Goal: Task Accomplishment & Management: Use online tool/utility

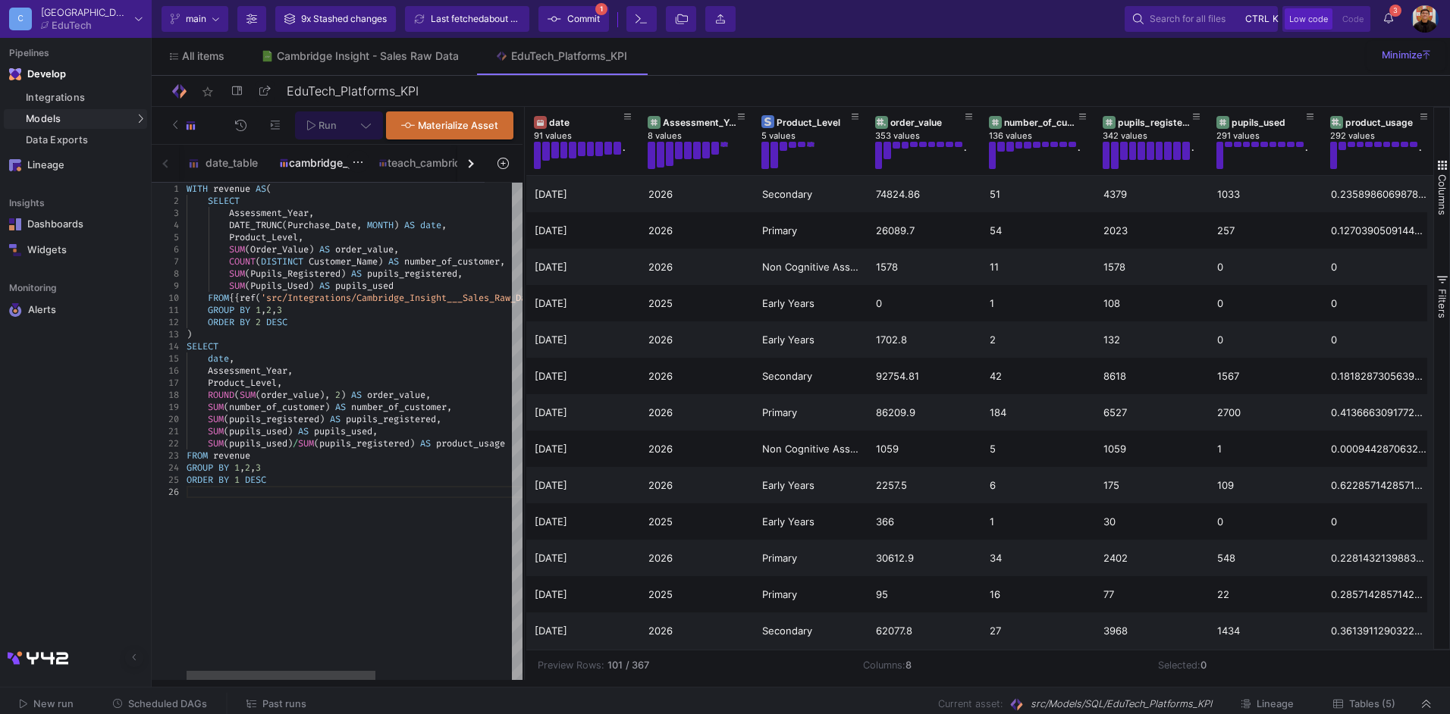
click at [322, 155] on div "cambridge_go" at bounding box center [319, 163] width 99 height 36
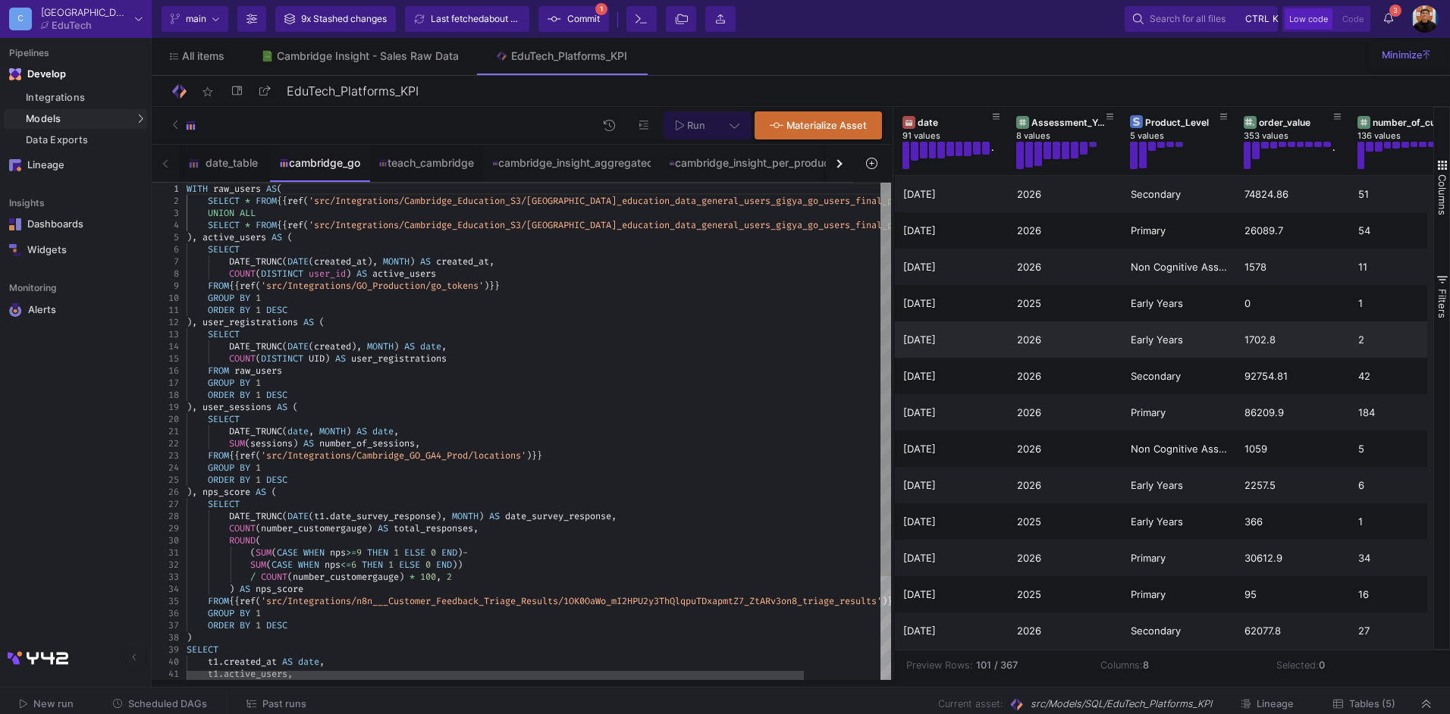
drag, startPoint x: 523, startPoint y: 275, endPoint x: 892, endPoint y: 329, distance: 372.6
click at [892, 329] on div at bounding box center [893, 393] width 4 height 573
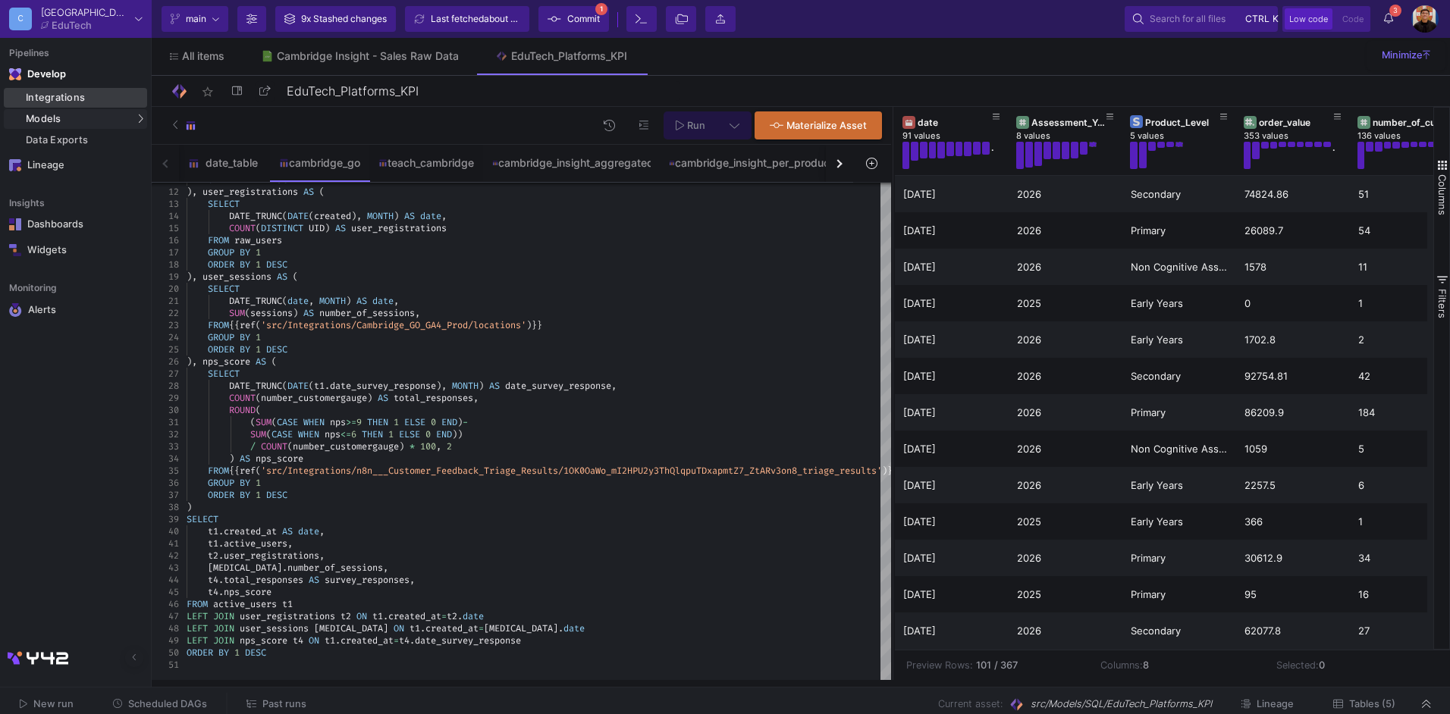
click at [78, 101] on div "Integrations" at bounding box center [85, 98] width 118 height 12
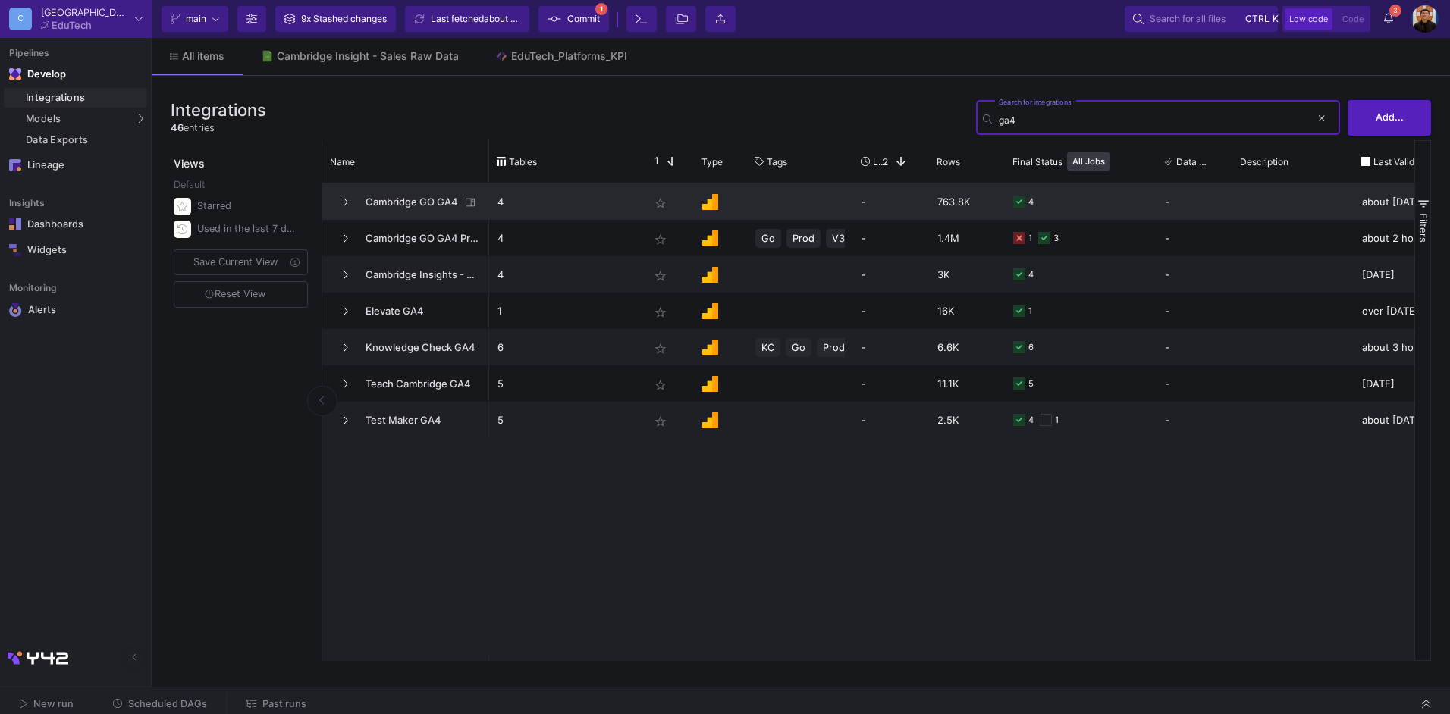
type input "ga4"
click at [418, 196] on span "Cambridge GO GA4" at bounding box center [408, 202] width 104 height 36
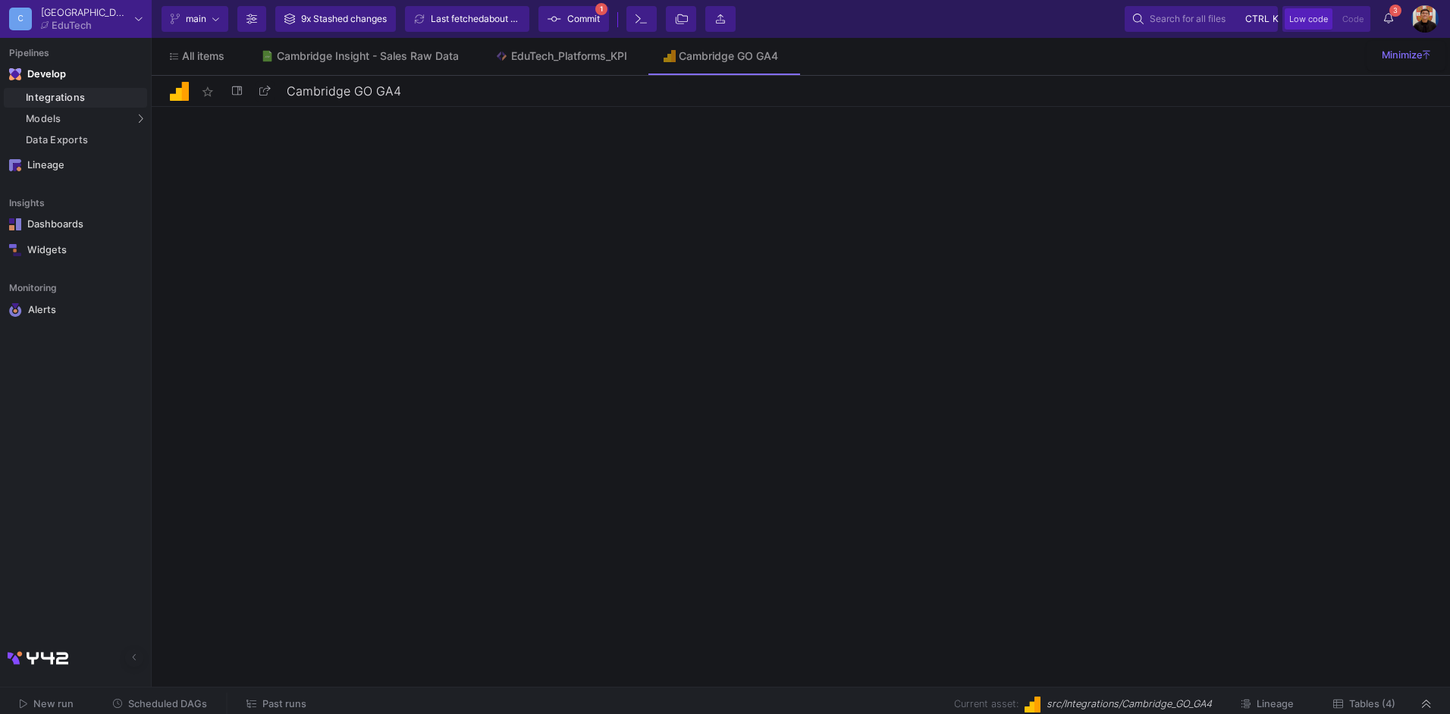
click at [1368, 700] on span "Tables (4)" at bounding box center [1372, 704] width 46 height 11
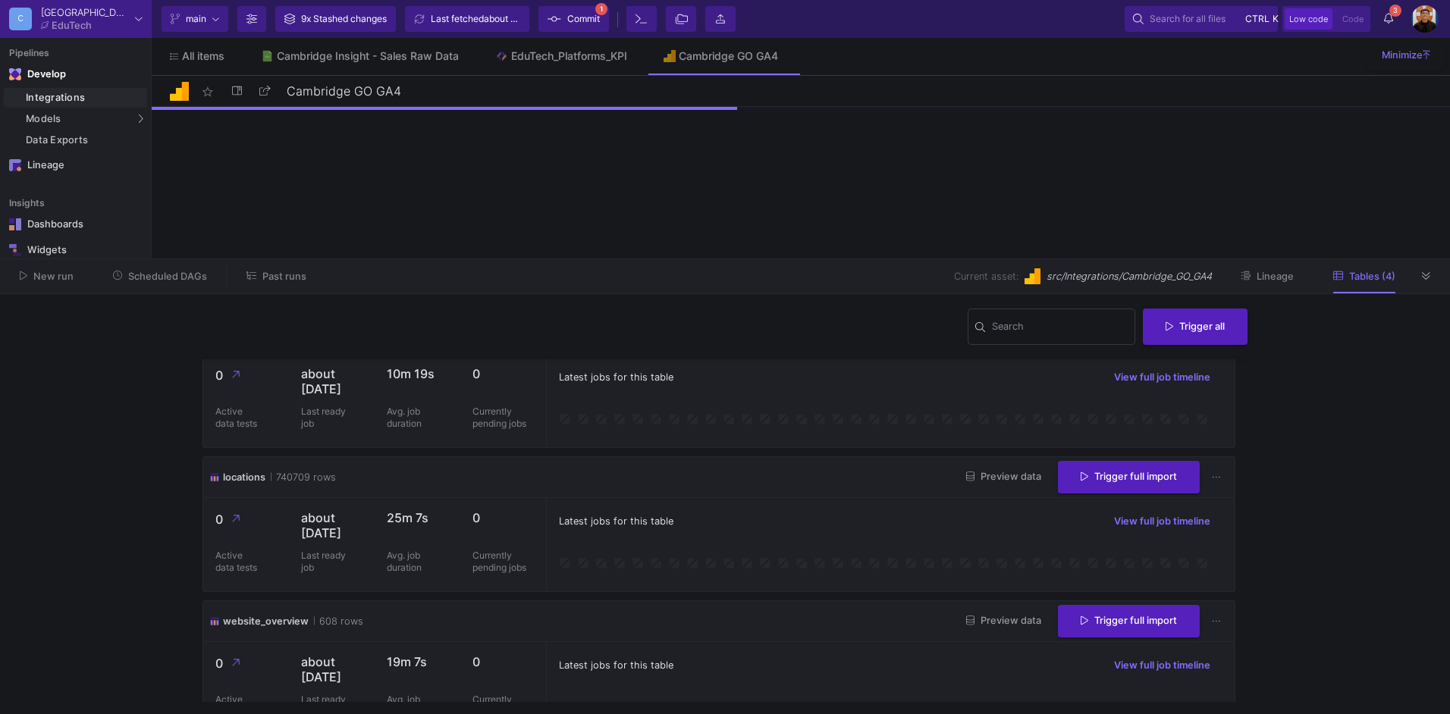
scroll to position [226, 0]
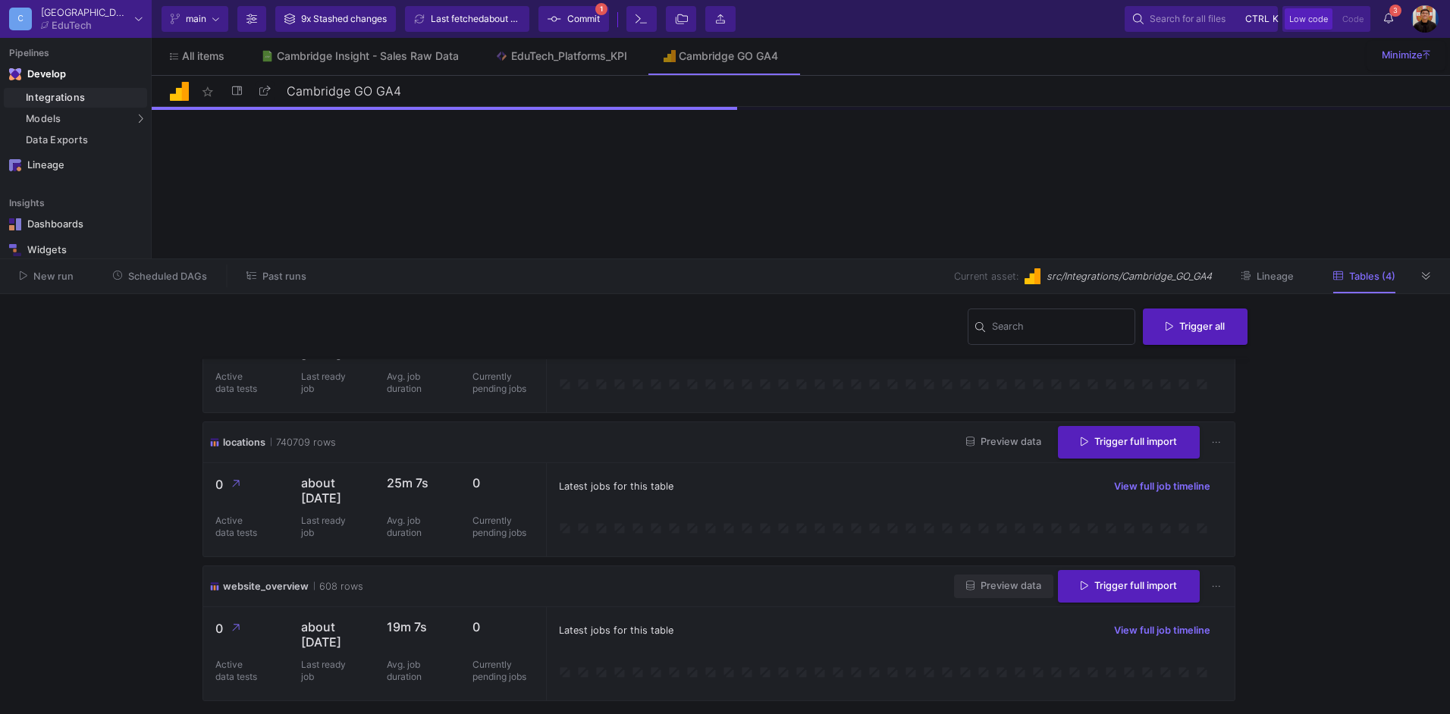
click at [978, 583] on span "Preview data" at bounding box center [1003, 585] width 75 height 11
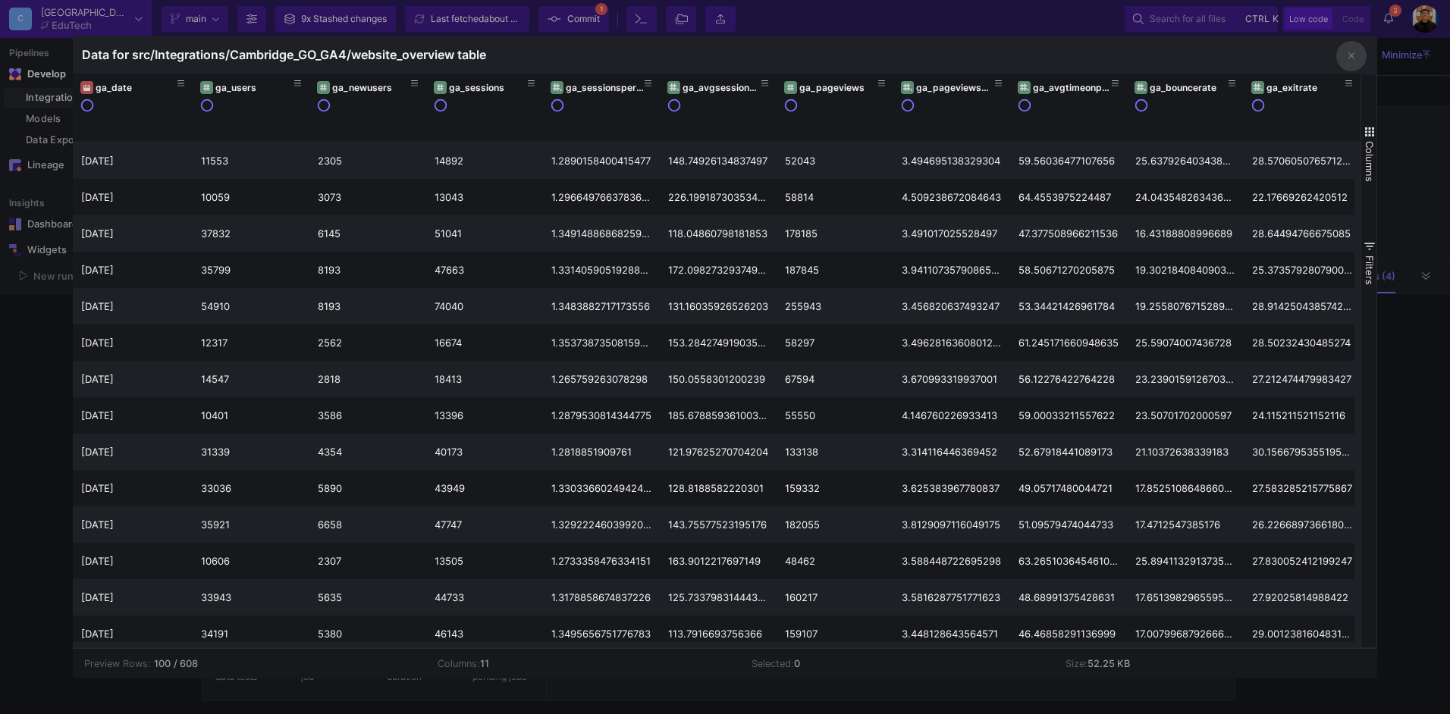
click at [1408, 162] on div at bounding box center [725, 357] width 1450 height 714
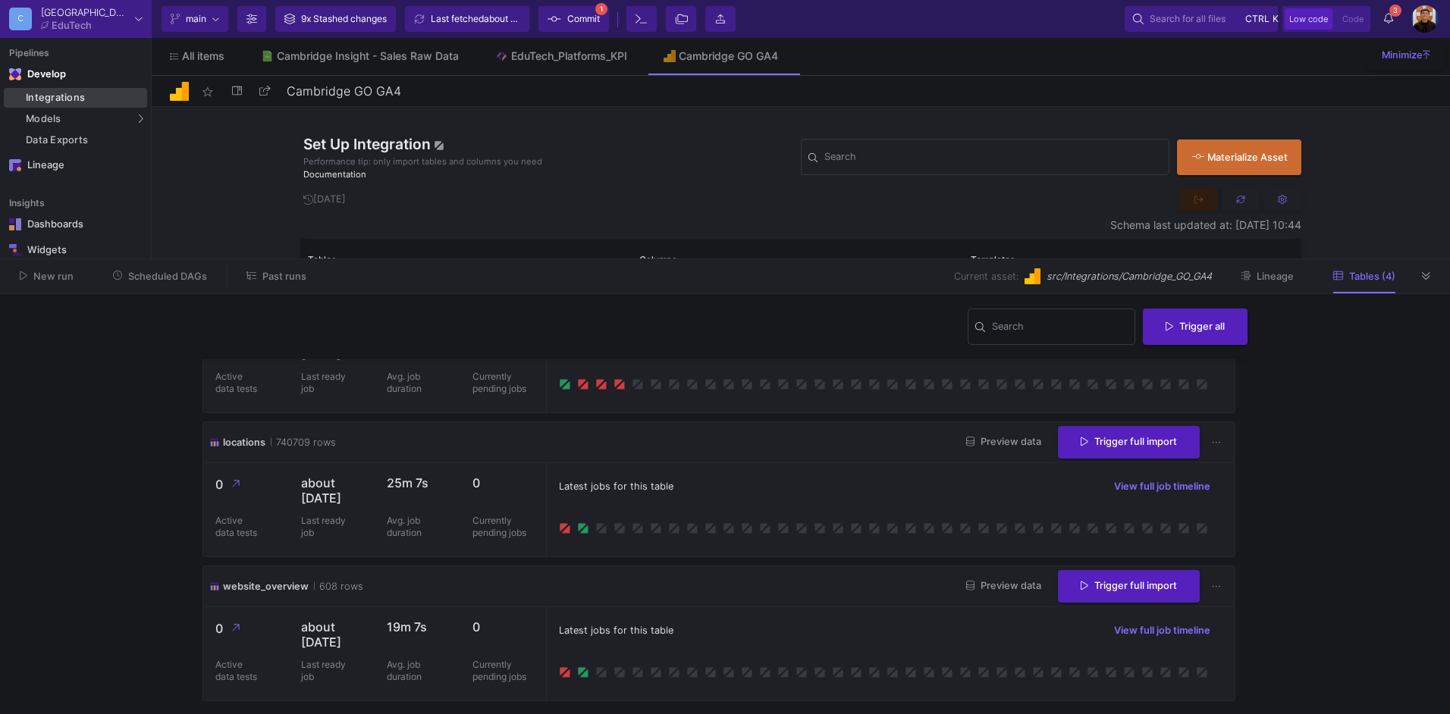
click at [97, 100] on div "Integrations" at bounding box center [85, 98] width 118 height 12
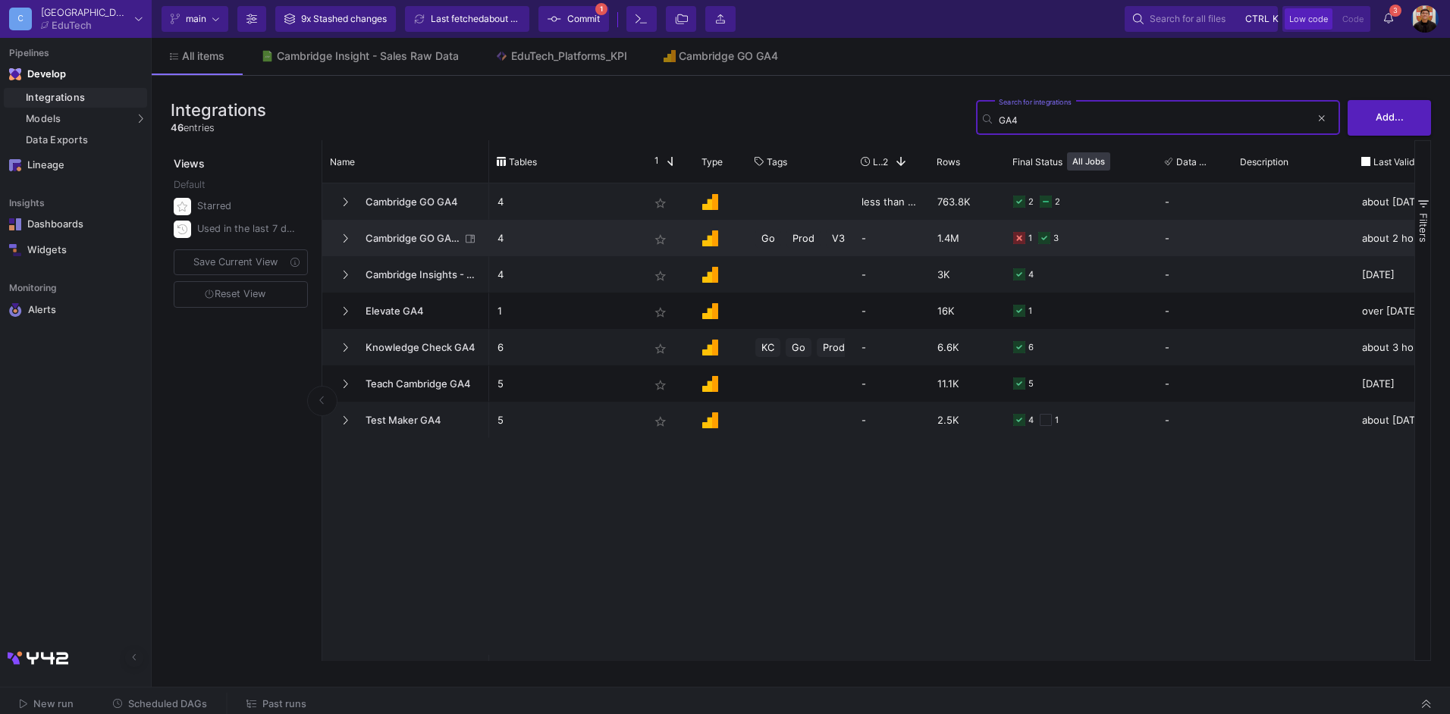
type input "GA4"
click at [412, 234] on span "Cambridge GO GA4 Prod" at bounding box center [408, 239] width 104 height 36
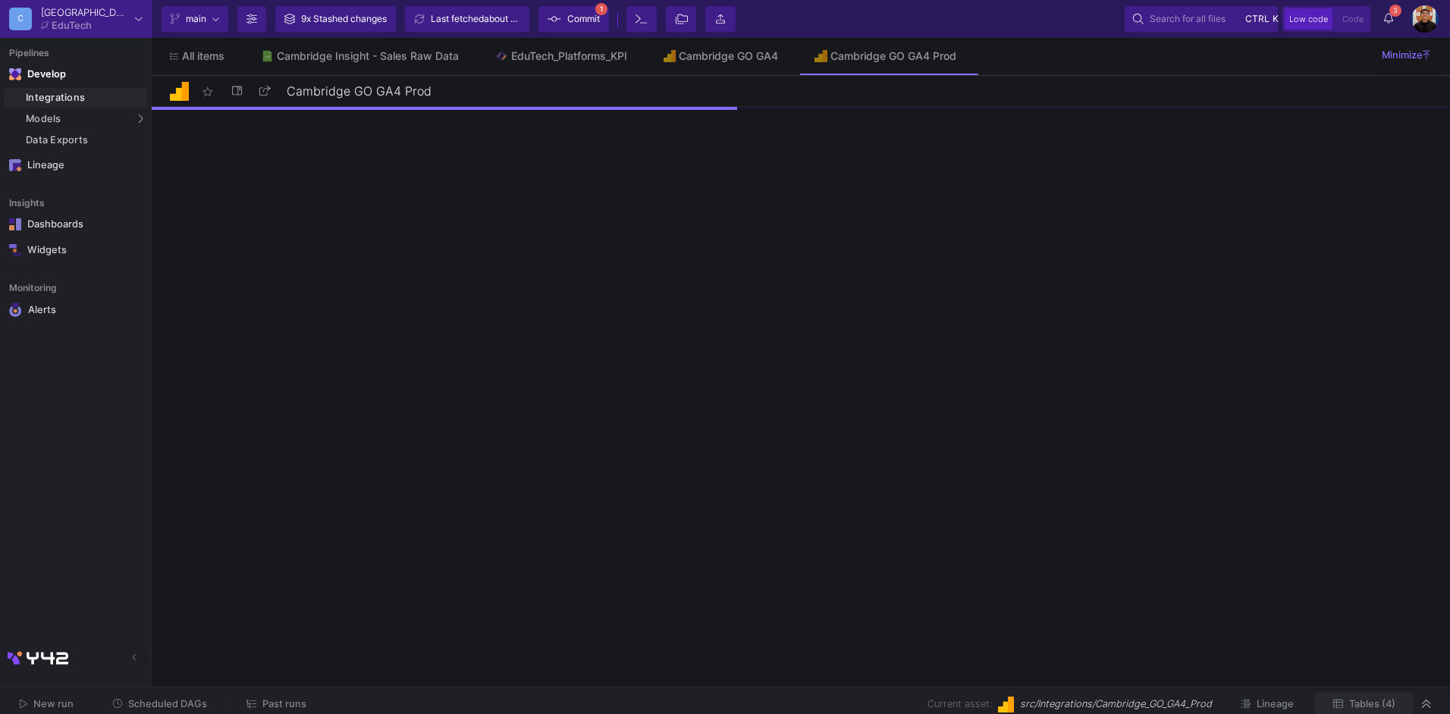
click at [1367, 704] on span "Tables (4)" at bounding box center [1372, 704] width 46 height 11
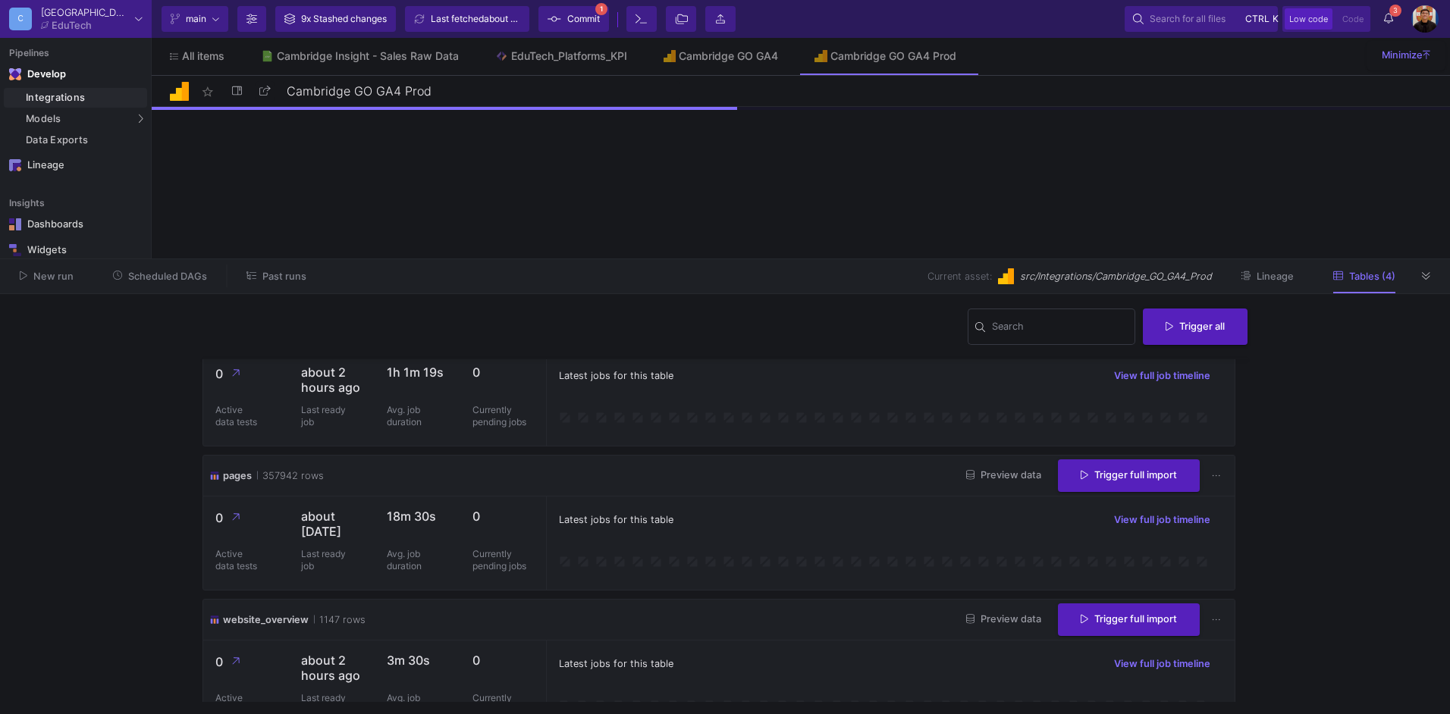
scroll to position [226, 0]
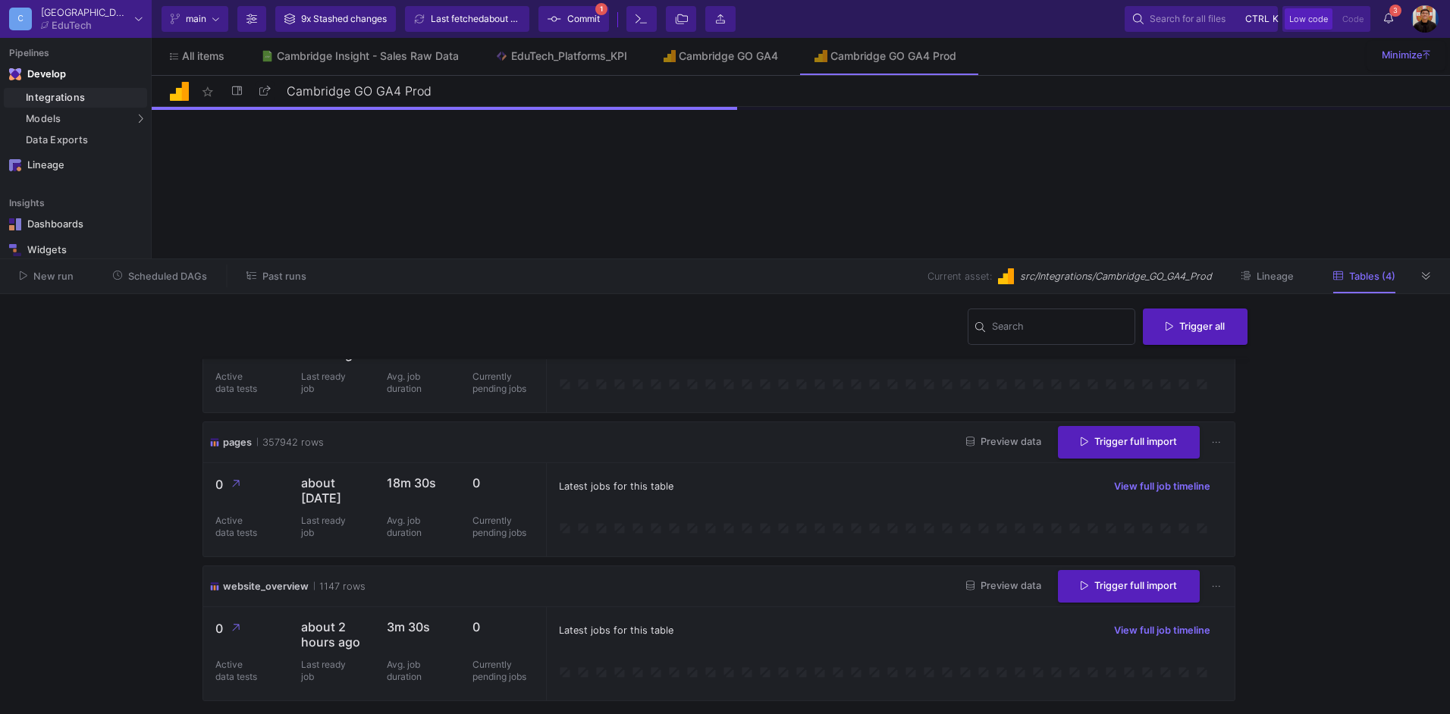
click at [1010, 588] on span "Preview data" at bounding box center [1003, 585] width 75 height 11
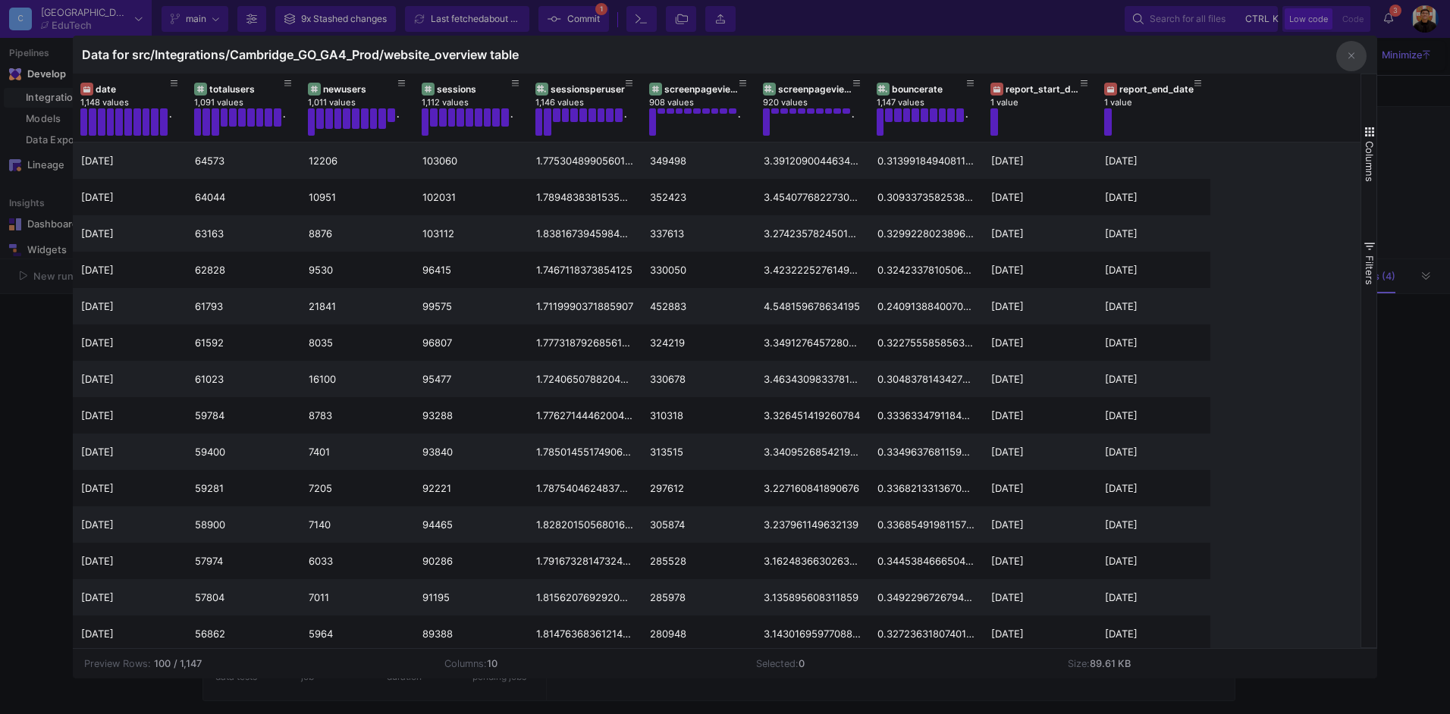
click at [1438, 140] on div at bounding box center [725, 357] width 1450 height 714
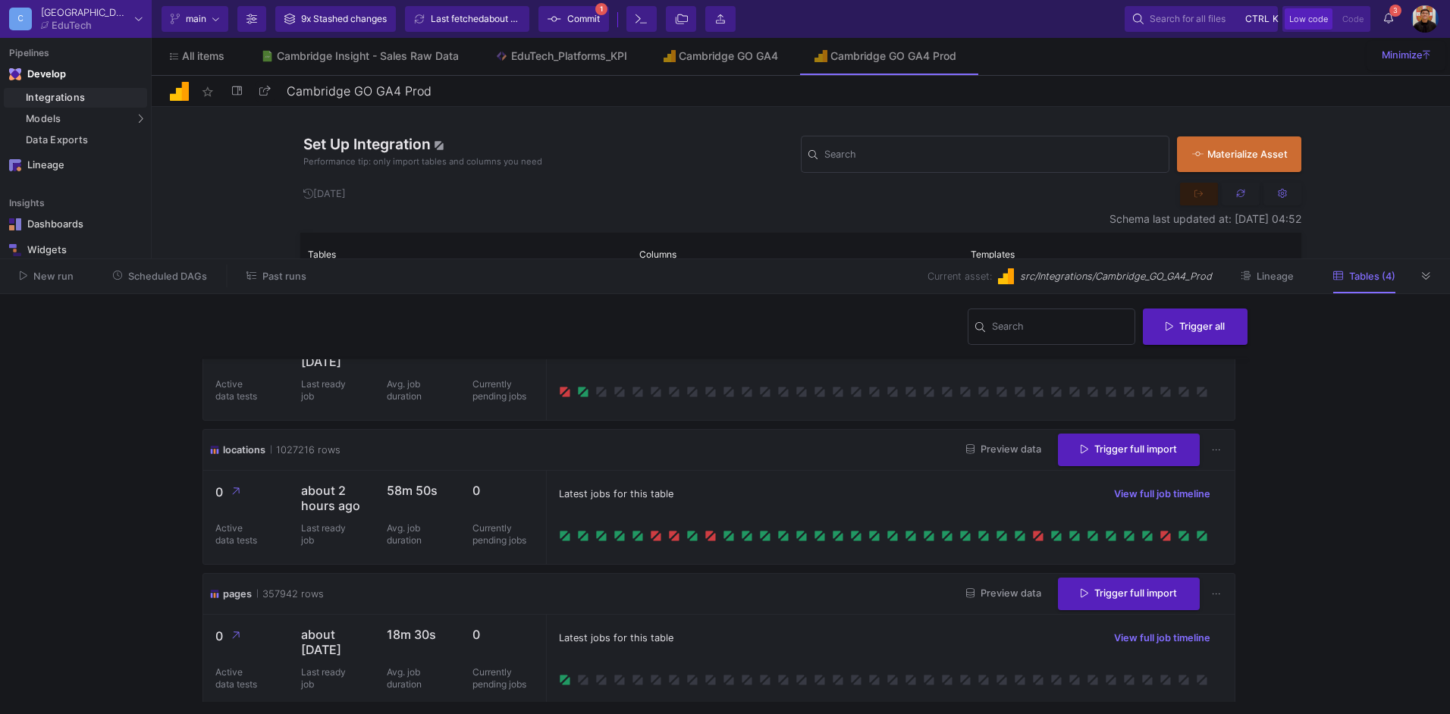
scroll to position [0, 0]
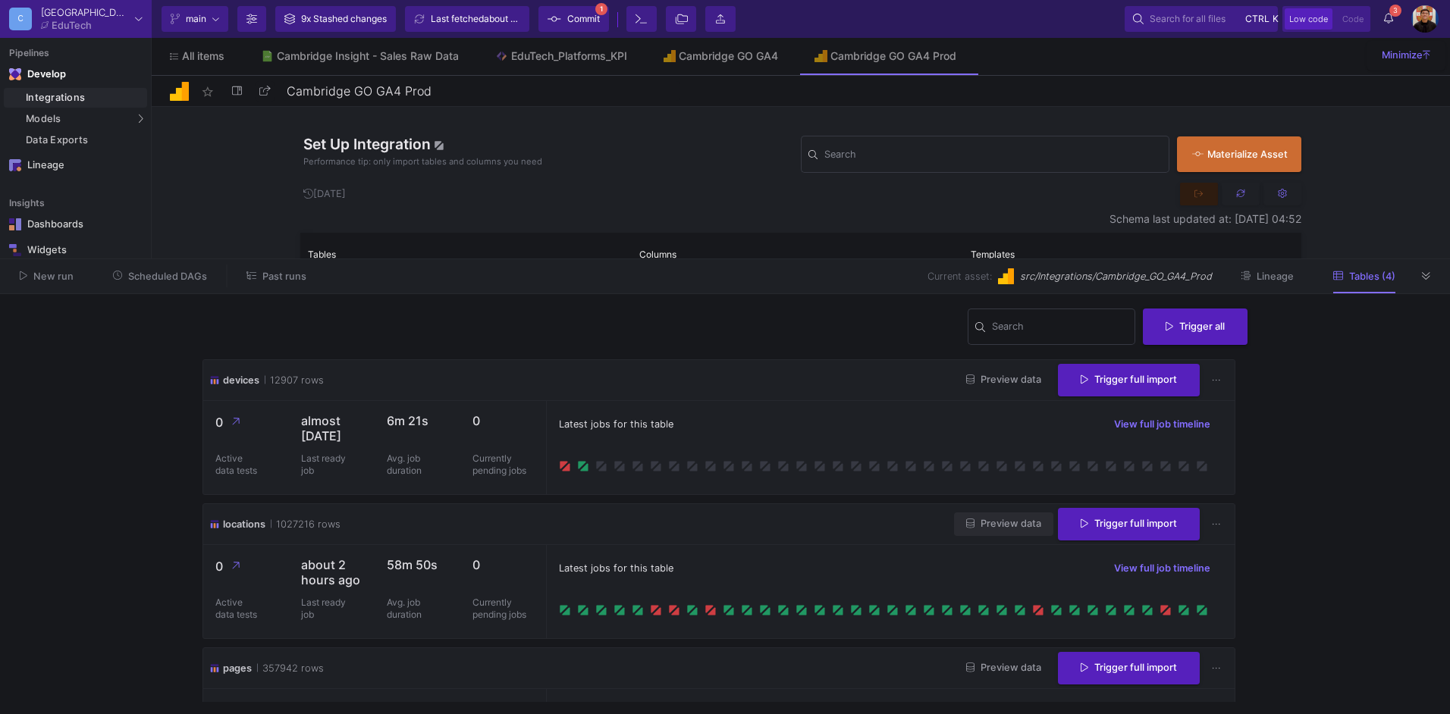
click at [976, 524] on span "Preview data" at bounding box center [1003, 523] width 75 height 11
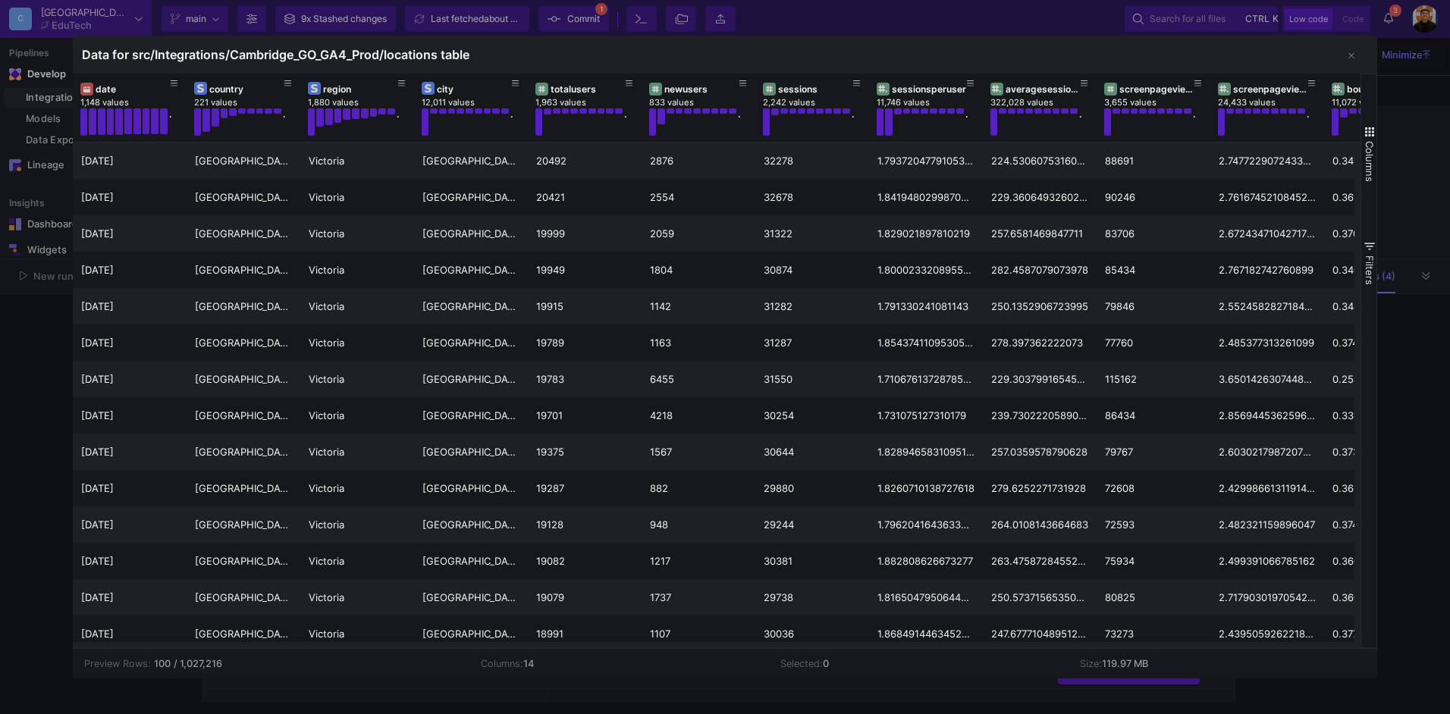
click at [39, 390] on div at bounding box center [725, 357] width 1450 height 714
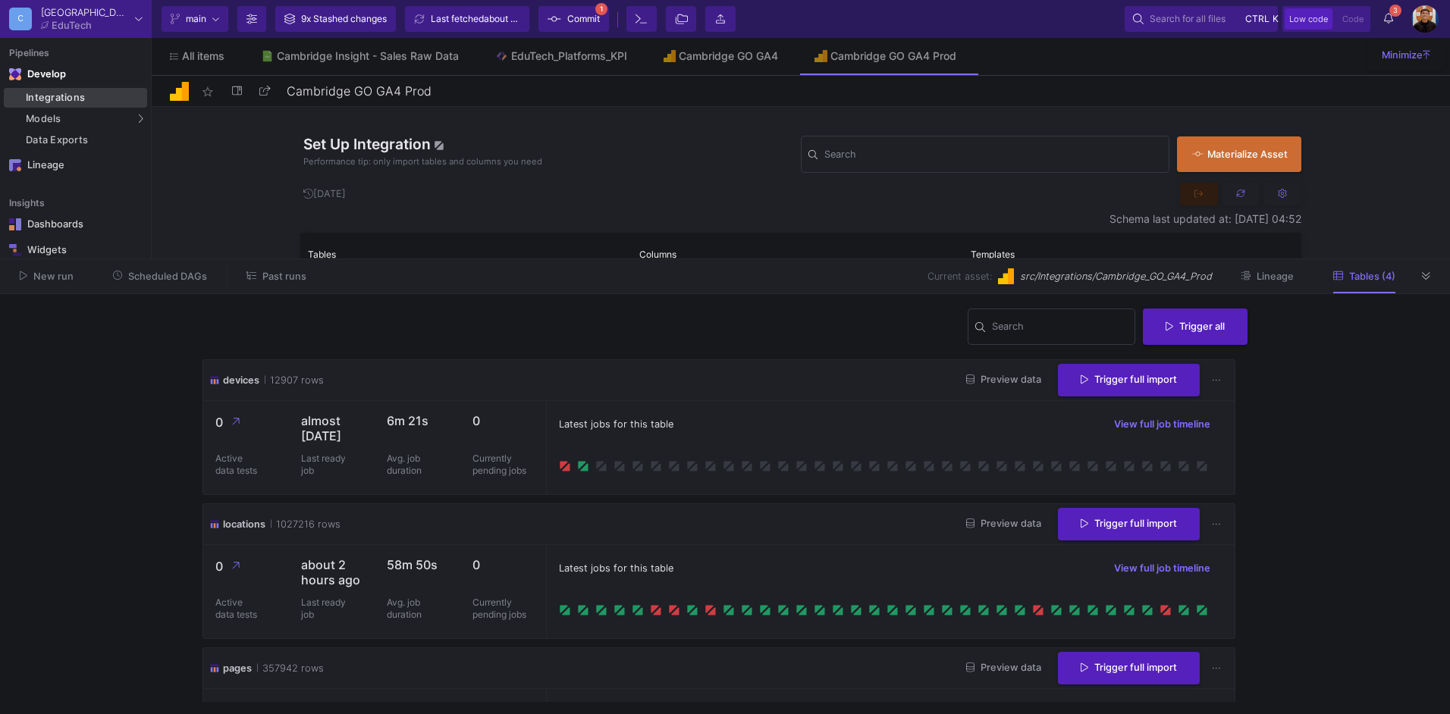
click at [119, 92] on div "Integrations" at bounding box center [85, 98] width 118 height 12
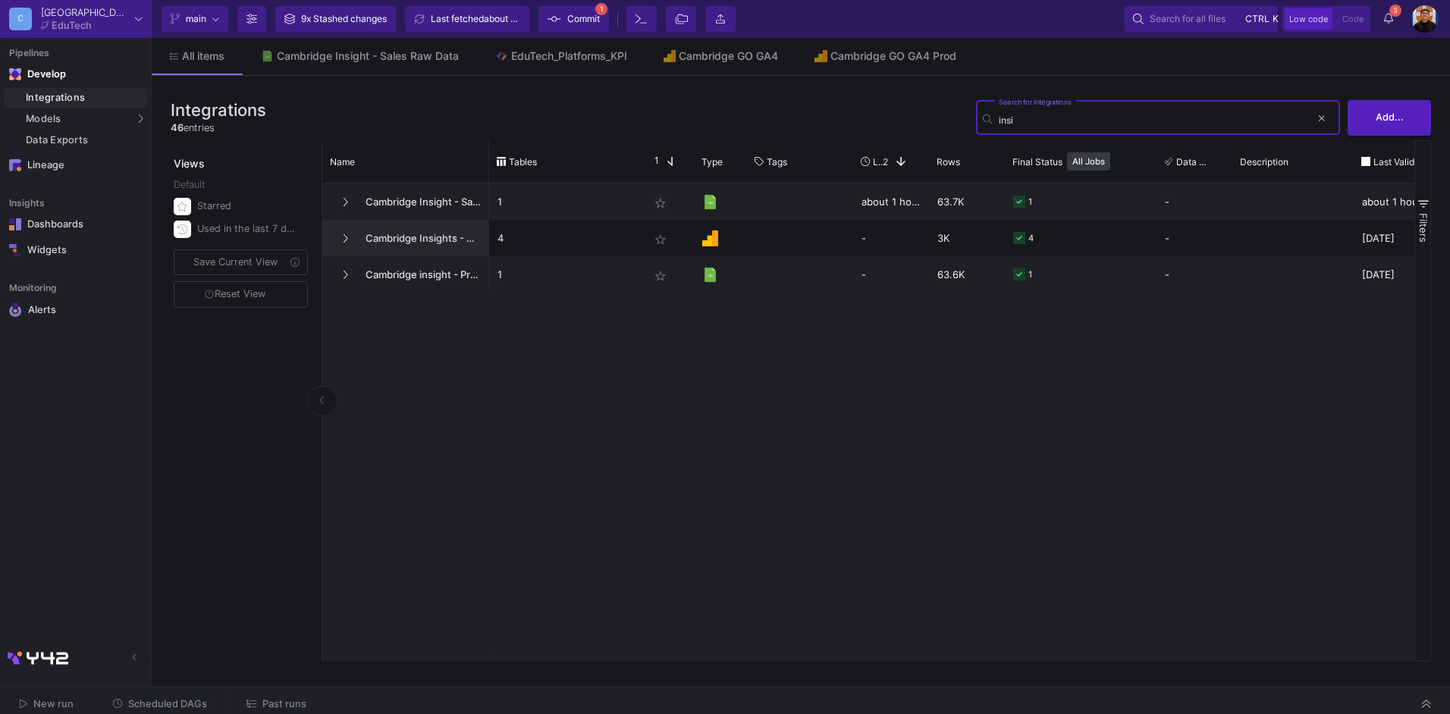
type input "insi"
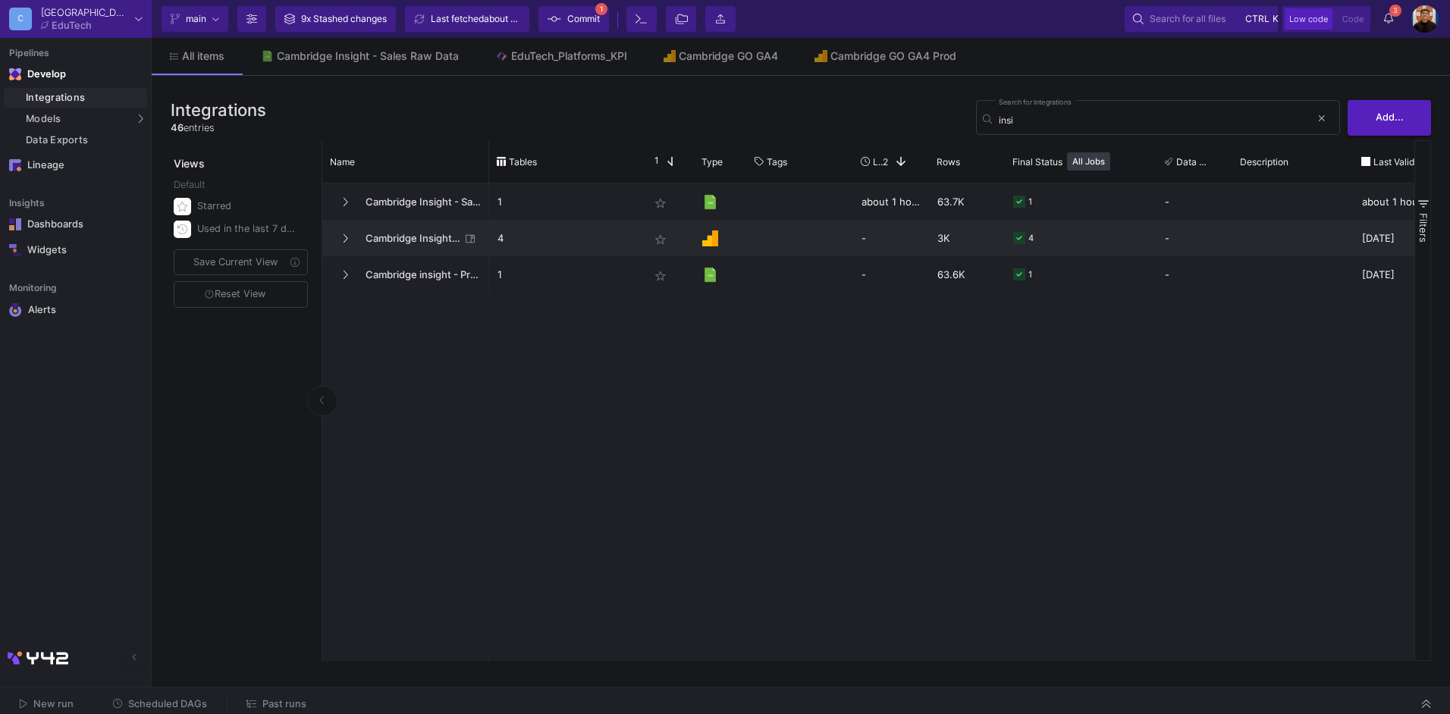
click at [374, 238] on span "Cambridge Insights - GA4" at bounding box center [408, 239] width 104 height 36
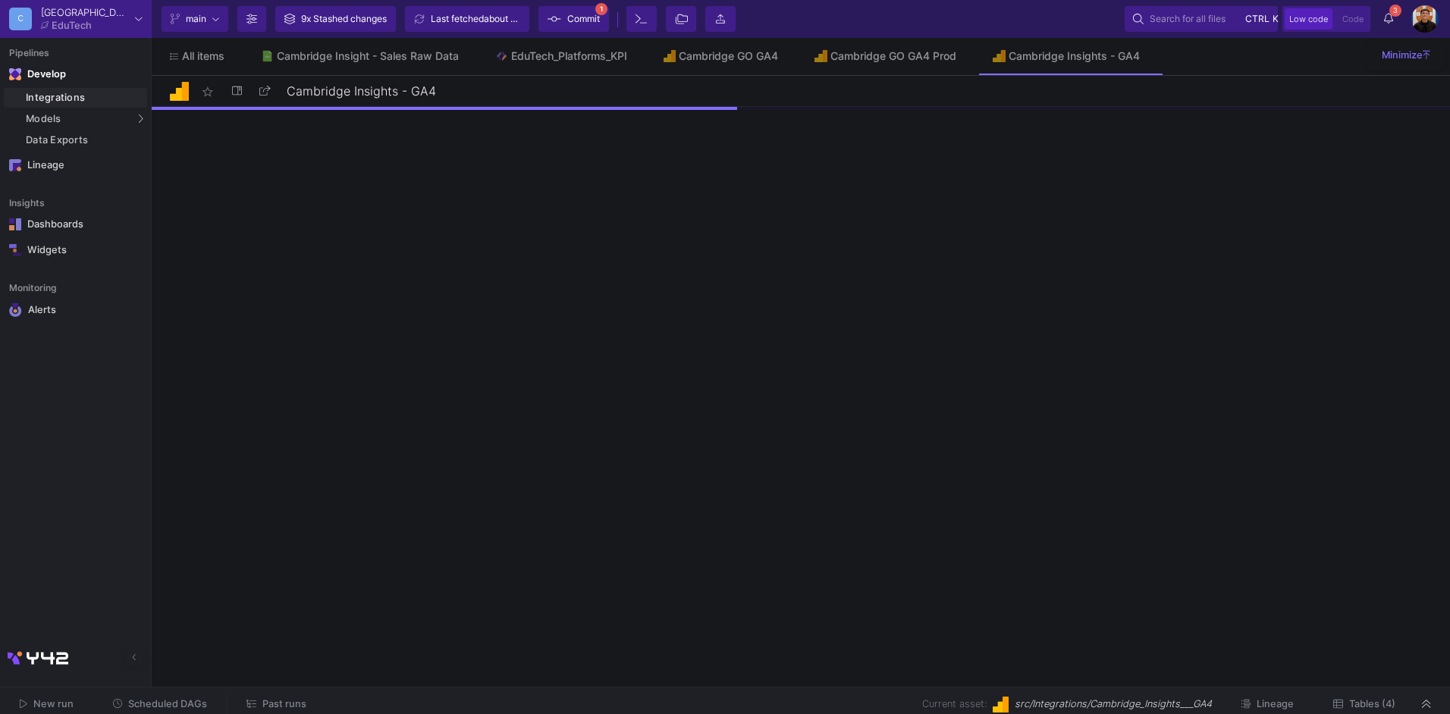
click at [1375, 702] on span "Tables (4)" at bounding box center [1372, 704] width 46 height 11
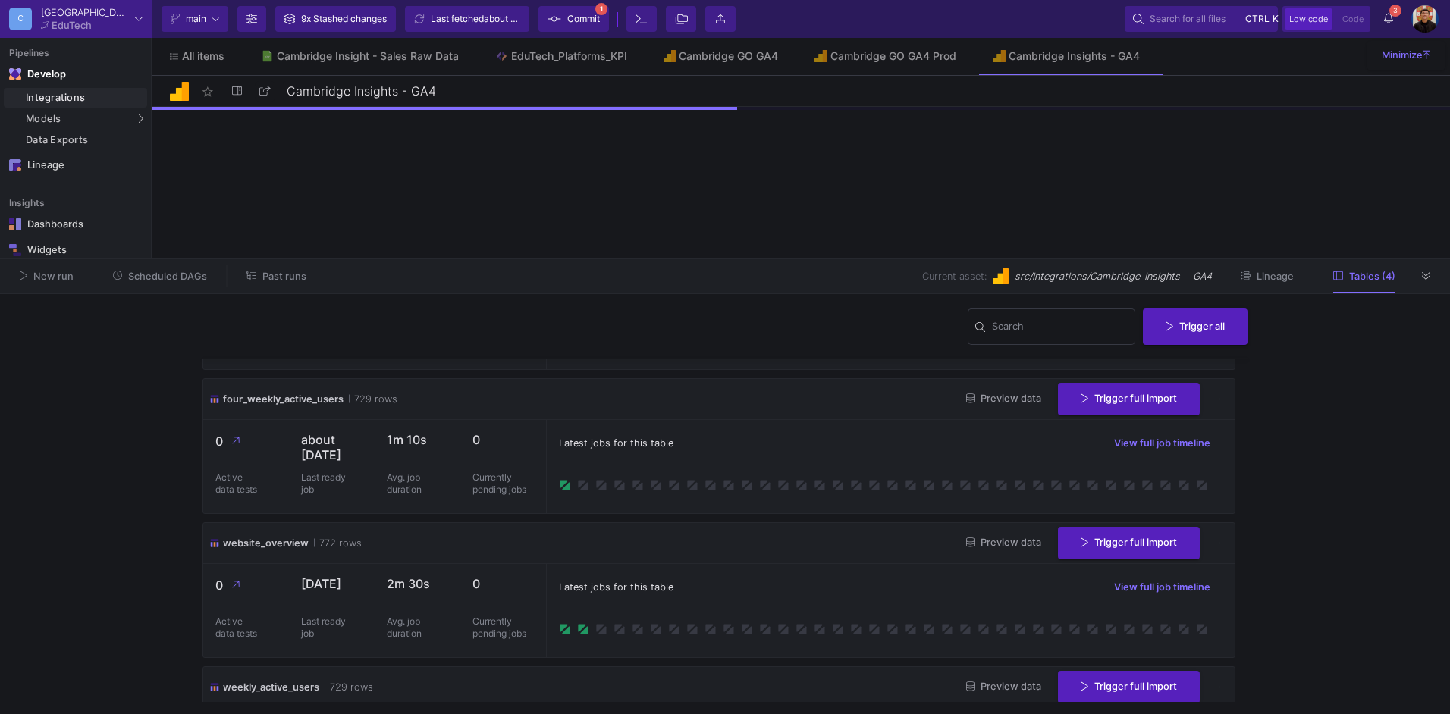
scroll to position [152, 0]
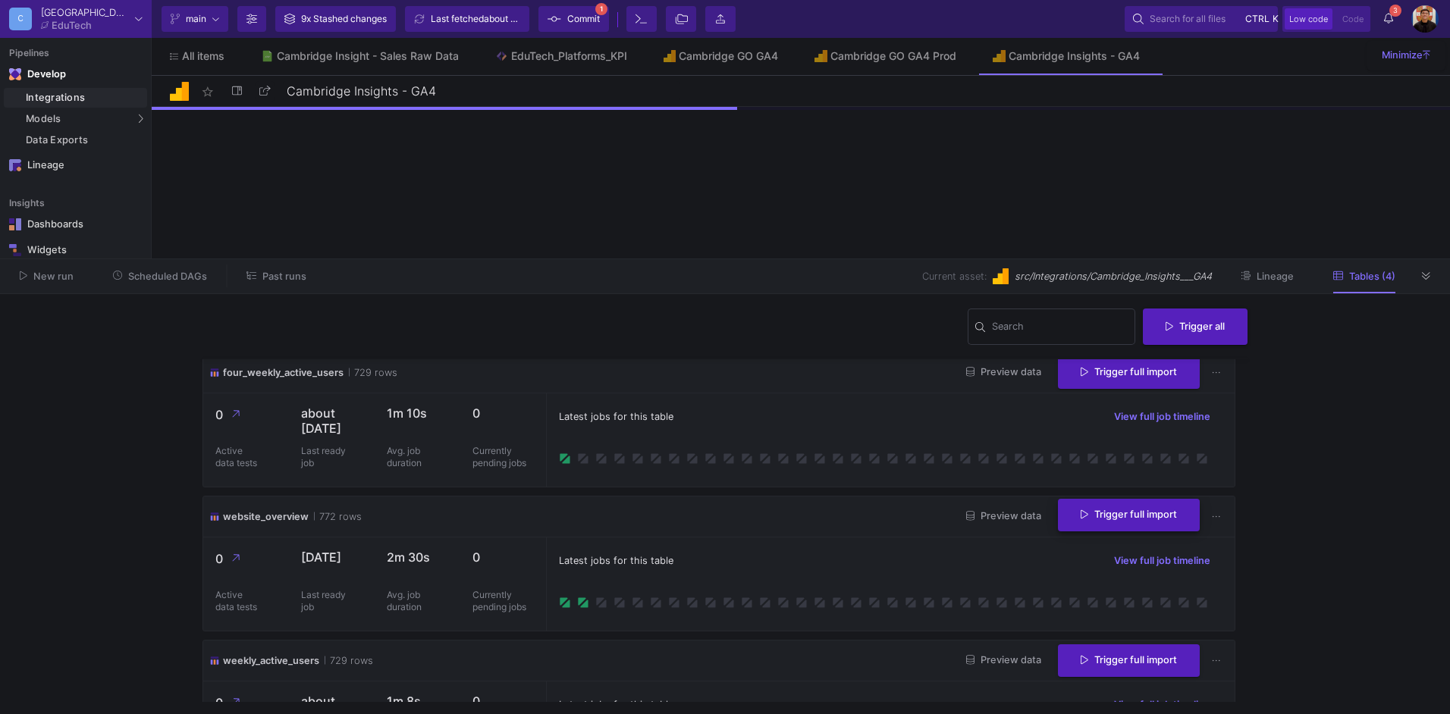
click at [1107, 520] on span "Trigger full import" at bounding box center [1129, 514] width 96 height 11
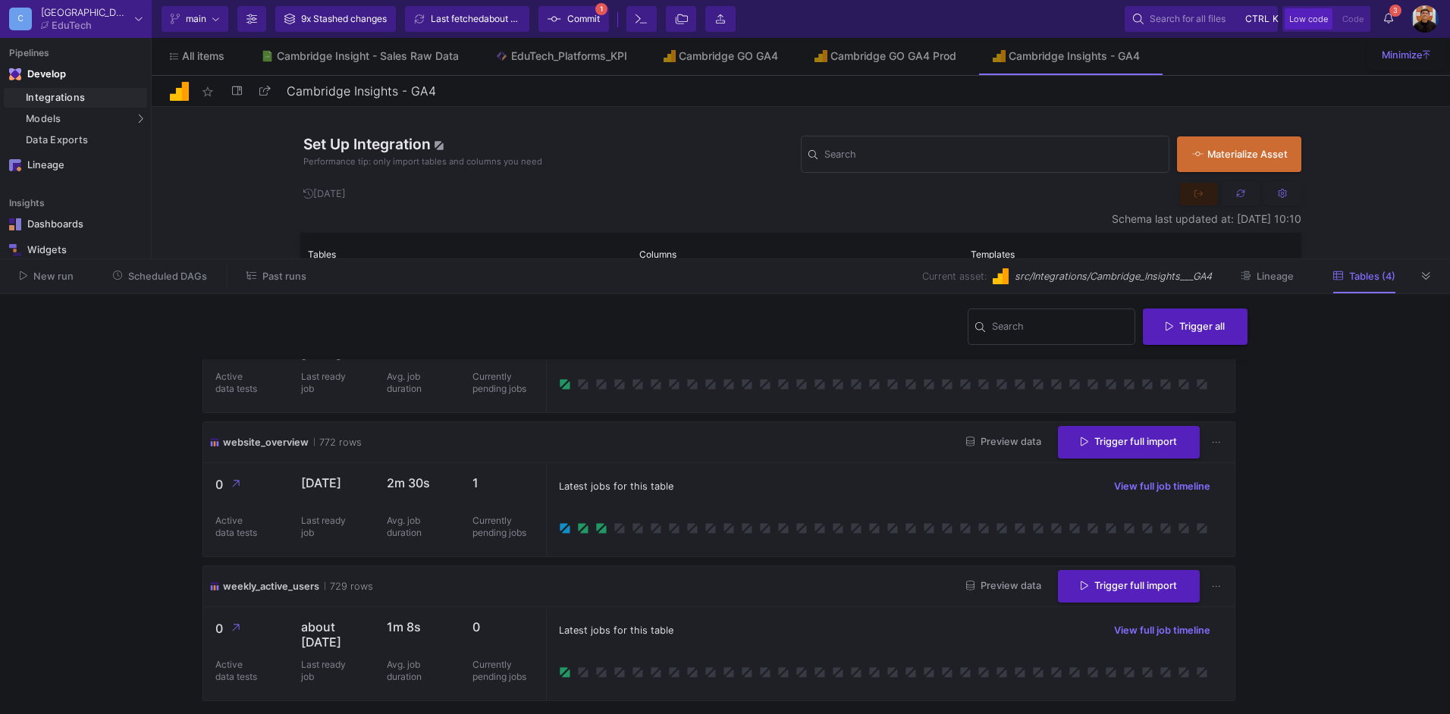
scroll to position [268, 0]
click at [563, 52] on div "EduTech_Platforms_KPI" at bounding box center [569, 56] width 116 height 12
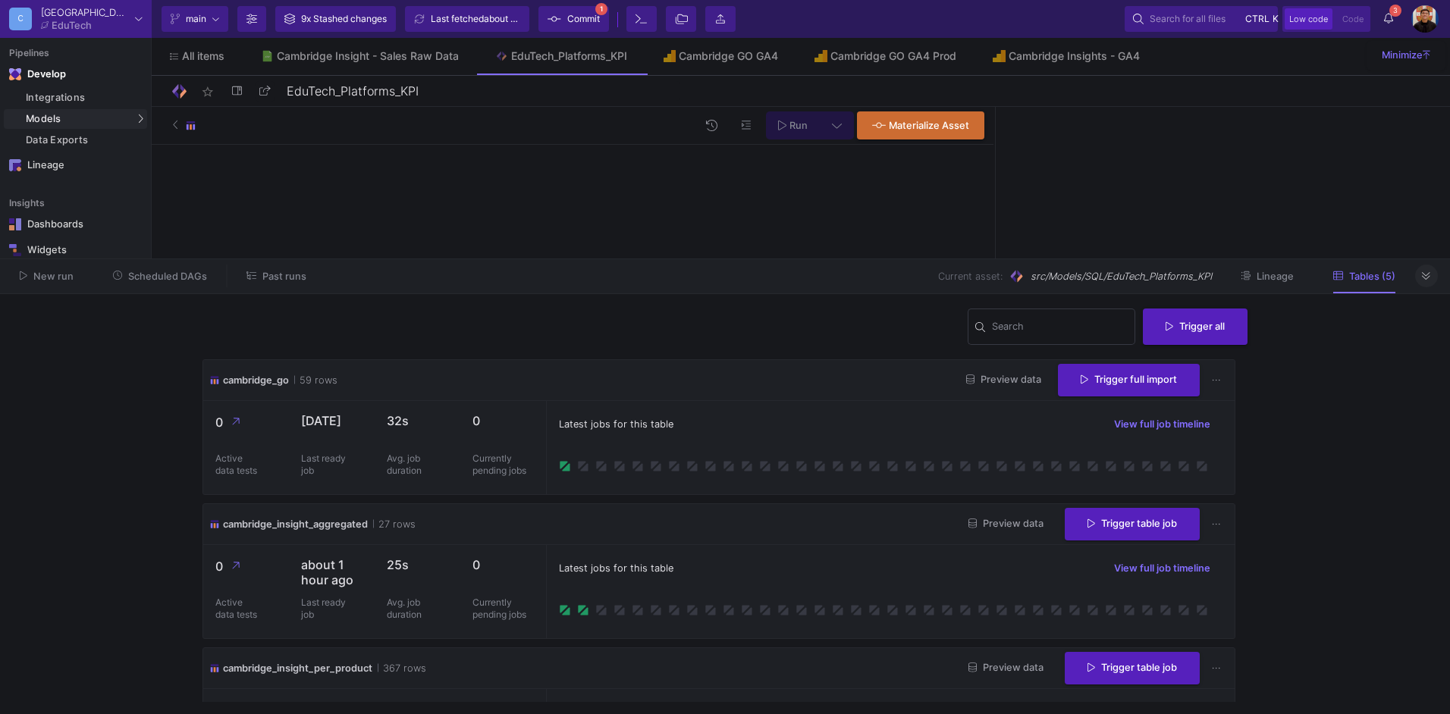
click at [1418, 275] on button at bounding box center [1426, 276] width 23 height 23
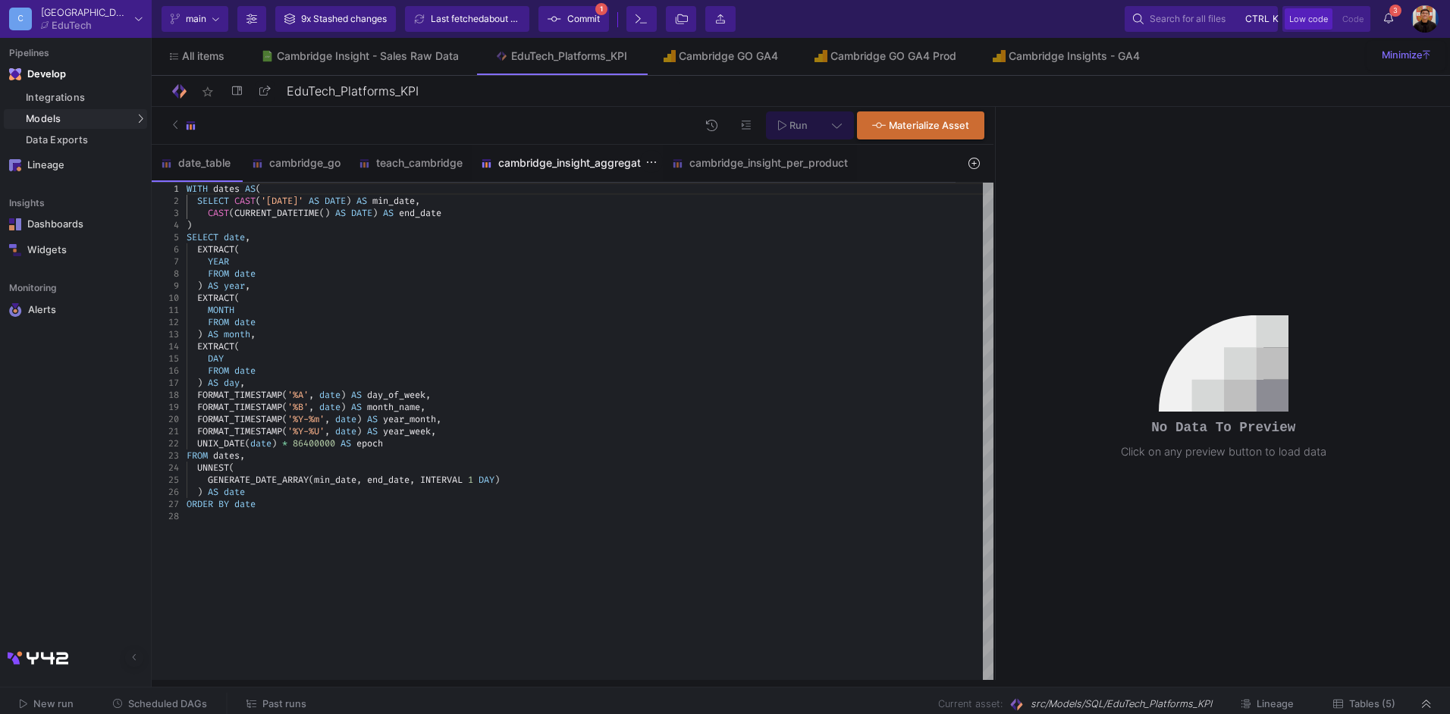
click at [597, 168] on div "cambridge_insight_aggregated" at bounding box center [567, 163] width 173 height 12
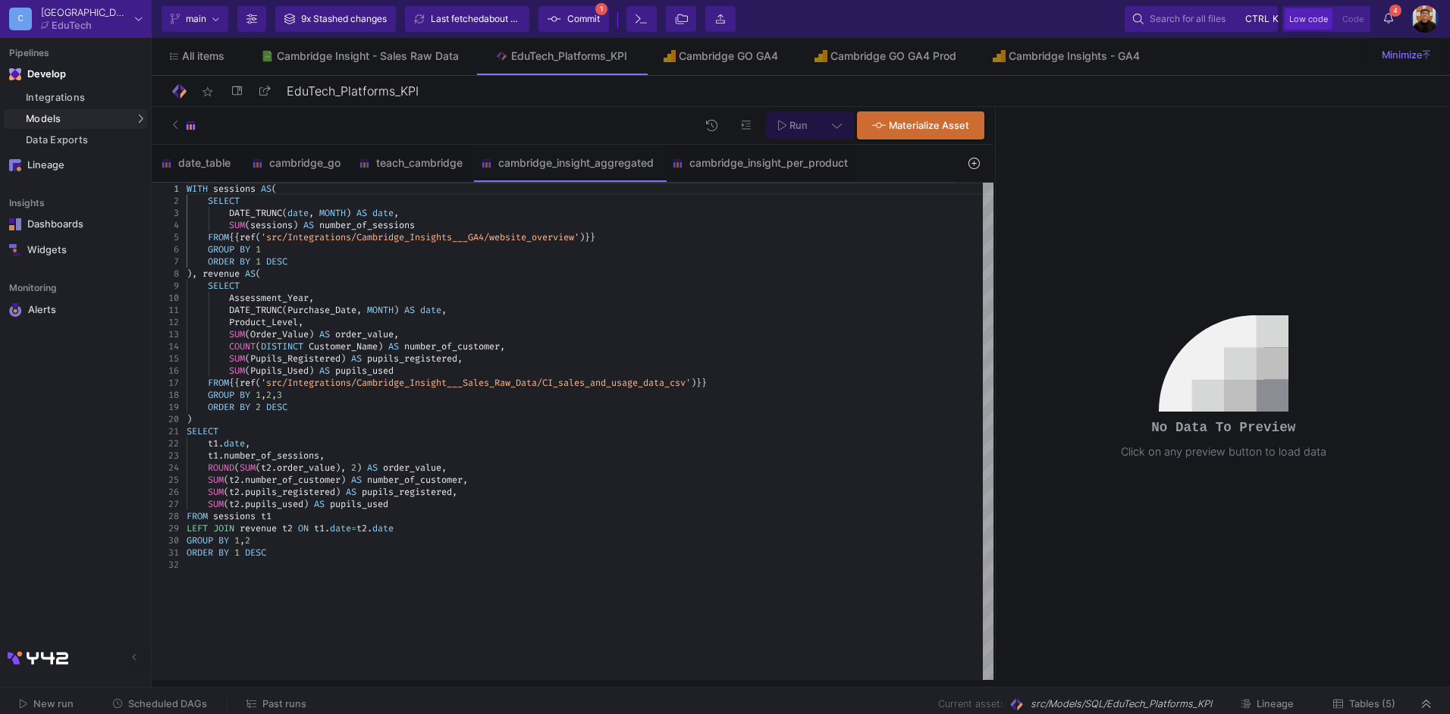
type textarea "DATE_TRUNC(Purchase_Date, MONTH) AS date, Product_Level, SUM(Order_Value) AS or…"
click at [735, 345] on div "COUNT ( DISTINCT Customer_Name ) AS number_of_customer ," at bounding box center [590, 347] width 807 height 12
click at [837, 130] on fa-icon at bounding box center [837, 125] width 10 height 13
click at [596, 209] on div "Full preview" at bounding box center [597, 212] width 93 height 17
click at [545, 212] on input "Full preview Slower on big datasets" at bounding box center [537, 219] width 15 height 15
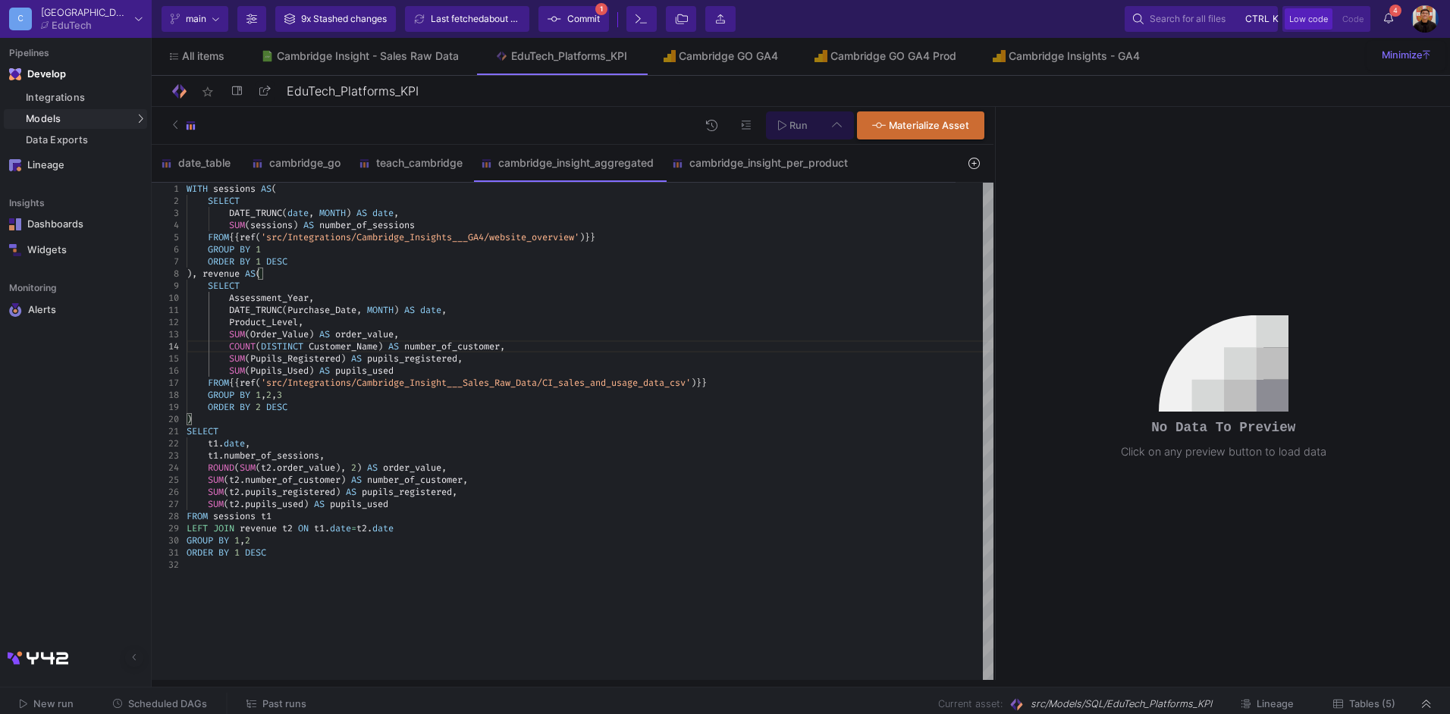
radio input "true"
click at [801, 126] on span "Run" at bounding box center [799, 125] width 18 height 11
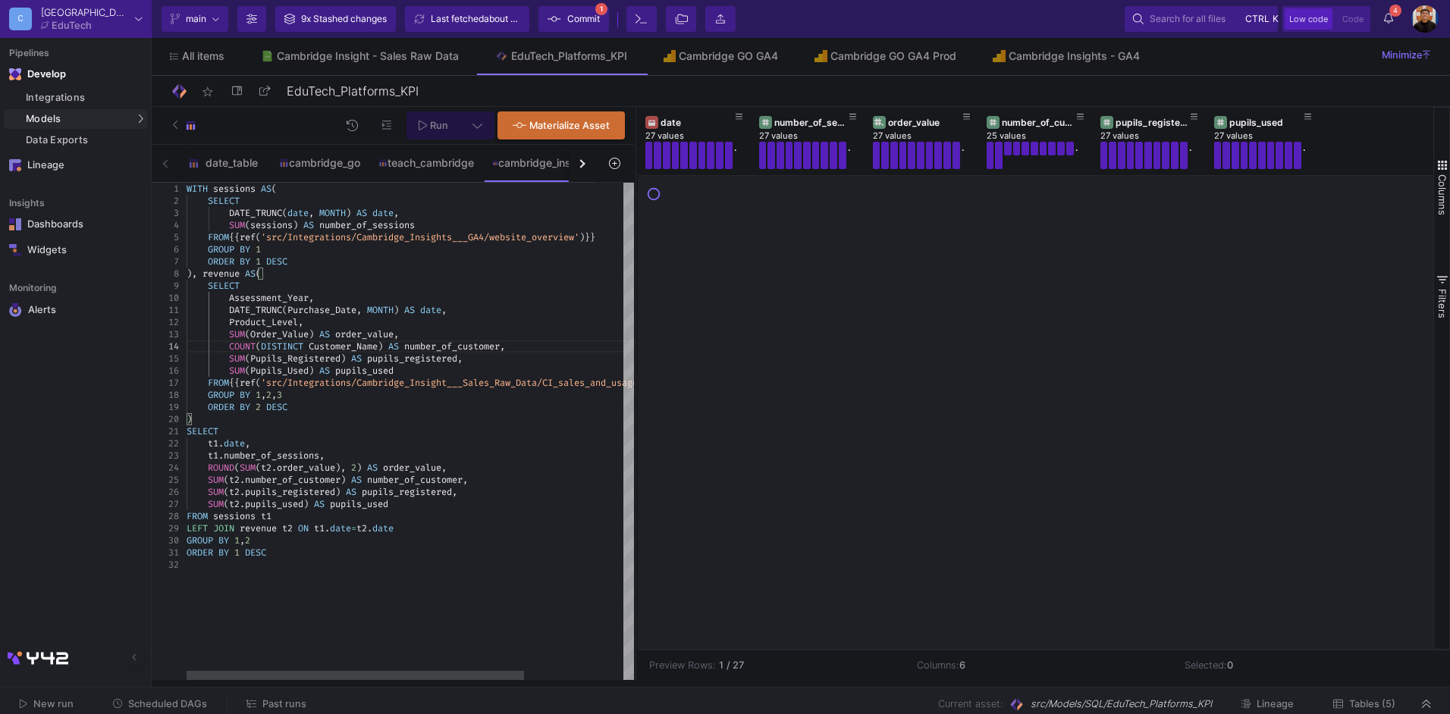
drag, startPoint x: 995, startPoint y: 299, endPoint x: 644, endPoint y: 309, distance: 351.3
click at [636, 309] on div at bounding box center [636, 393] width 4 height 573
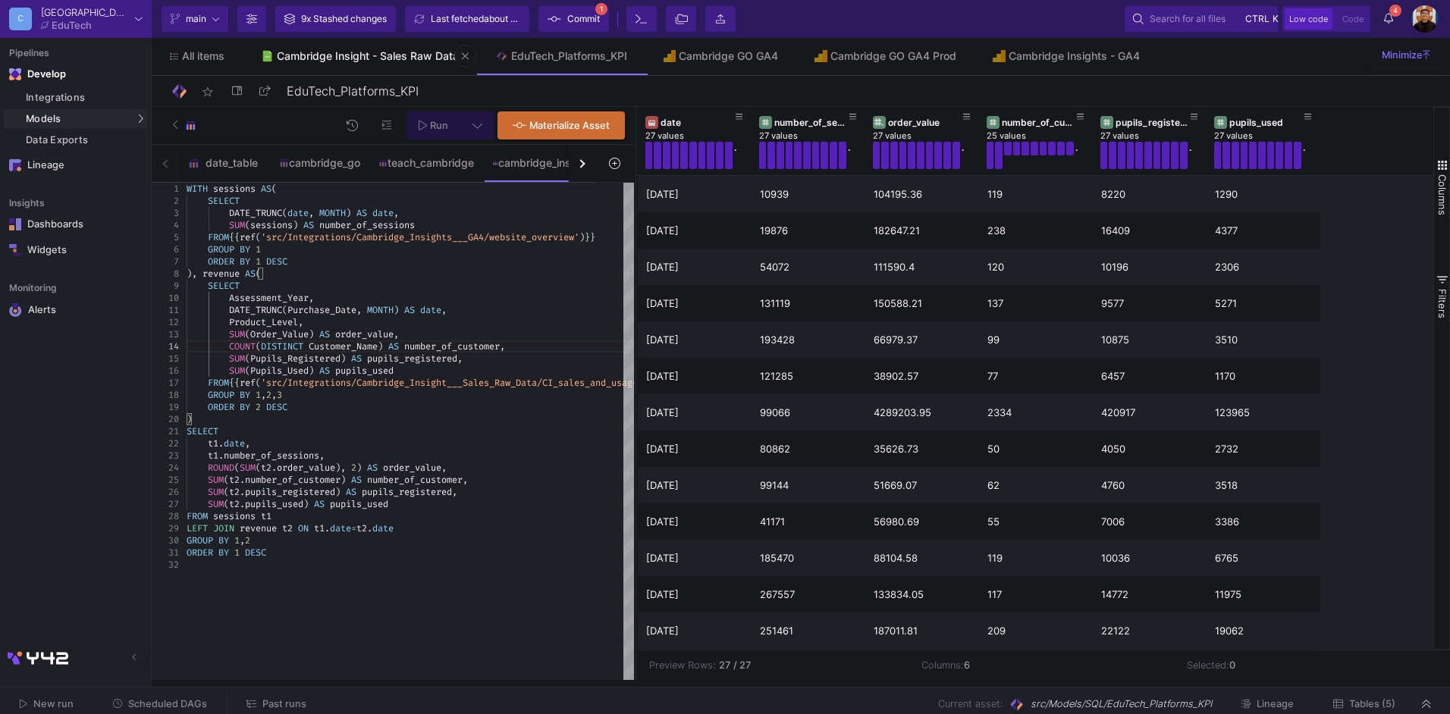
click at [351, 64] on link "Cambridge Insight - Sales Raw Data" at bounding box center [360, 56] width 234 height 36
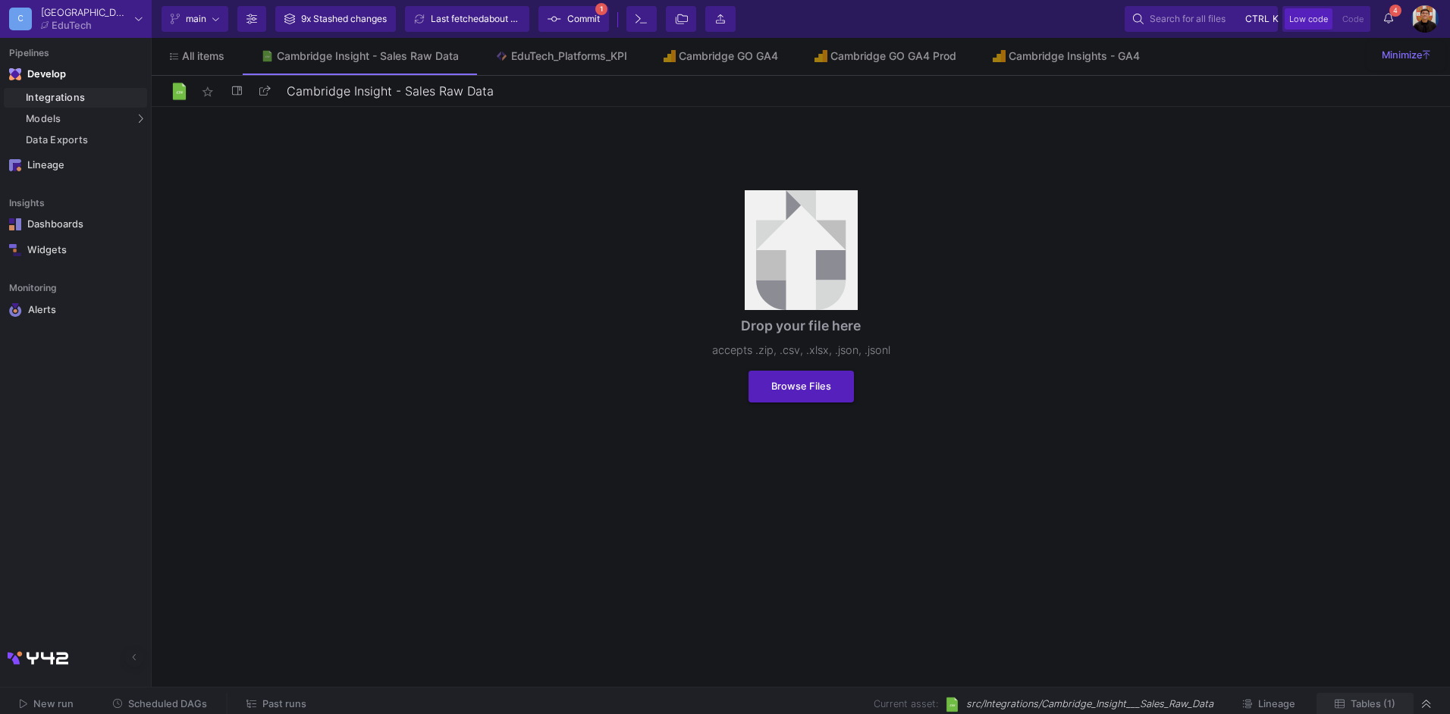
click at [1355, 706] on span "Tables (1)" at bounding box center [1373, 704] width 45 height 11
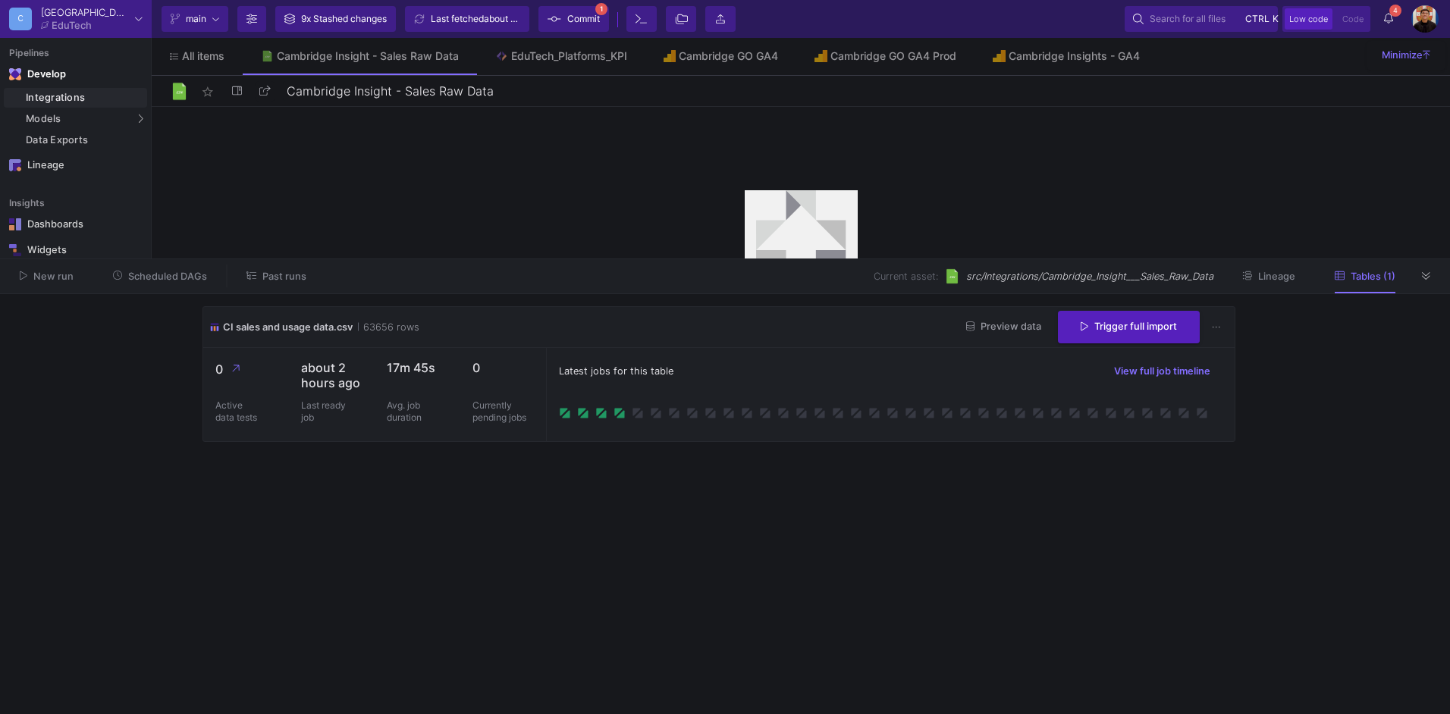
click at [1023, 333] on button "Preview data" at bounding box center [1003, 328] width 99 height 24
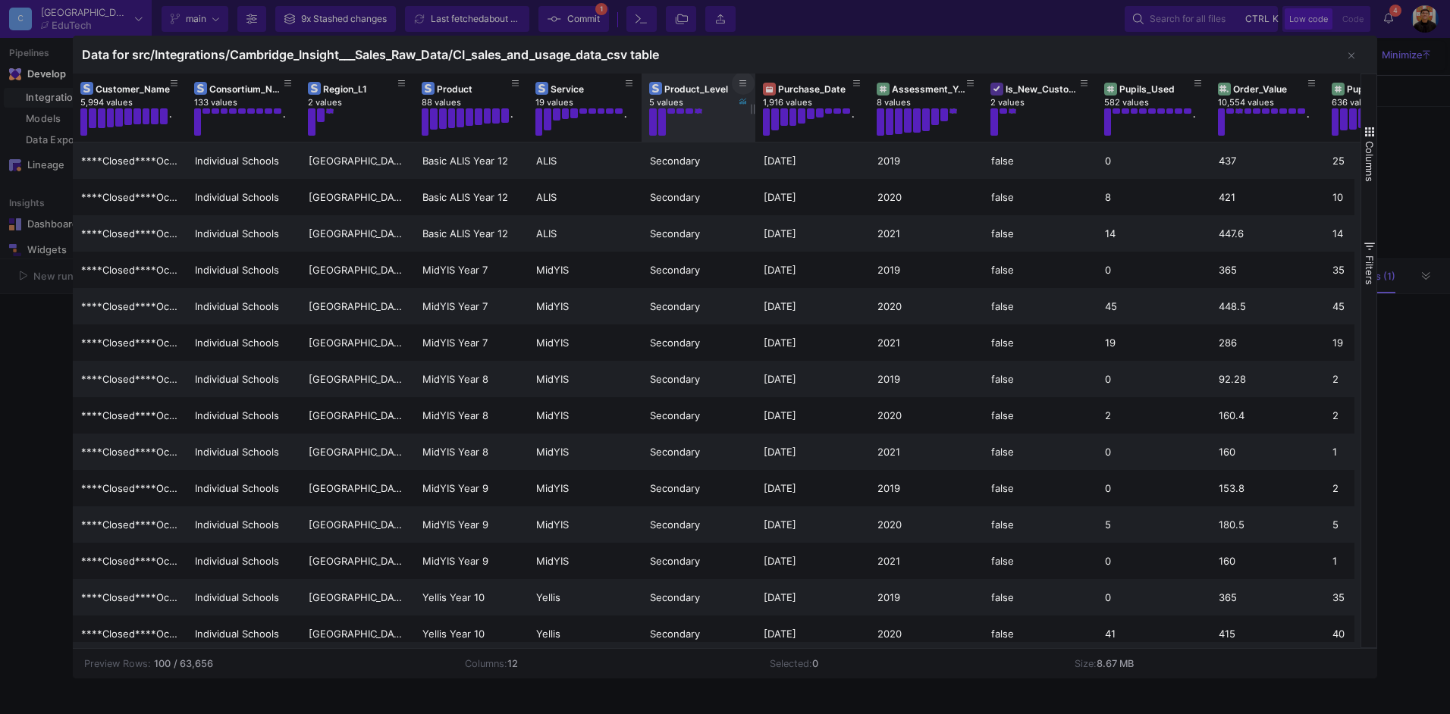
click at [742, 82] on icon at bounding box center [744, 84] width 8 height 8
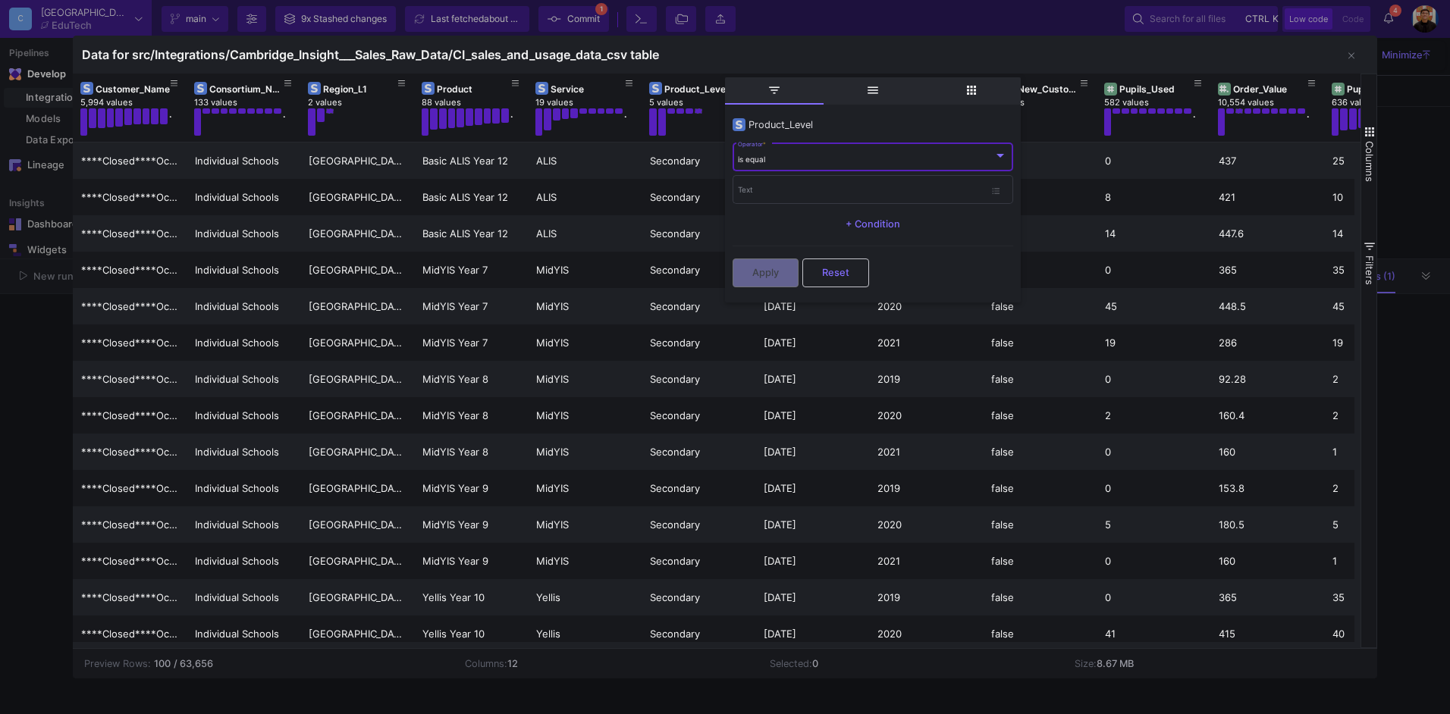
click at [856, 54] on div "Data for src/Integrations/Cambridge_Insight___Sales_Raw_Data/CI_sales_and_usage…" at bounding box center [725, 55] width 1305 height 38
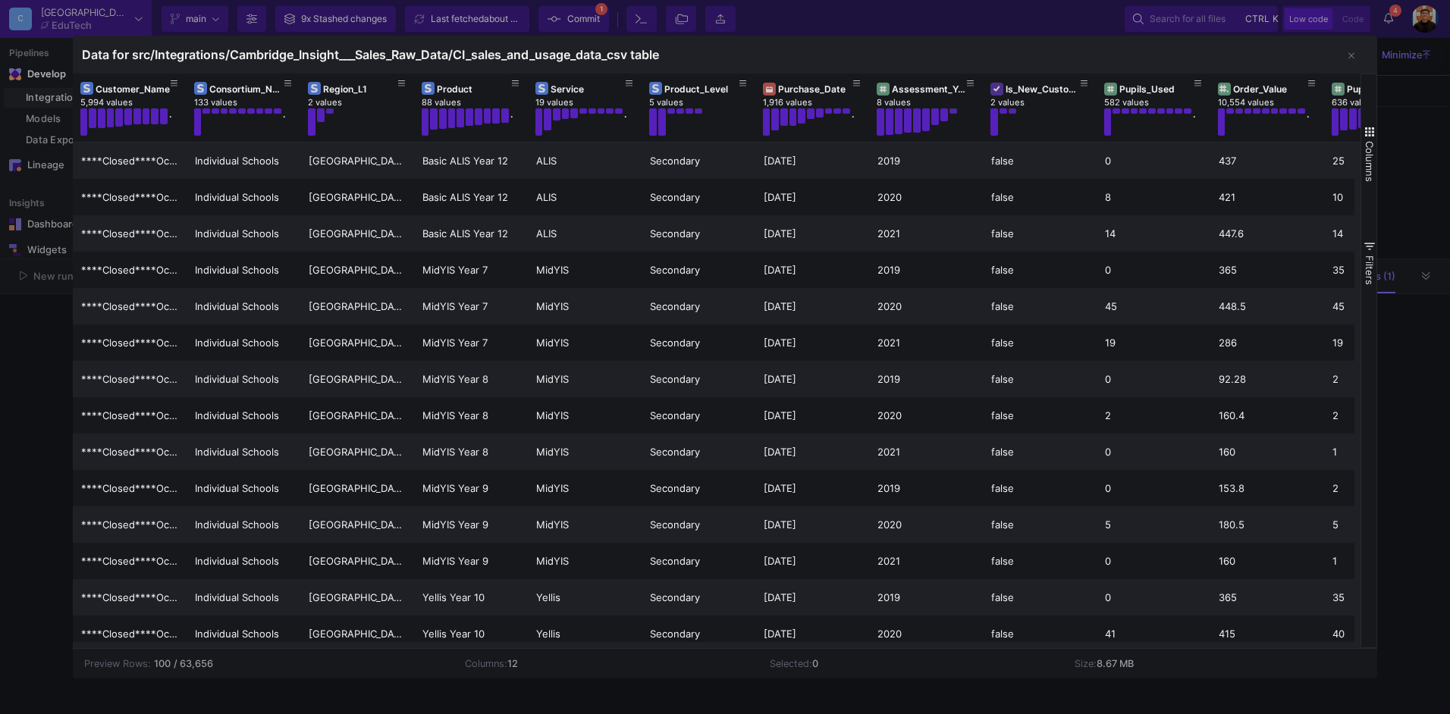
click at [18, 420] on div at bounding box center [725, 357] width 1450 height 714
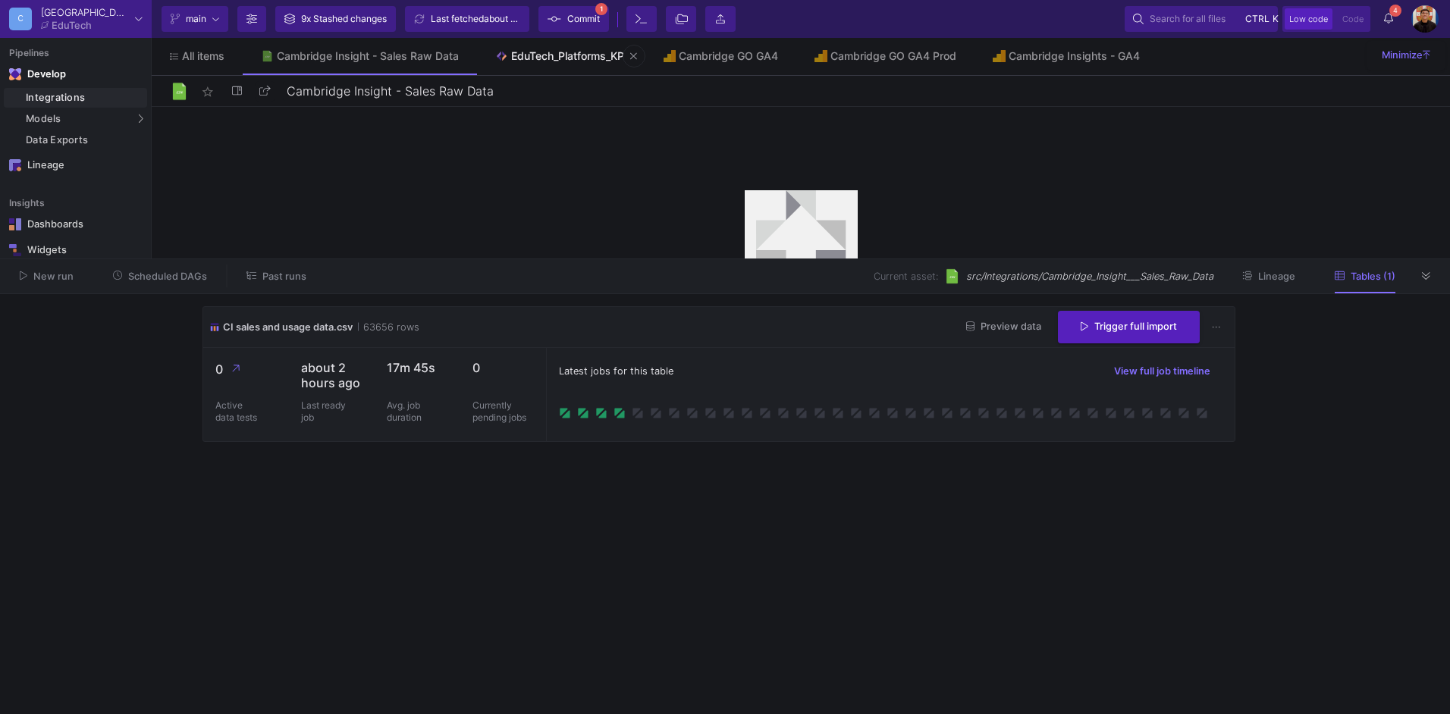
click at [553, 59] on div "EduTech_Platforms_KPI" at bounding box center [569, 56] width 116 height 12
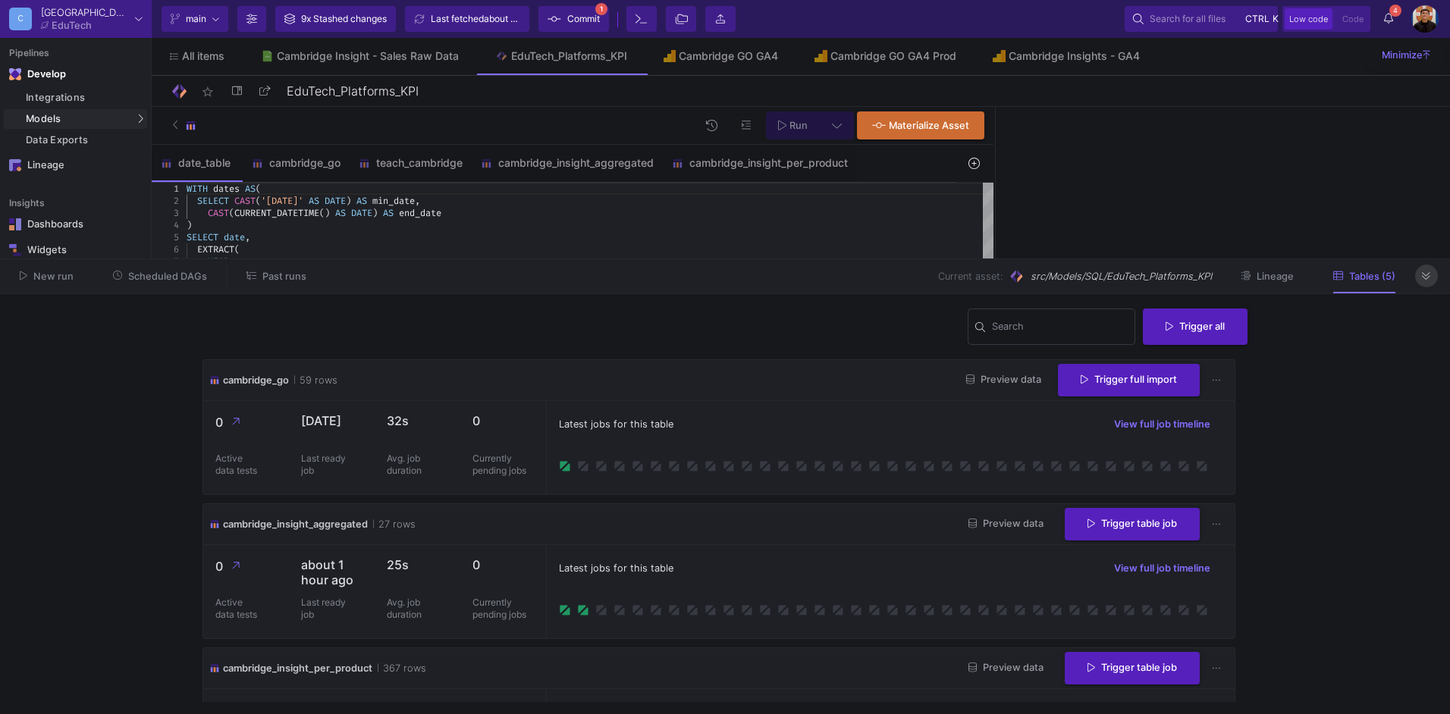
click at [1430, 278] on icon at bounding box center [1426, 277] width 8 height 10
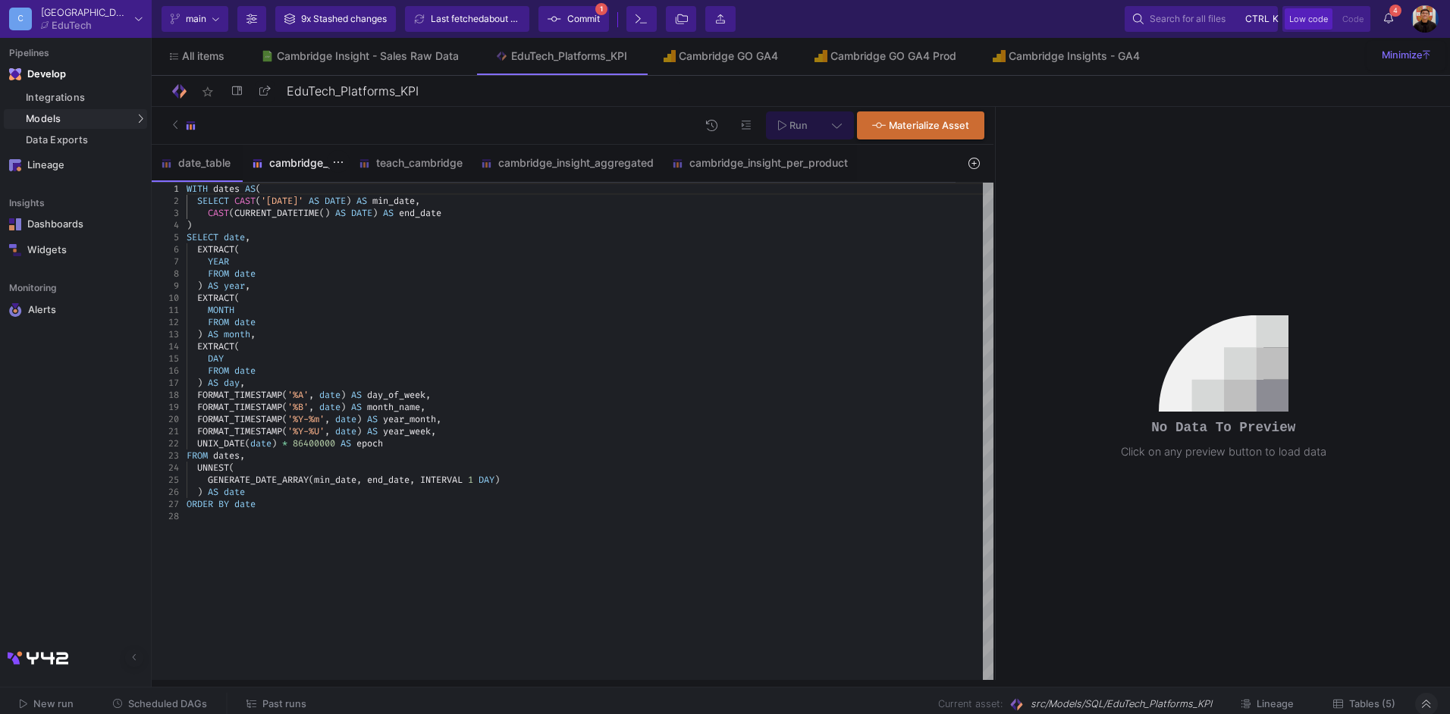
click at [297, 167] on div "cambridge_go" at bounding box center [296, 163] width 89 height 12
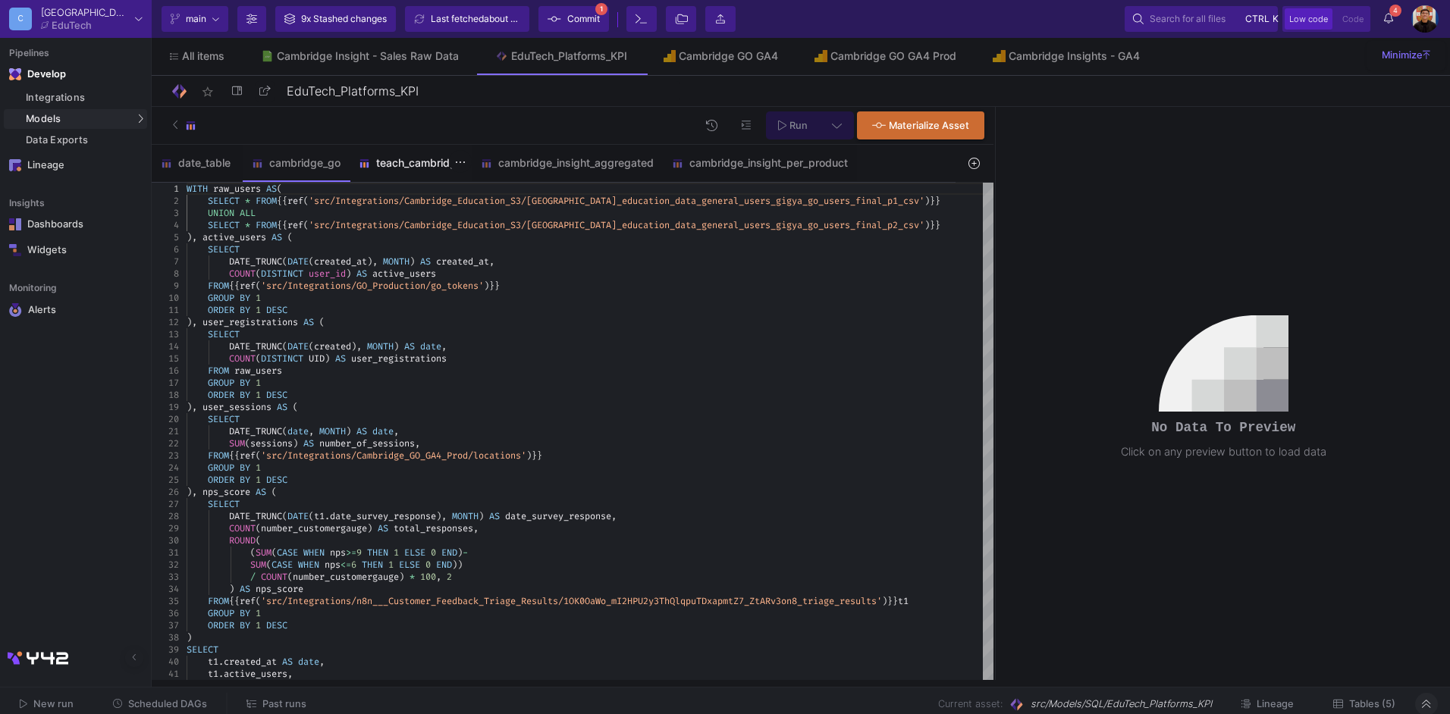
click at [412, 171] on div "teach_cambridge" at bounding box center [411, 163] width 122 height 36
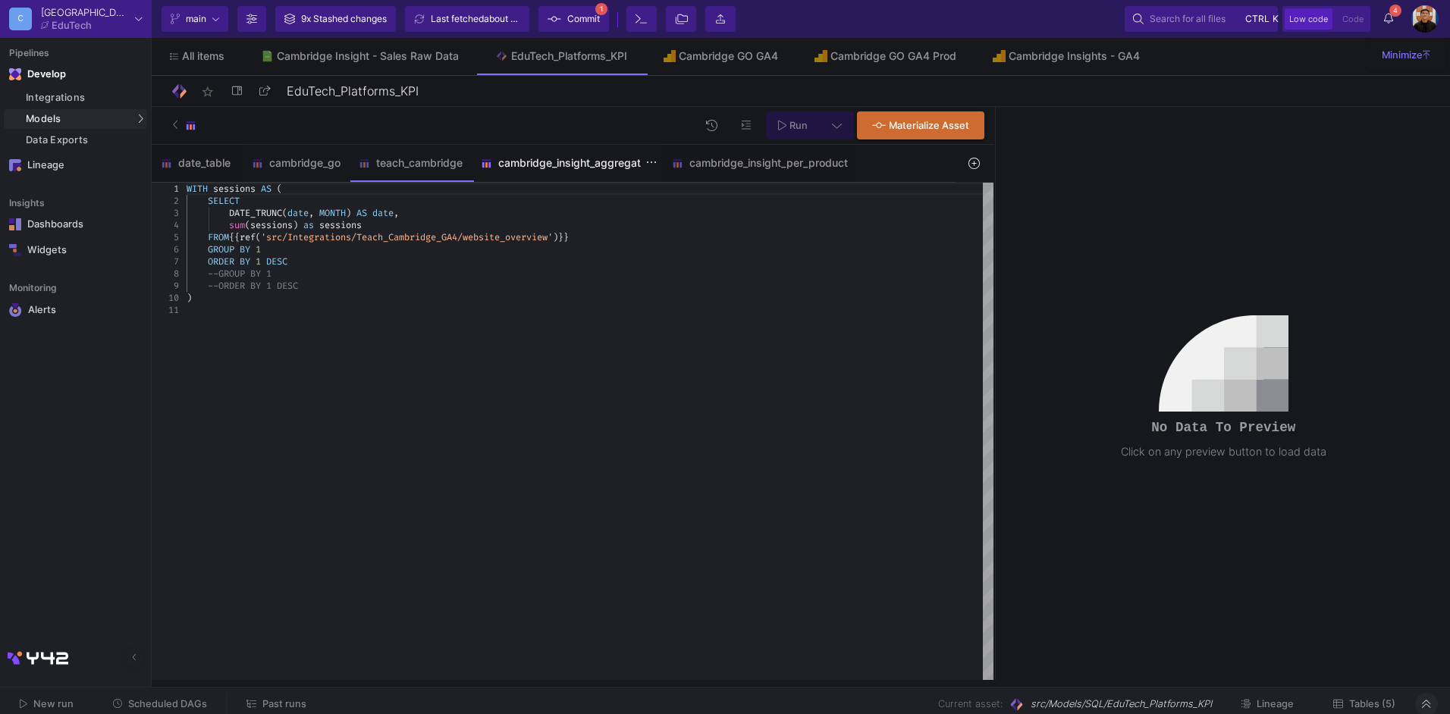
click at [583, 178] on div "cambridge_insight_aggregated" at bounding box center [567, 163] width 191 height 36
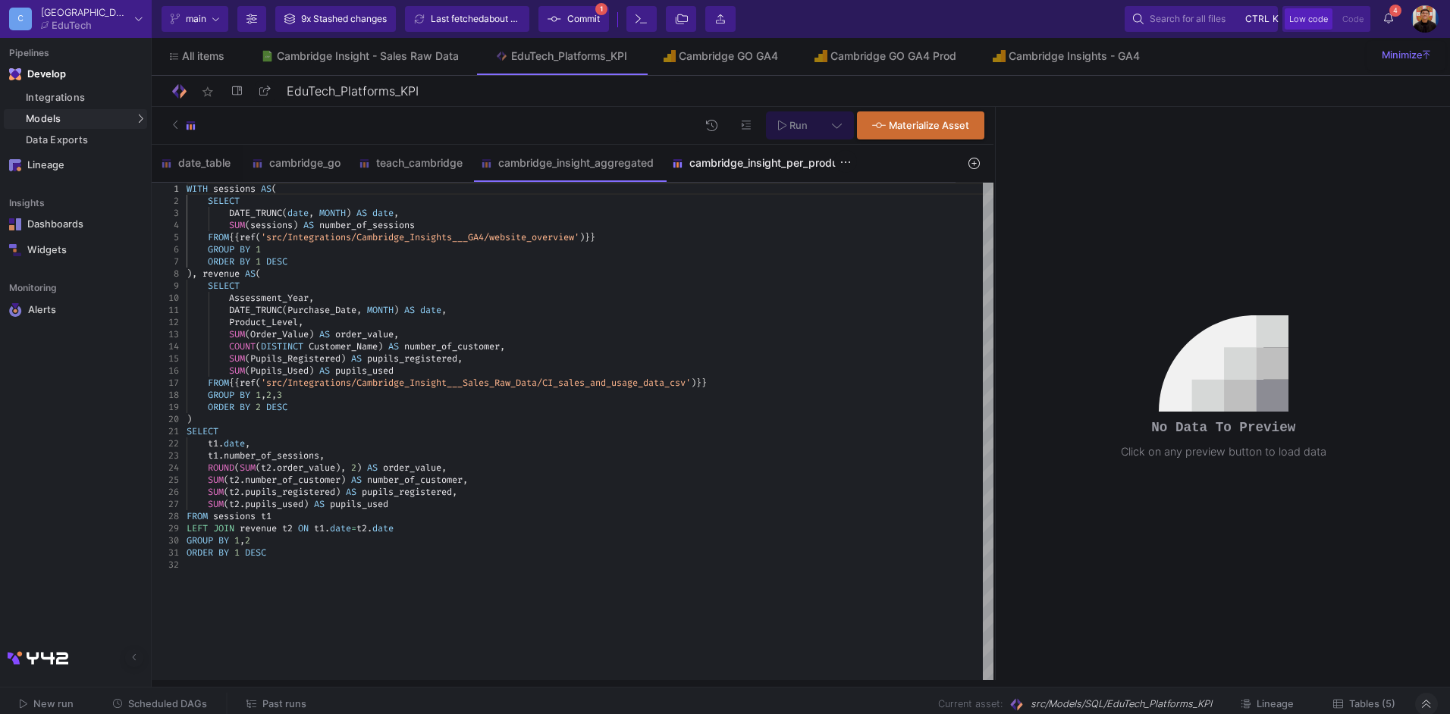
click at [755, 171] on div "cambridge_insight_per_product" at bounding box center [760, 163] width 194 height 36
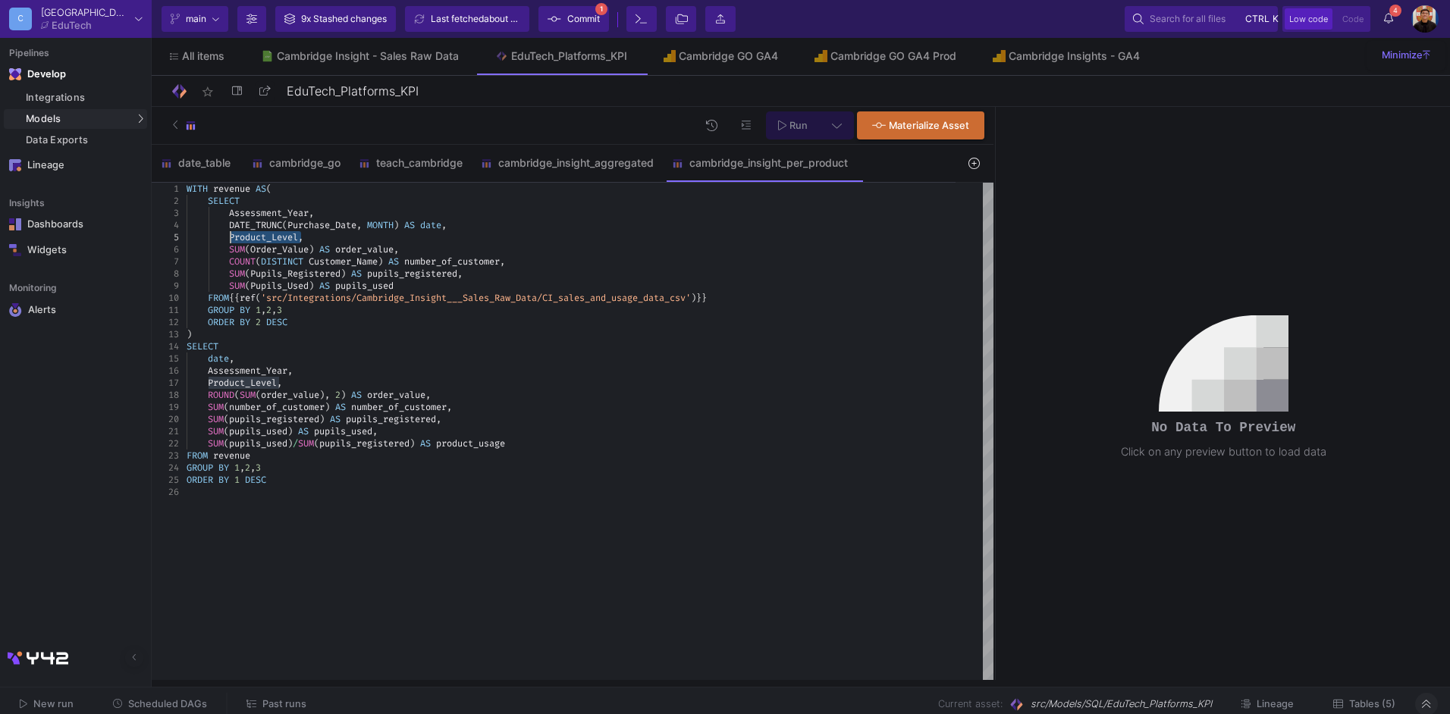
drag, startPoint x: 303, startPoint y: 235, endPoint x: 233, endPoint y: 239, distance: 69.9
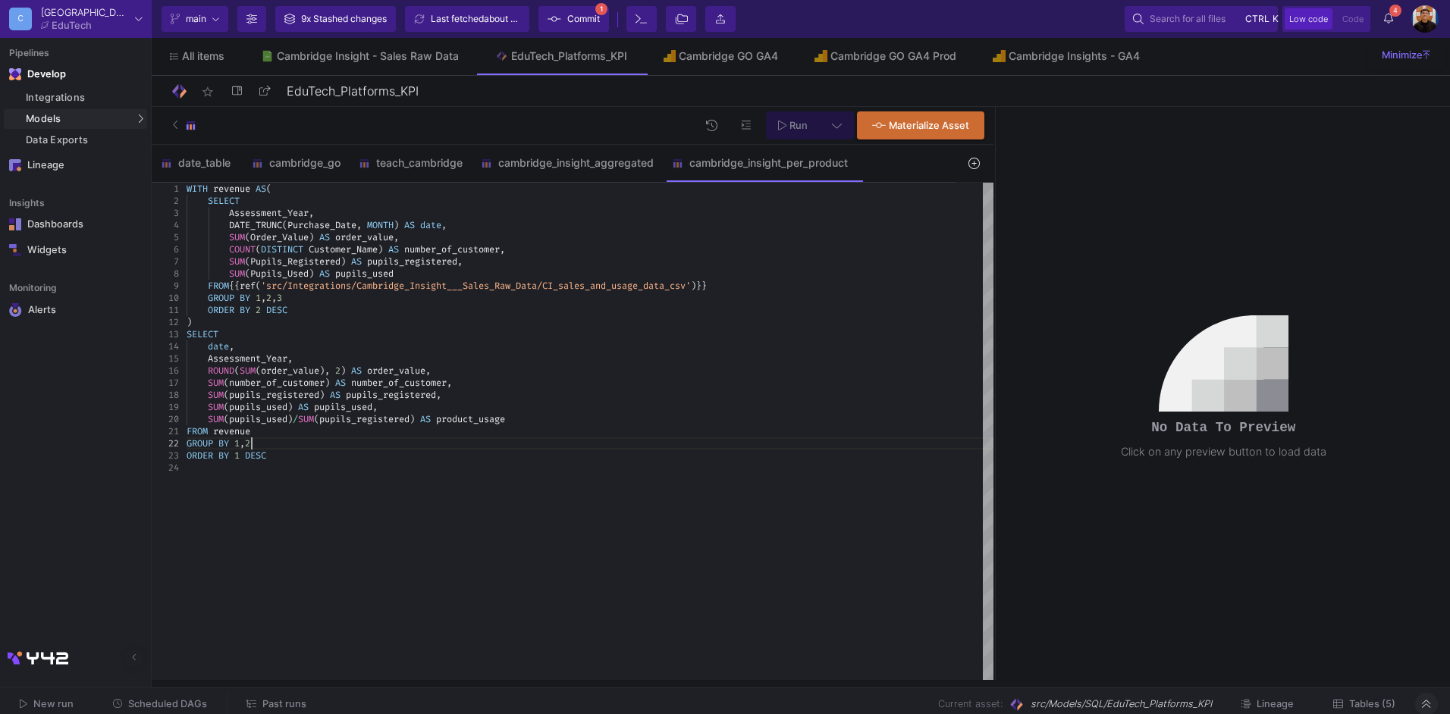
click at [335, 294] on div "GROUP BY 1 , 2 , 3" at bounding box center [590, 298] width 807 height 12
type textarea "WITH revenue AS( SELECT Assessment_Year, DATE_TRUNC(Purchase_Date, MONTH) AS da…"
click at [842, 130] on button at bounding box center [837, 125] width 34 height 28
click at [597, 213] on div "Full preview" at bounding box center [597, 212] width 93 height 17
click at [545, 213] on input "Full preview Slower on big datasets" at bounding box center [537, 219] width 15 height 15
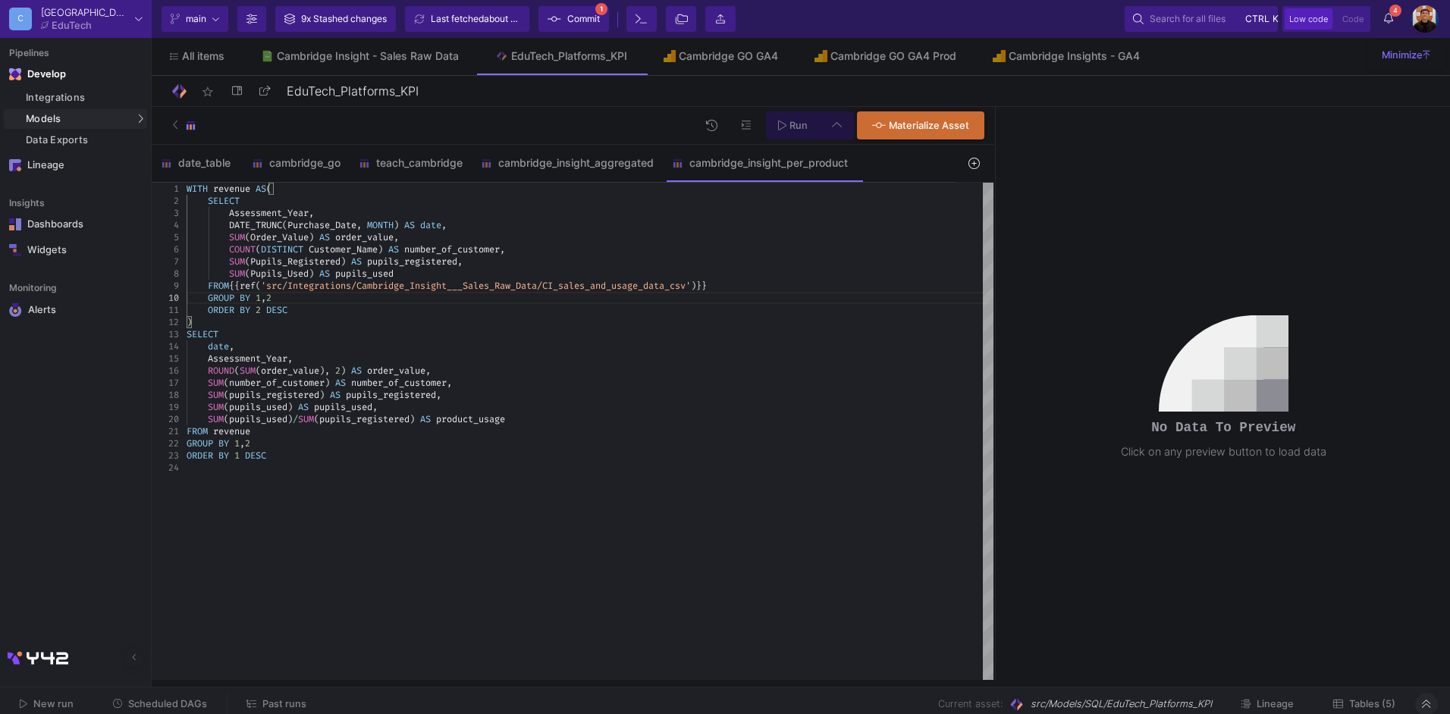
radio input "true"
click at [790, 131] on button "Run" at bounding box center [793, 125] width 54 height 28
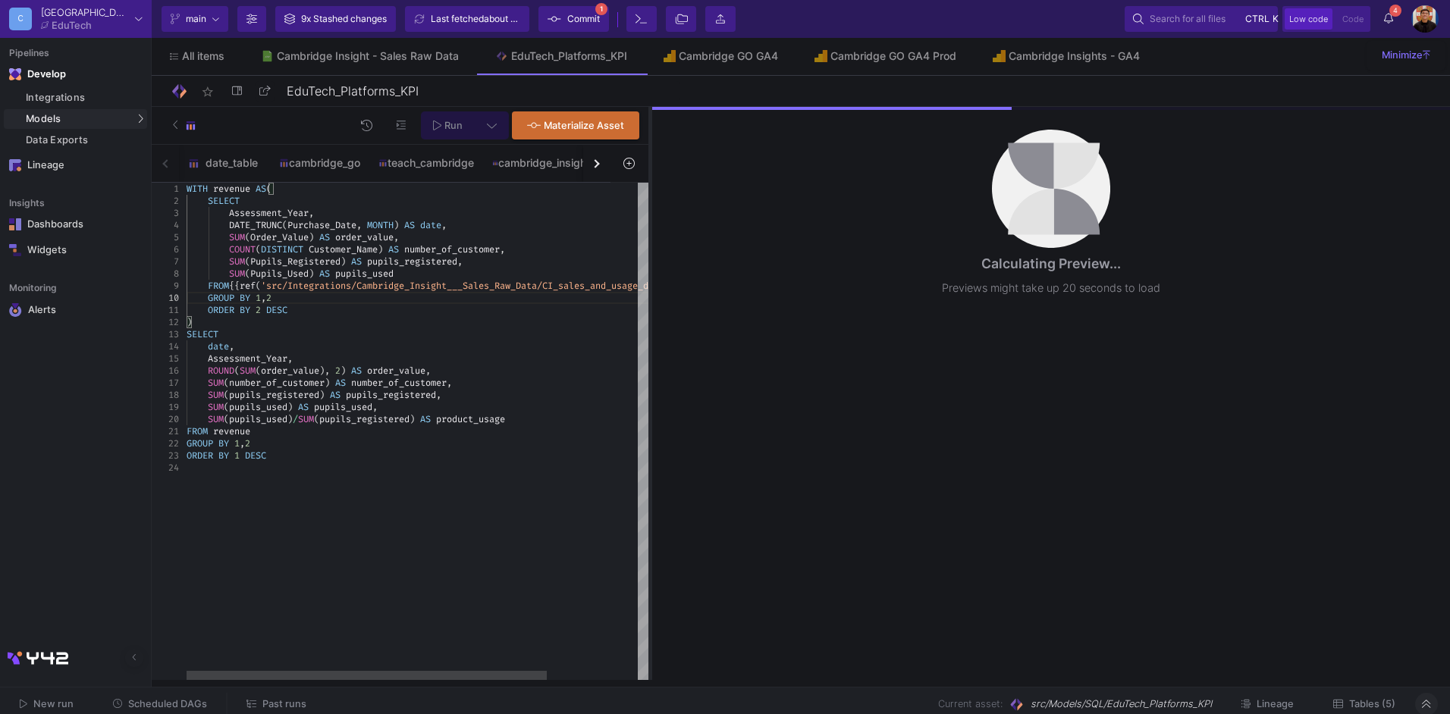
drag, startPoint x: 994, startPoint y: 230, endPoint x: 649, endPoint y: 235, distance: 345.1
click at [649, 235] on div at bounding box center [650, 393] width 4 height 573
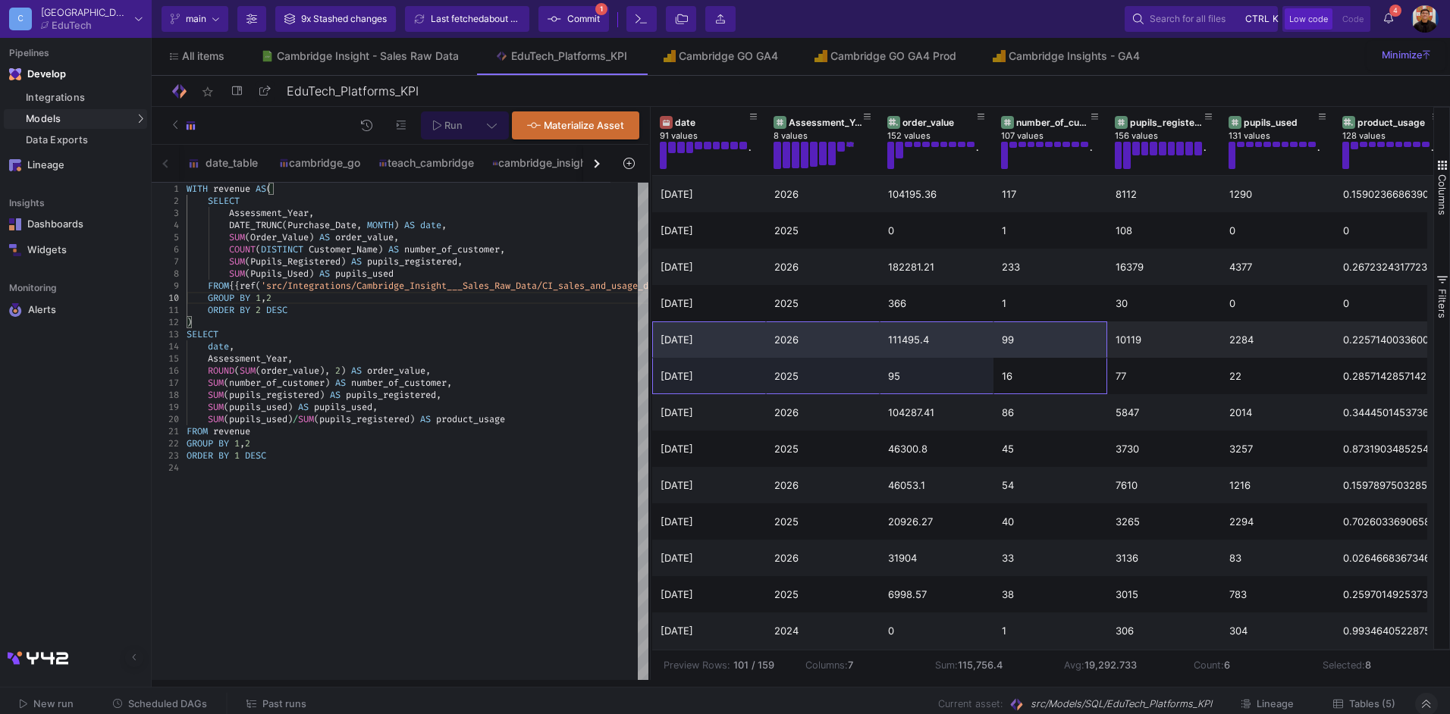
drag, startPoint x: 1022, startPoint y: 376, endPoint x: 696, endPoint y: 347, distance: 328.2
click at [348, 223] on span "Purchase_Date" at bounding box center [321, 225] width 69 height 12
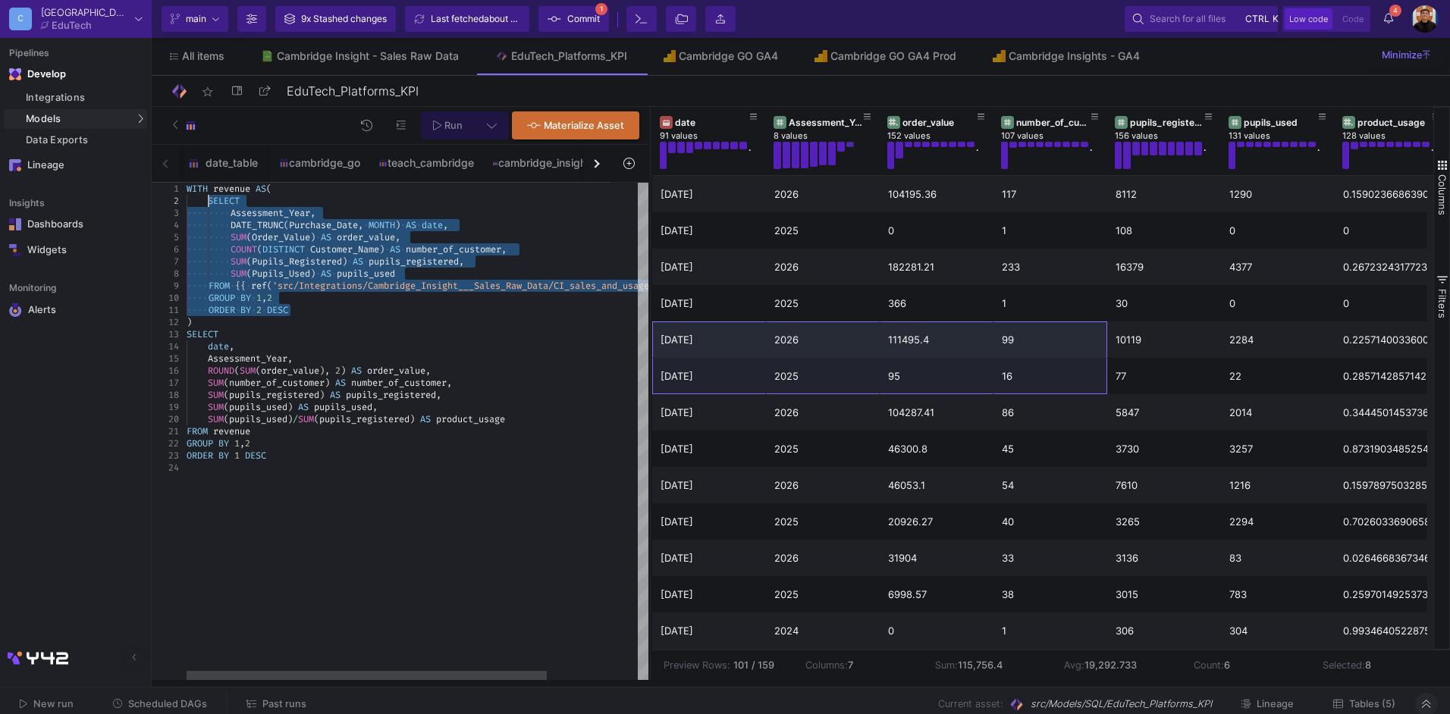
drag, startPoint x: 325, startPoint y: 311, endPoint x: 211, endPoint y: 201, distance: 158.8
click at [449, 121] on span "Run" at bounding box center [453, 125] width 18 height 11
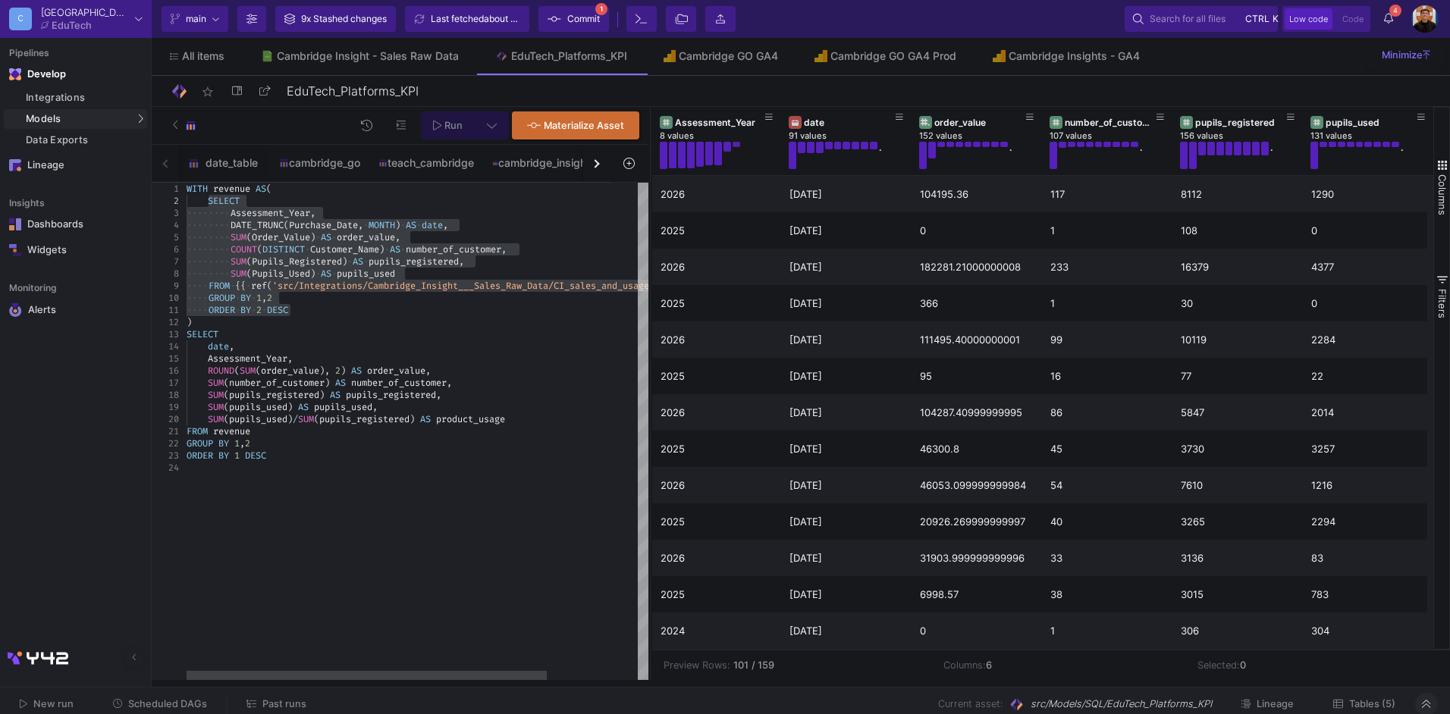
click at [216, 202] on span "SELECT" at bounding box center [224, 201] width 32 height 12
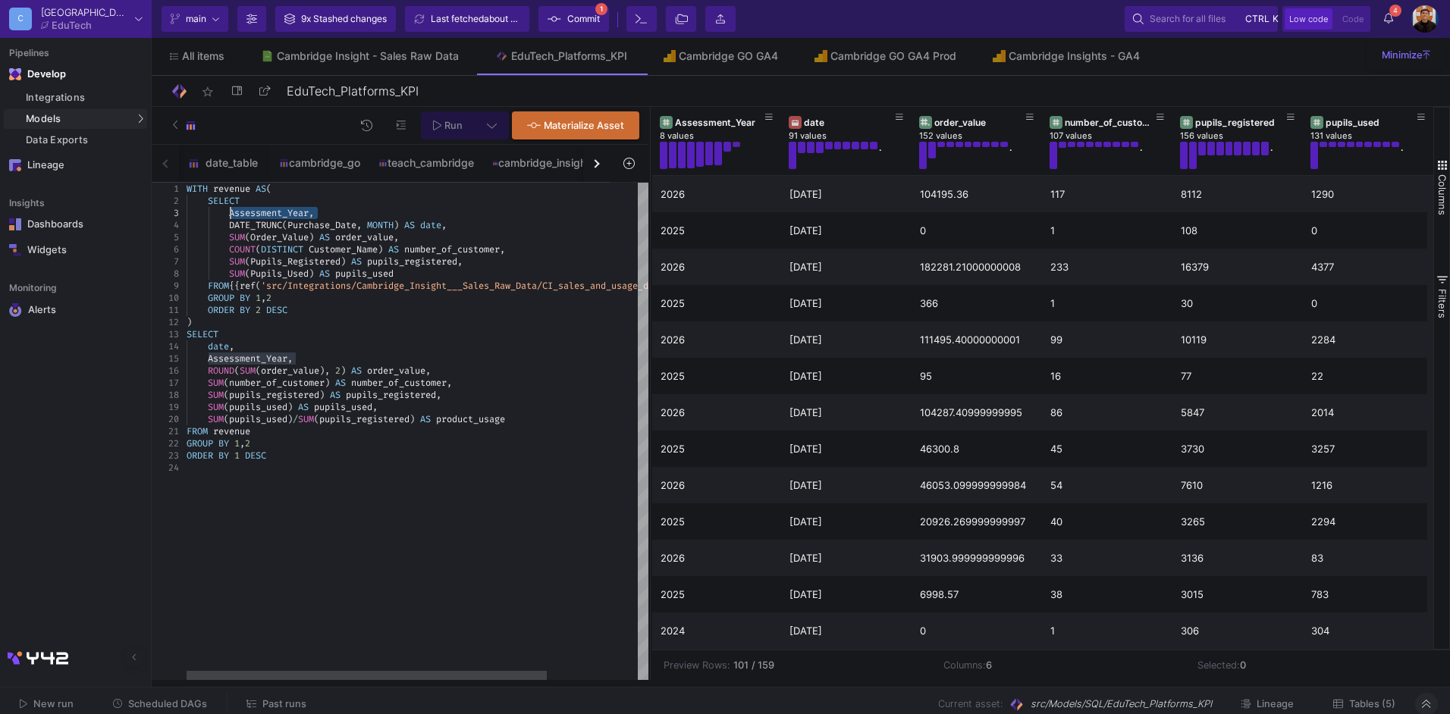
drag, startPoint x: 348, startPoint y: 214, endPoint x: 229, endPoint y: 212, distance: 119.1
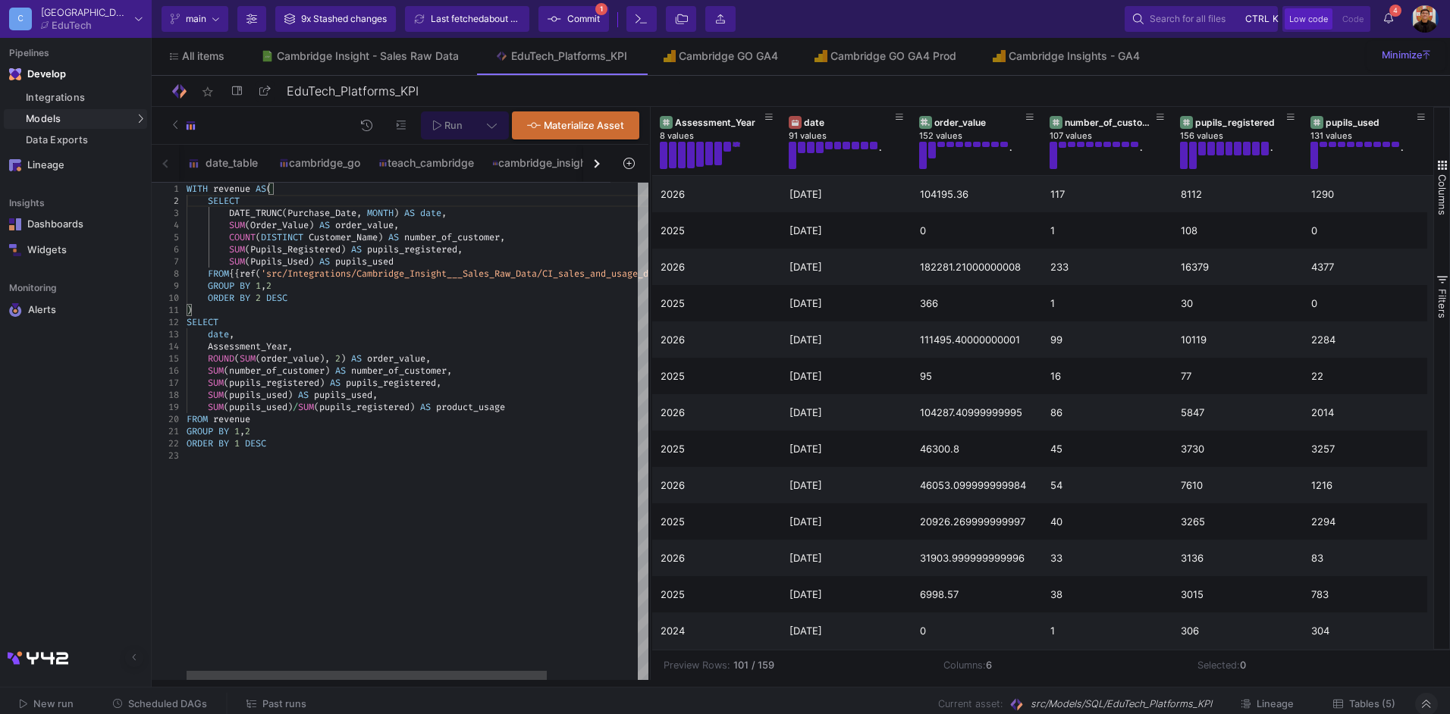
click at [281, 287] on div "GROUP BY 1 , 2" at bounding box center [476, 286] width 578 height 12
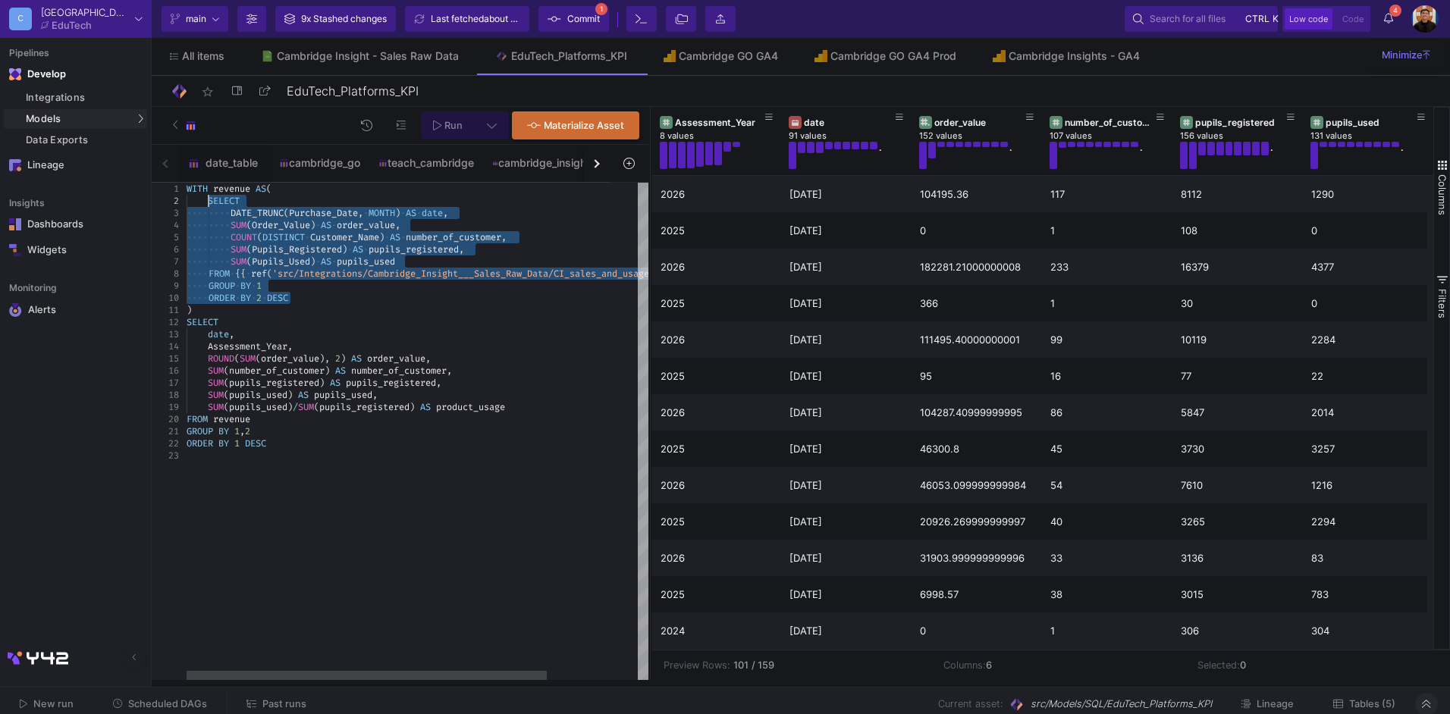
drag, startPoint x: 305, startPoint y: 291, endPoint x: 210, endPoint y: 205, distance: 128.3
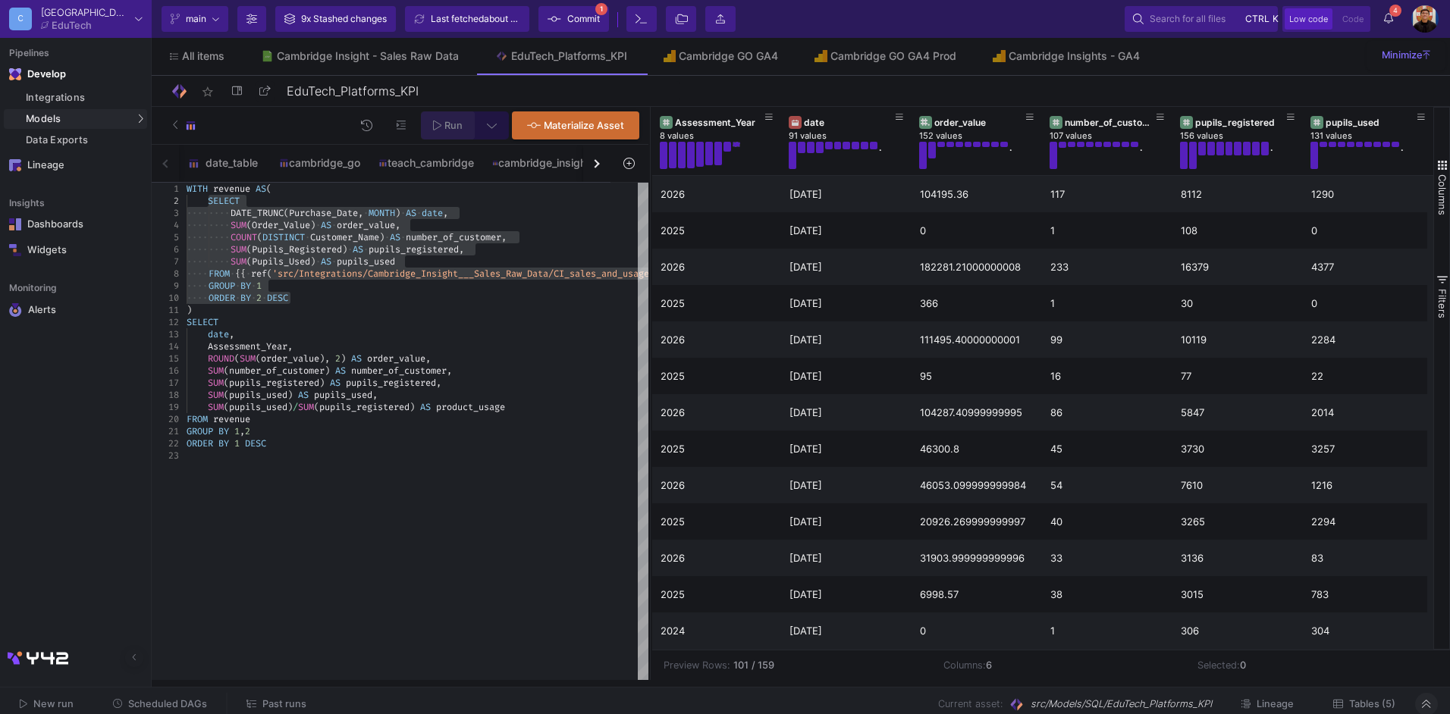
click at [447, 123] on span "Run" at bounding box center [453, 125] width 18 height 11
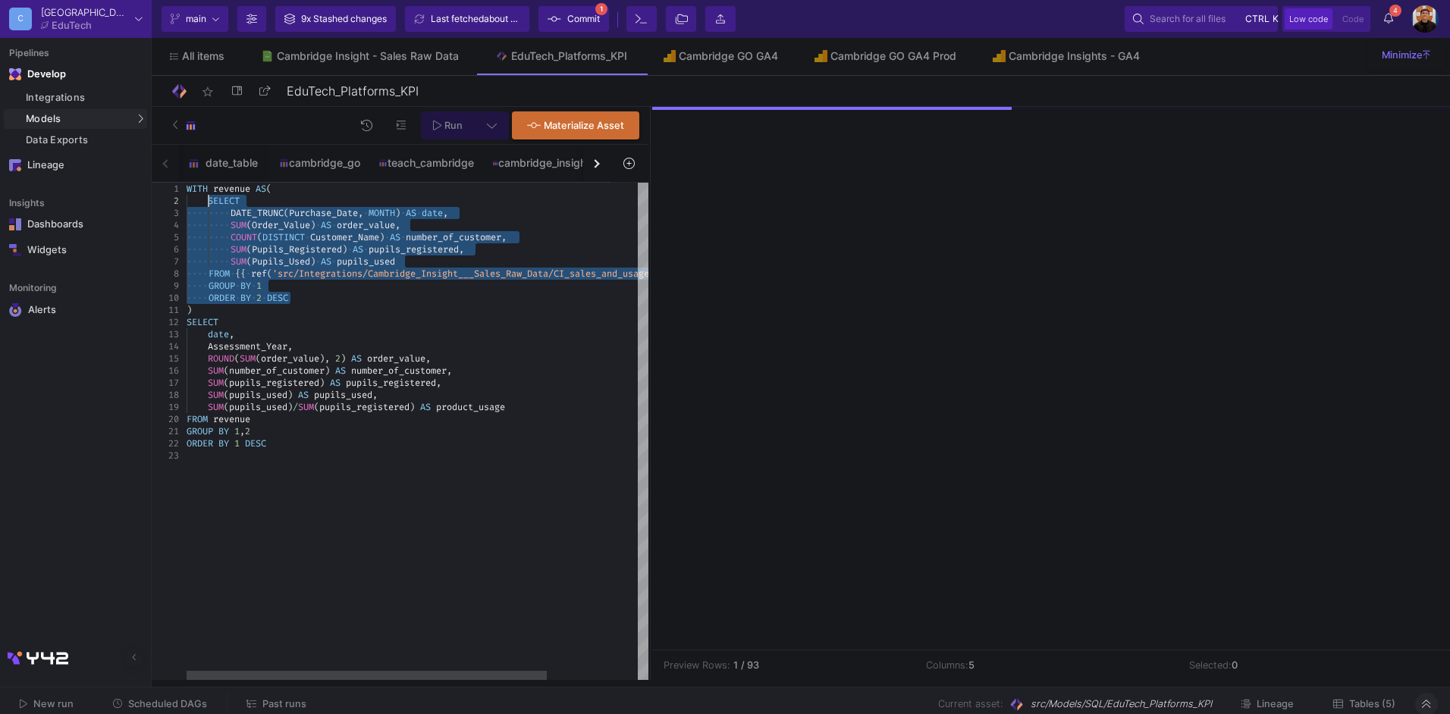
click at [263, 299] on span "·" at bounding box center [264, 298] width 5 height 12
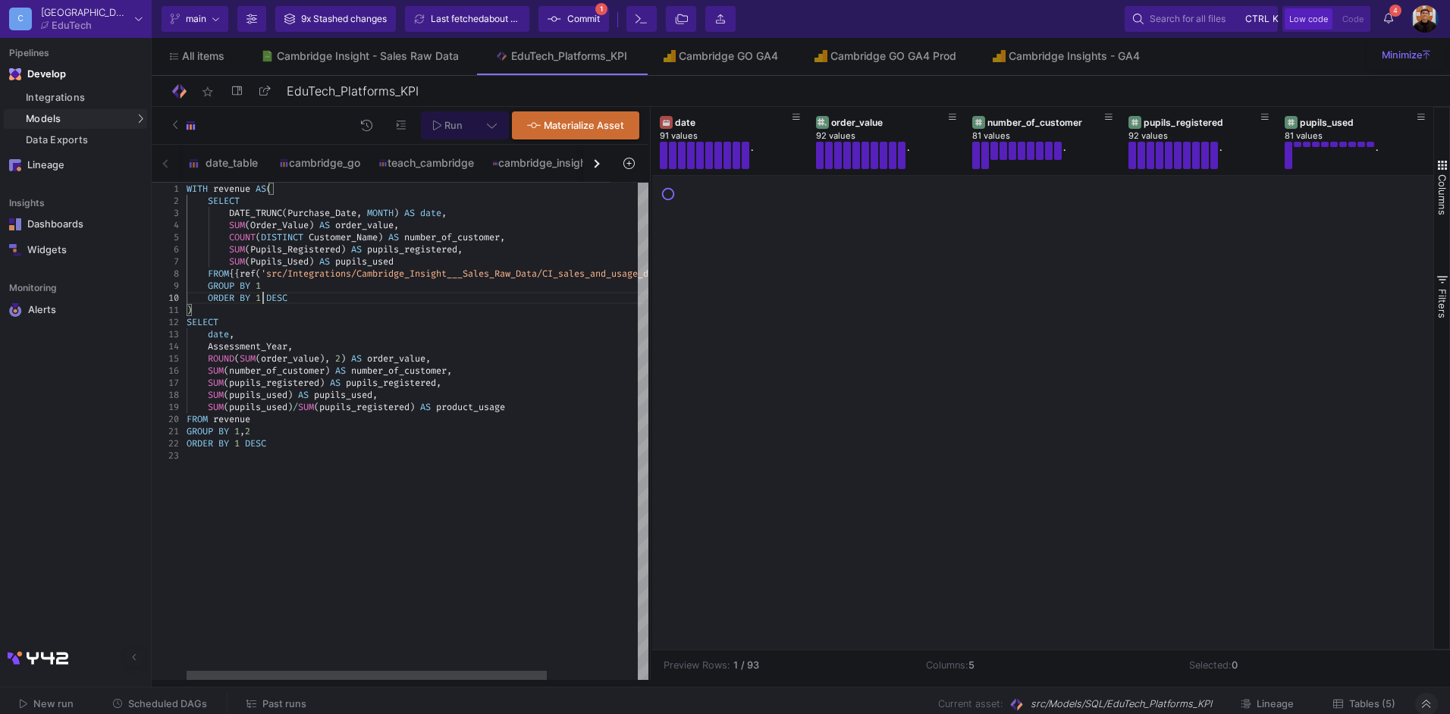
scroll to position [109, 76]
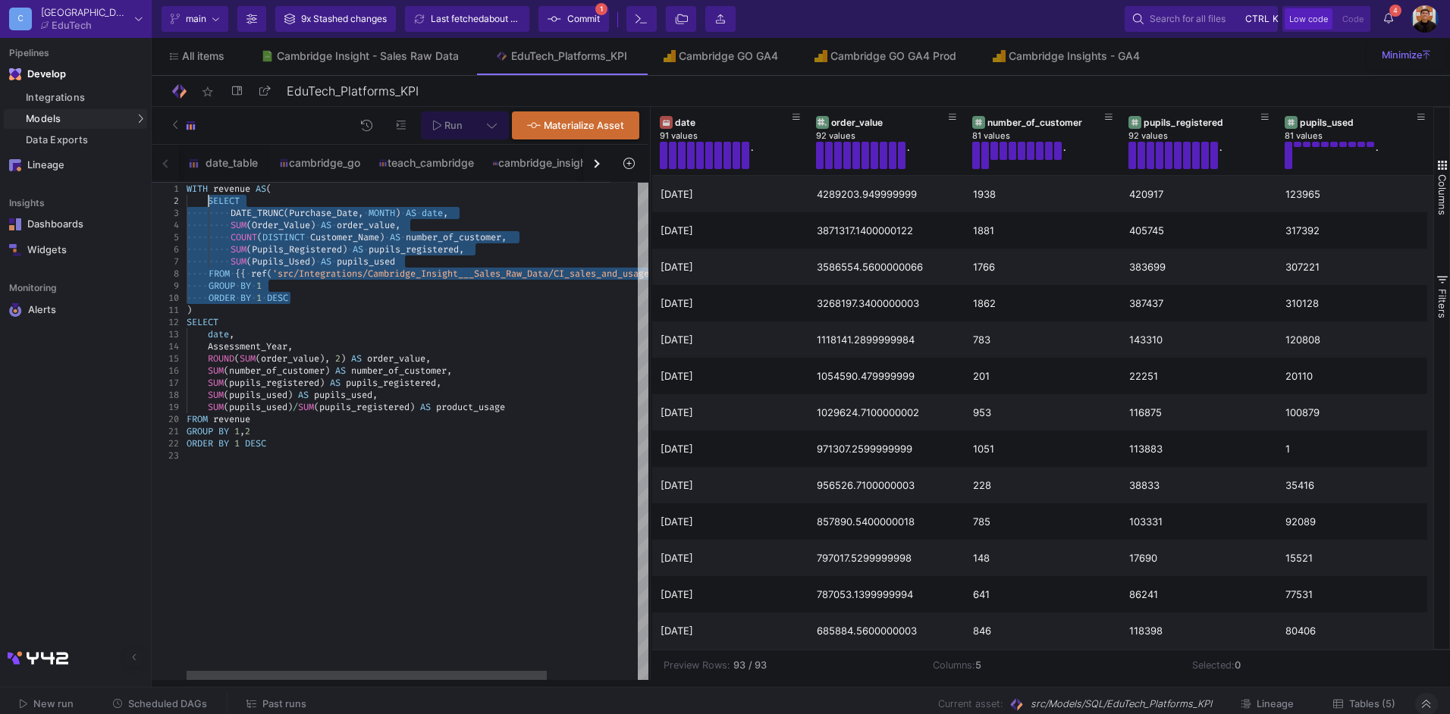
drag, startPoint x: 289, startPoint y: 285, endPoint x: 208, endPoint y: 203, distance: 115.3
type textarea "WITH revenue AS( SELECT DATE_TRUNC(Purchase_Date, MONTH) AS date, SUM(Order_Val…"
click at [451, 123] on span "Run" at bounding box center [453, 125] width 18 height 11
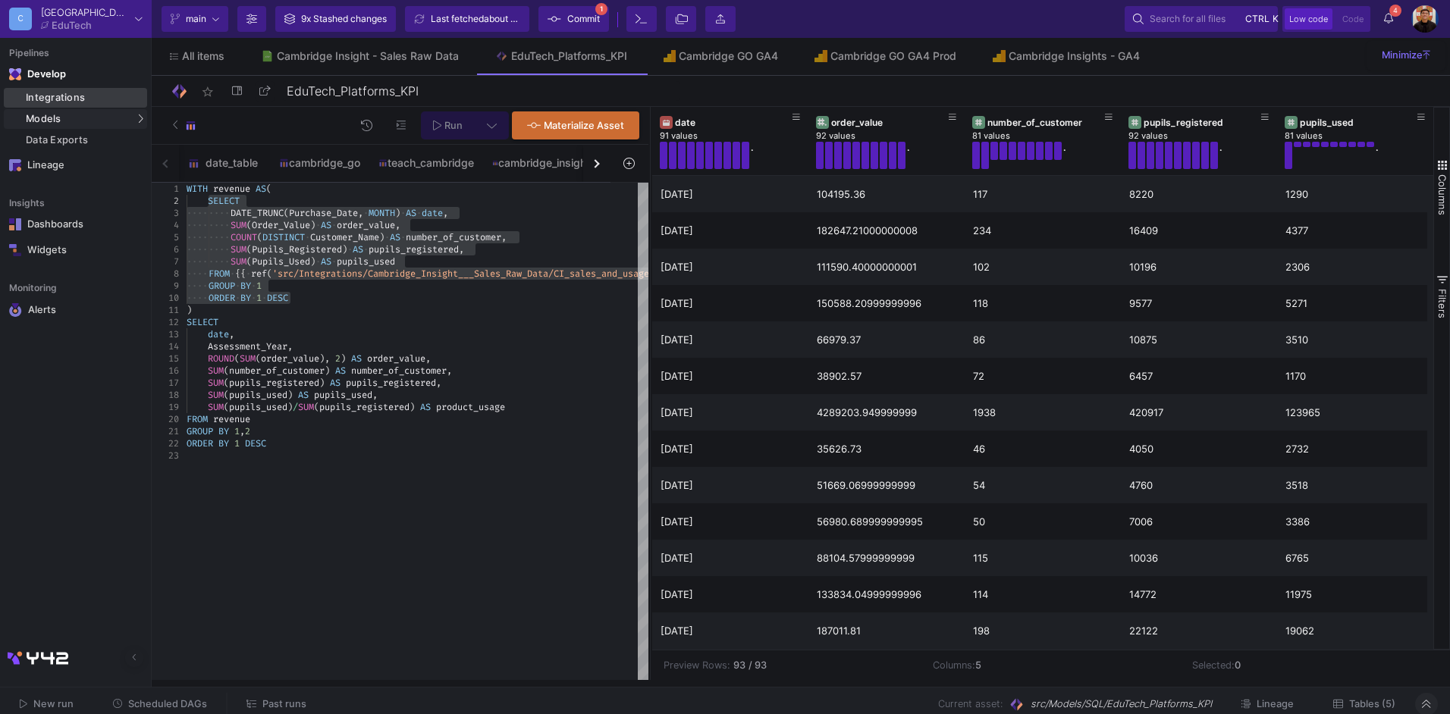
click at [71, 96] on div "Integrations" at bounding box center [85, 98] width 118 height 12
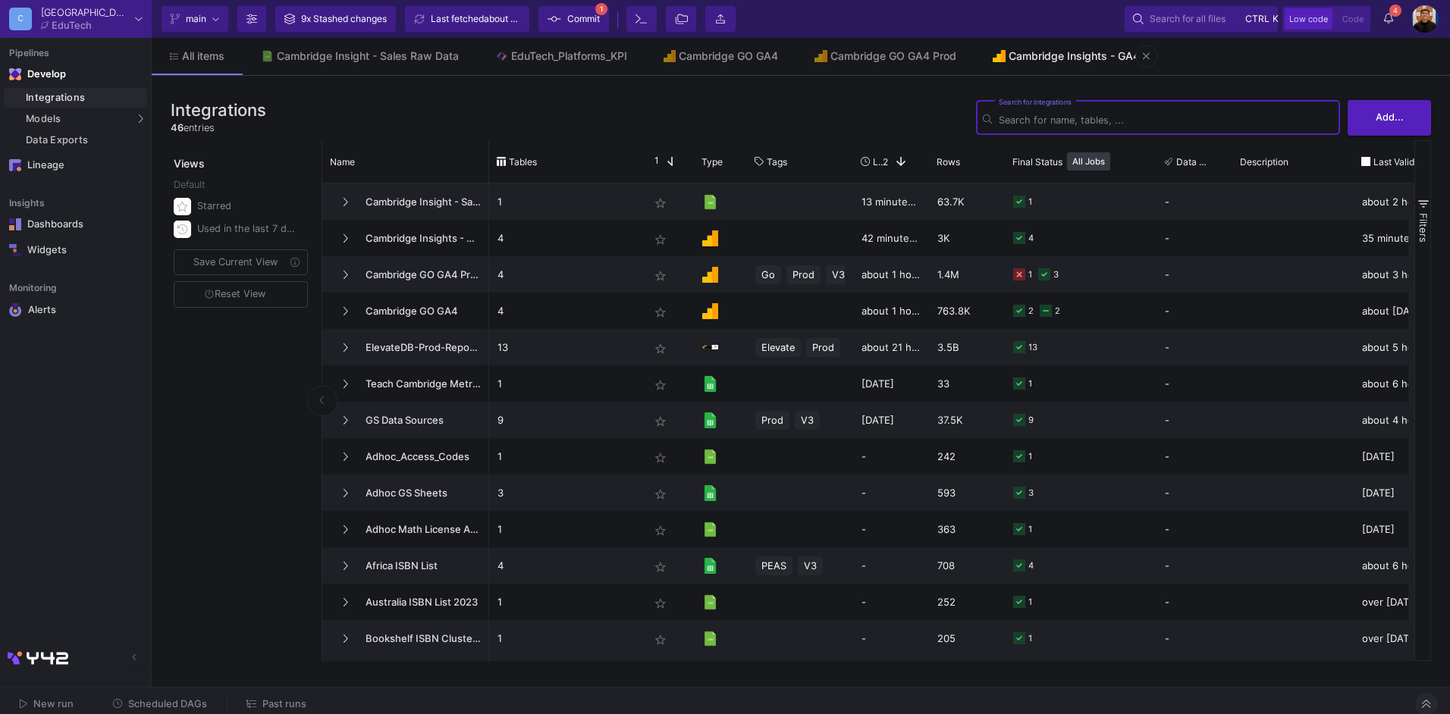
click at [1082, 66] on link "Cambridge Insights - GA4" at bounding box center [1067, 56] width 184 height 36
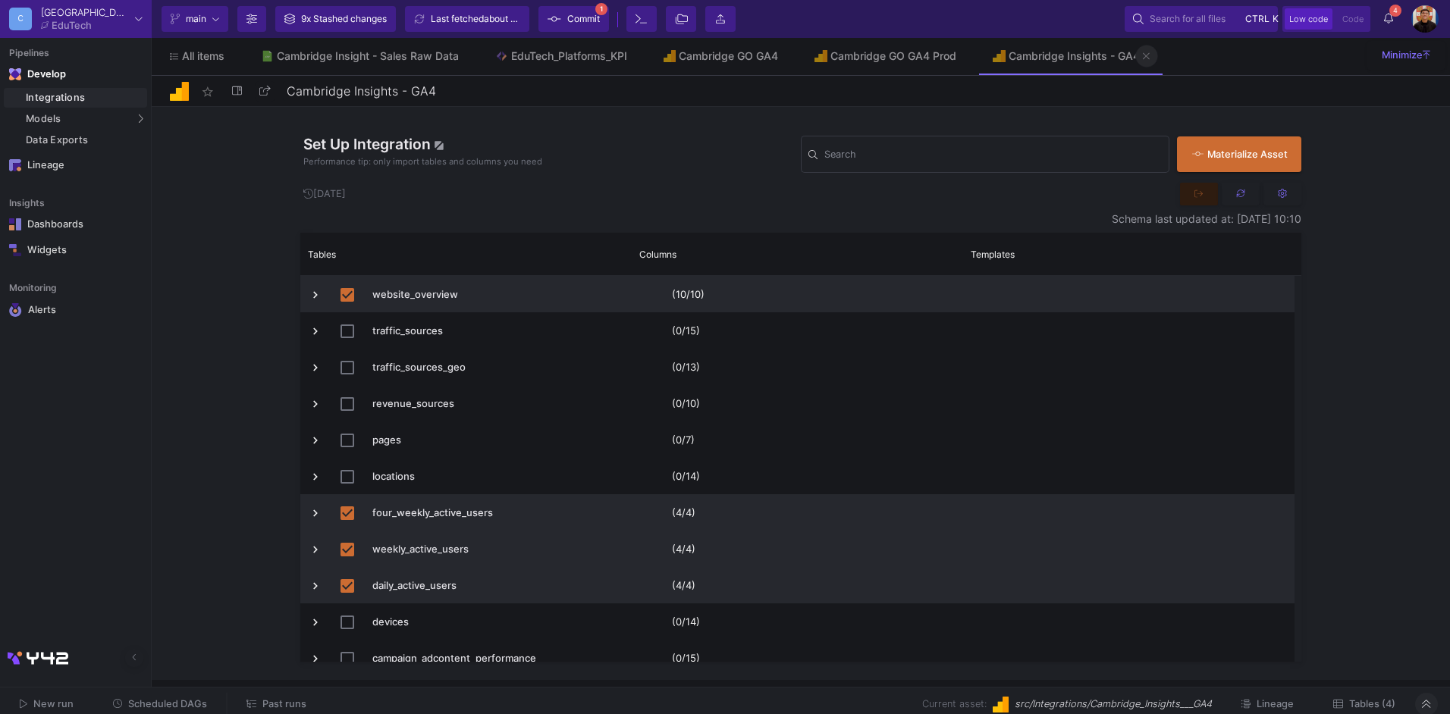
click at [1150, 56] on icon at bounding box center [1146, 56] width 7 height 11
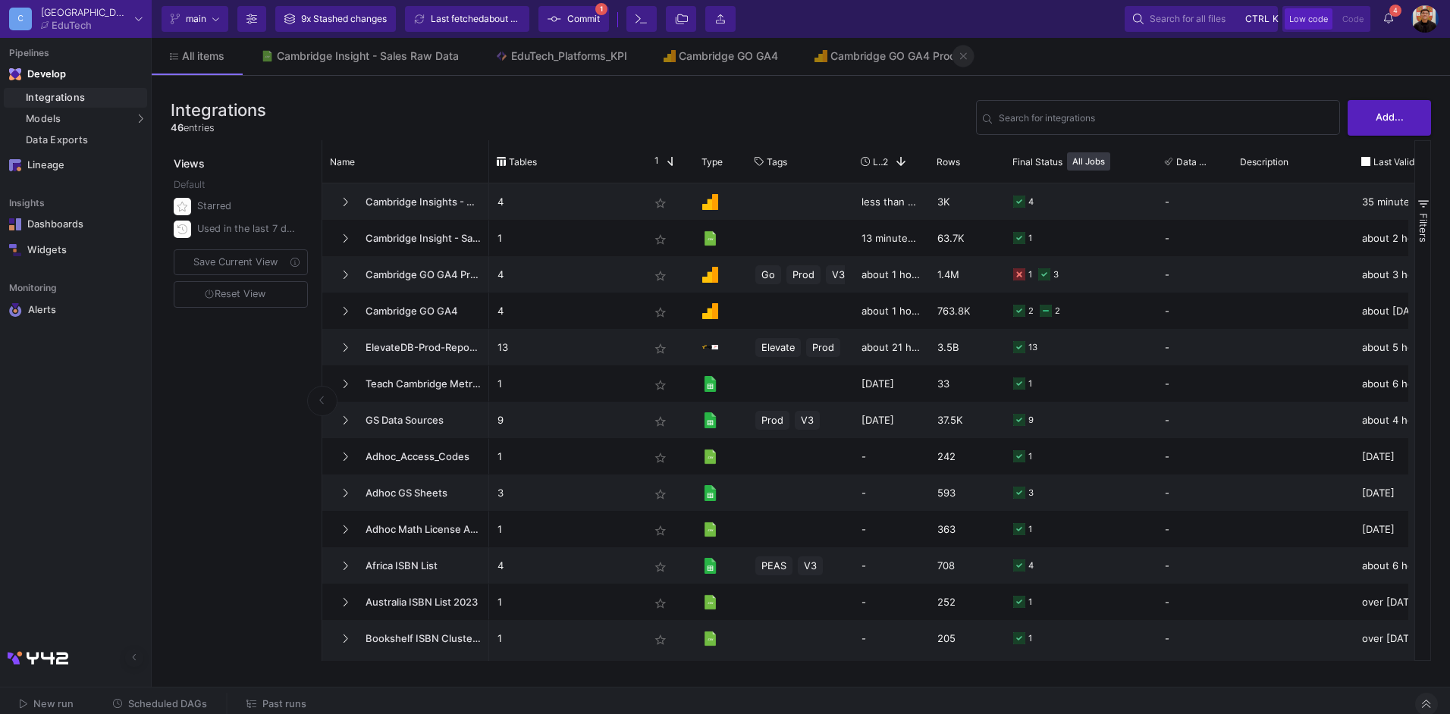
click at [959, 60] on button at bounding box center [963, 56] width 23 height 23
click at [557, 55] on div "EduTech_Platforms_KPI" at bounding box center [569, 56] width 116 height 12
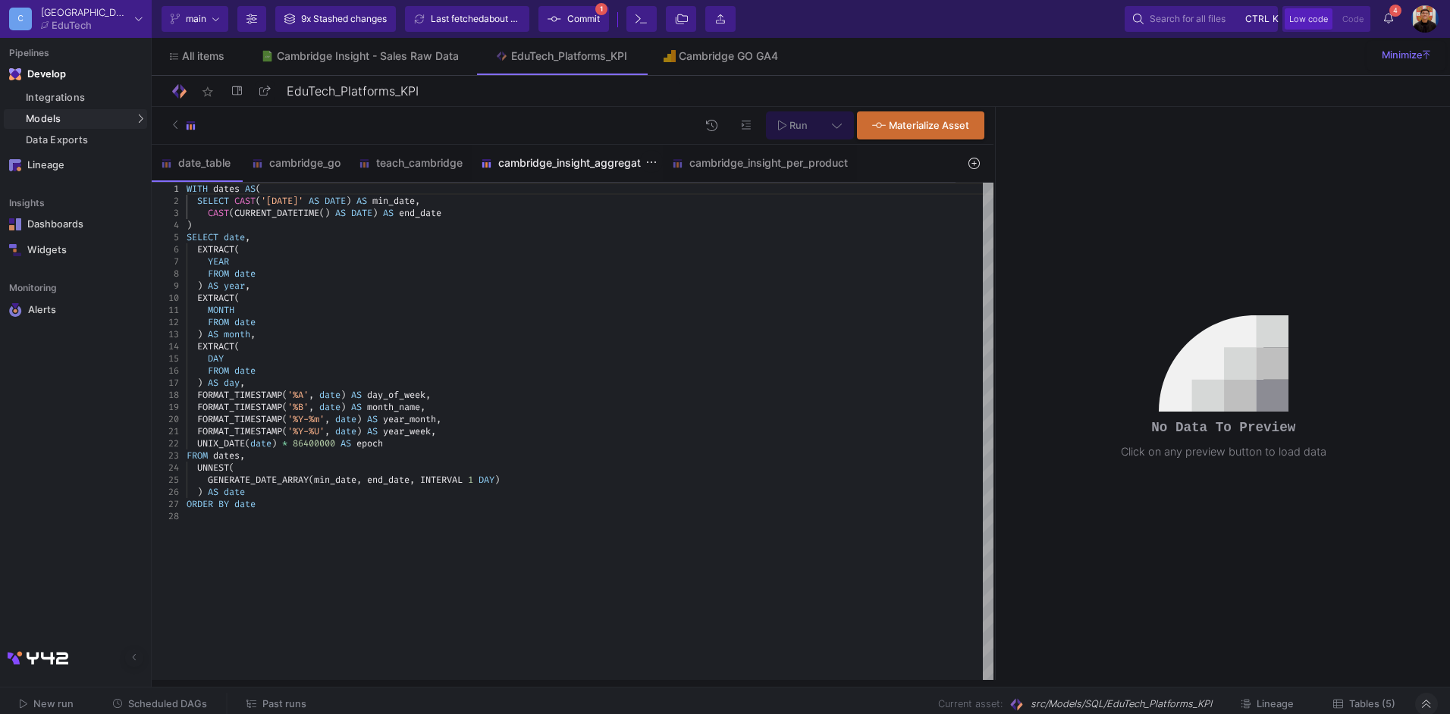
click at [589, 155] on div "cambridge_insight_aggregated" at bounding box center [567, 163] width 191 height 36
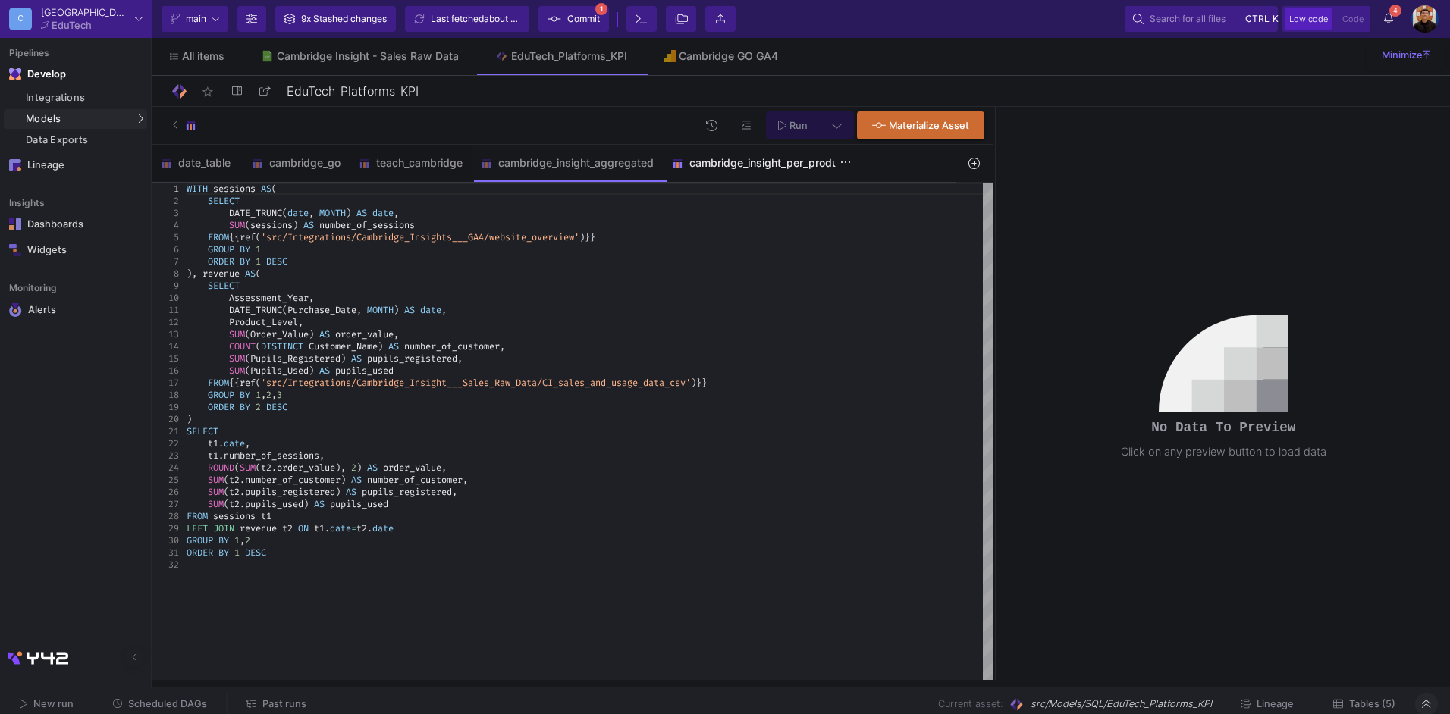
click at [752, 165] on div "cambridge_insight_per_product" at bounding box center [760, 163] width 176 height 12
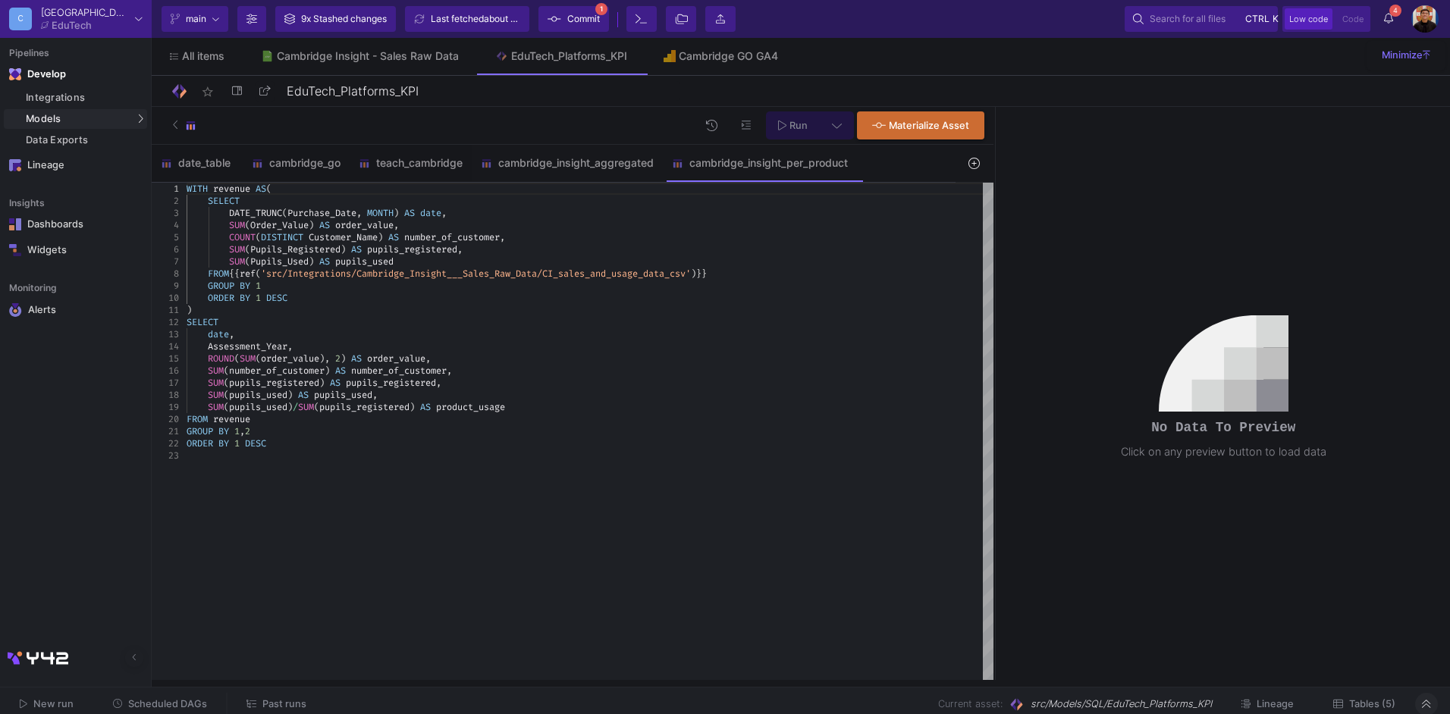
type textarea ") SELECT date, Assessment_Year, ROUND(SUM(order_value), 2) AS order_value, SUM(…"
click at [552, 347] on div "Assessment_Year ," at bounding box center [590, 347] width 807 height 12
click at [64, 102] on div "Integrations" at bounding box center [85, 98] width 118 height 12
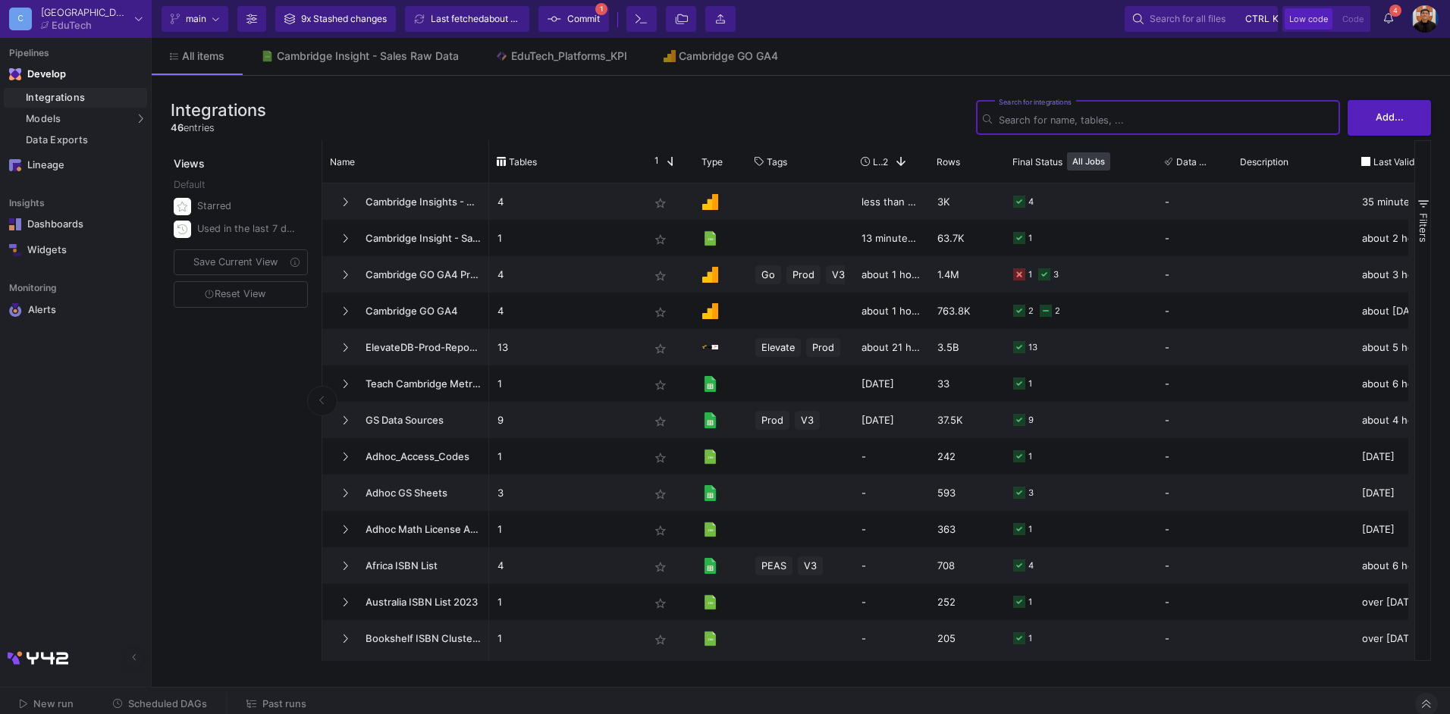
click at [1076, 117] on input "Search for integrations" at bounding box center [1166, 120] width 334 height 11
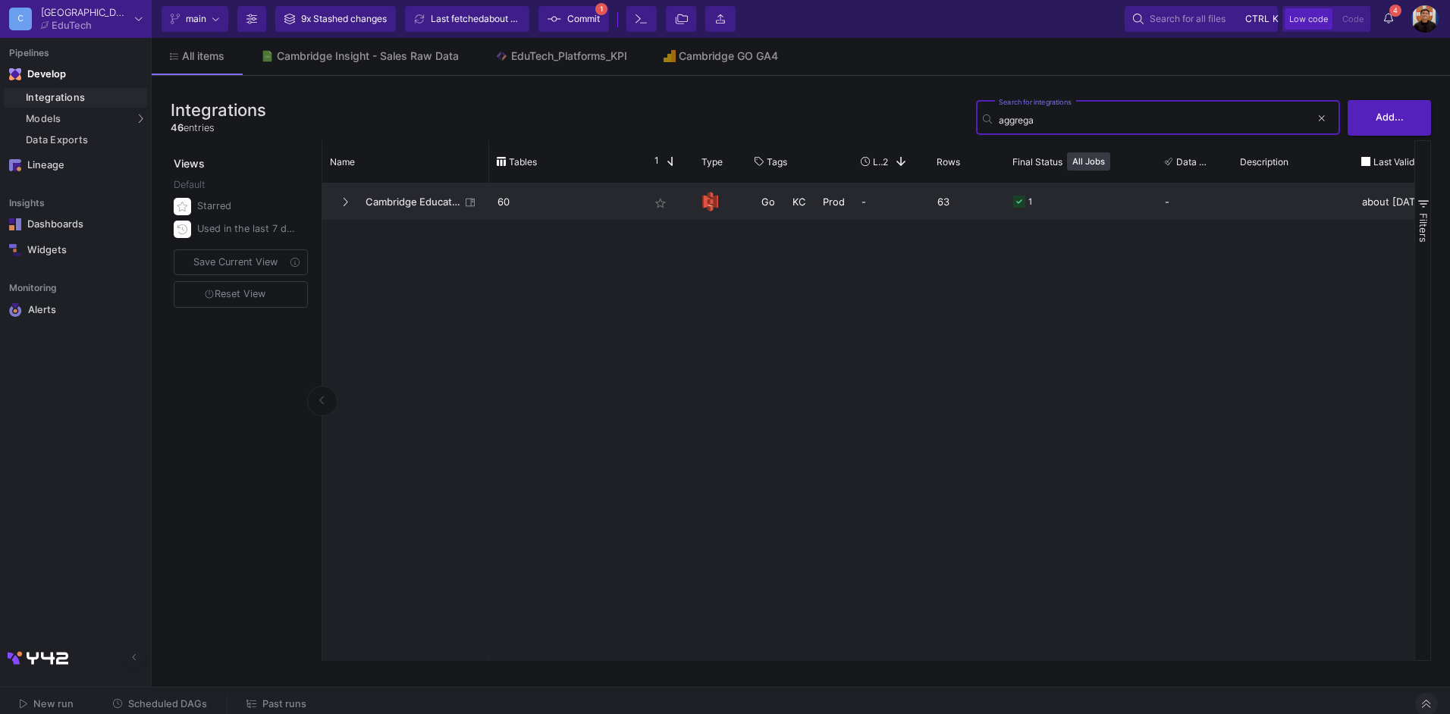
type input "aggrega"
click at [423, 197] on span "Cambridge Education S3" at bounding box center [408, 202] width 104 height 36
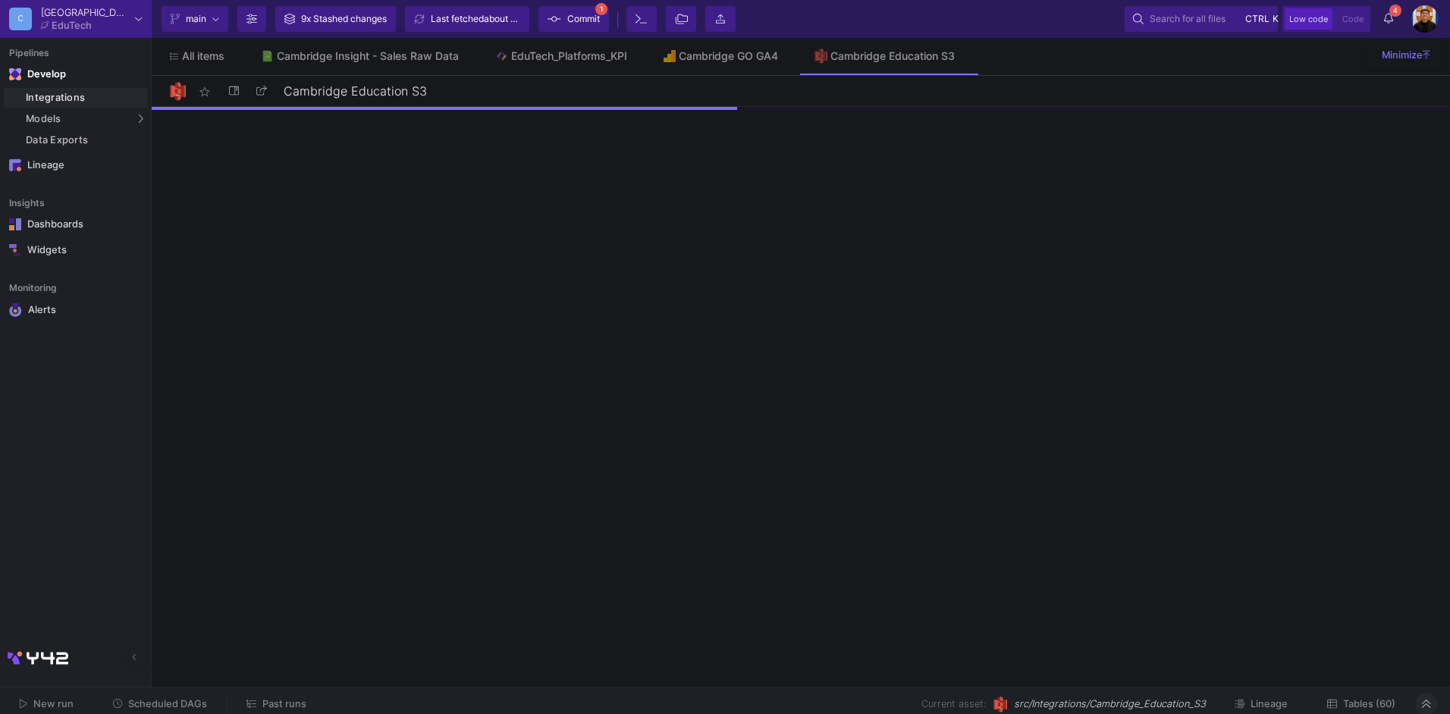
click at [1372, 696] on button "Tables (60)" at bounding box center [1361, 705] width 105 height 24
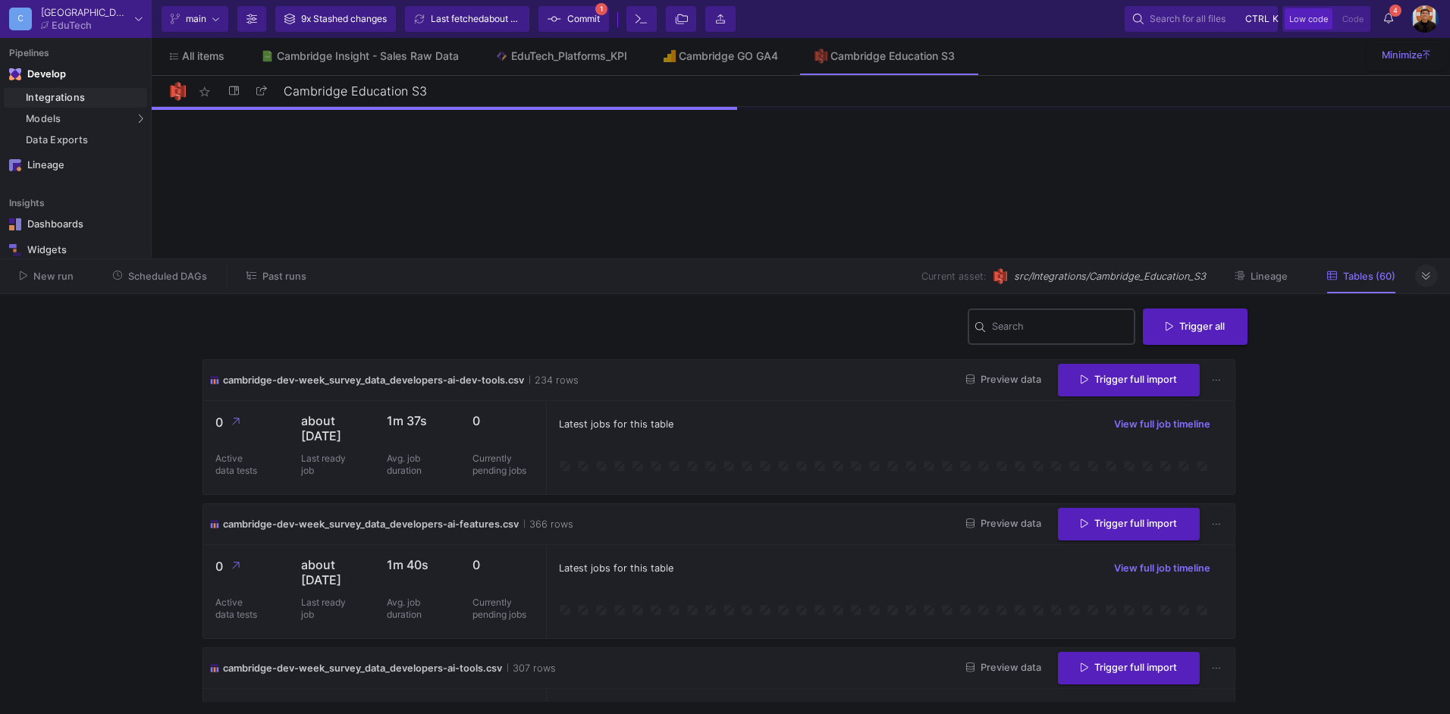
click at [1021, 328] on input "Search" at bounding box center [1060, 329] width 137 height 12
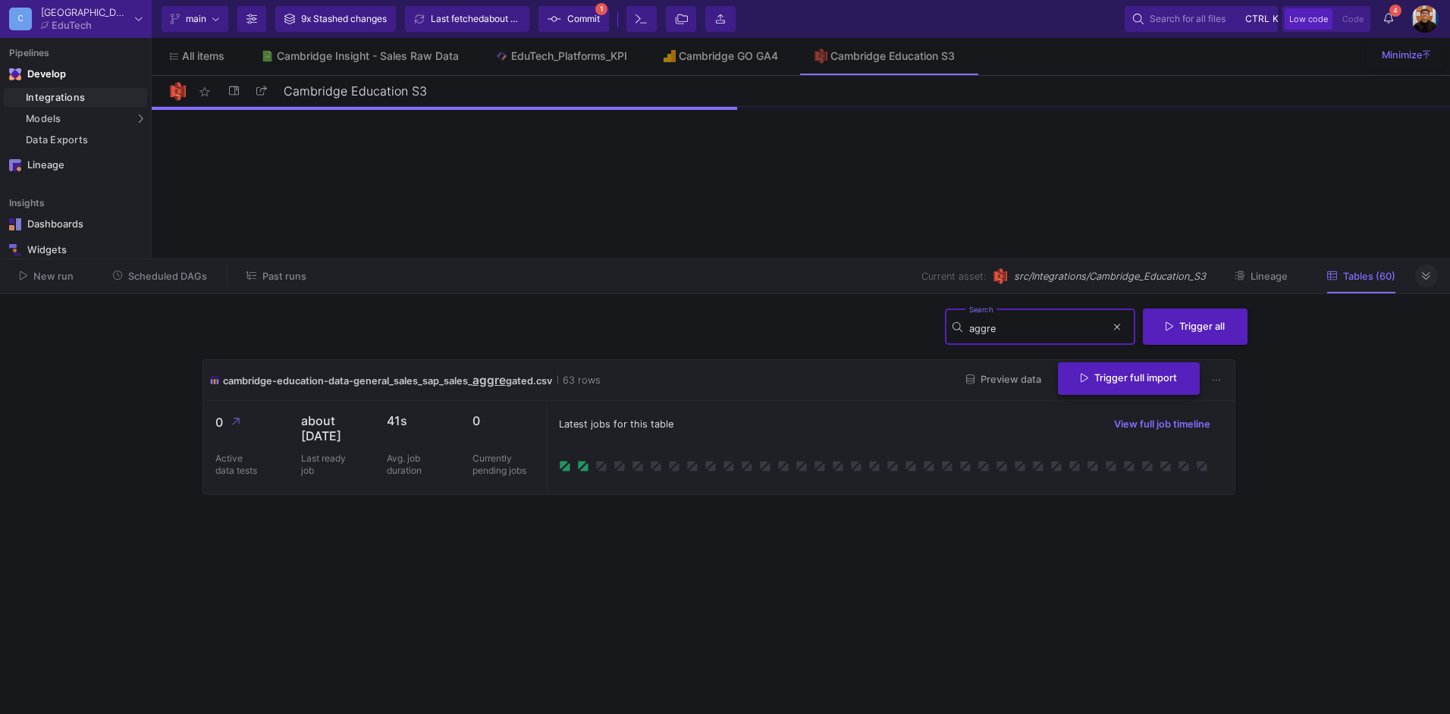
type input "aggre"
click at [1160, 382] on span "Trigger full import" at bounding box center [1129, 377] width 96 height 11
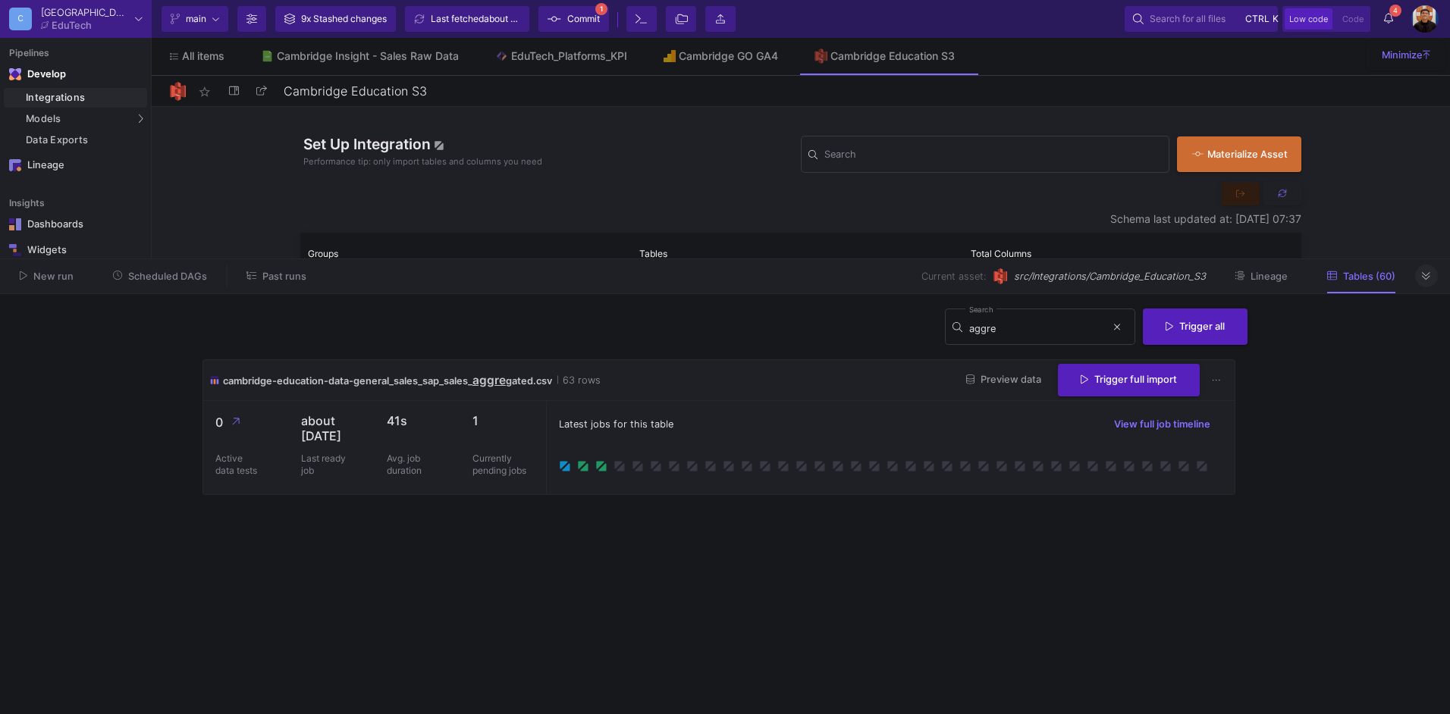
click at [1393, 14] on span "4" at bounding box center [1396, 11] width 12 height 12
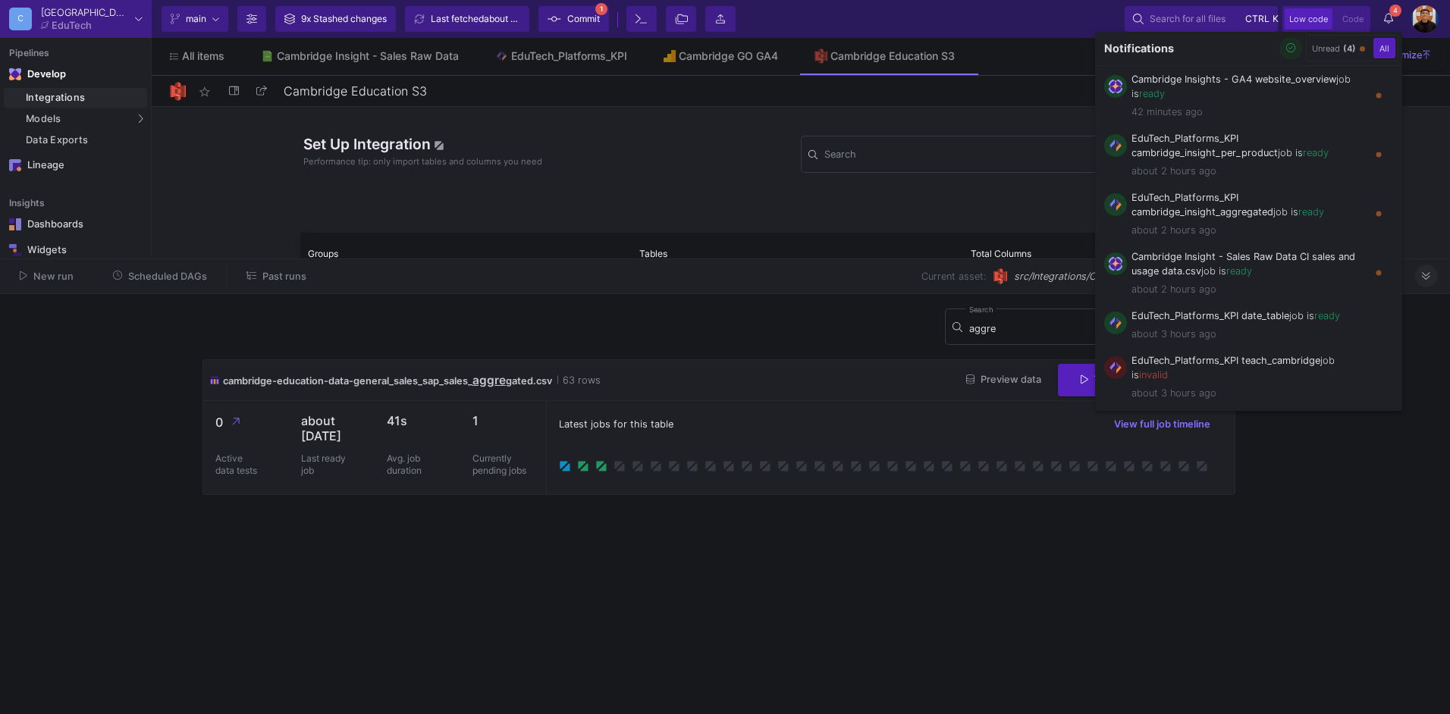
click at [1286, 42] on span "button" at bounding box center [1291, 47] width 10 height 11
click at [1070, 551] on div at bounding box center [725, 357] width 1450 height 714
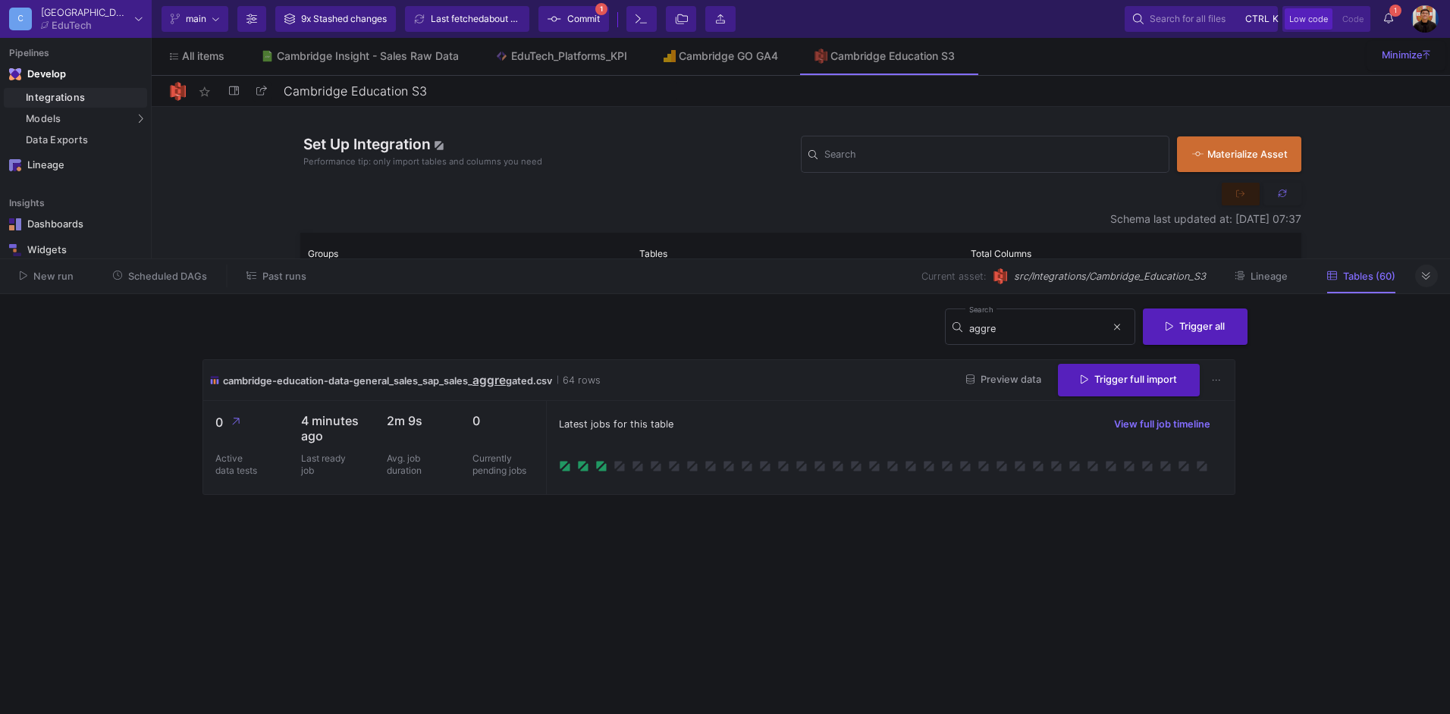
click at [595, 11] on span "Commit" at bounding box center [583, 19] width 33 height 23
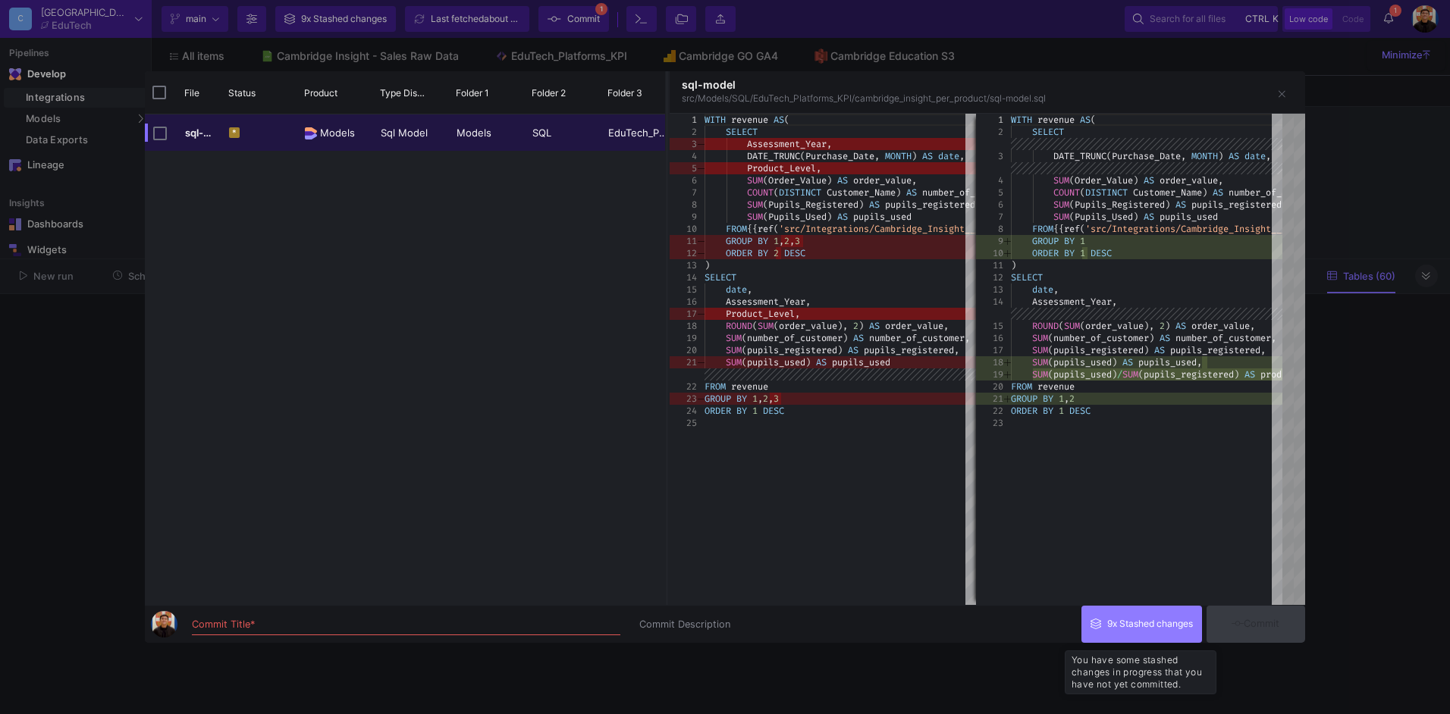
click at [1132, 626] on div "9x Stashed changes" at bounding box center [1150, 624] width 86 height 23
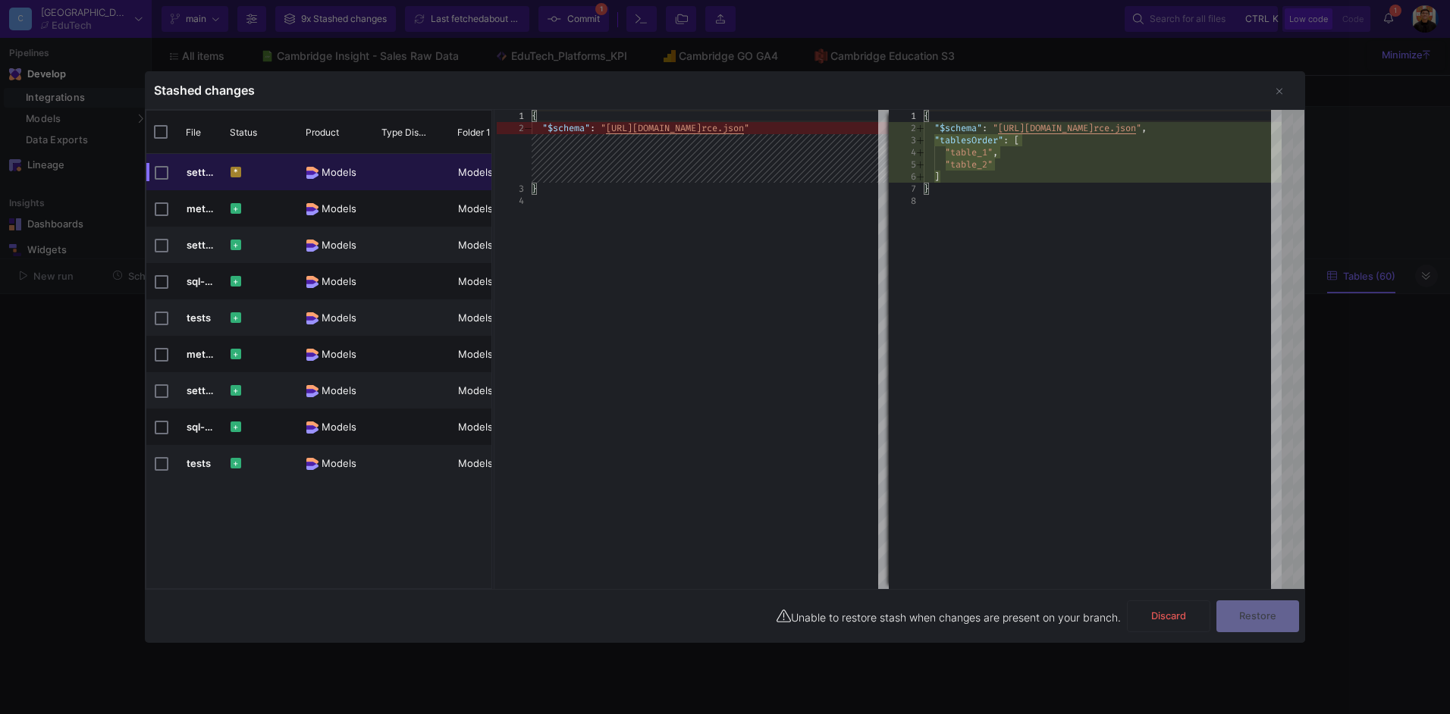
click at [1415, 156] on div at bounding box center [725, 357] width 1450 height 714
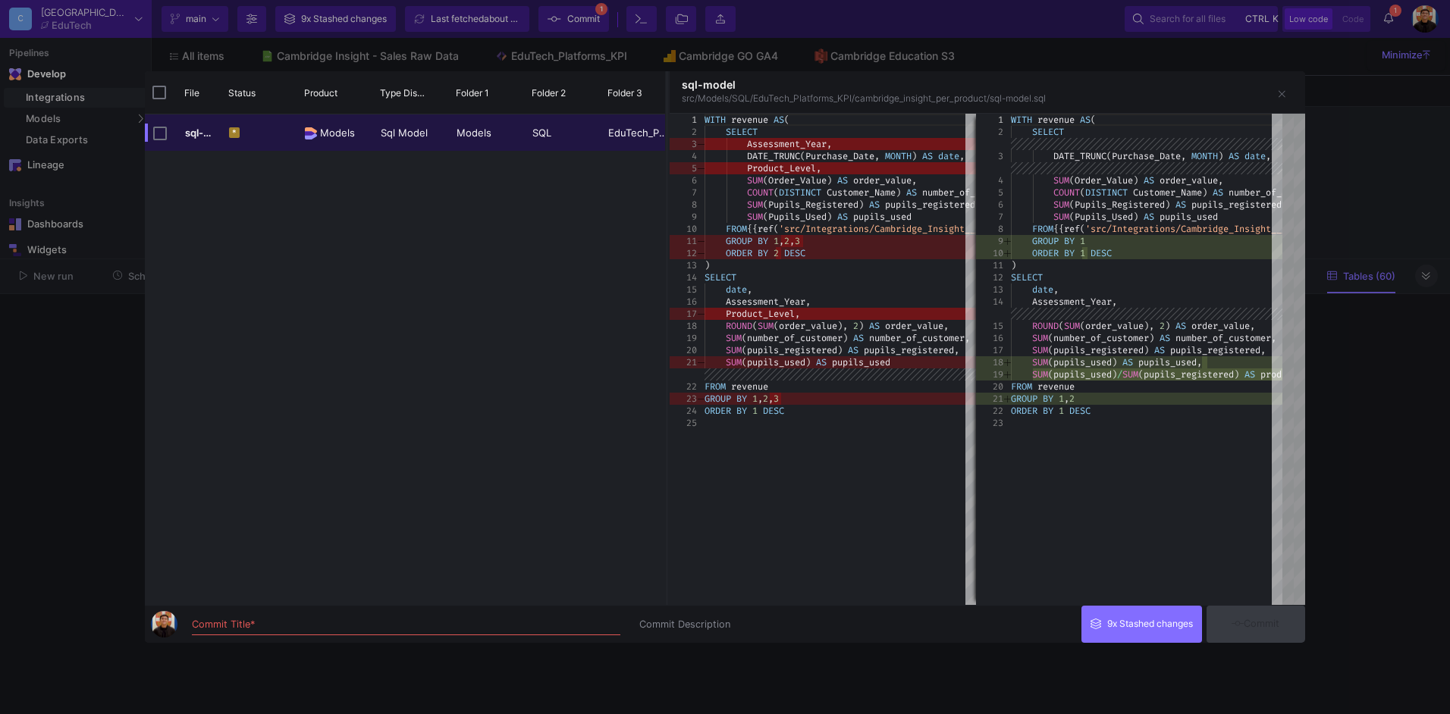
drag, startPoint x: 1404, startPoint y: 161, endPoint x: 1398, endPoint y: 215, distance: 54.9
click at [1403, 161] on div at bounding box center [725, 357] width 1450 height 714
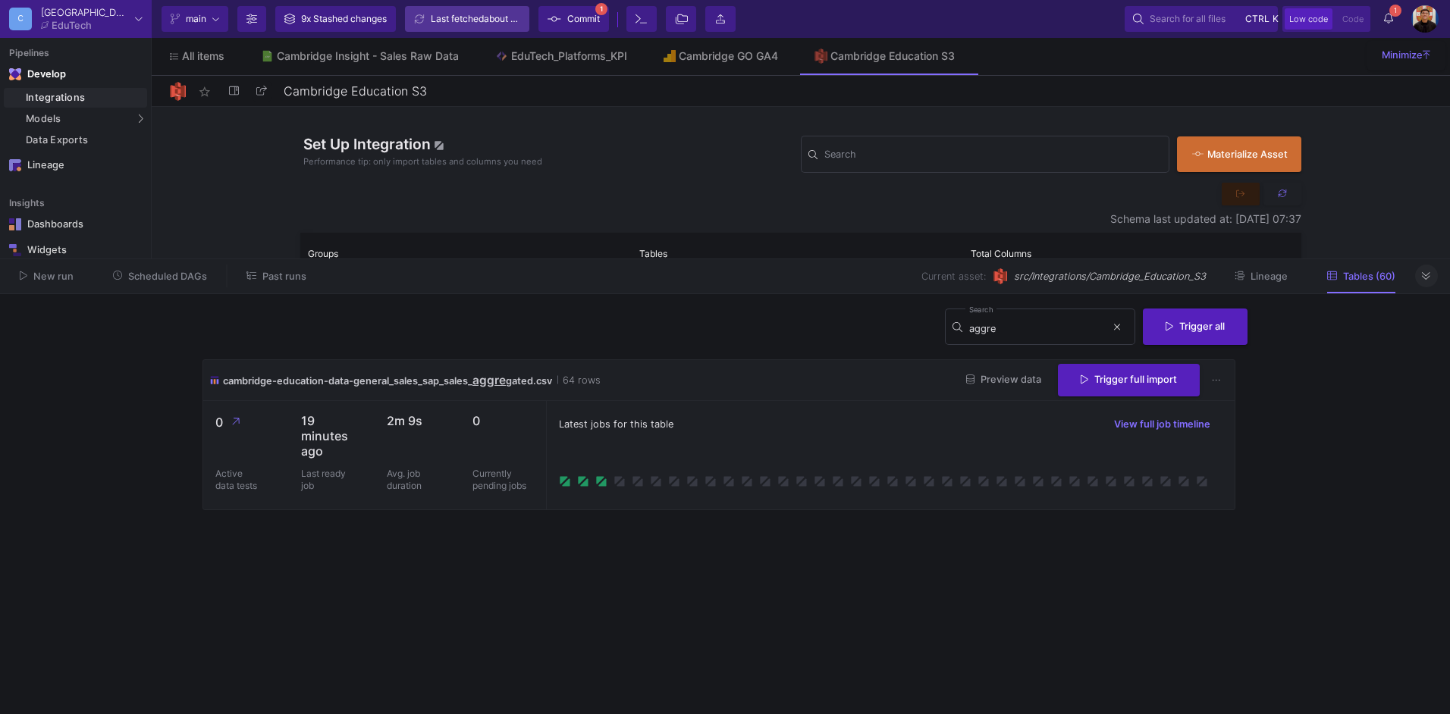
click at [504, 16] on span "about 2 hours ago" at bounding box center [522, 18] width 76 height 11
click at [599, 30] on span "Commit" at bounding box center [583, 19] width 33 height 23
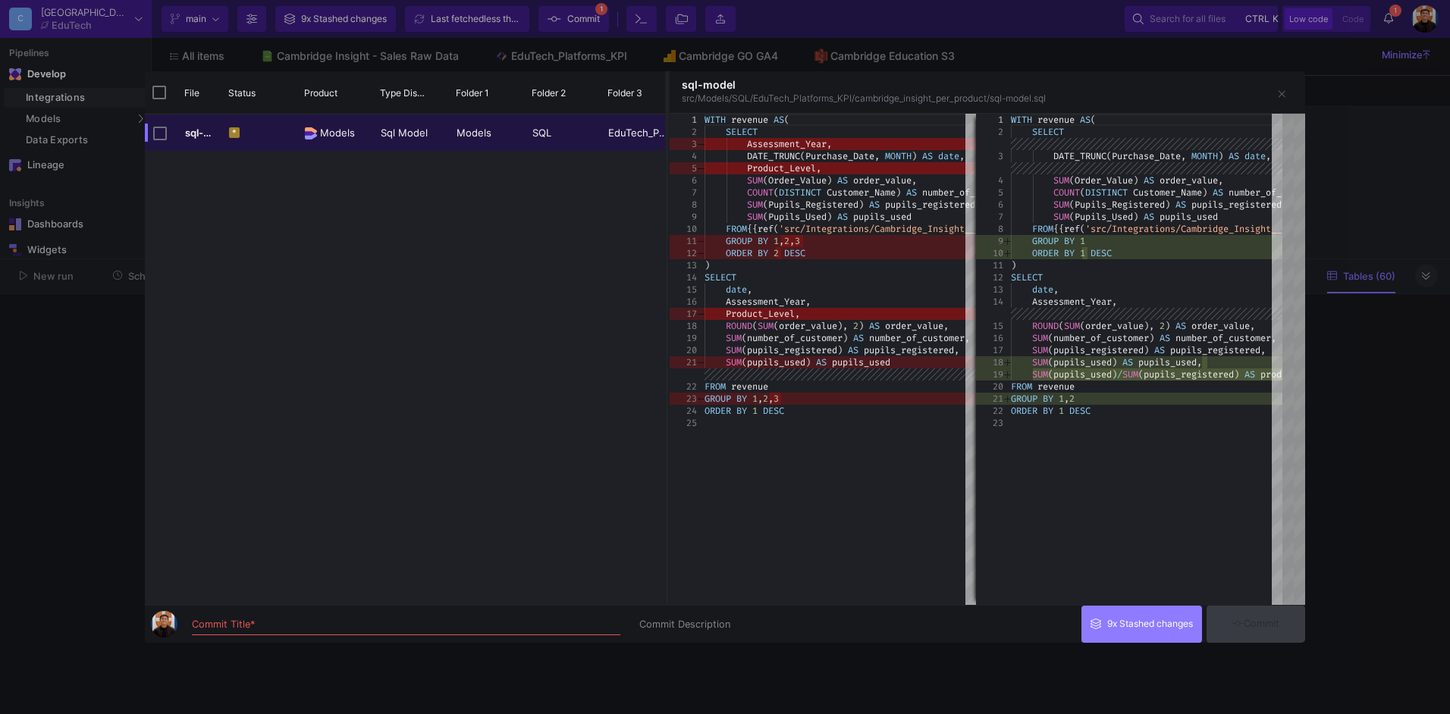
click at [1140, 636] on div "9x Stashed changes" at bounding box center [1150, 624] width 86 height 23
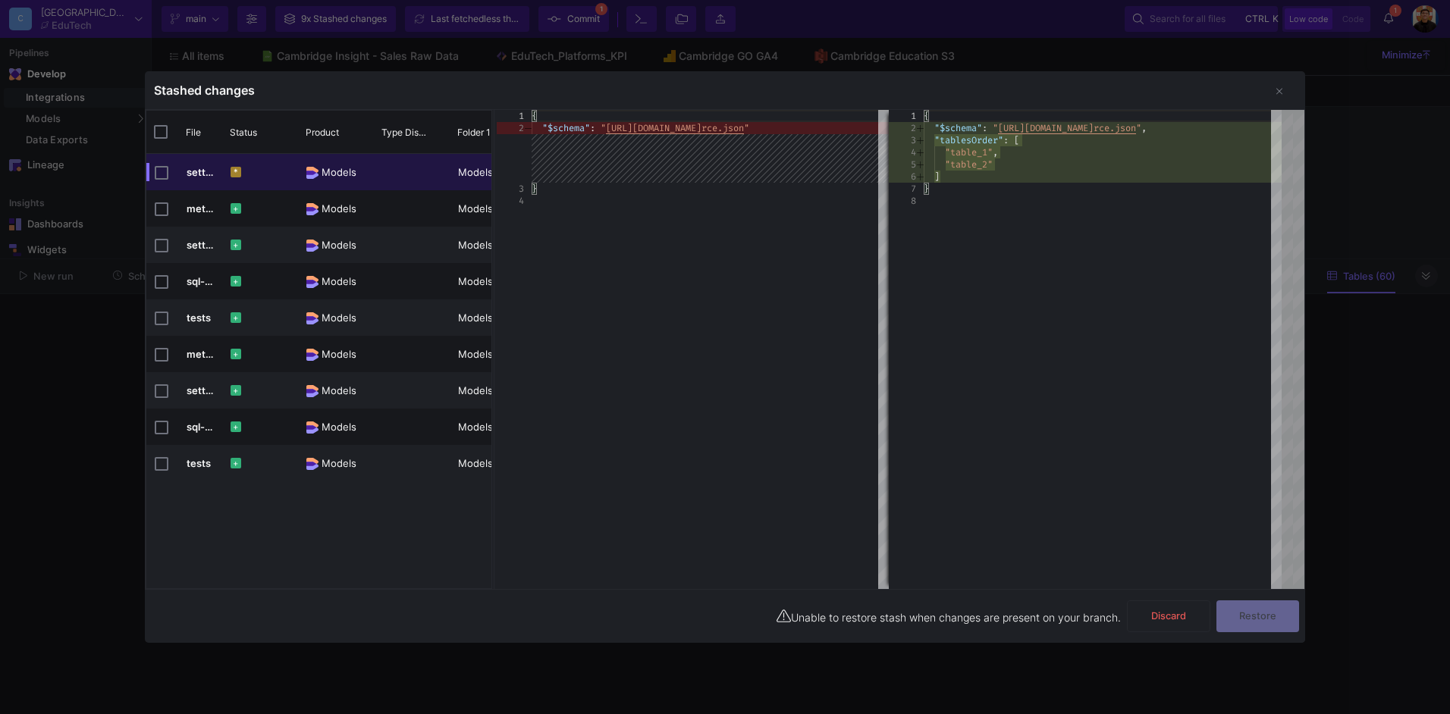
click at [946, 678] on div at bounding box center [725, 357] width 1450 height 714
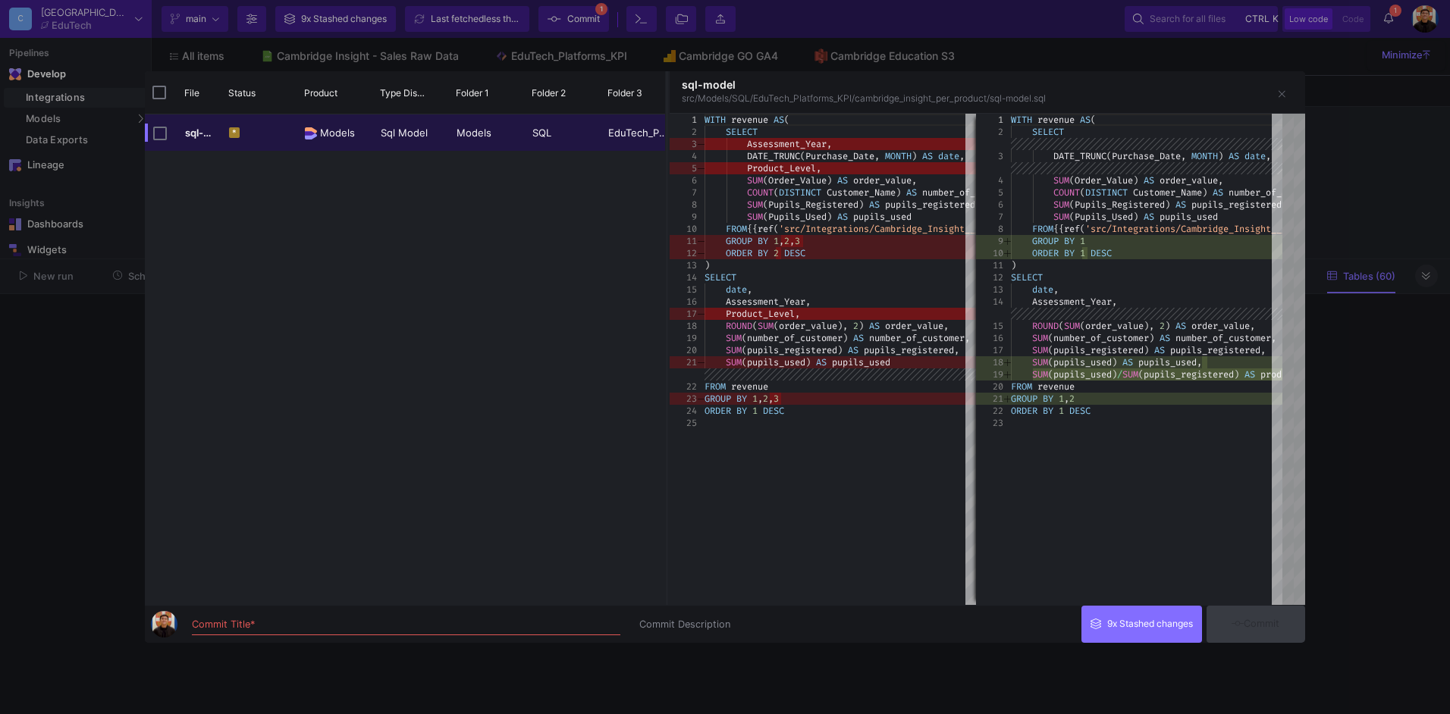
click at [69, 371] on div at bounding box center [725, 357] width 1450 height 714
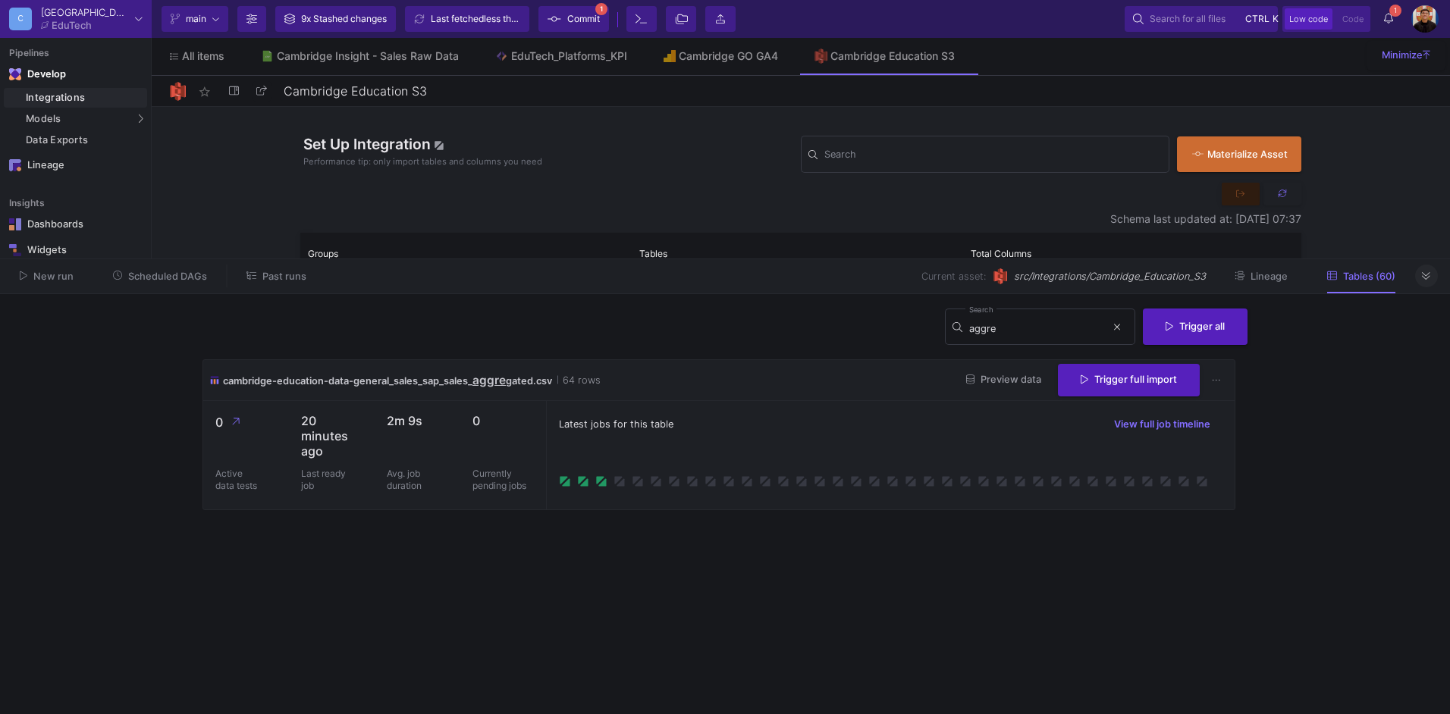
click at [222, 19] on button "main" at bounding box center [195, 19] width 67 height 26
click at [283, 8] on div at bounding box center [725, 357] width 1450 height 714
click at [258, 16] on button "Branch Options" at bounding box center [251, 19] width 29 height 26
drag, startPoint x: 764, startPoint y: 407, endPoint x: 710, endPoint y: 312, distance: 109.0
click at [764, 407] on div at bounding box center [725, 357] width 1450 height 714
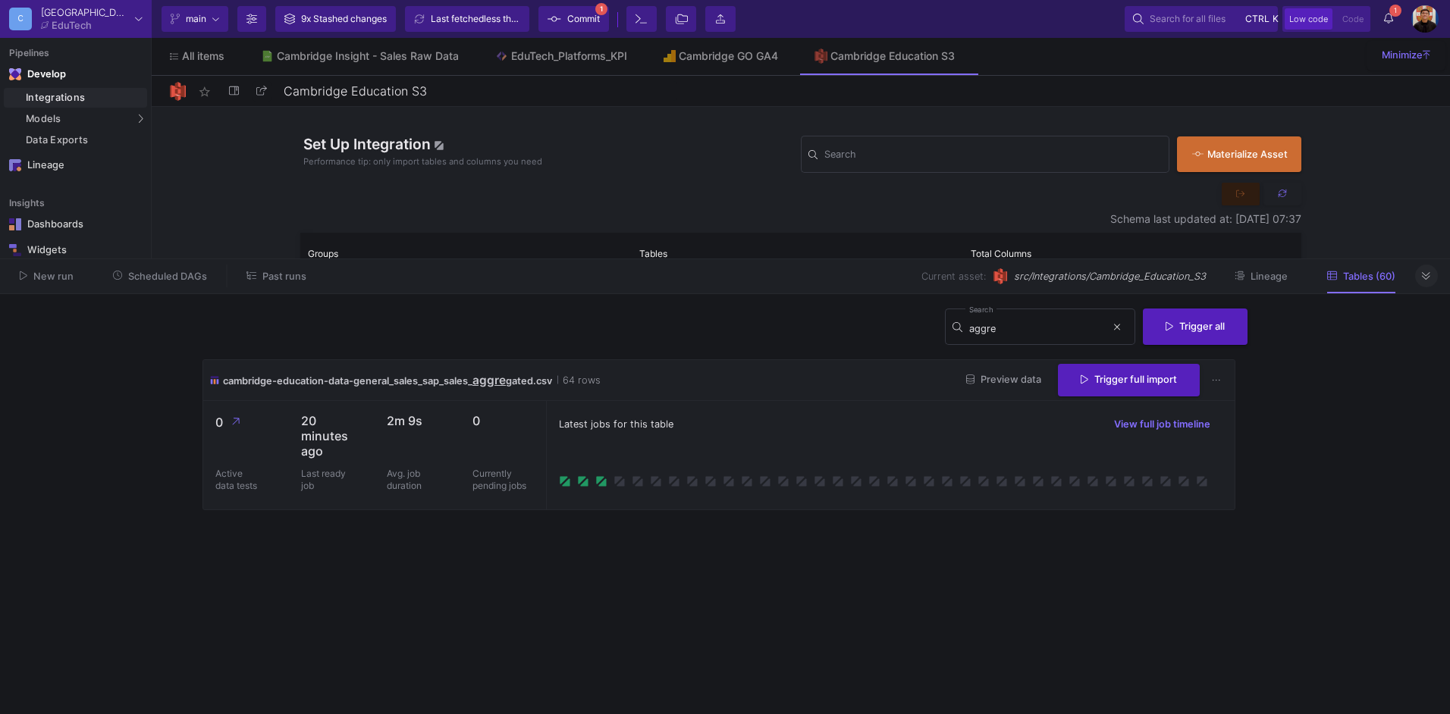
click at [372, 14] on div "9x Stashed changes" at bounding box center [344, 19] width 86 height 23
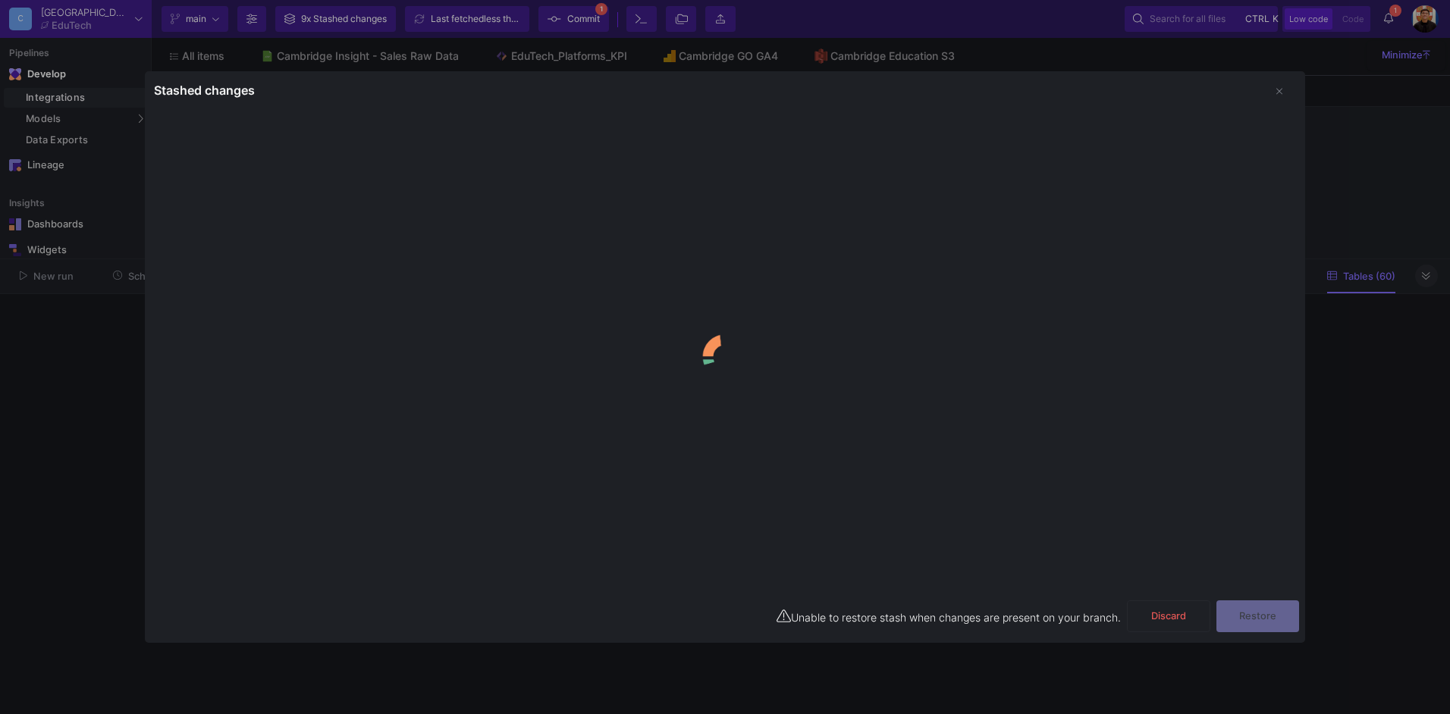
click at [268, 33] on div at bounding box center [725, 357] width 1450 height 714
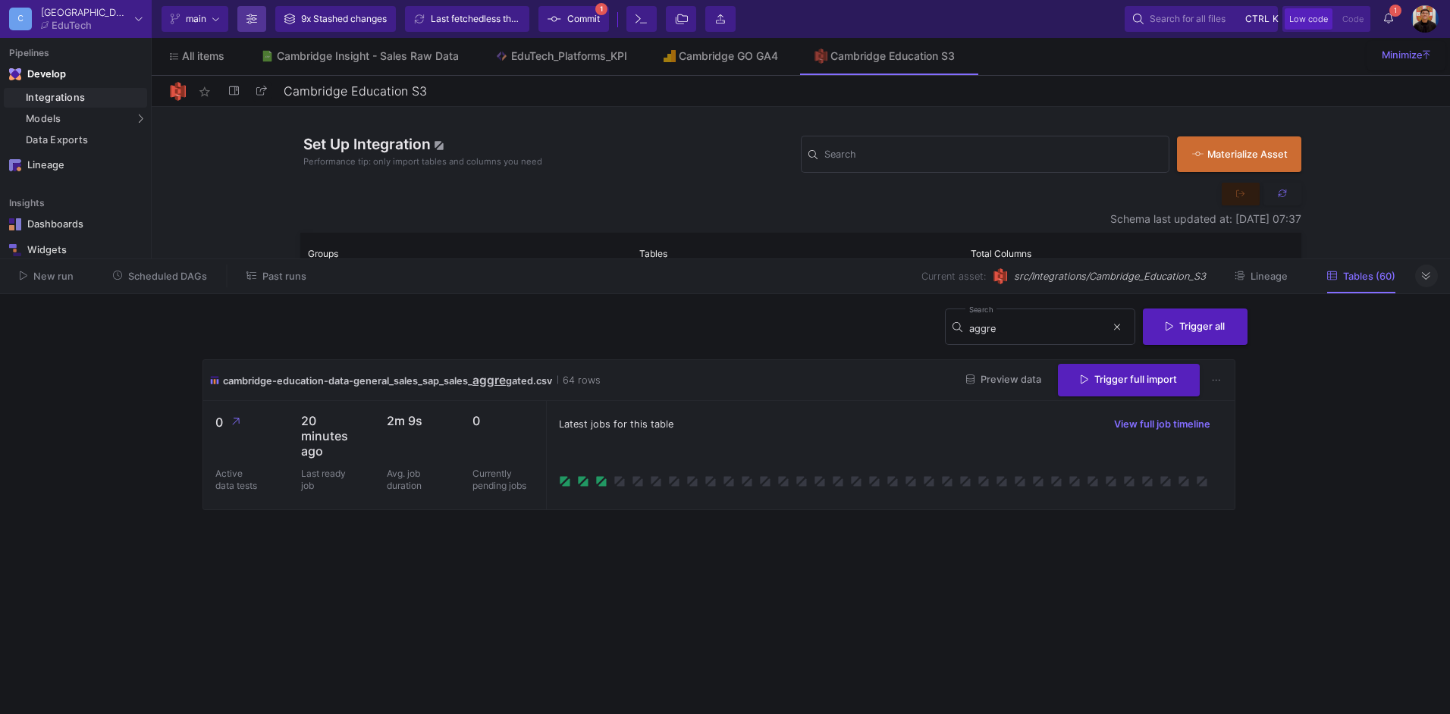
click at [260, 24] on button "Branch Options" at bounding box center [251, 19] width 29 height 26
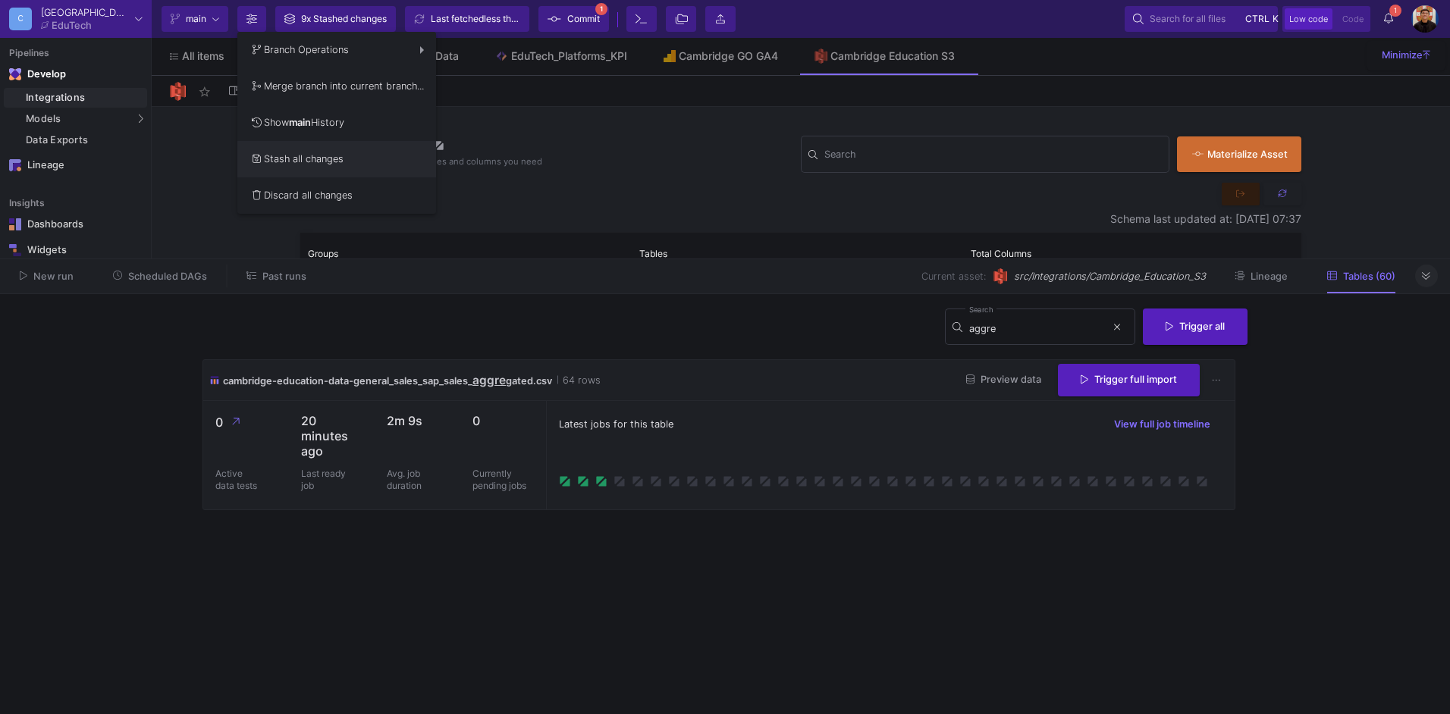
click at [307, 169] on button "Stash all changes" at bounding box center [336, 159] width 199 height 36
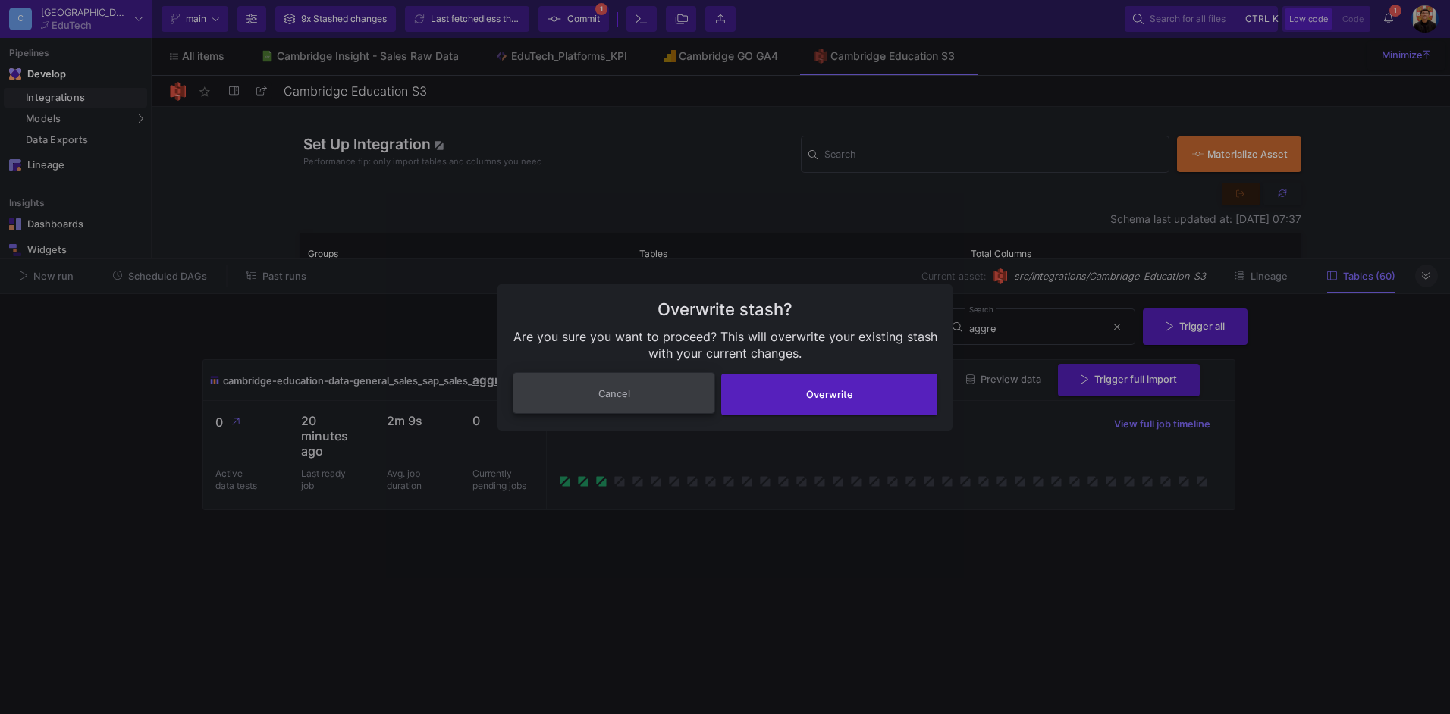
click at [672, 400] on button "Cancel" at bounding box center [614, 393] width 203 height 42
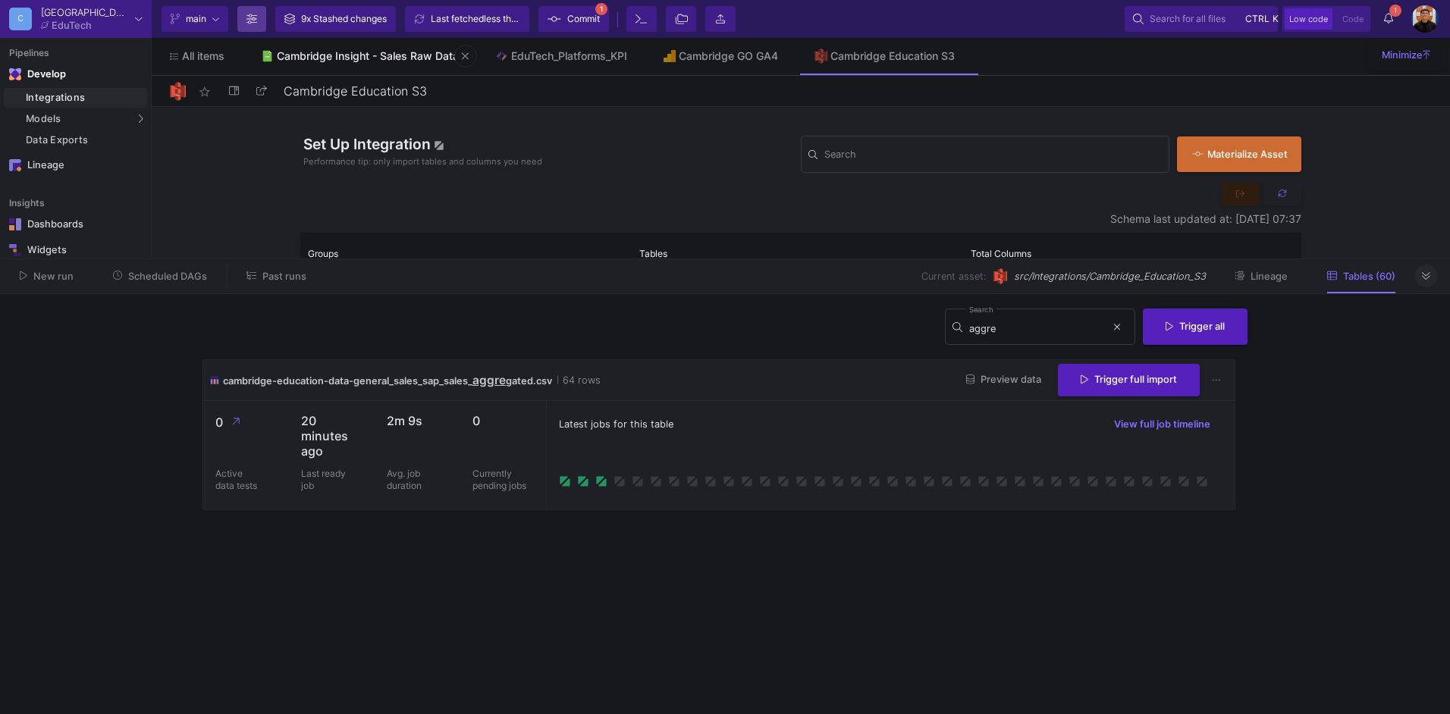
click at [400, 58] on div "Cambridge Insight - Sales Raw Data" at bounding box center [368, 56] width 182 height 12
type input "Cambridge Insight - Sales Raw Data"
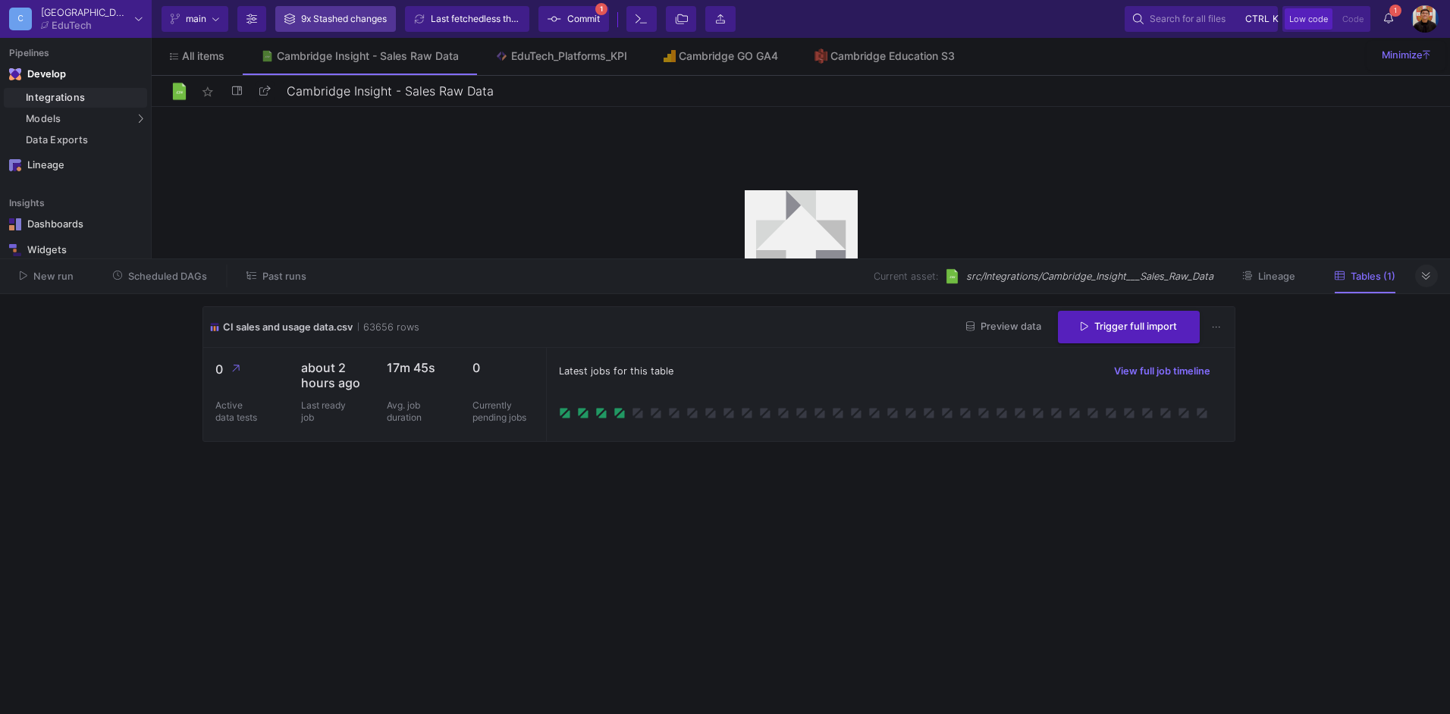
click at [373, 20] on div "9x Stashed changes" at bounding box center [344, 19] width 86 height 23
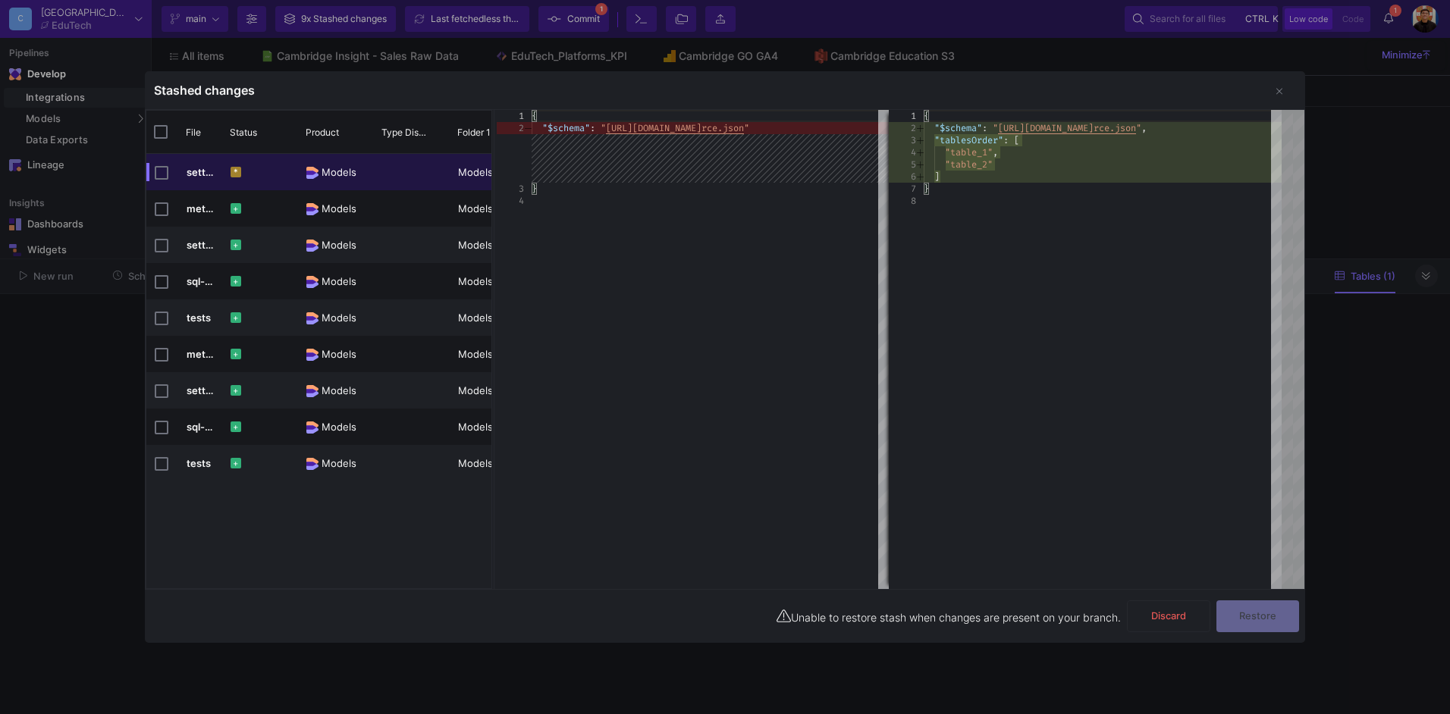
click at [58, 365] on div at bounding box center [725, 357] width 1450 height 714
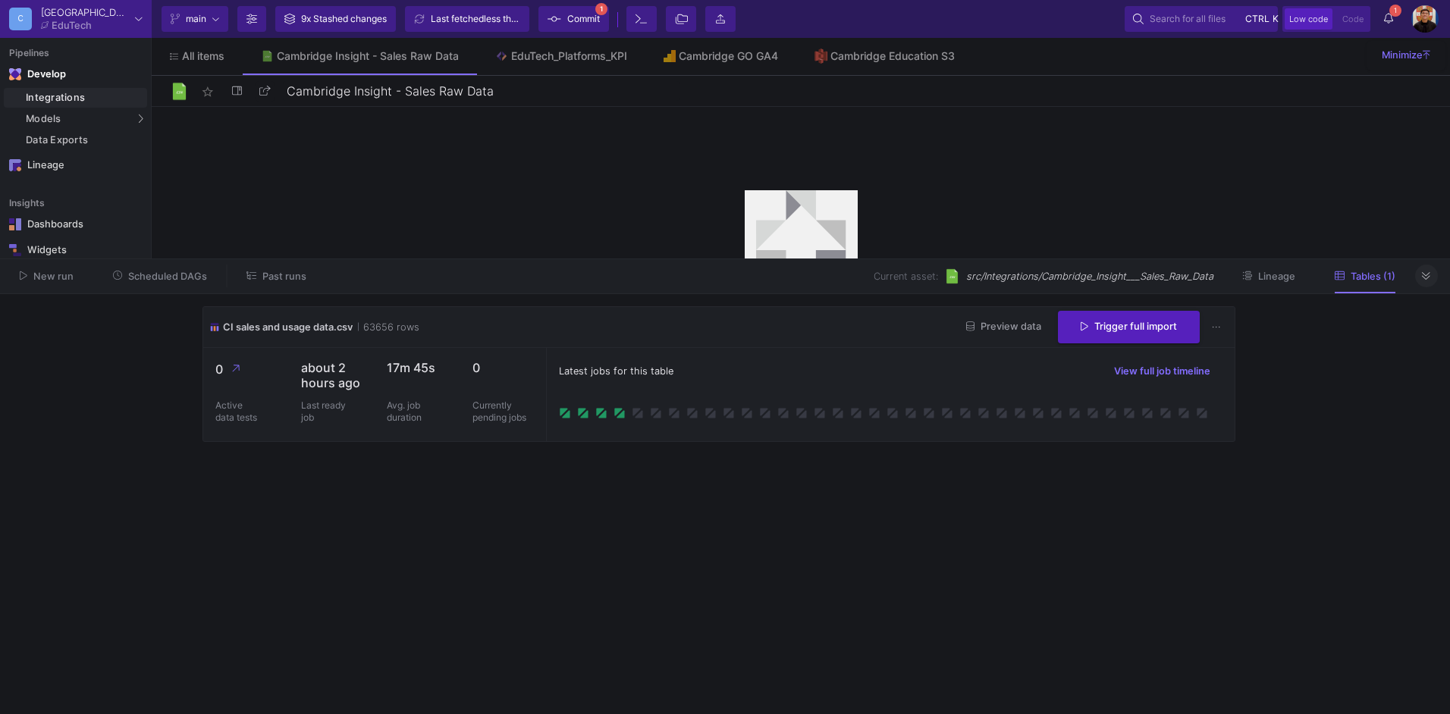
click at [240, 17] on button "Branch Options" at bounding box center [251, 19] width 29 height 26
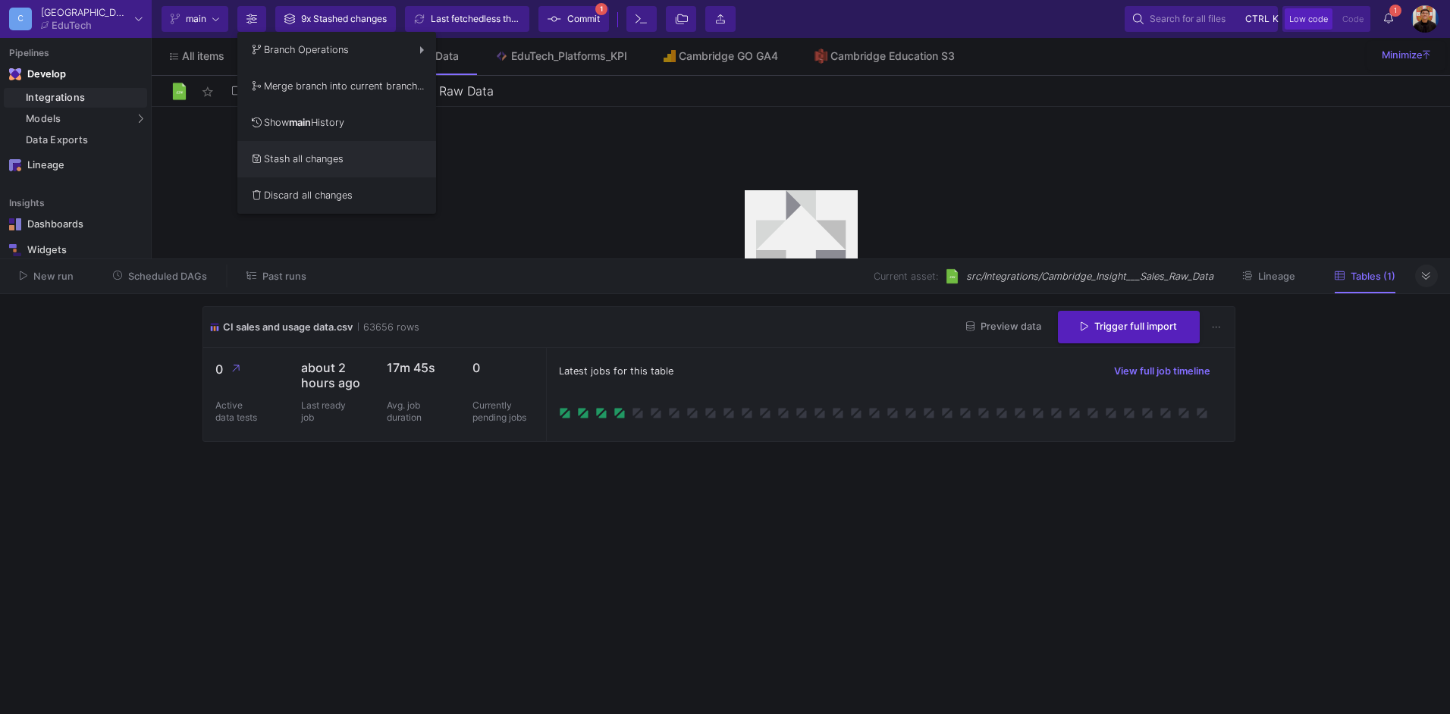
click at [342, 149] on button "Stash all changes" at bounding box center [336, 159] width 199 height 36
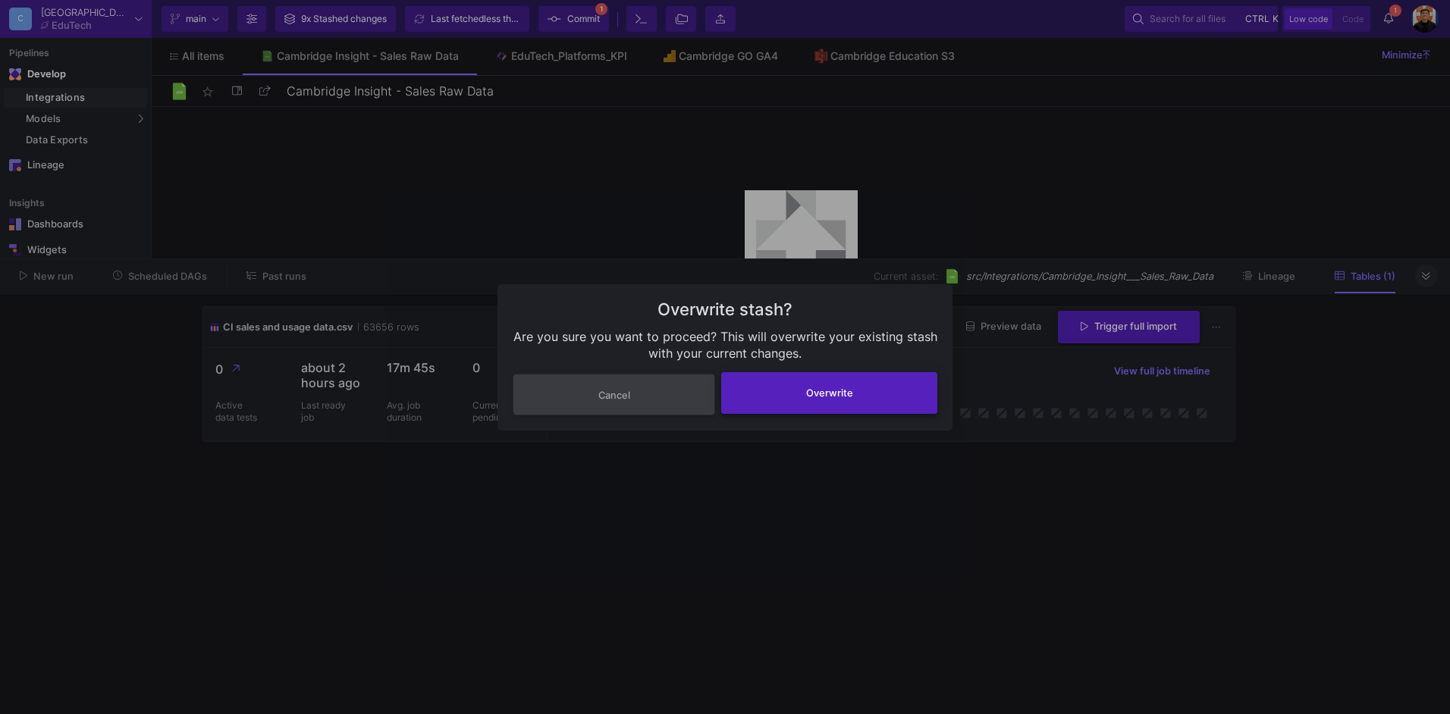
click at [828, 404] on button "Overwrite" at bounding box center [829, 393] width 216 height 42
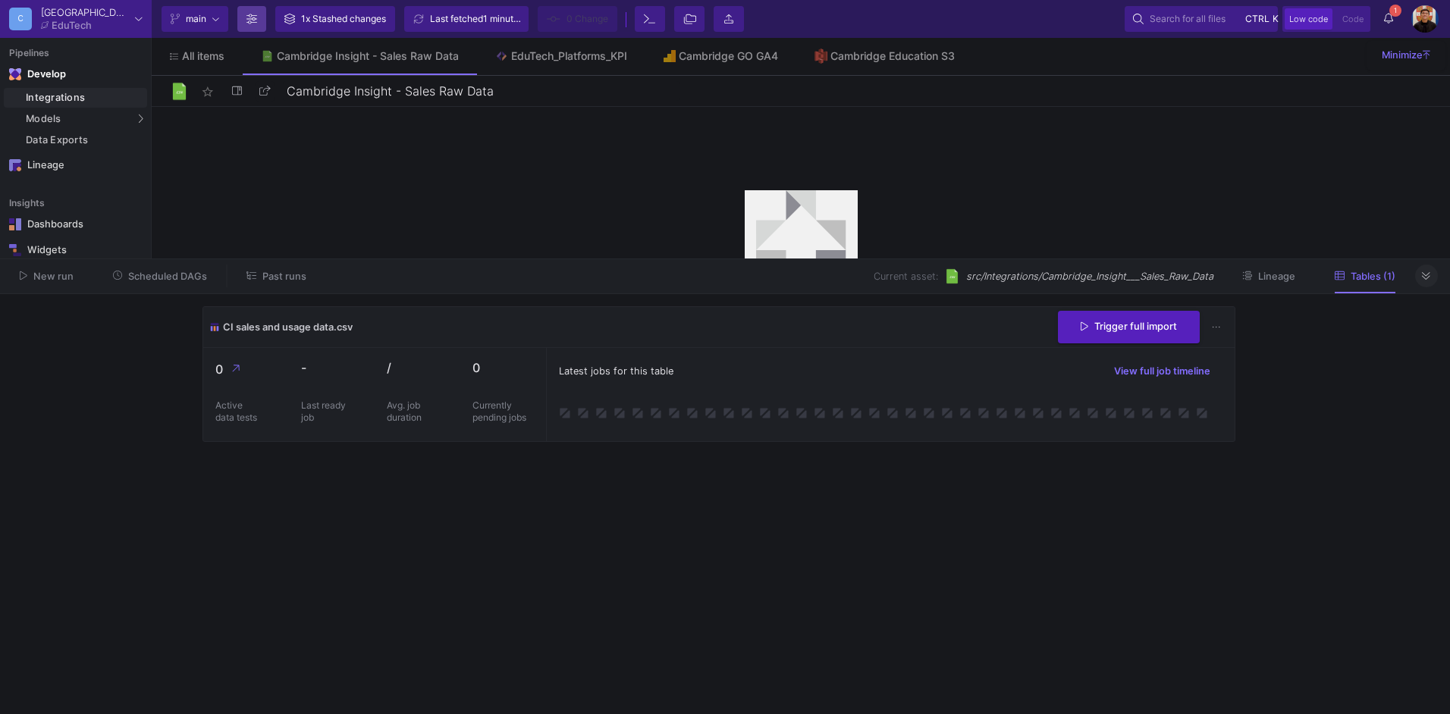
click at [1129, 572] on cdk-virtual-scroll-viewport "CI sales and usage data.csv Trigger full import 0 Active data tests - Last read…" at bounding box center [725, 504] width 1045 height 396
click at [1426, 275] on icon at bounding box center [1426, 276] width 8 height 8
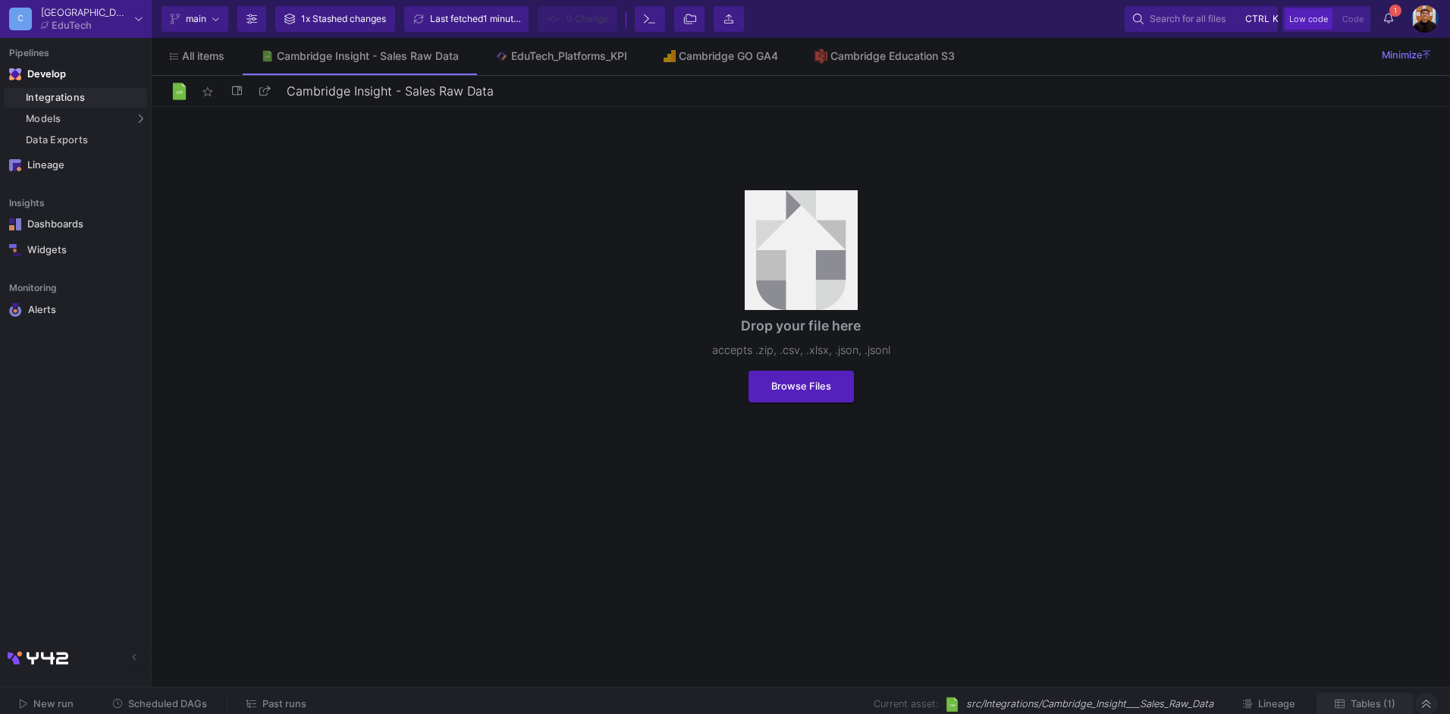
click at [1382, 702] on span "Tables (1)" at bounding box center [1373, 704] width 45 height 11
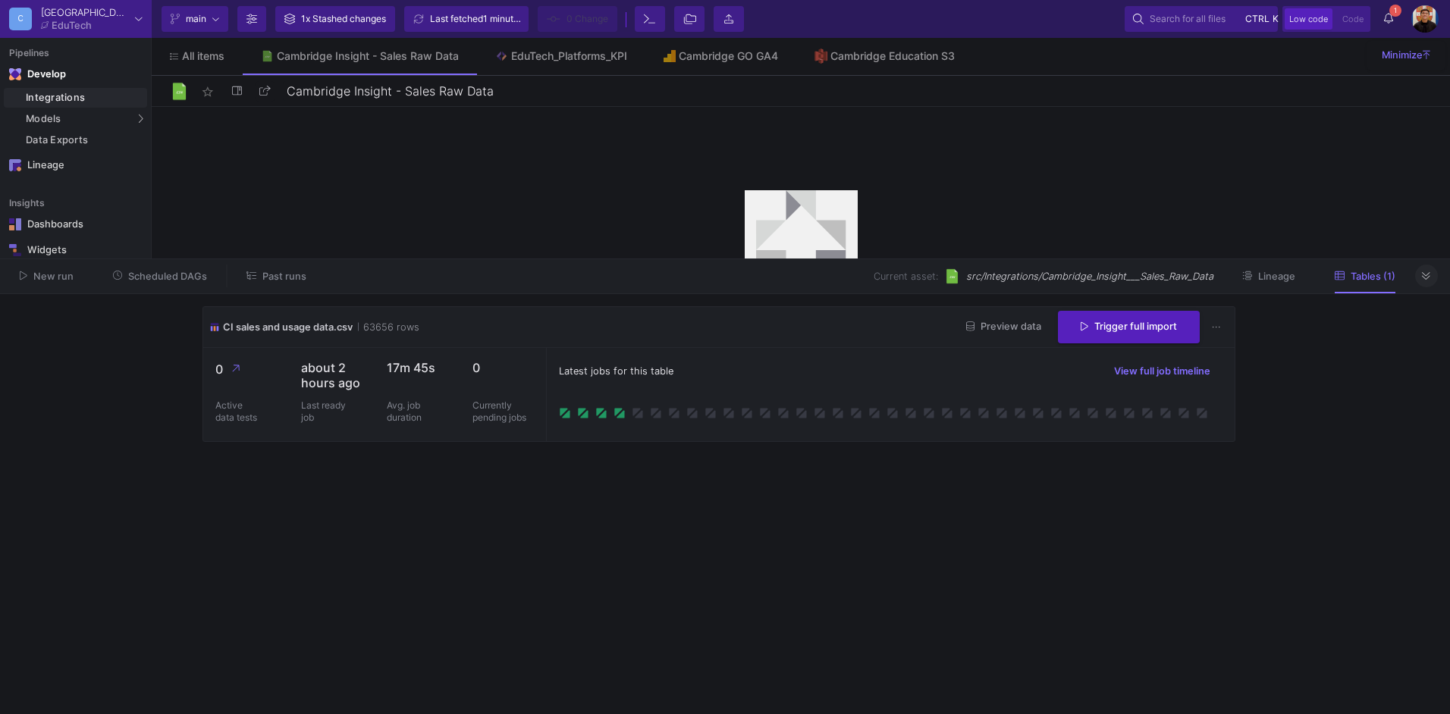
click at [1431, 278] on button at bounding box center [1426, 276] width 23 height 23
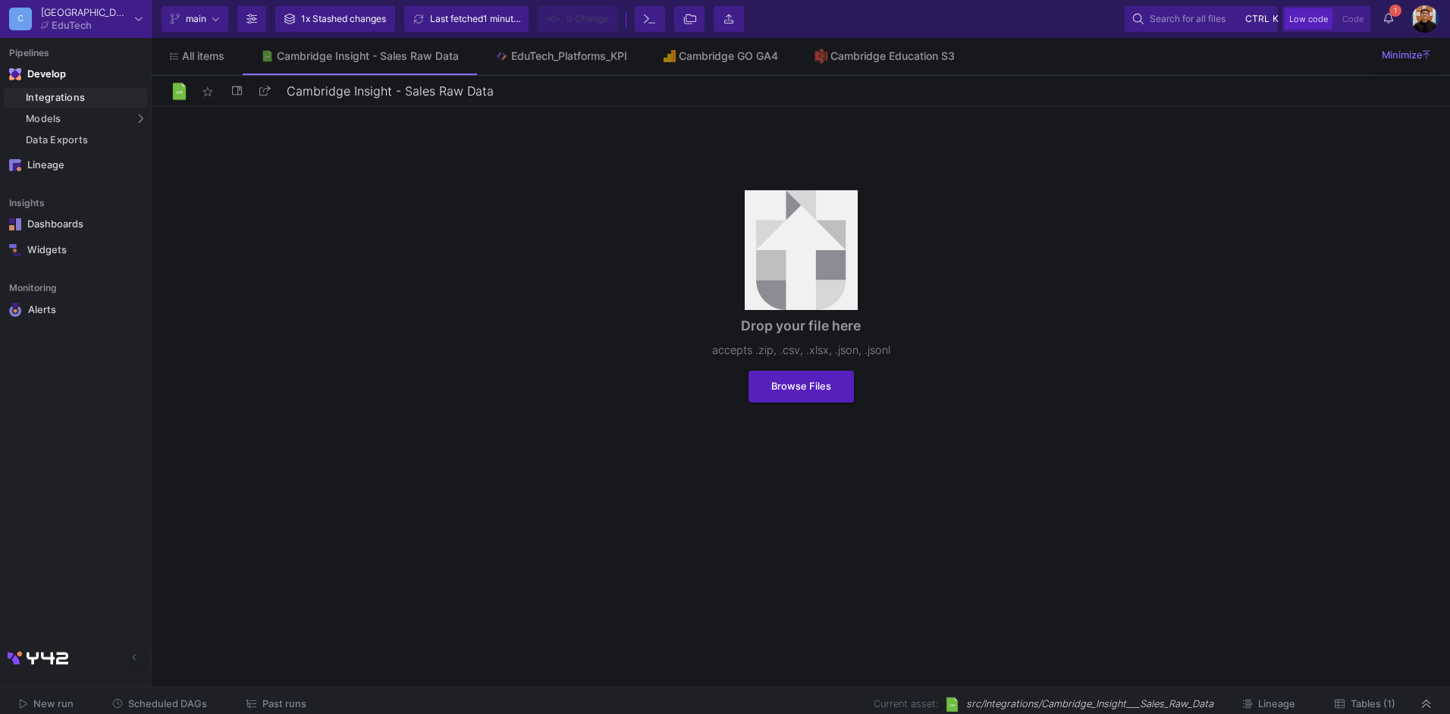
click at [1392, 4] on div "Current branch main Branch Options 1x Stashed changes Last fetched 1 minute ago…" at bounding box center [801, 19] width 1298 height 38
click at [1387, 22] on icon at bounding box center [1388, 18] width 9 height 11
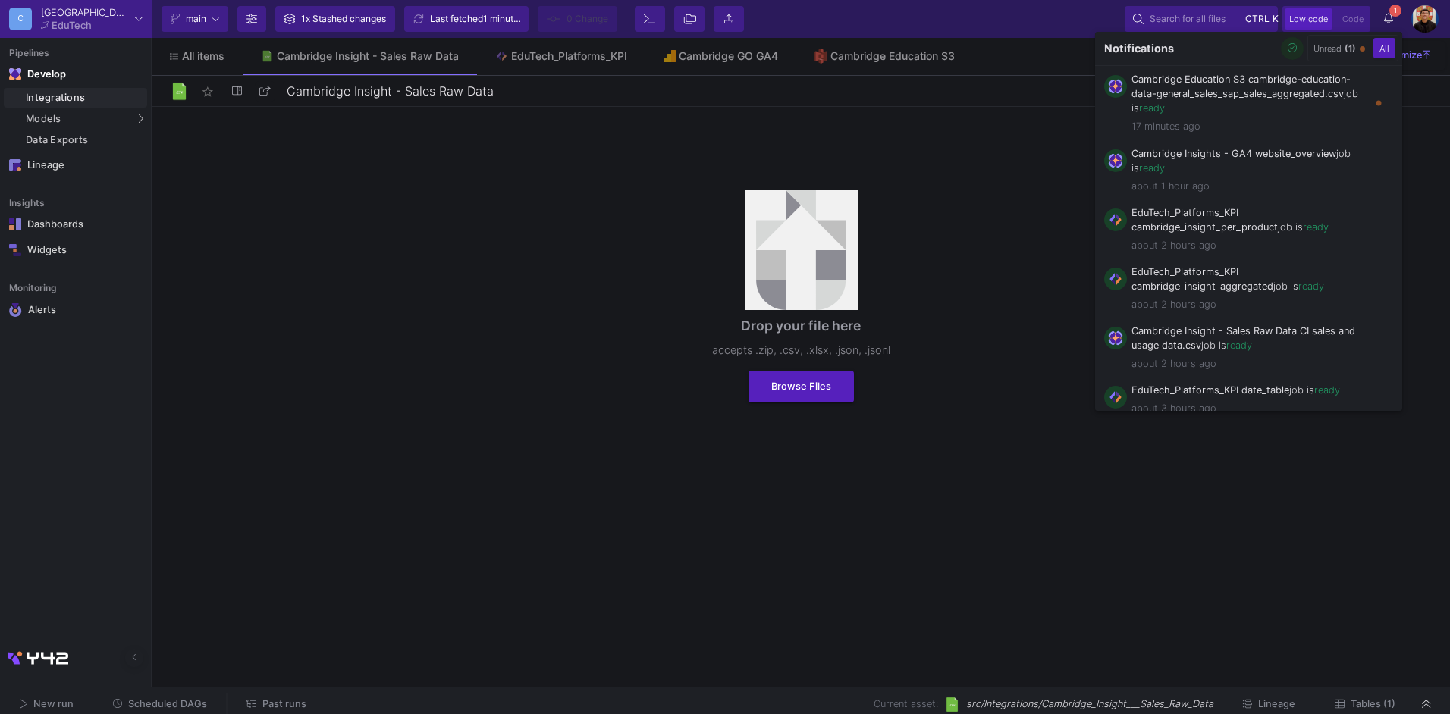
click at [1288, 49] on icon "button" at bounding box center [1293, 48] width 10 height 10
click at [1044, 59] on div at bounding box center [725, 357] width 1450 height 714
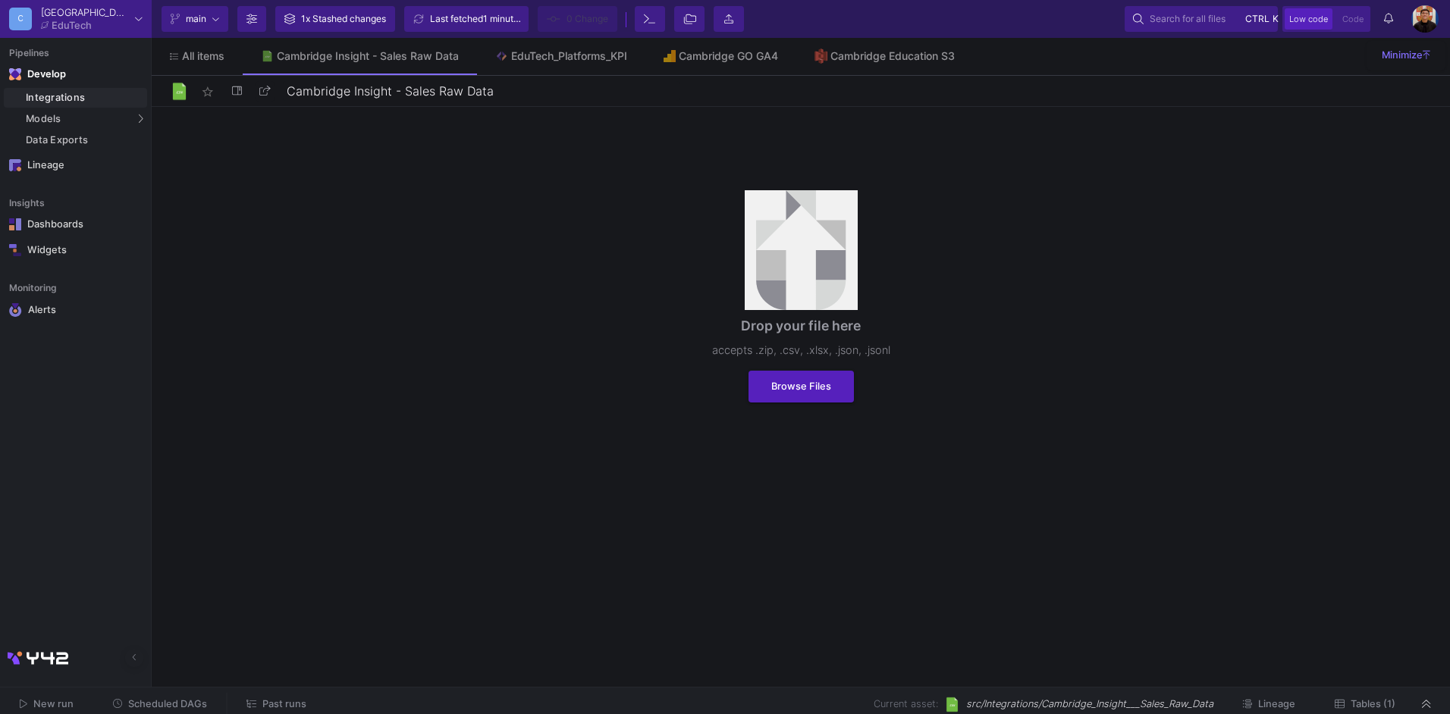
click at [67, 105] on link "Integrations" at bounding box center [75, 98] width 143 height 20
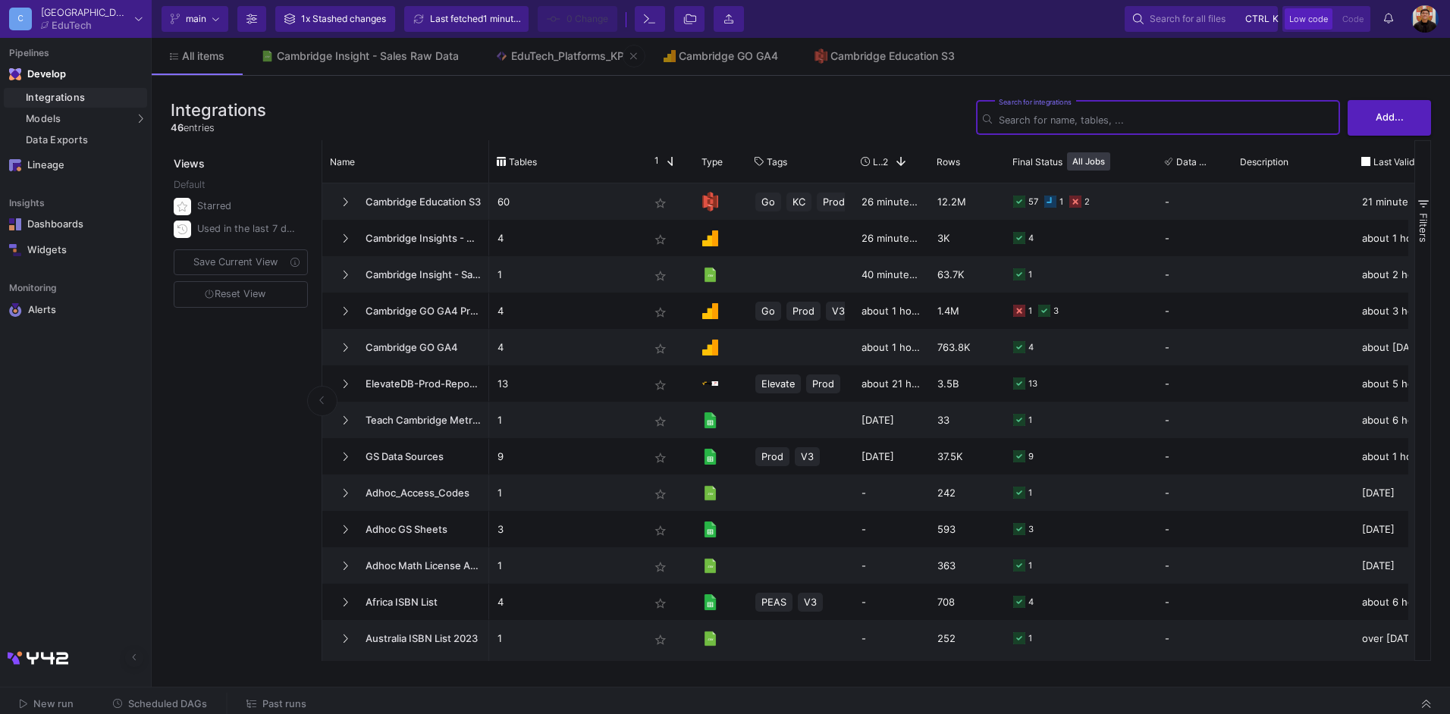
click at [496, 55] on img at bounding box center [501, 56] width 13 height 13
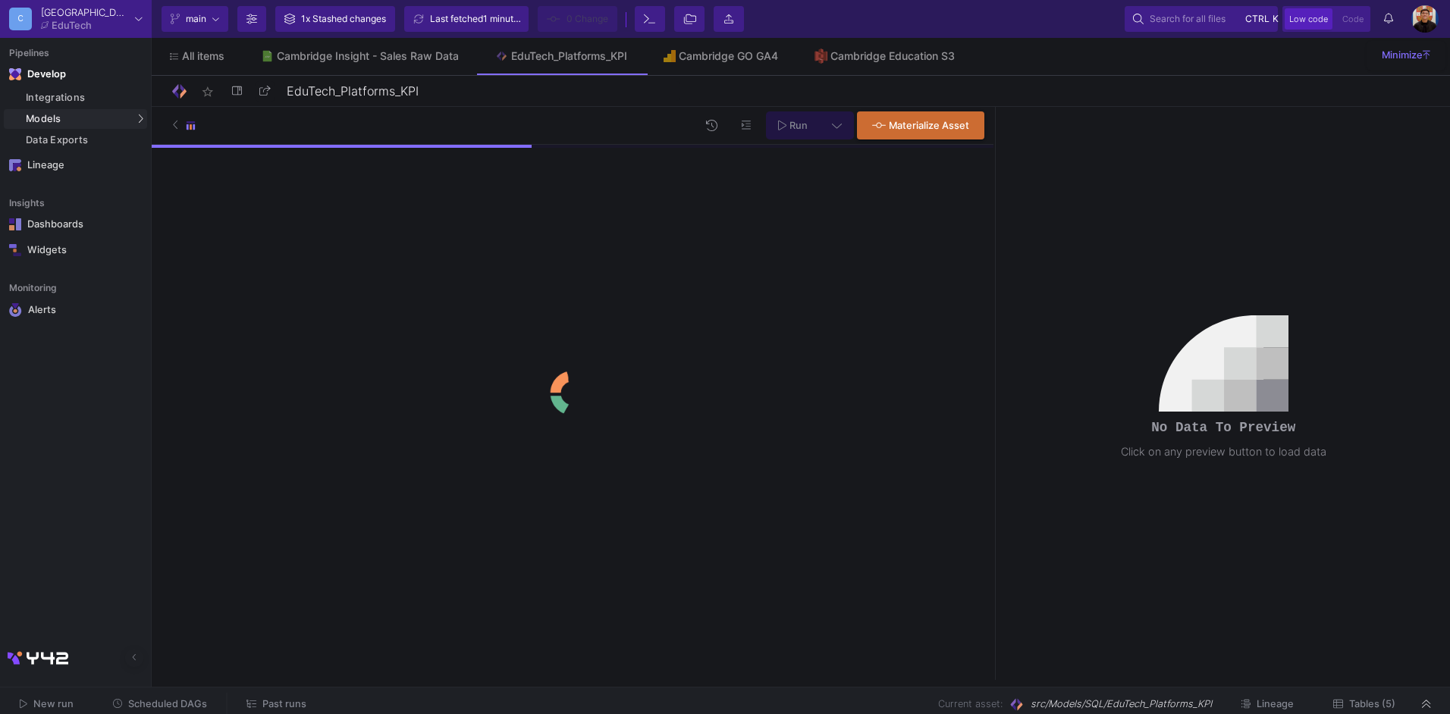
click at [1383, 702] on span "Tables (5)" at bounding box center [1372, 704] width 46 height 11
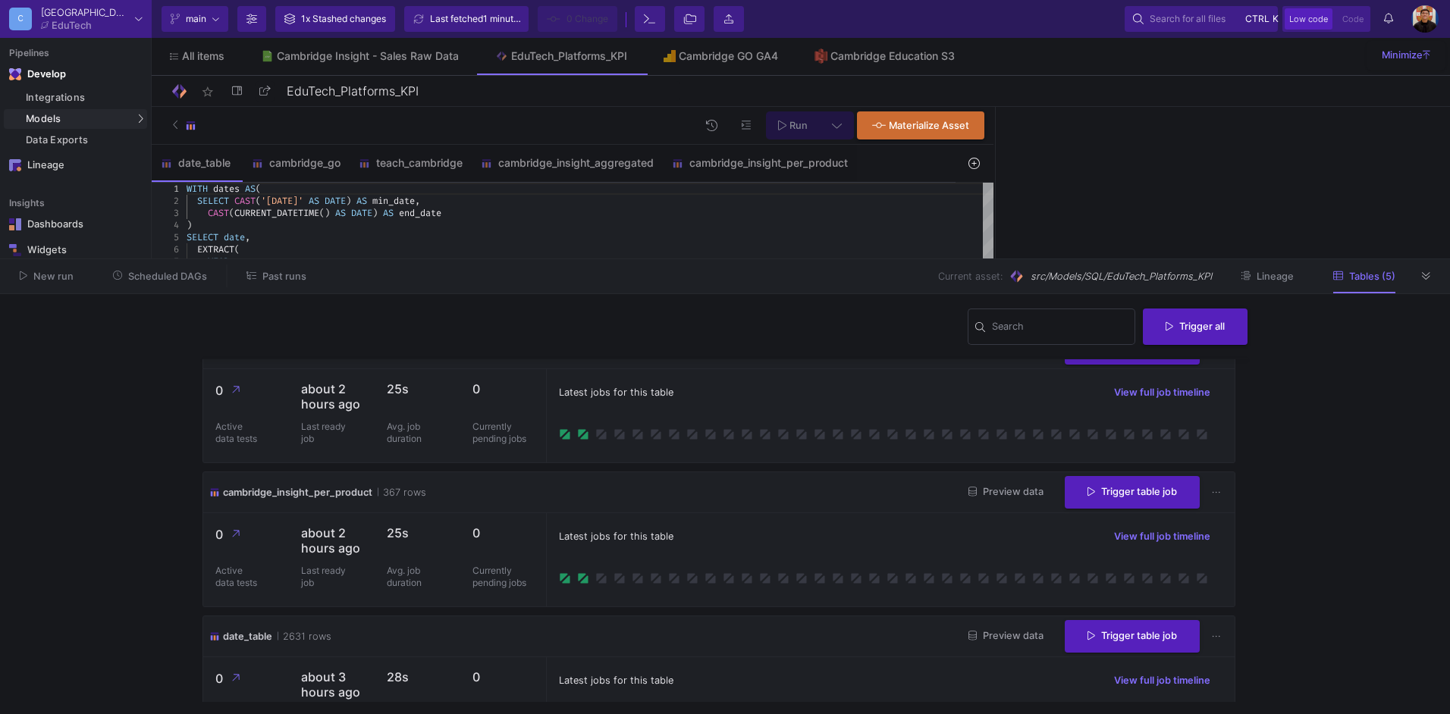
scroll to position [143, 0]
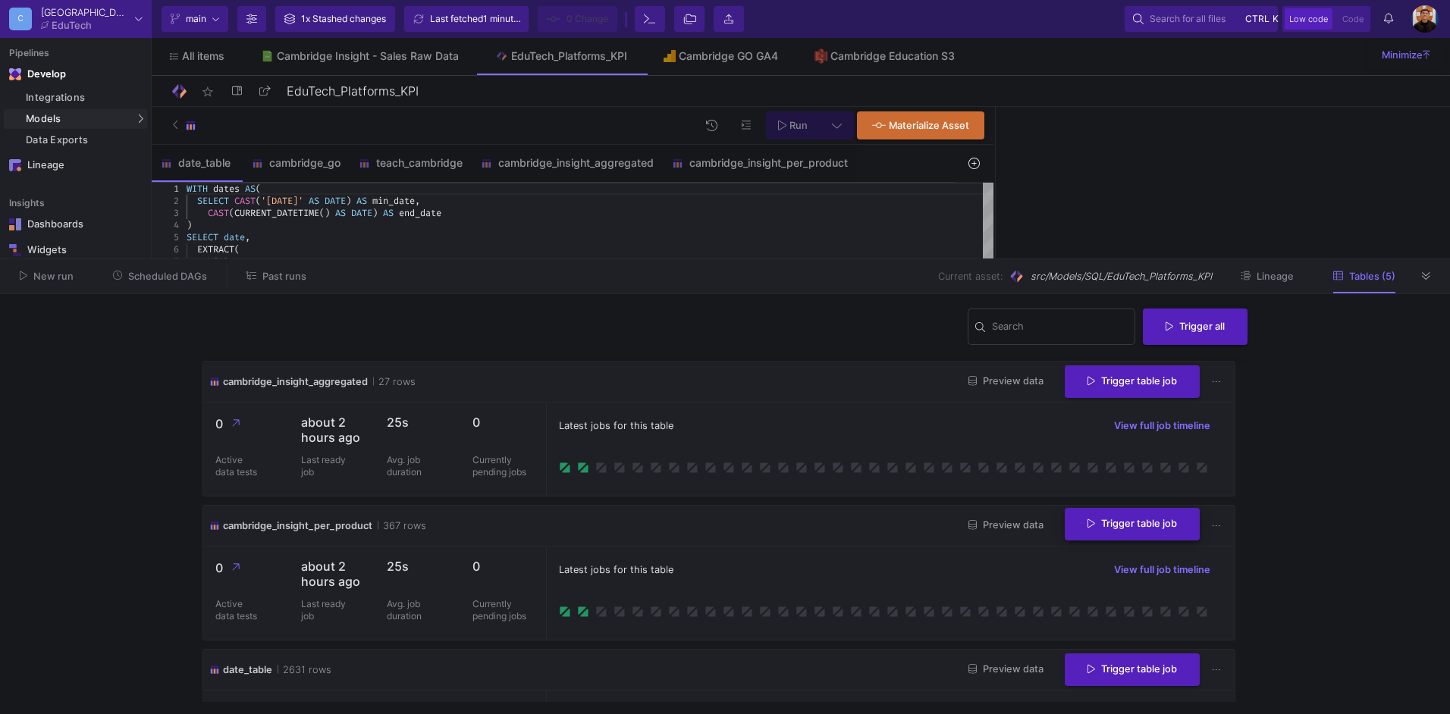
click at [1124, 520] on span "Trigger table job" at bounding box center [1132, 523] width 89 height 11
click at [1123, 561] on button "Full import" at bounding box center [1120, 563] width 127 height 36
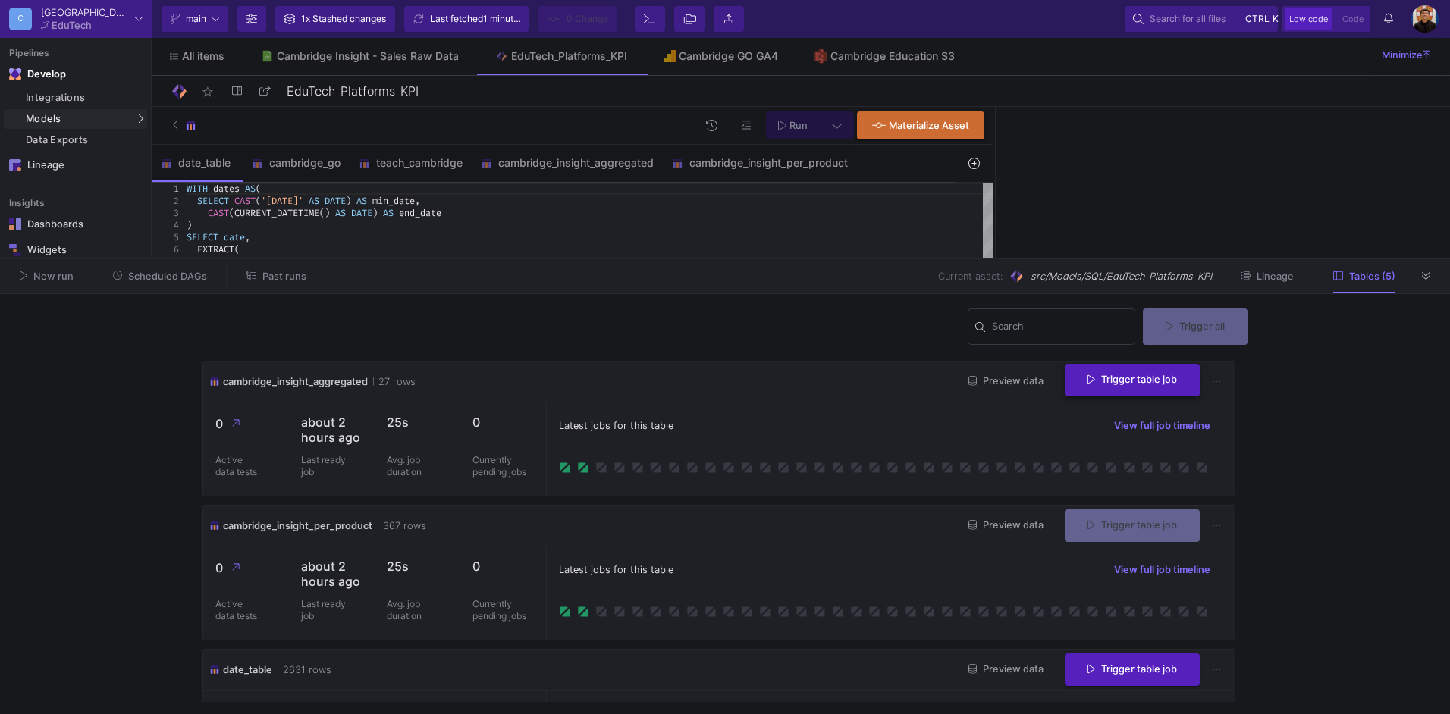
click at [1126, 388] on button "Trigger table job" at bounding box center [1132, 380] width 135 height 33
click at [1098, 410] on button "Full import" at bounding box center [1120, 419] width 127 height 36
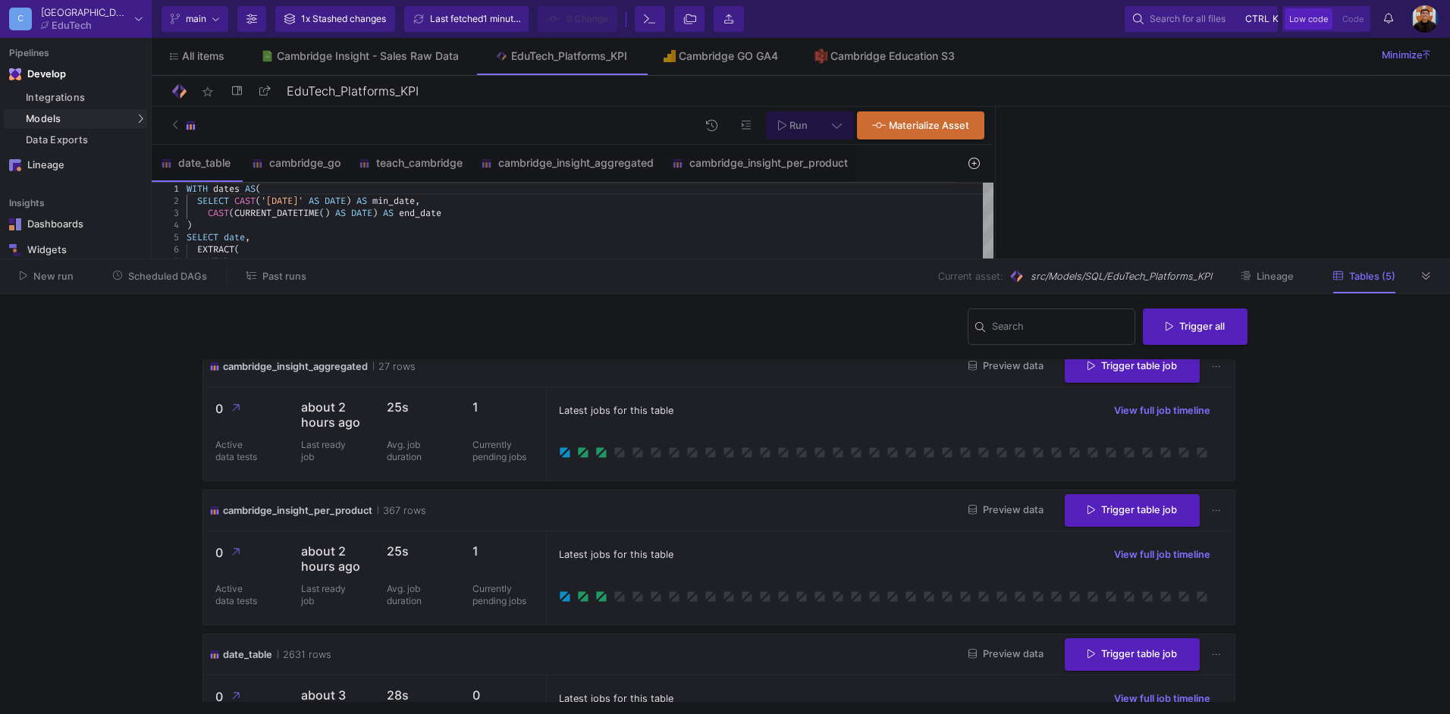
scroll to position [0, 0]
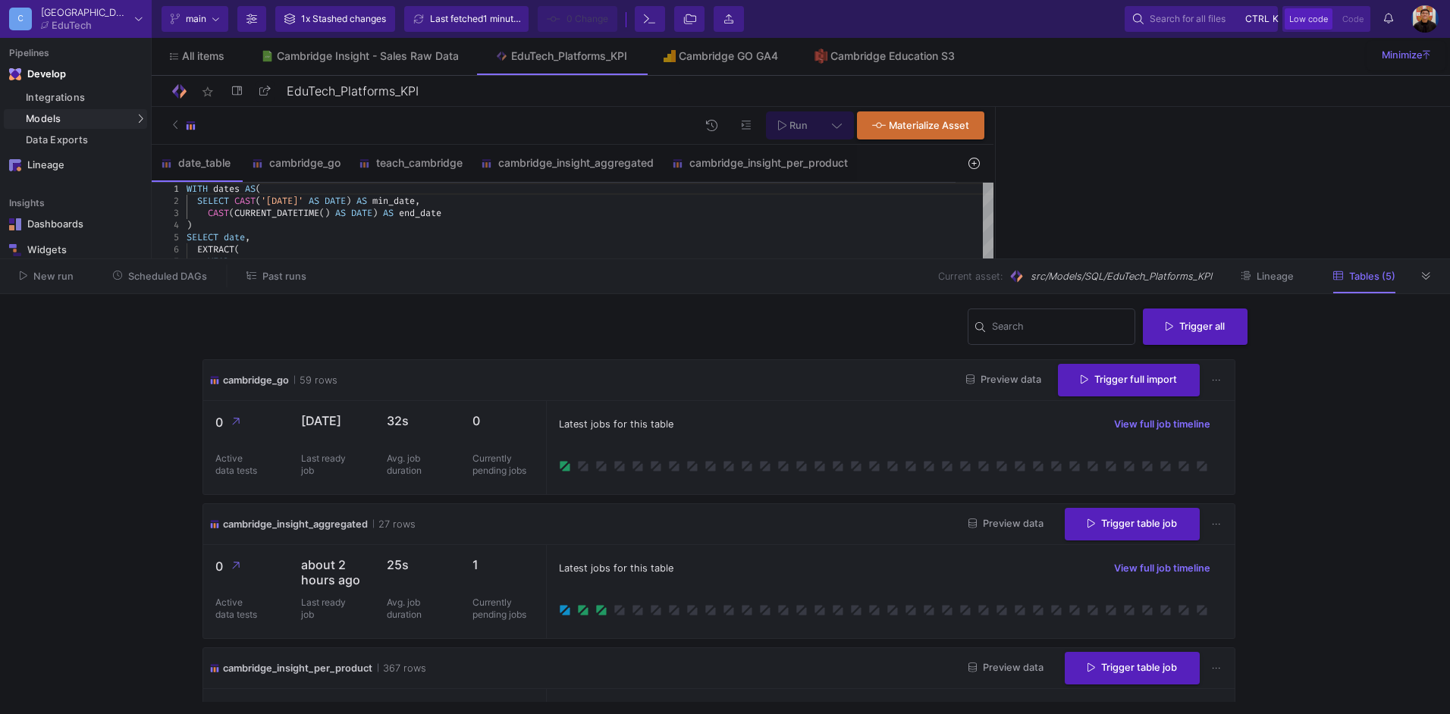
click at [1427, 276] on icon at bounding box center [1426, 276] width 8 height 8
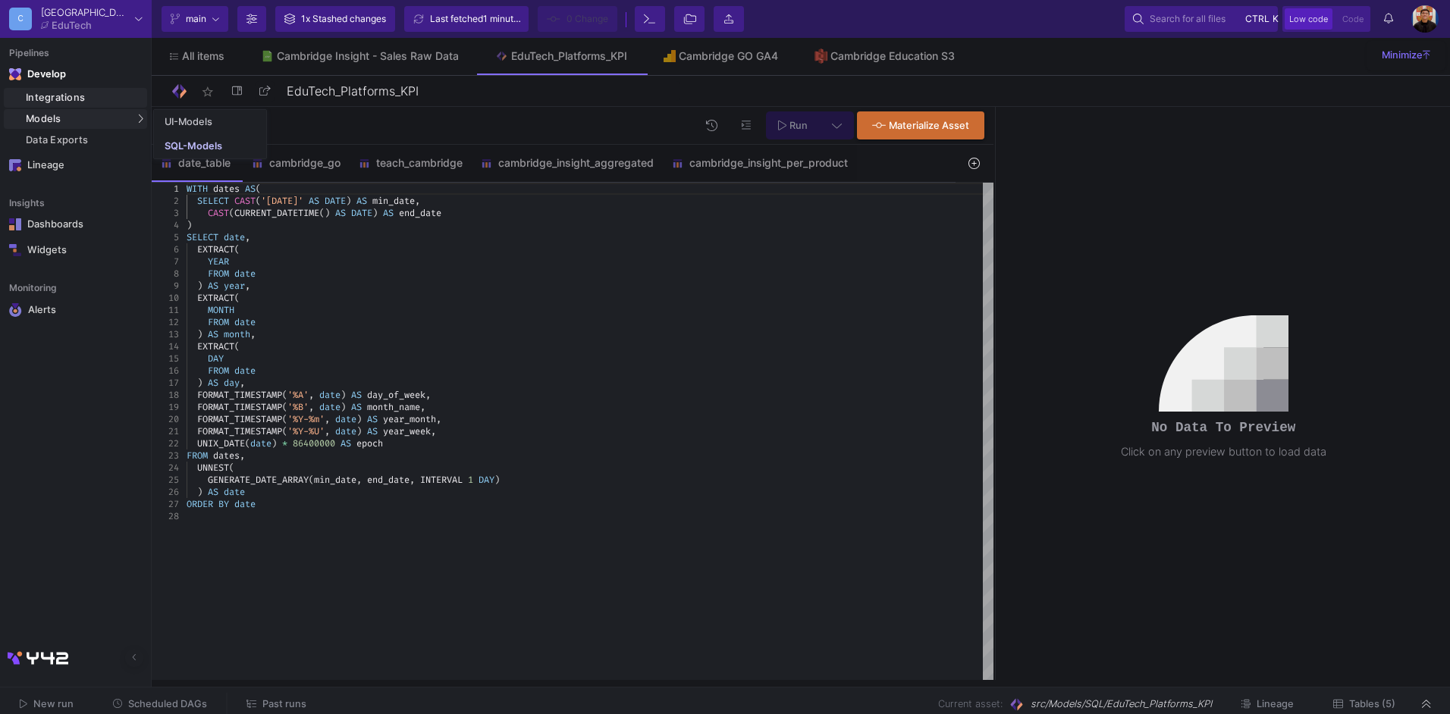
click at [84, 98] on div "Integrations" at bounding box center [85, 98] width 118 height 12
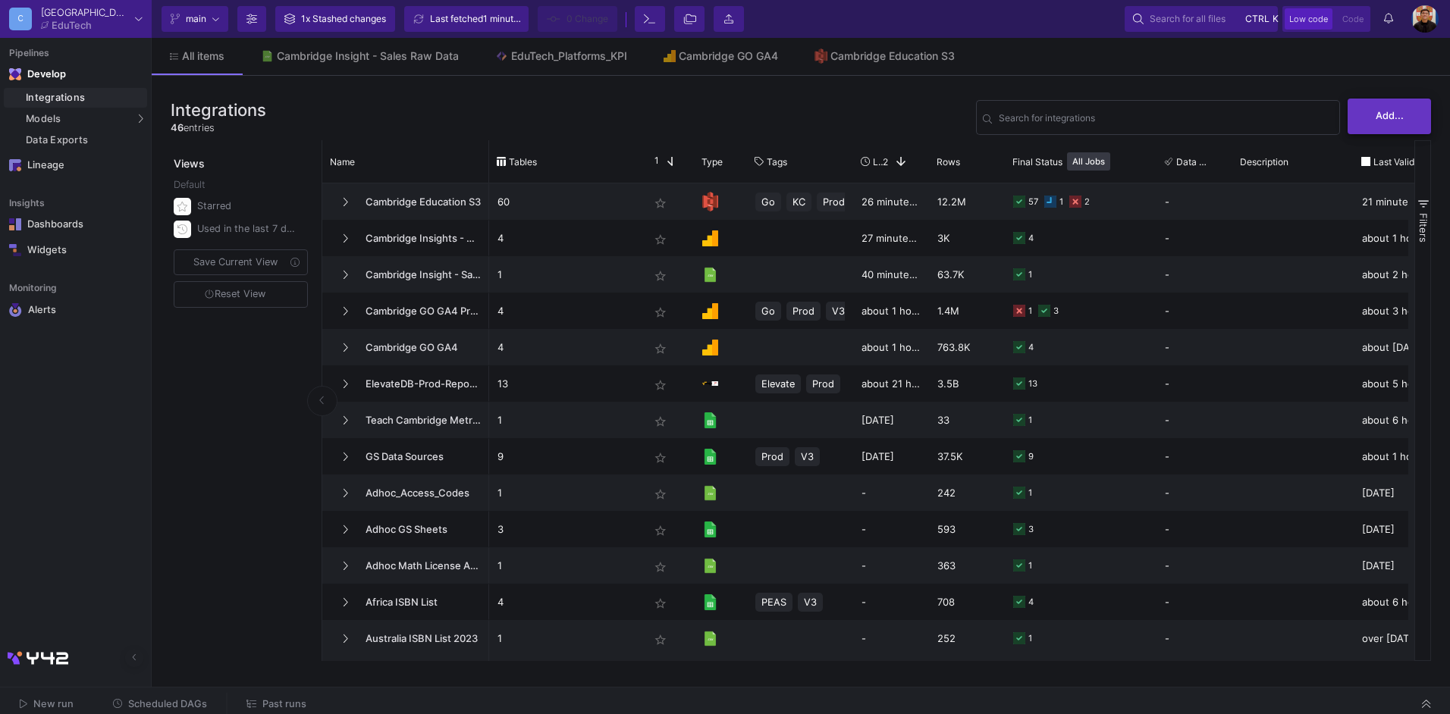
click at [1379, 118] on span "Add..." at bounding box center [1390, 115] width 28 height 11
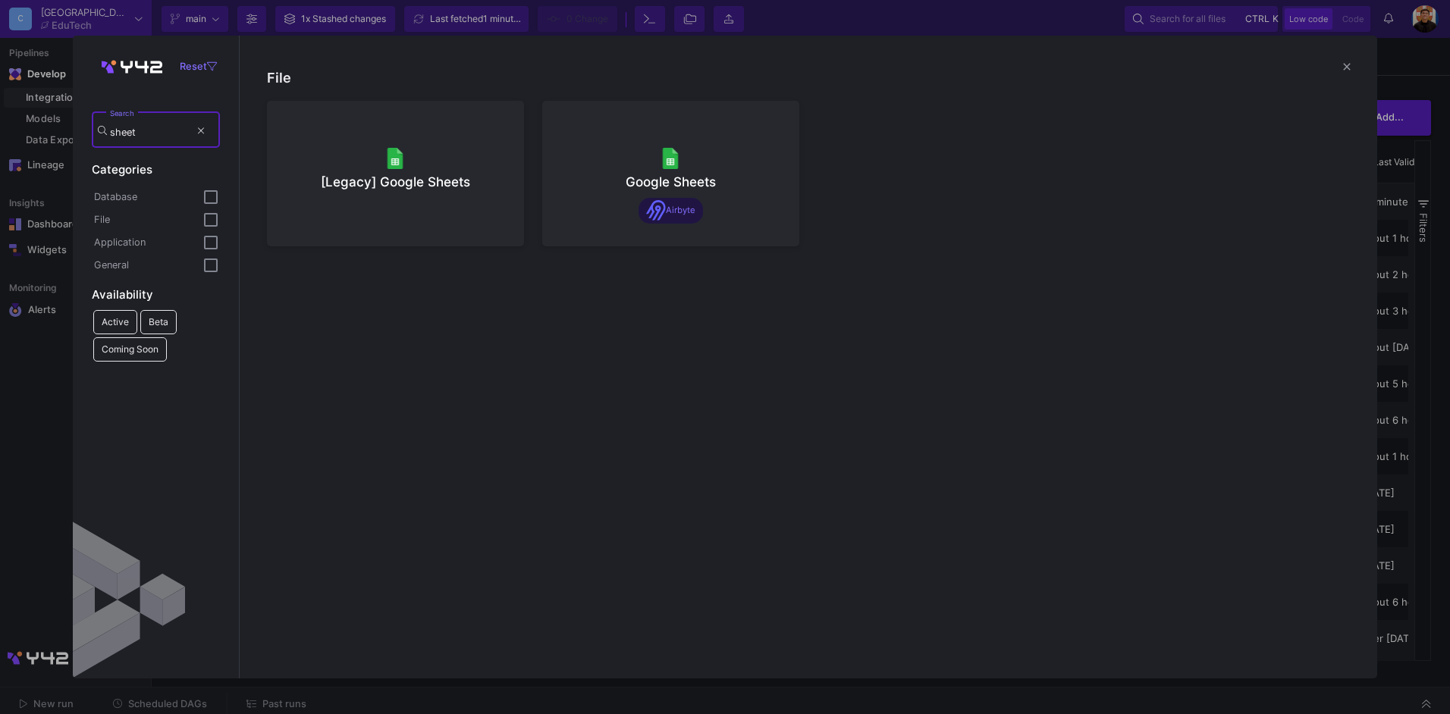
type input "sheet"
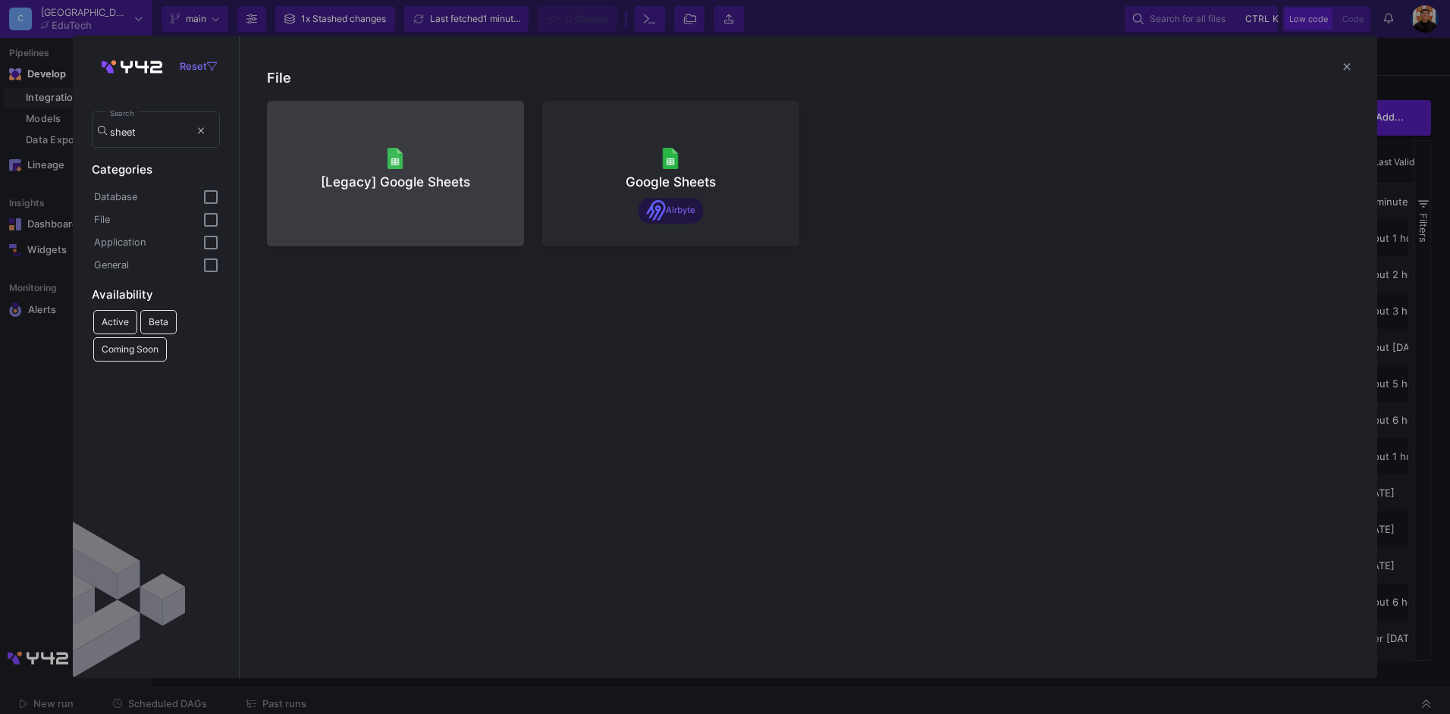
click at [420, 175] on div "[Legacy] Google Sheets" at bounding box center [395, 182] width 233 height 19
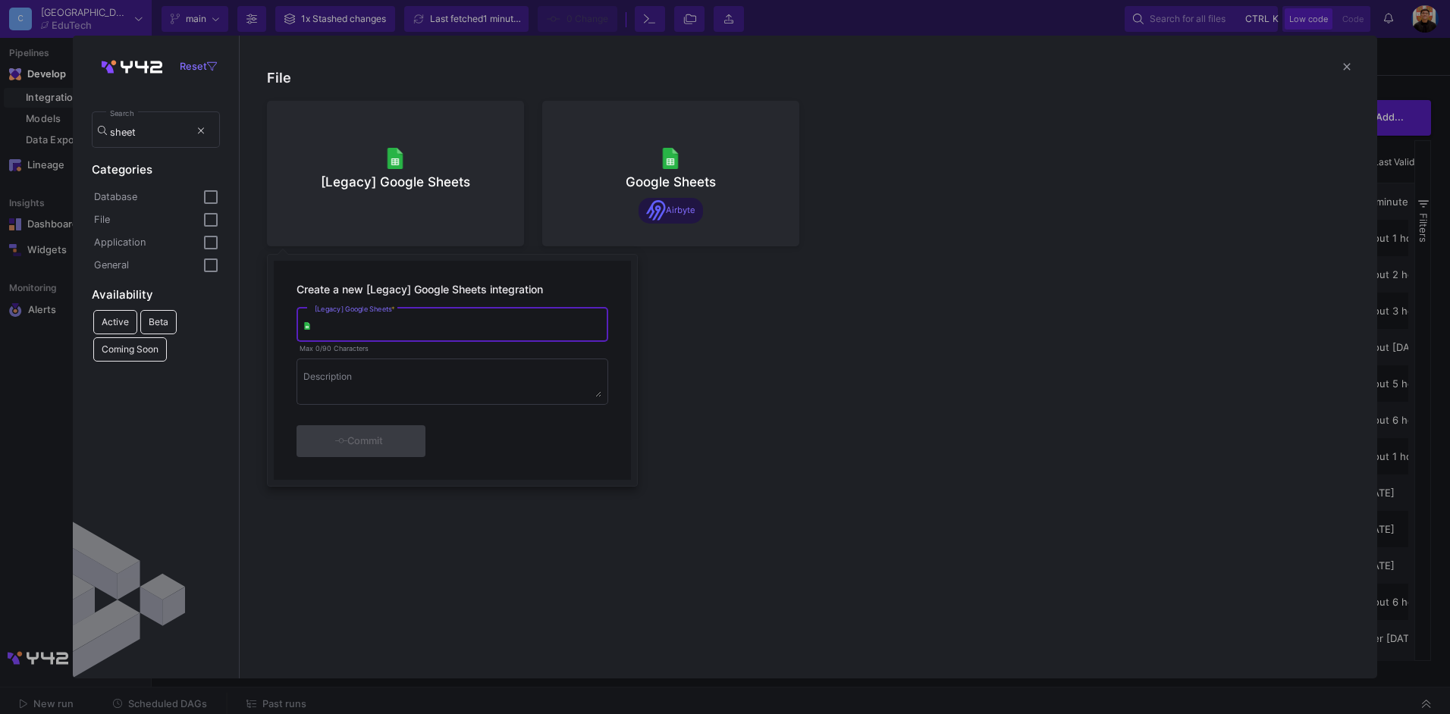
click at [435, 325] on input "[Legacy] Google Sheets *" at bounding box center [458, 327] width 287 height 11
type input "Exam Builder"
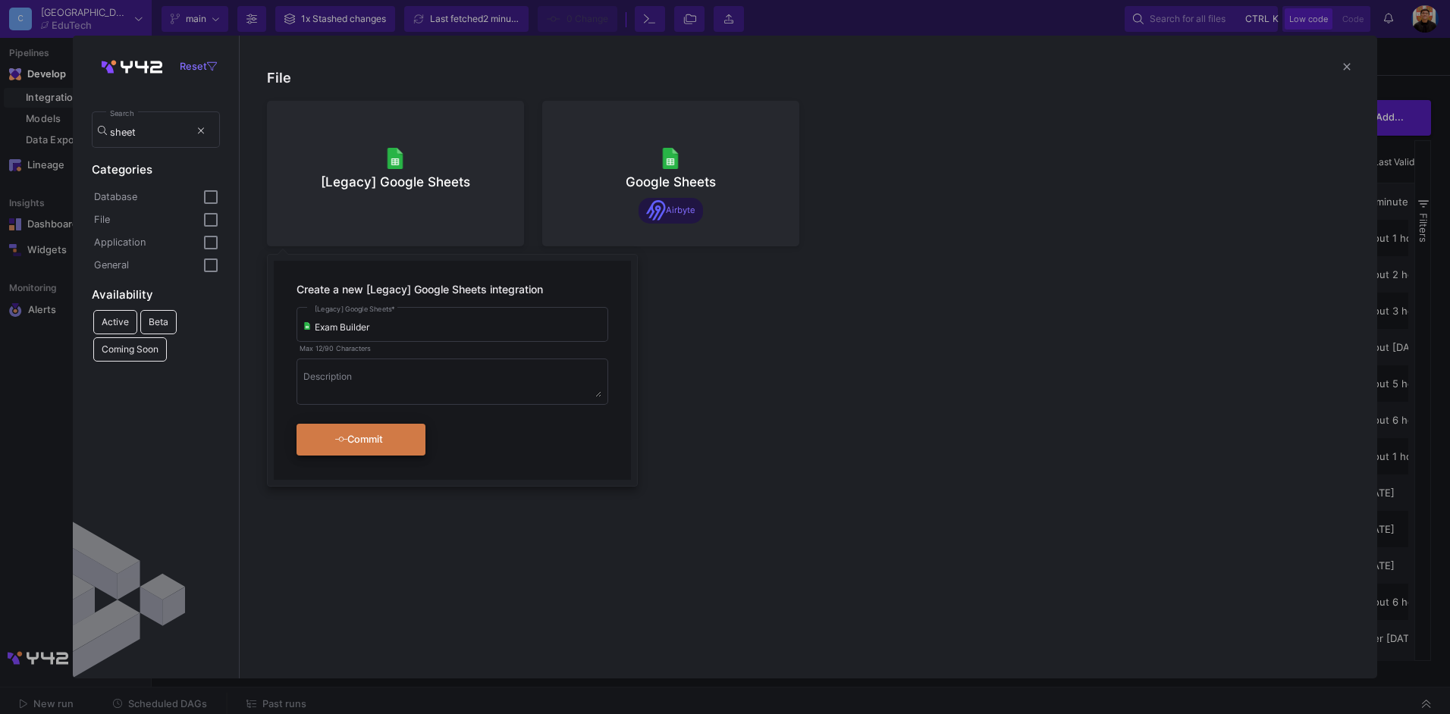
click at [380, 448] on div "Commit" at bounding box center [359, 439] width 87 height 27
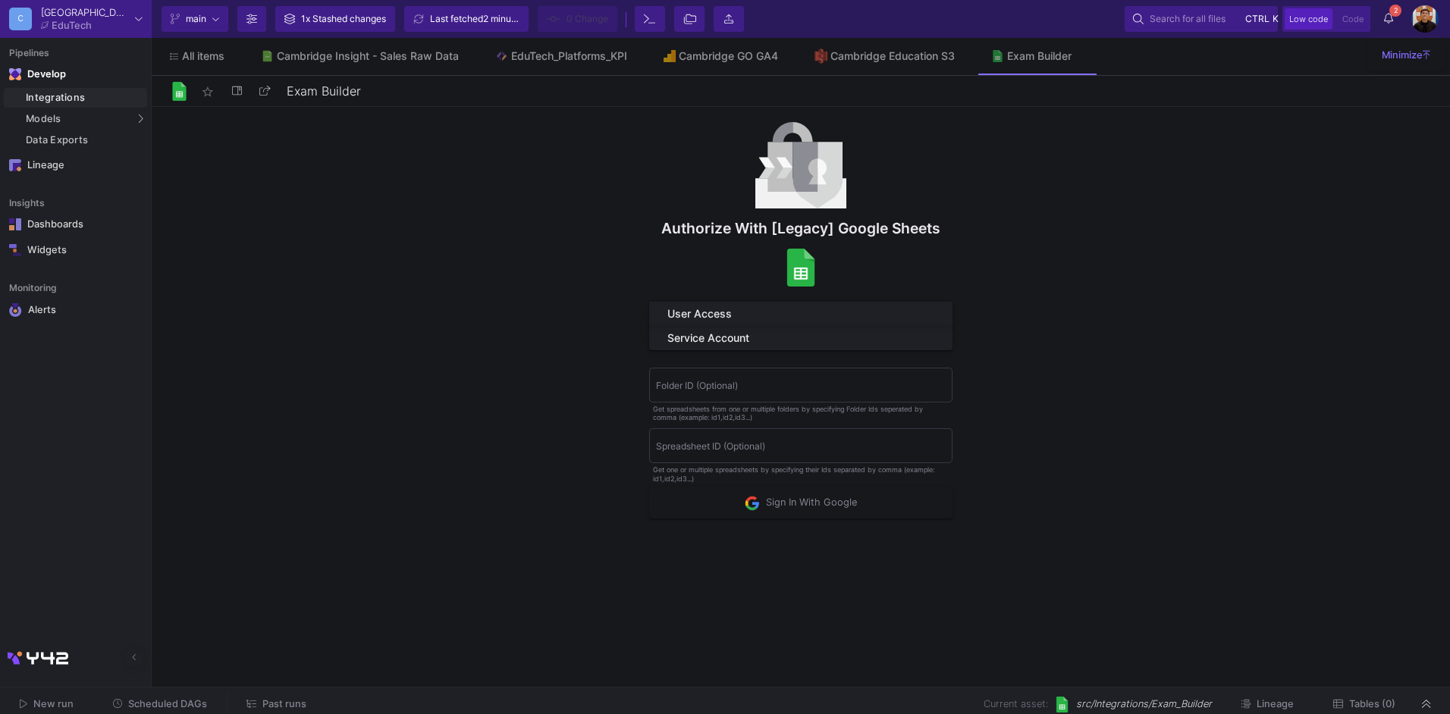
click at [723, 310] on div "User Access" at bounding box center [794, 314] width 255 height 12
click at [807, 498] on span "Sign In With Google" at bounding box center [801, 500] width 112 height 11
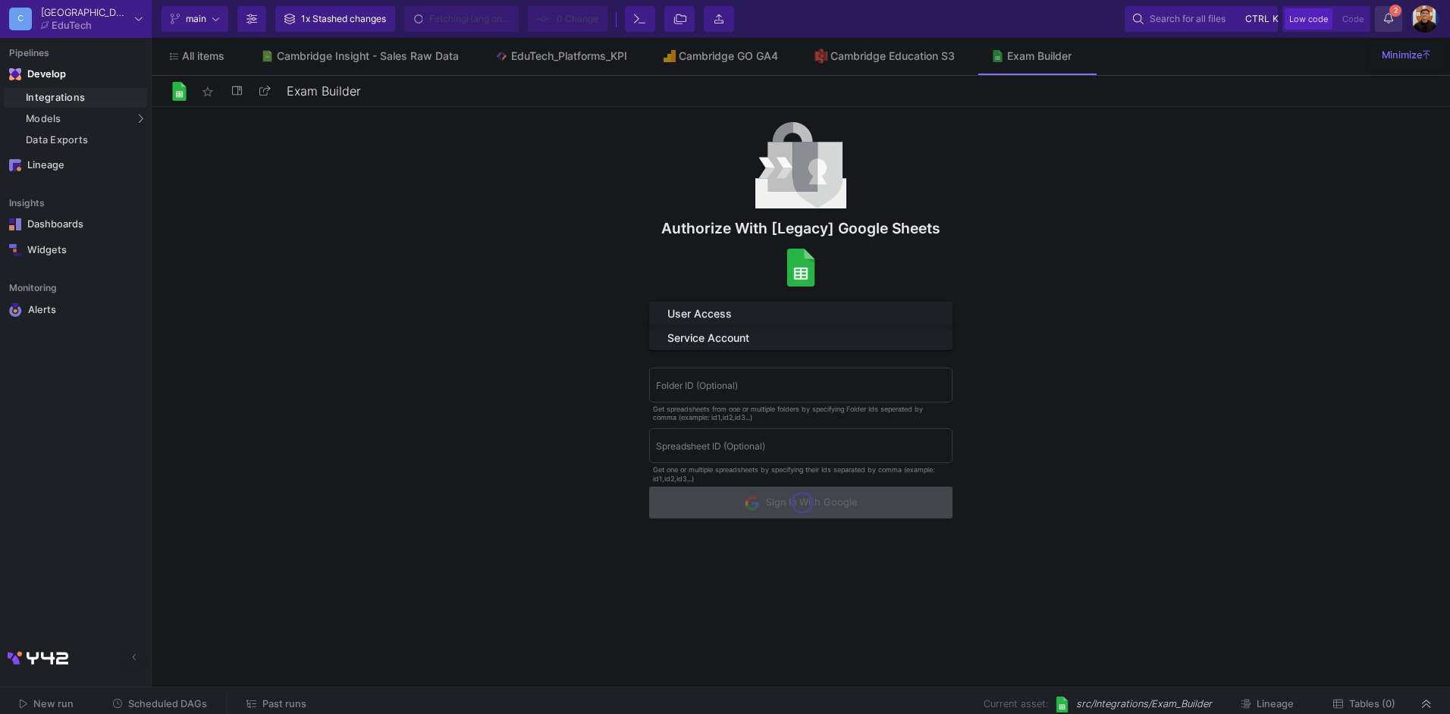
click at [1379, 16] on button "2 2 Notifications" at bounding box center [1388, 19] width 27 height 26
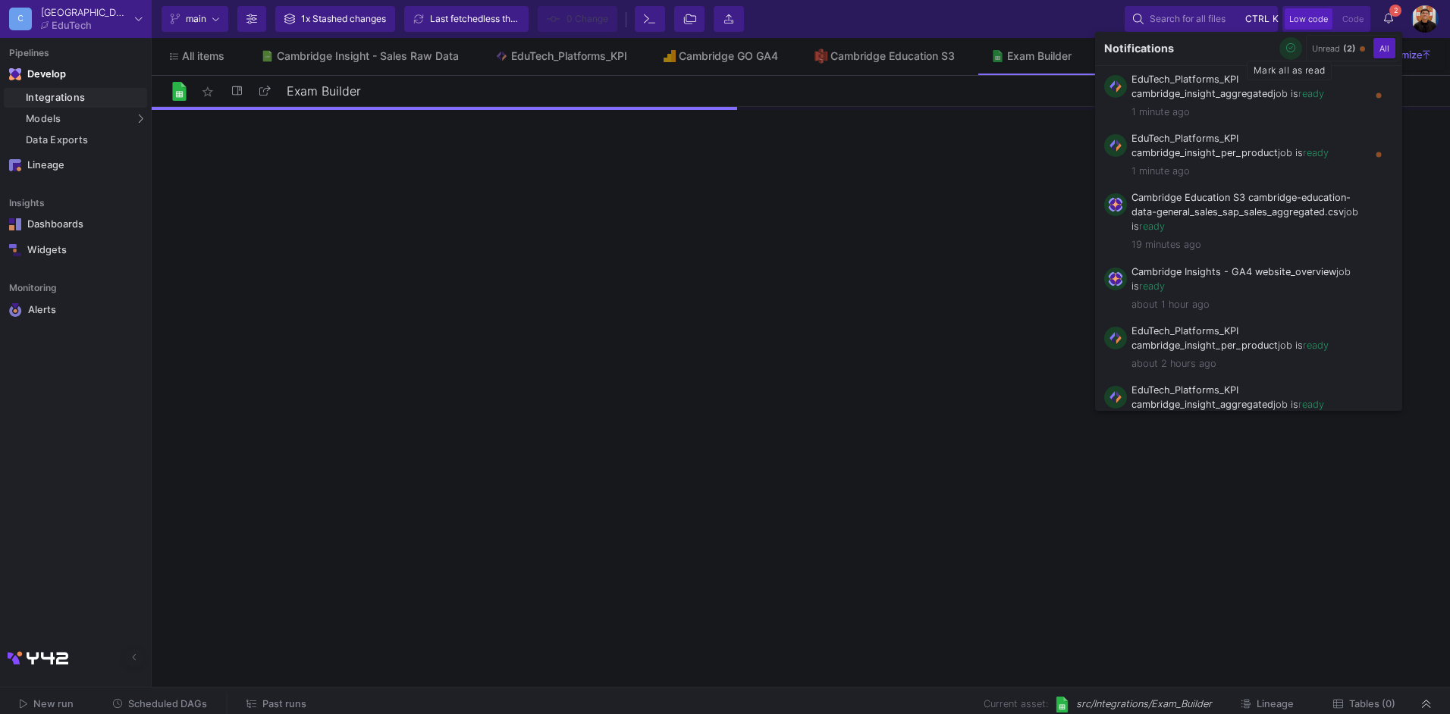
click at [1290, 49] on icon "button" at bounding box center [1291, 48] width 10 height 10
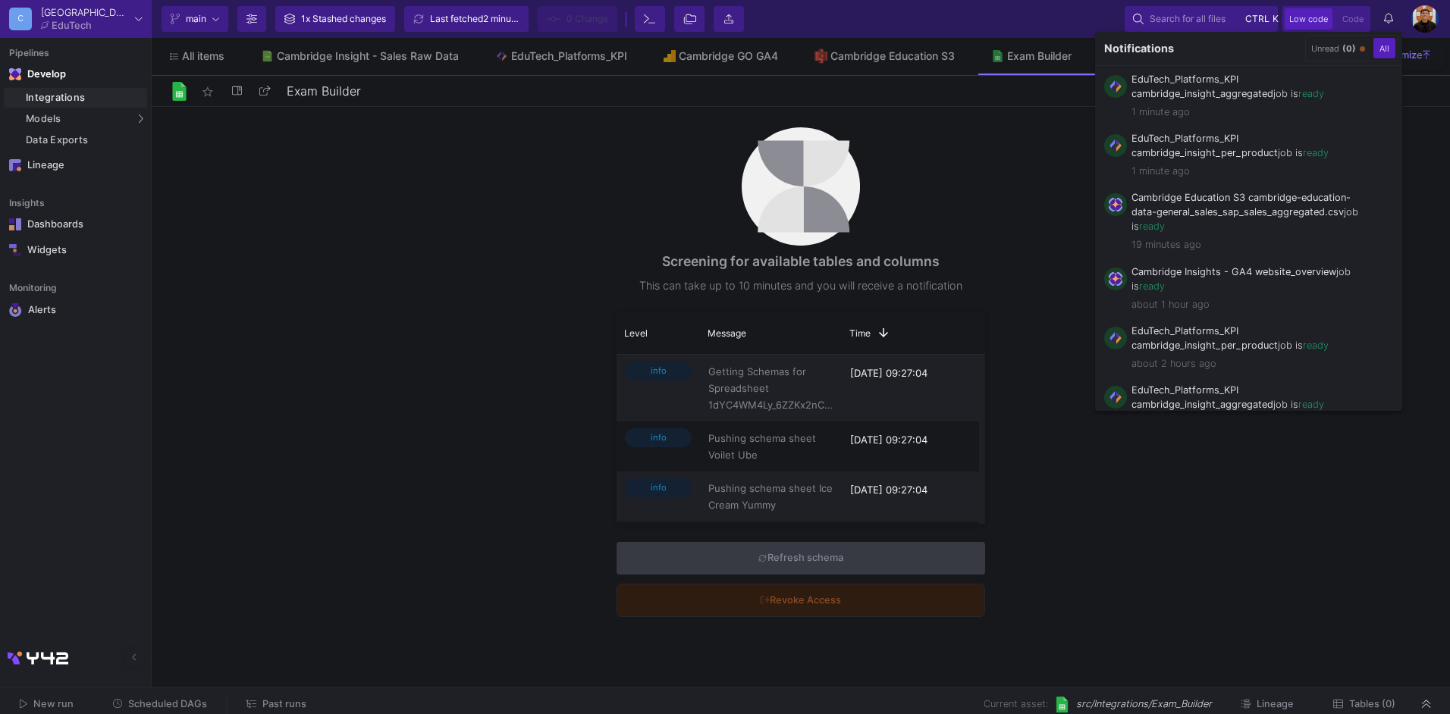
click at [1393, 15] on div at bounding box center [725, 357] width 1450 height 714
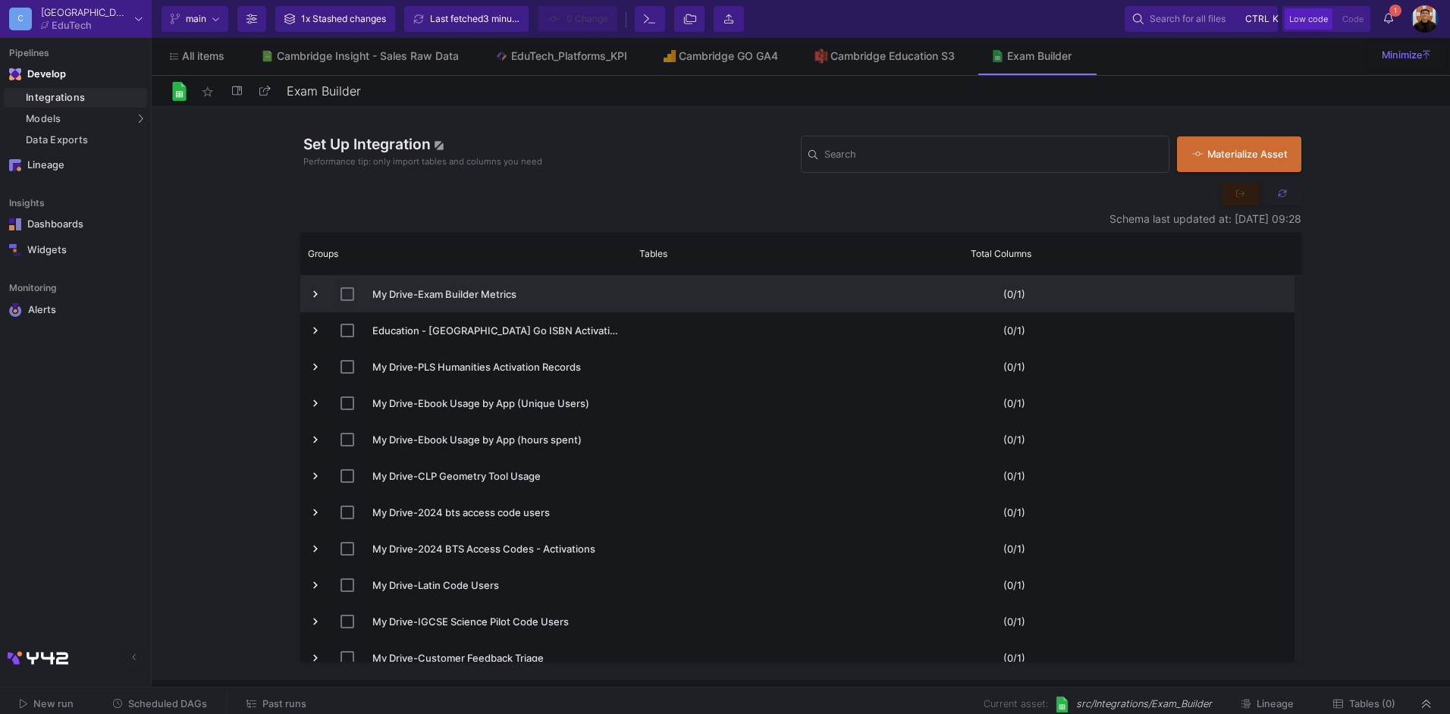
click at [352, 292] on input "Press Space to toggle row selection (unchecked)" at bounding box center [348, 294] width 14 height 14
checkbox input "true"
click at [604, 27] on button "Commit 3" at bounding box center [573, 19] width 71 height 26
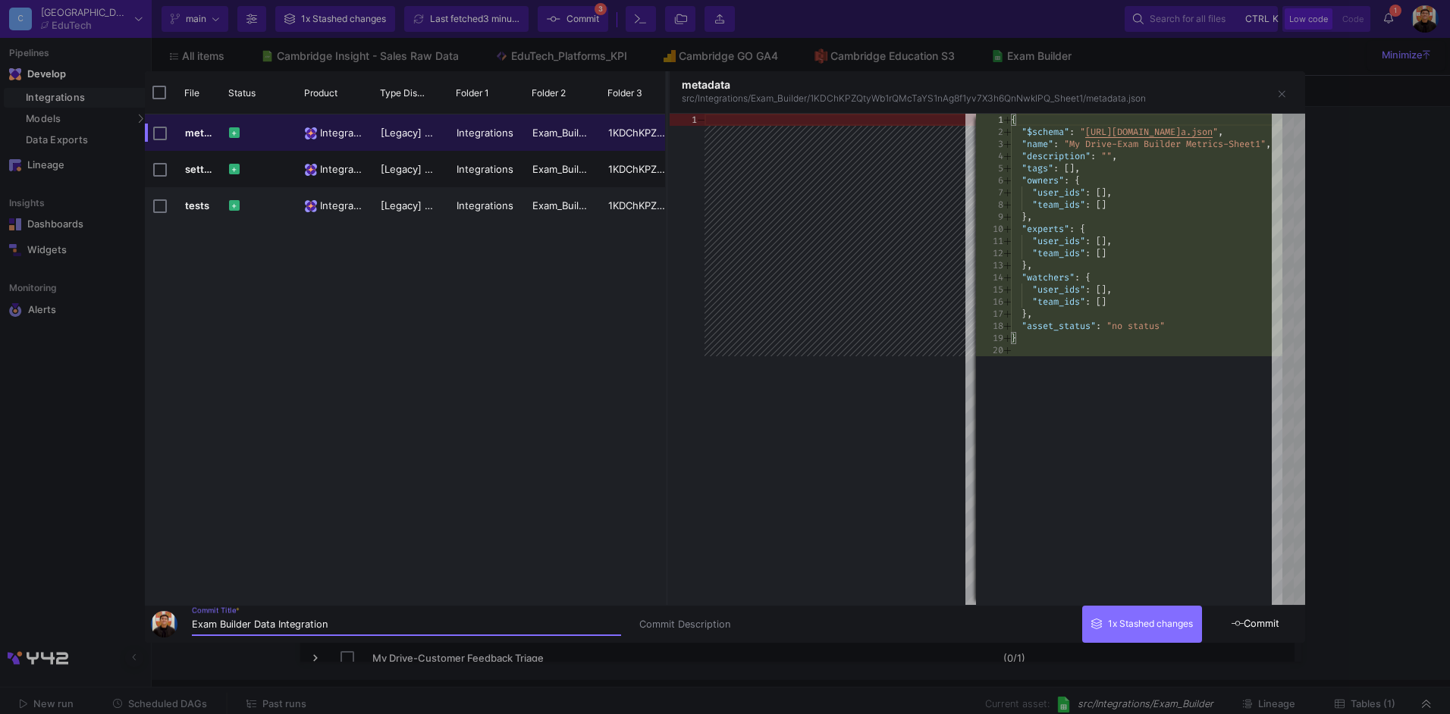
type input "Exam Builder Data Integration"
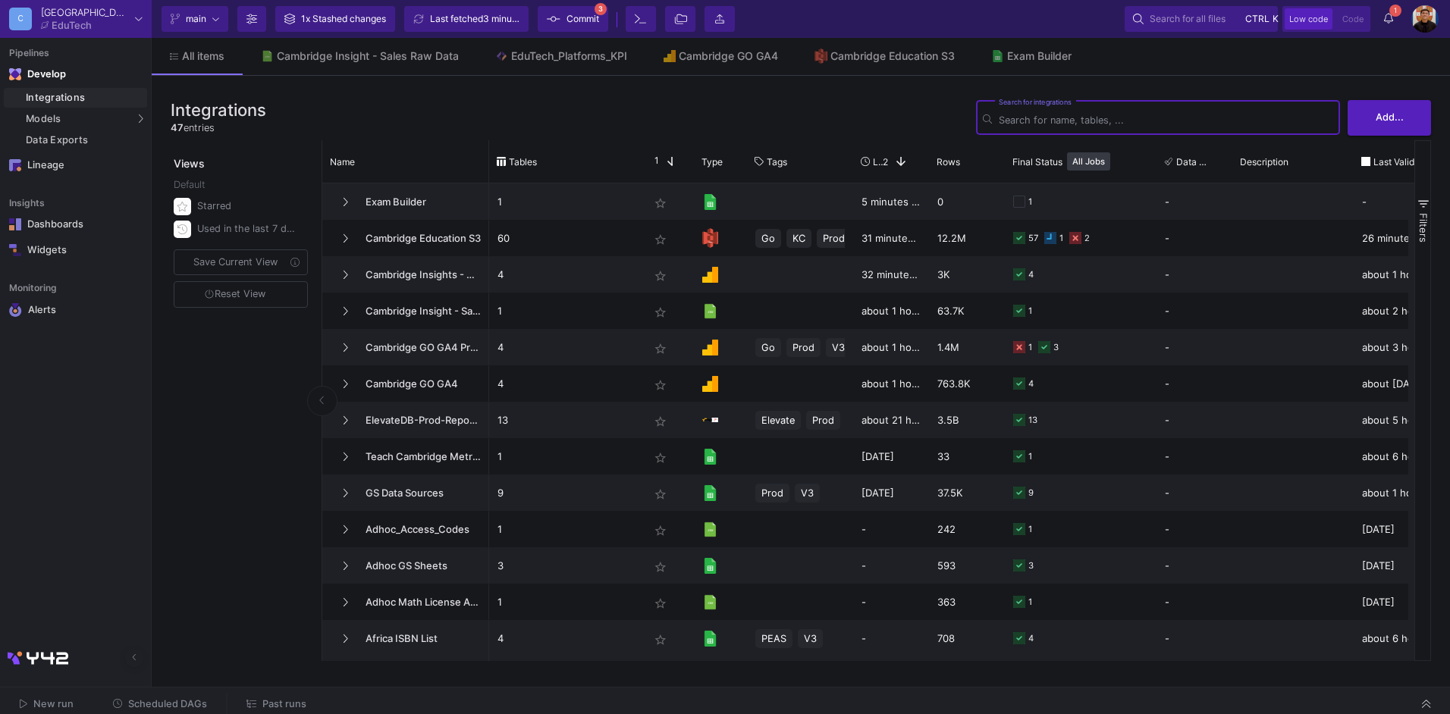
click at [596, 16] on span "Commit" at bounding box center [583, 19] width 33 height 23
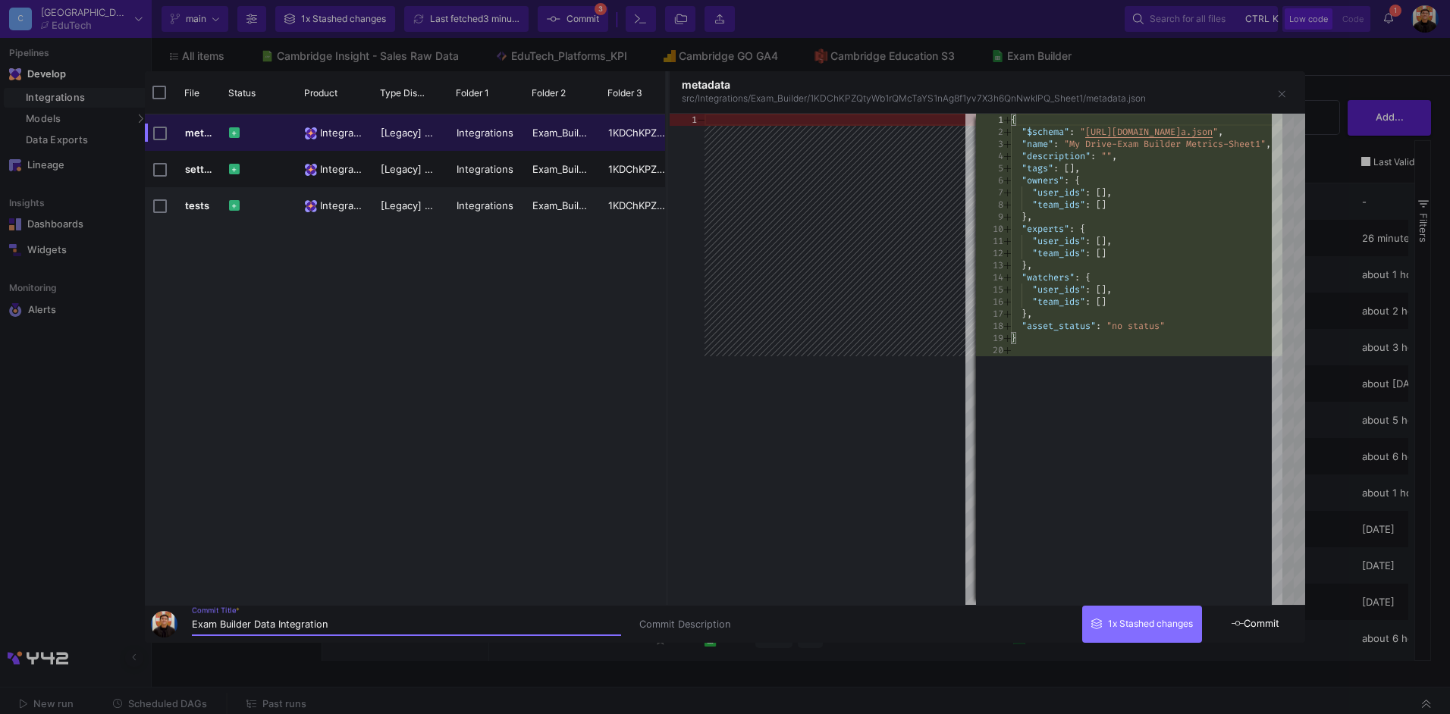
type input "Exam Builder Data Integration"
click at [1298, 621] on button "Commit" at bounding box center [1256, 624] width 99 height 37
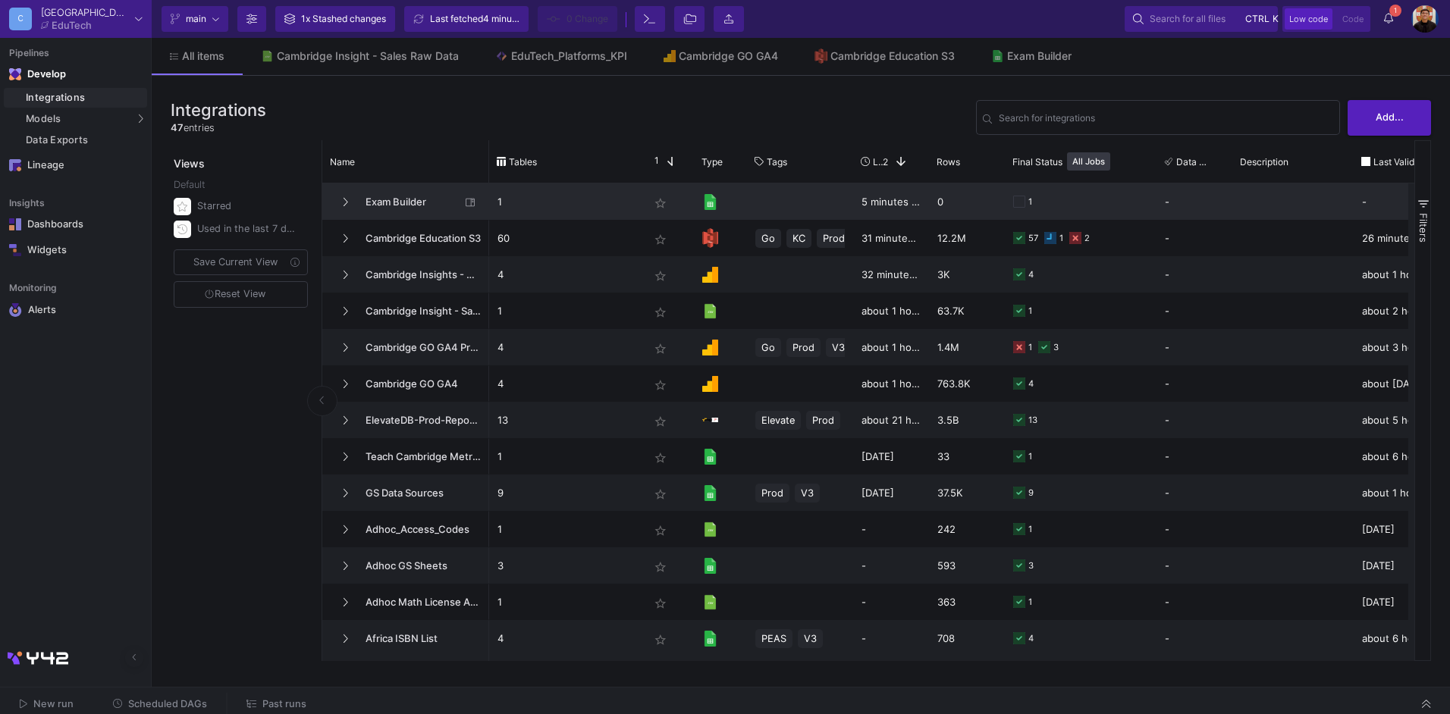
click at [401, 203] on span "Exam Builder" at bounding box center [408, 202] width 104 height 36
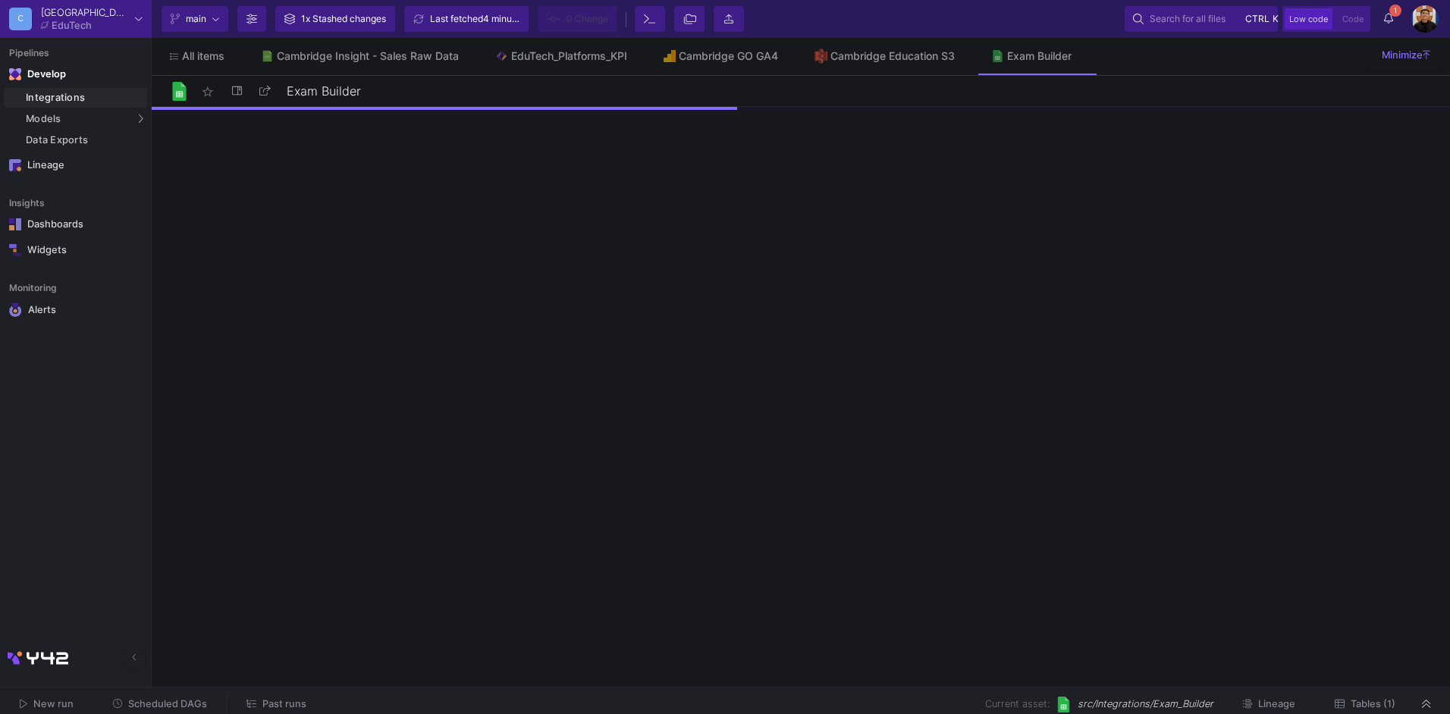
click at [1374, 709] on button "Tables (1)" at bounding box center [1365, 705] width 97 height 24
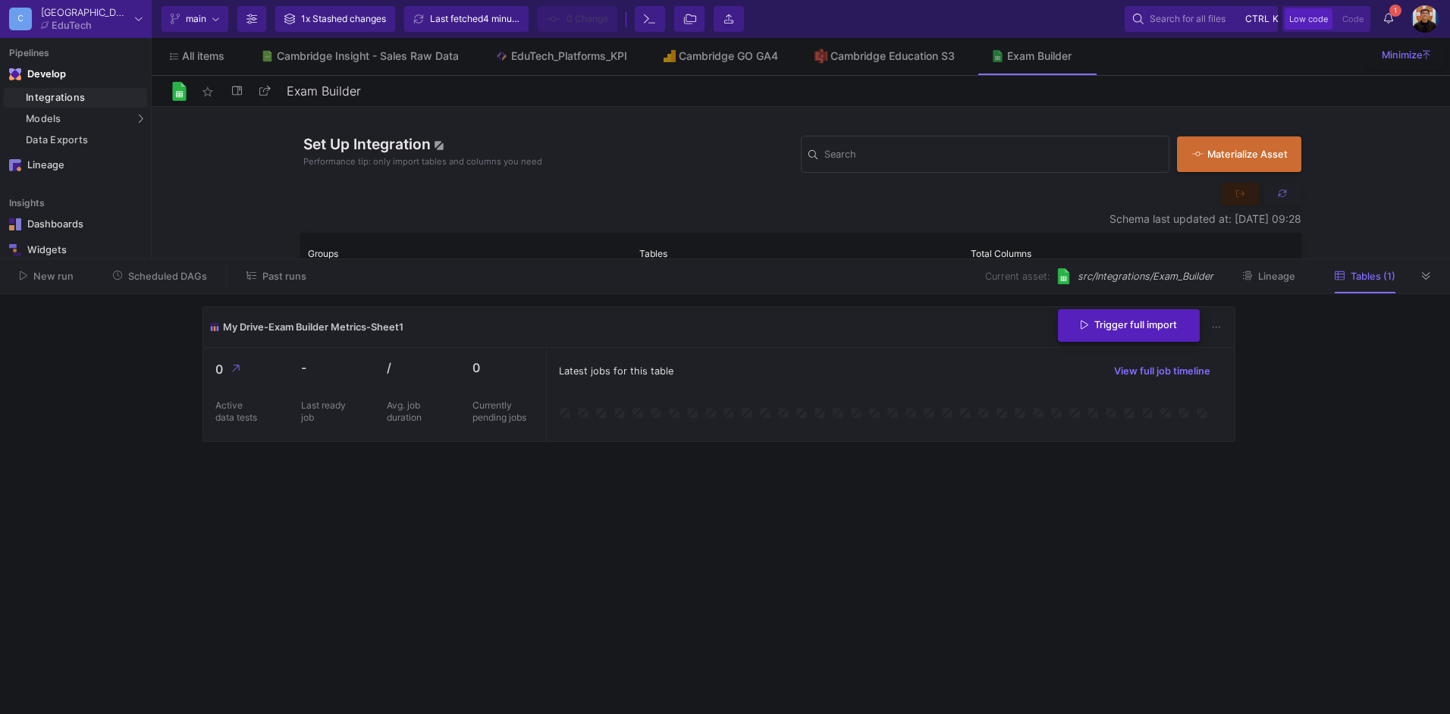
click at [1149, 332] on button "Trigger full import" at bounding box center [1129, 325] width 142 height 33
click at [1390, 15] on icon at bounding box center [1388, 18] width 9 height 11
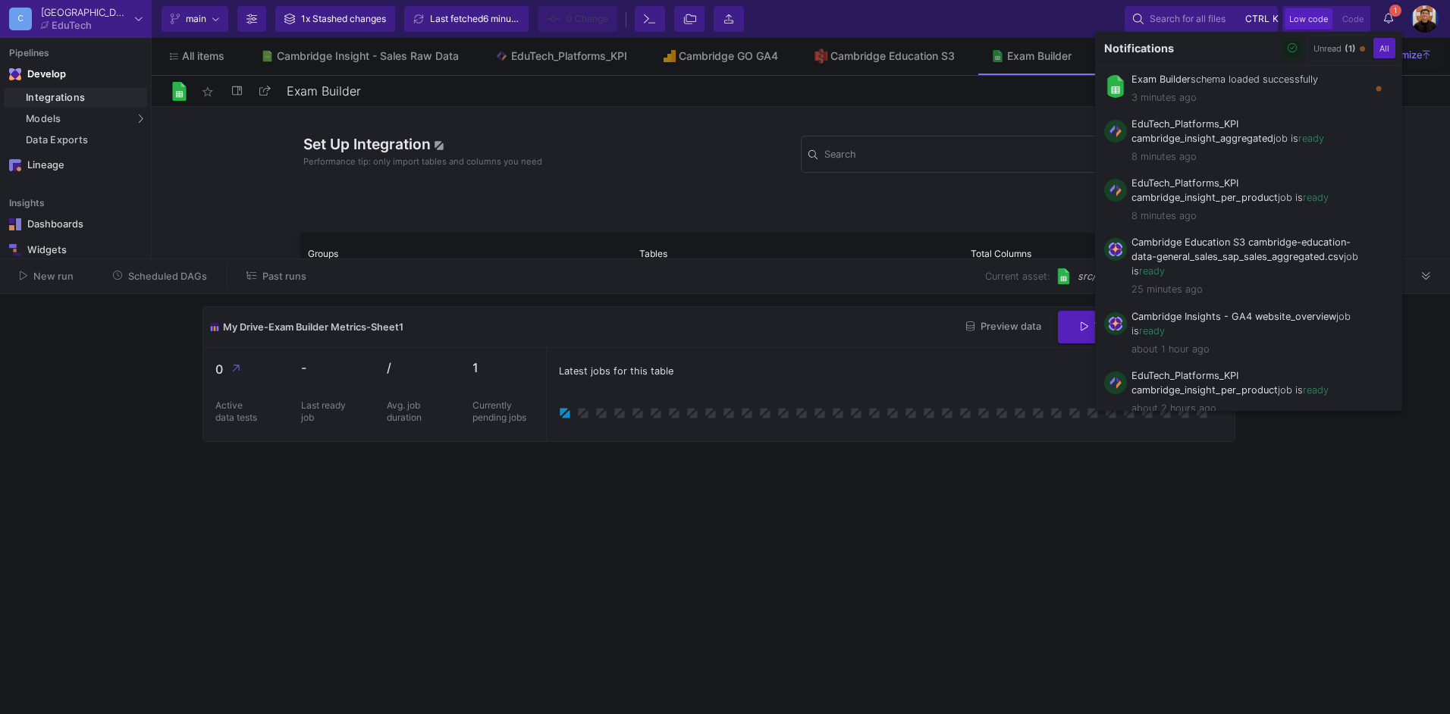
click at [1292, 60] on div "Notifications" at bounding box center [1199, 48] width 209 height 33
click at [1292, 45] on icon "button" at bounding box center [1293, 48] width 10 height 10
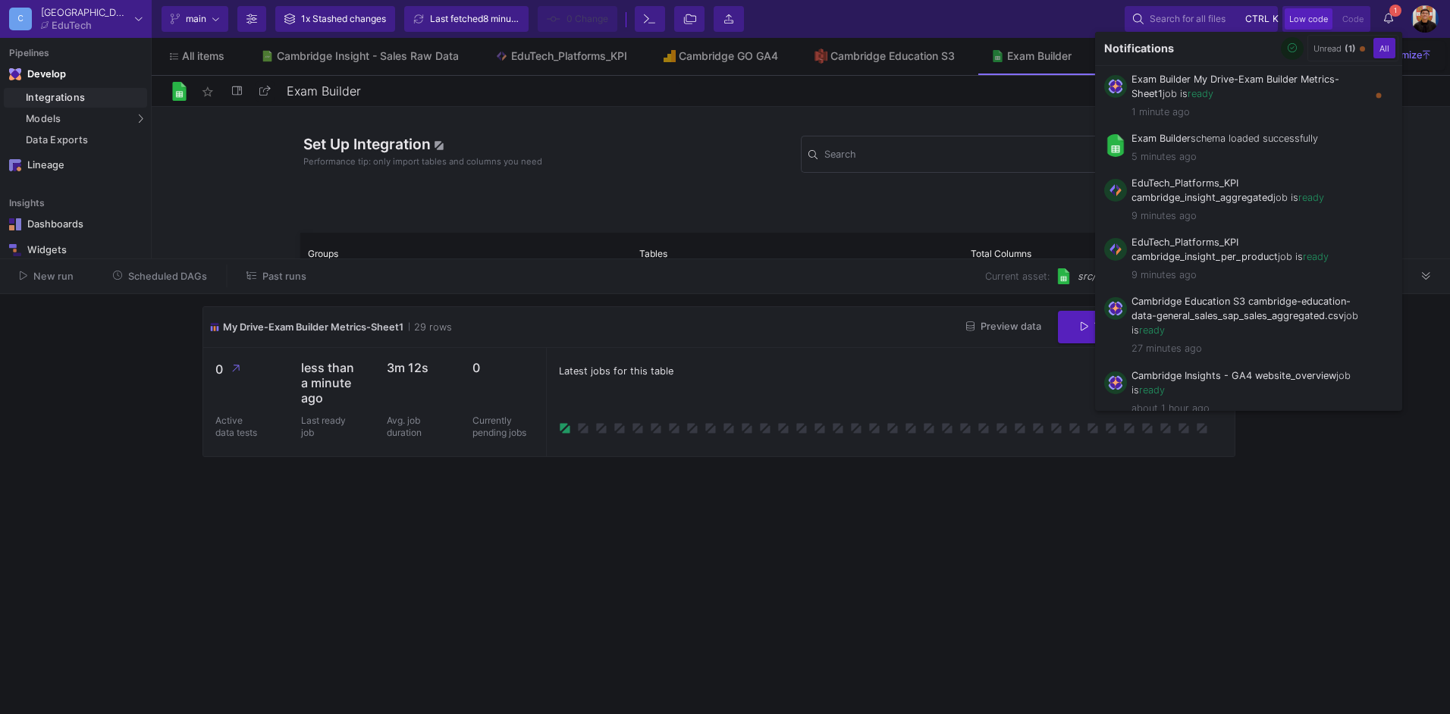
click at [846, 483] on div at bounding box center [725, 357] width 1450 height 714
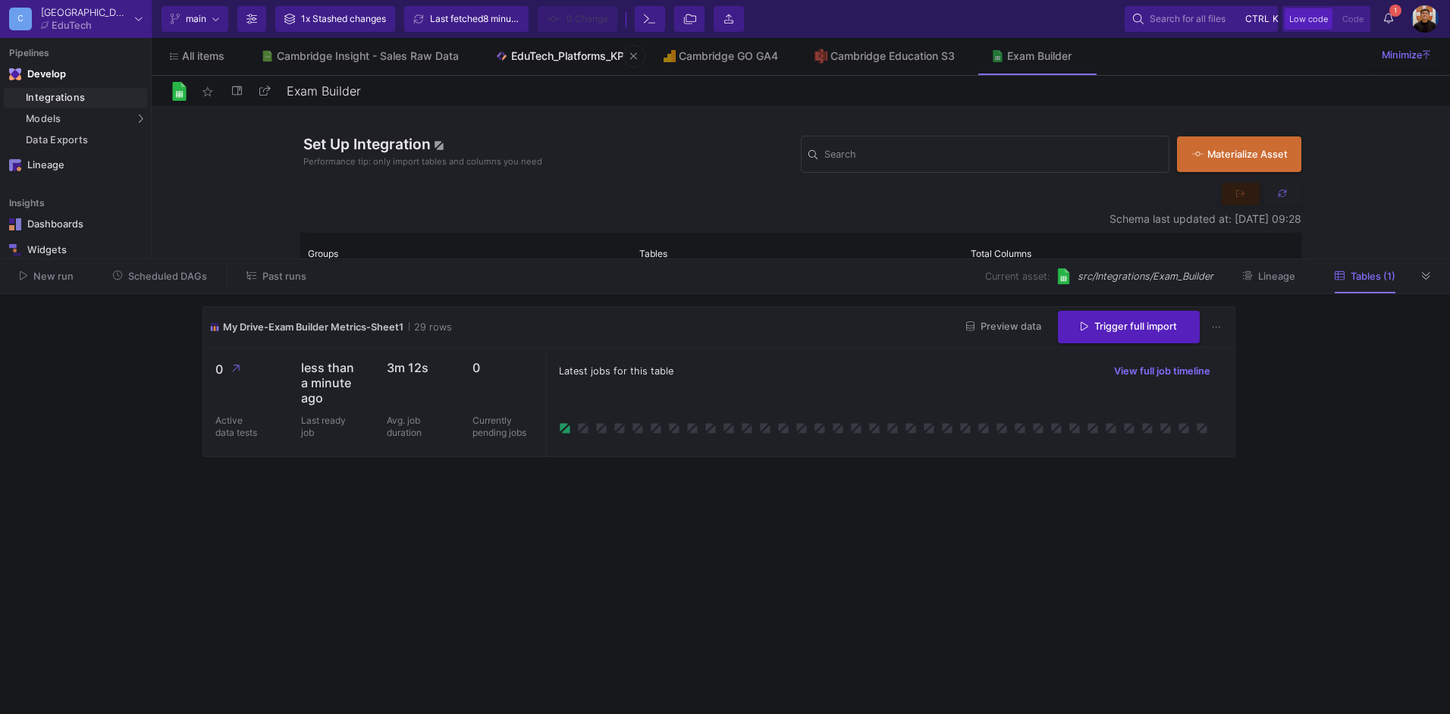
click at [567, 51] on div "EduTech_Platforms_KPI" at bounding box center [569, 56] width 116 height 12
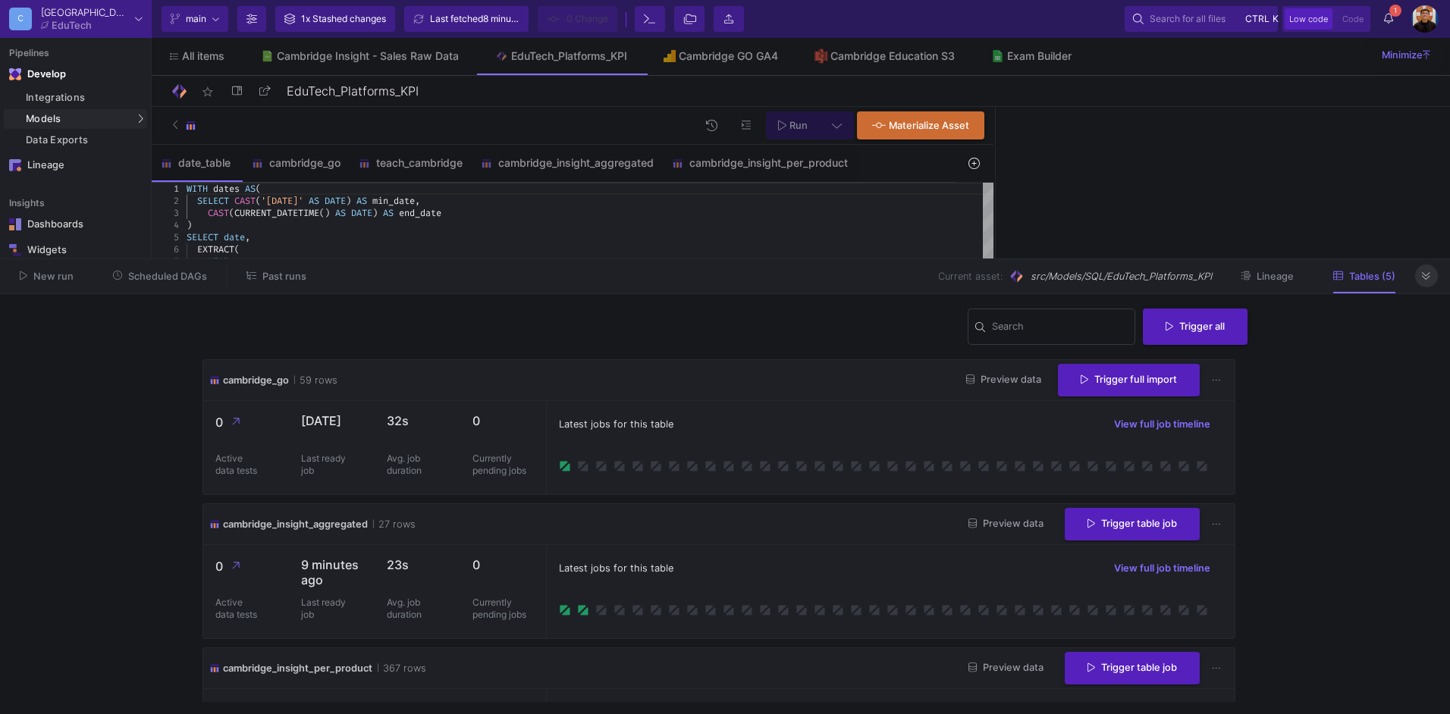
click at [1424, 272] on icon at bounding box center [1426, 277] width 8 height 10
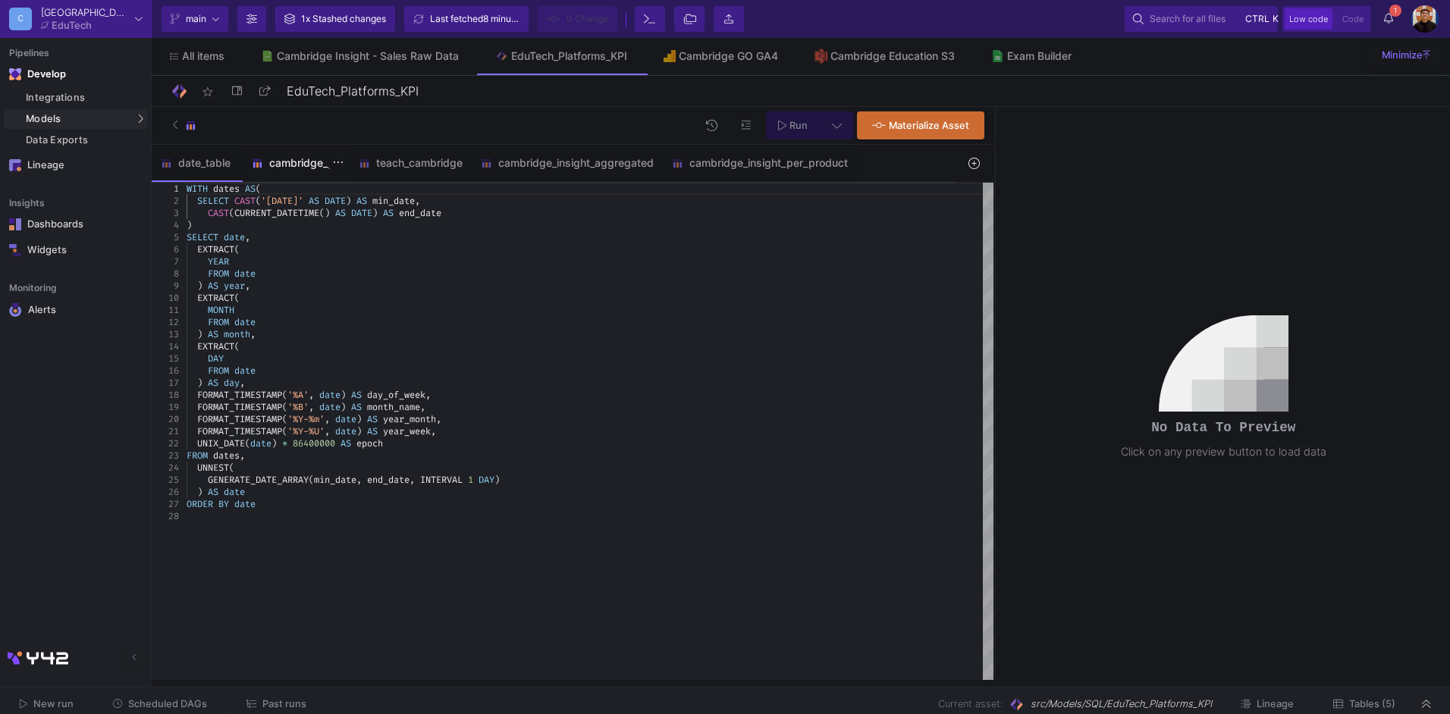
click at [275, 148] on div "cambridge_go" at bounding box center [296, 163] width 107 height 36
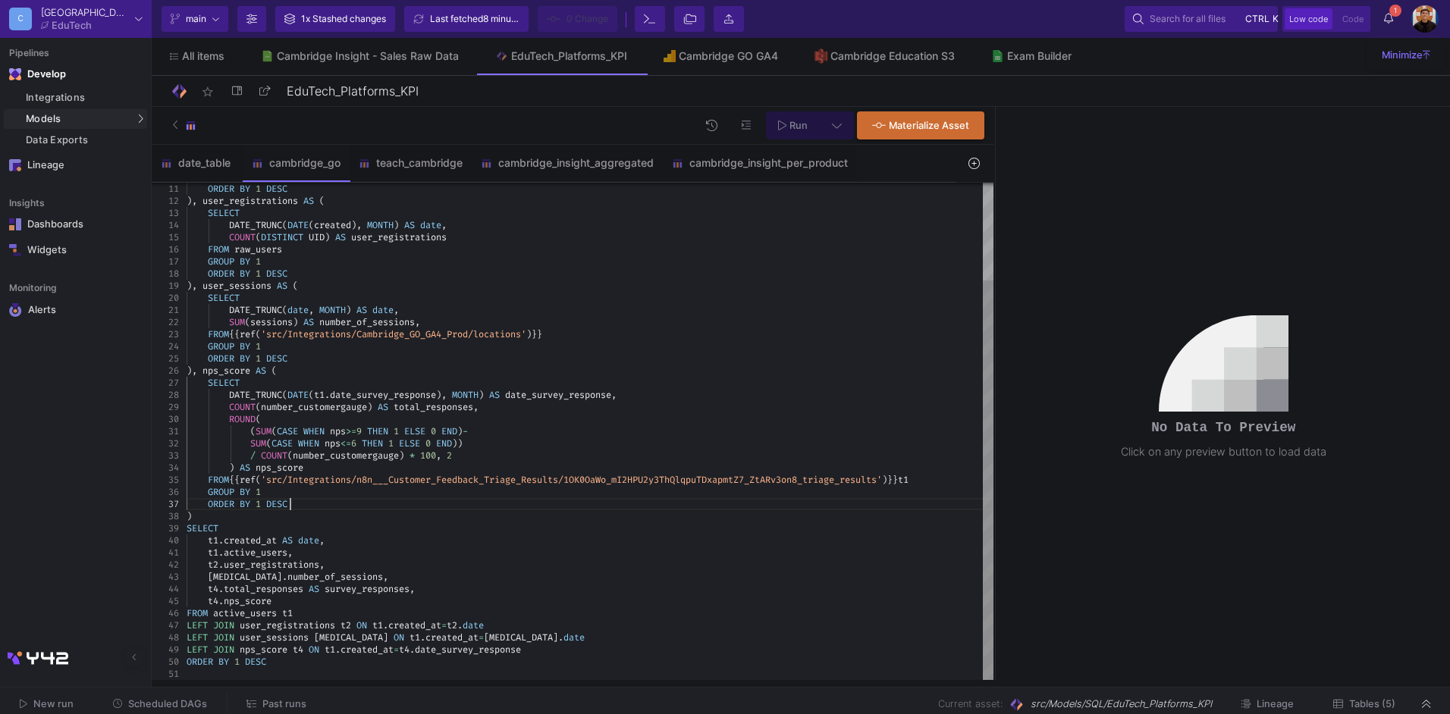
scroll to position [0, 278]
click at [308, 505] on div "ORDER BY 1 DESC" at bounding box center [590, 504] width 807 height 12
click at [228, 517] on div ")" at bounding box center [590, 516] width 807 height 12
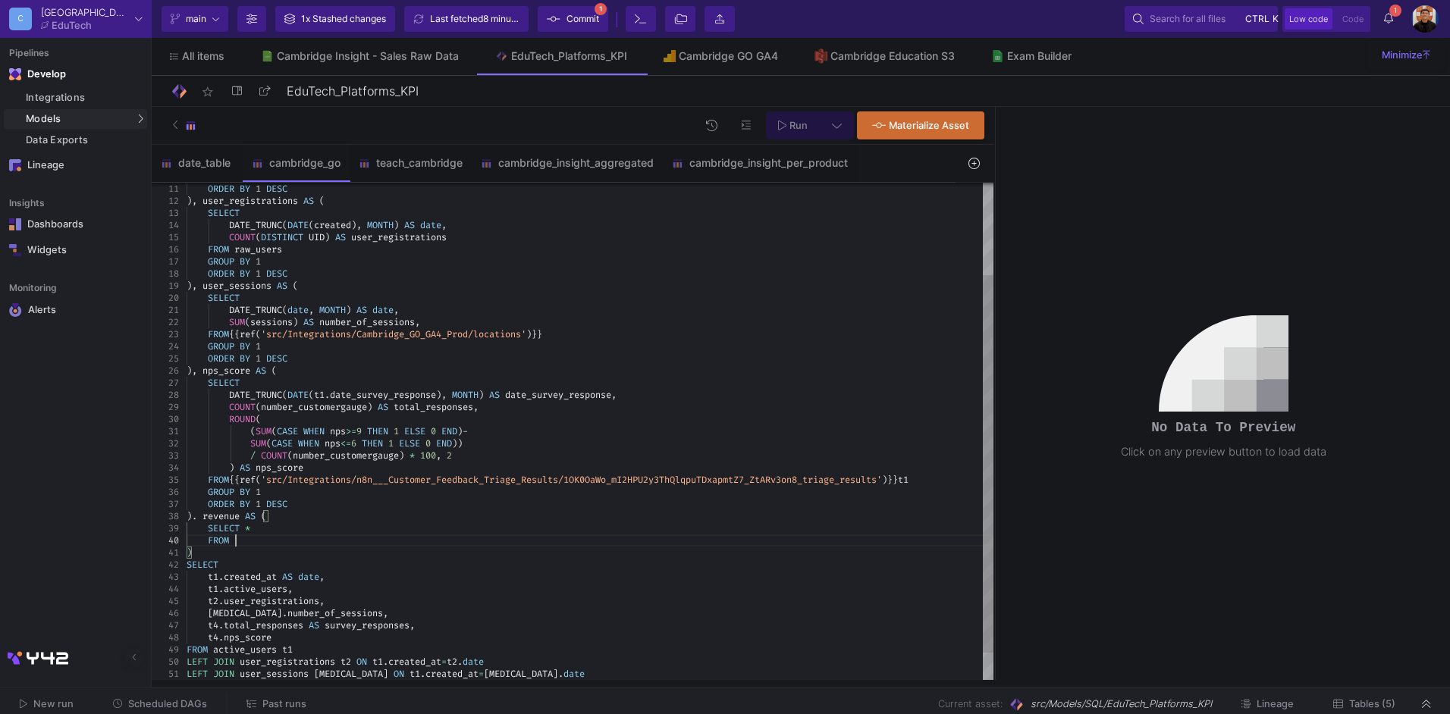
scroll to position [109, 48]
type textarea "(SUM(CASE WHEN nps>=9 THEN 1 ELSE 0 END)- SUM(CASE WHEN nps<=6 THEN 1 ELSE 0 EN…"
click at [971, 165] on icon at bounding box center [974, 163] width 11 height 11
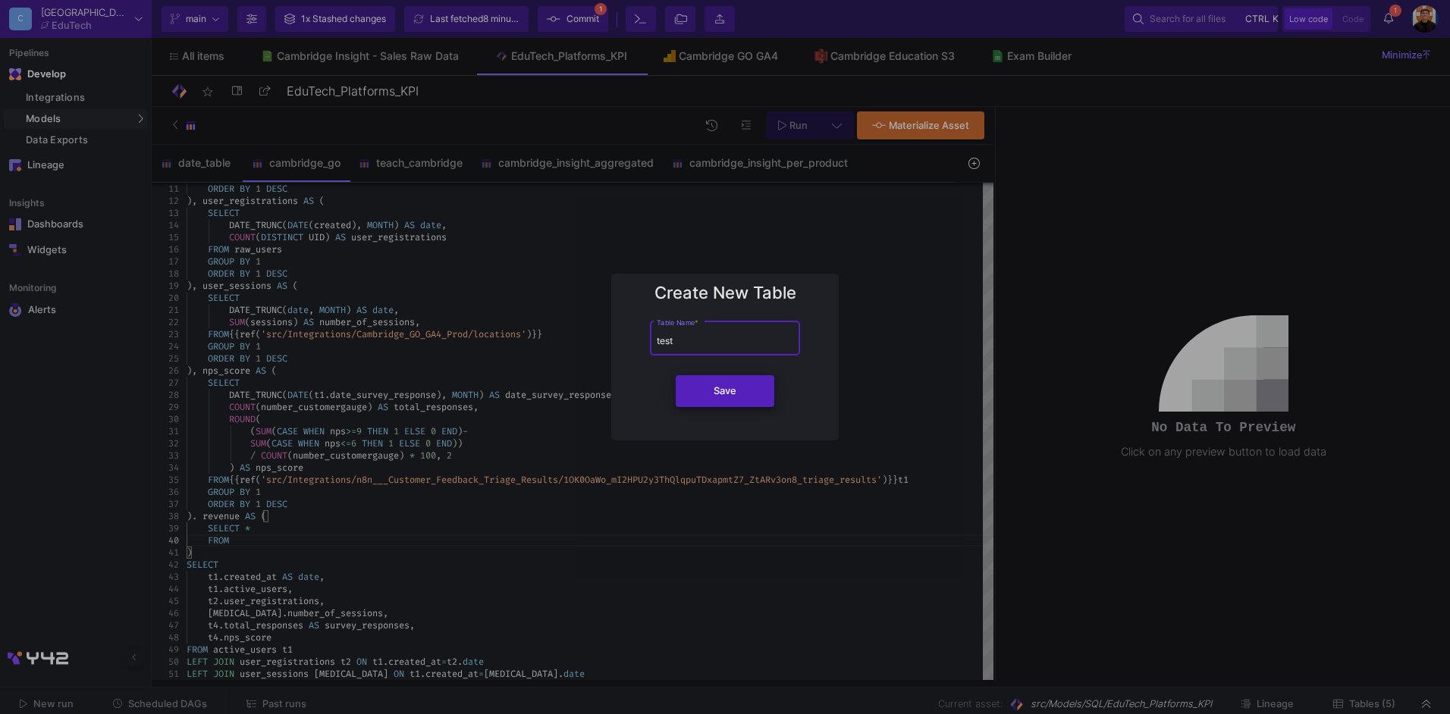
type input "test"
click at [732, 382] on button "Save" at bounding box center [725, 391] width 99 height 32
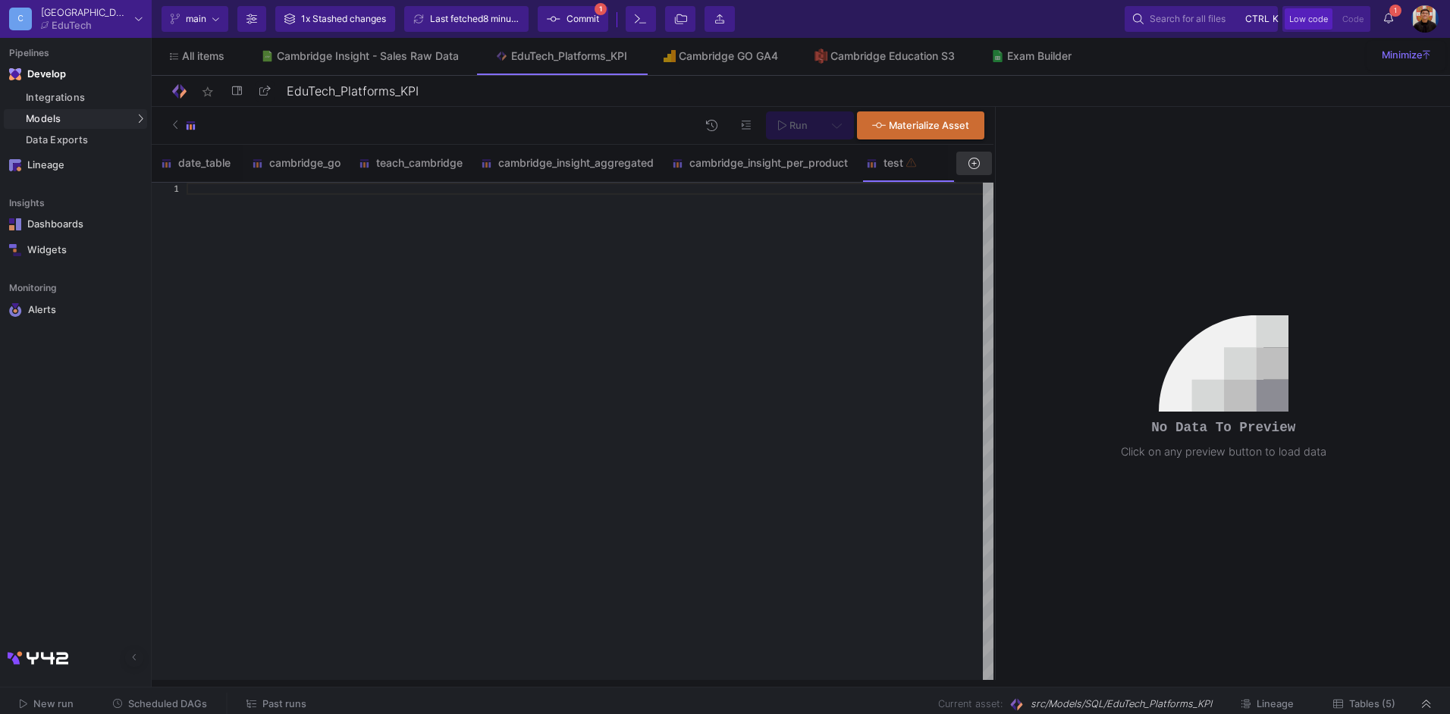
click at [572, 339] on div at bounding box center [590, 432] width 807 height 498
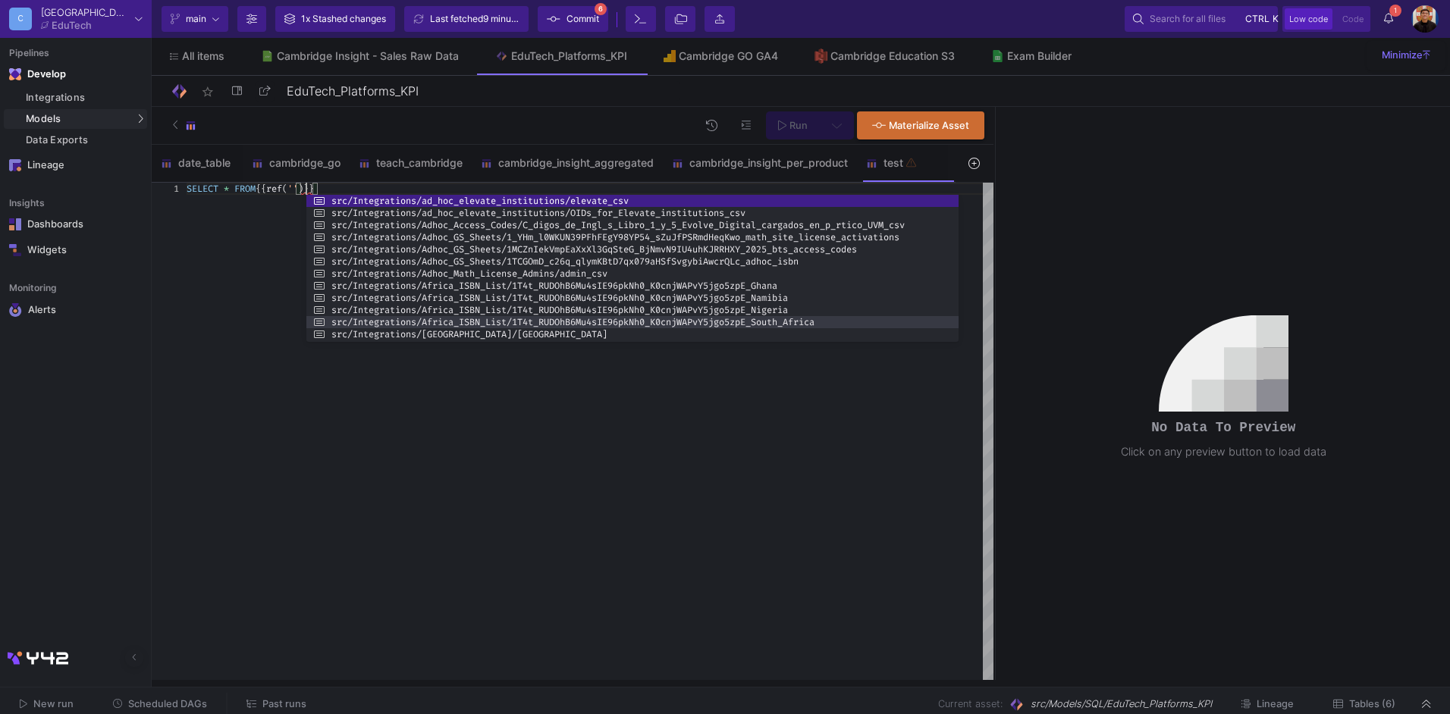
drag, startPoint x: 633, startPoint y: 249, endPoint x: 1024, endPoint y: 320, distance: 397.8
click at [960, 314] on div at bounding box center [958, 268] width 3 height 147
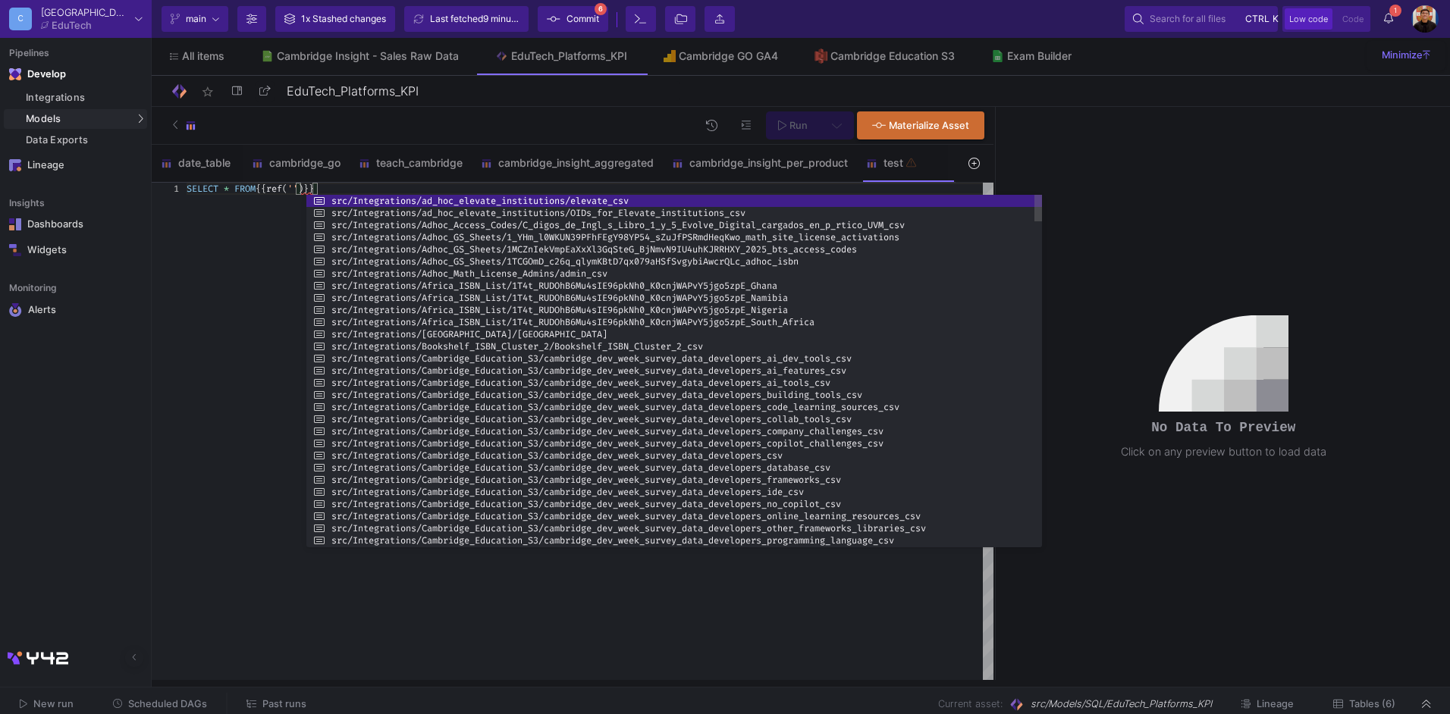
drag, startPoint x: 788, startPoint y: 342, endPoint x: 766, endPoint y: 740, distance: 398.0
click at [766, 714] on html "C Cambridge EduTech Current branch main Branch Options 1x Stashed changes Last …" at bounding box center [725, 357] width 1450 height 714
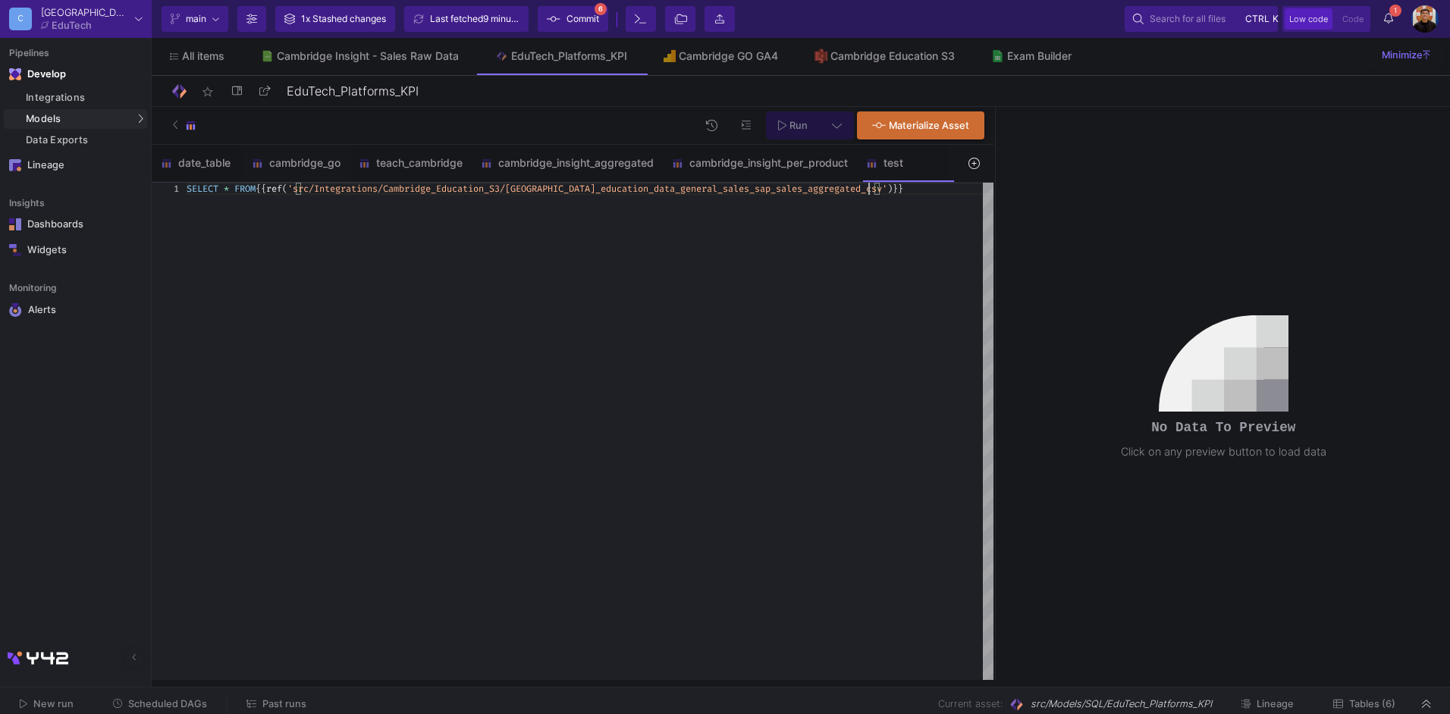
click at [914, 199] on div "SELECT * FROM {{ ref ( 'src/Integrations/Cambridge_Education_S3/cambridge _educ…" at bounding box center [590, 432] width 807 height 498
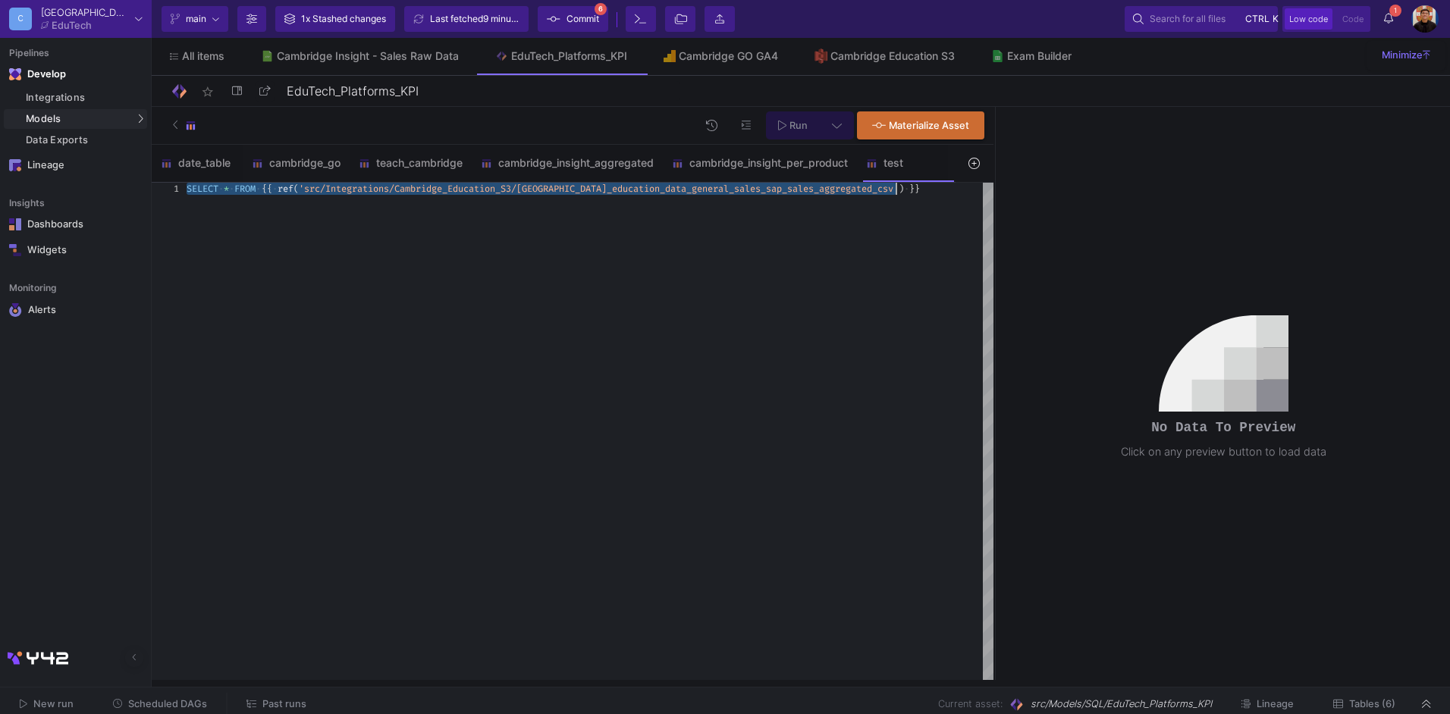
type textarea "SELECT * FROM {{ ref('src/Integrations/Cambridge_Education_S3/cambridge_educati…"
click at [806, 126] on span "Run" at bounding box center [799, 125] width 18 height 11
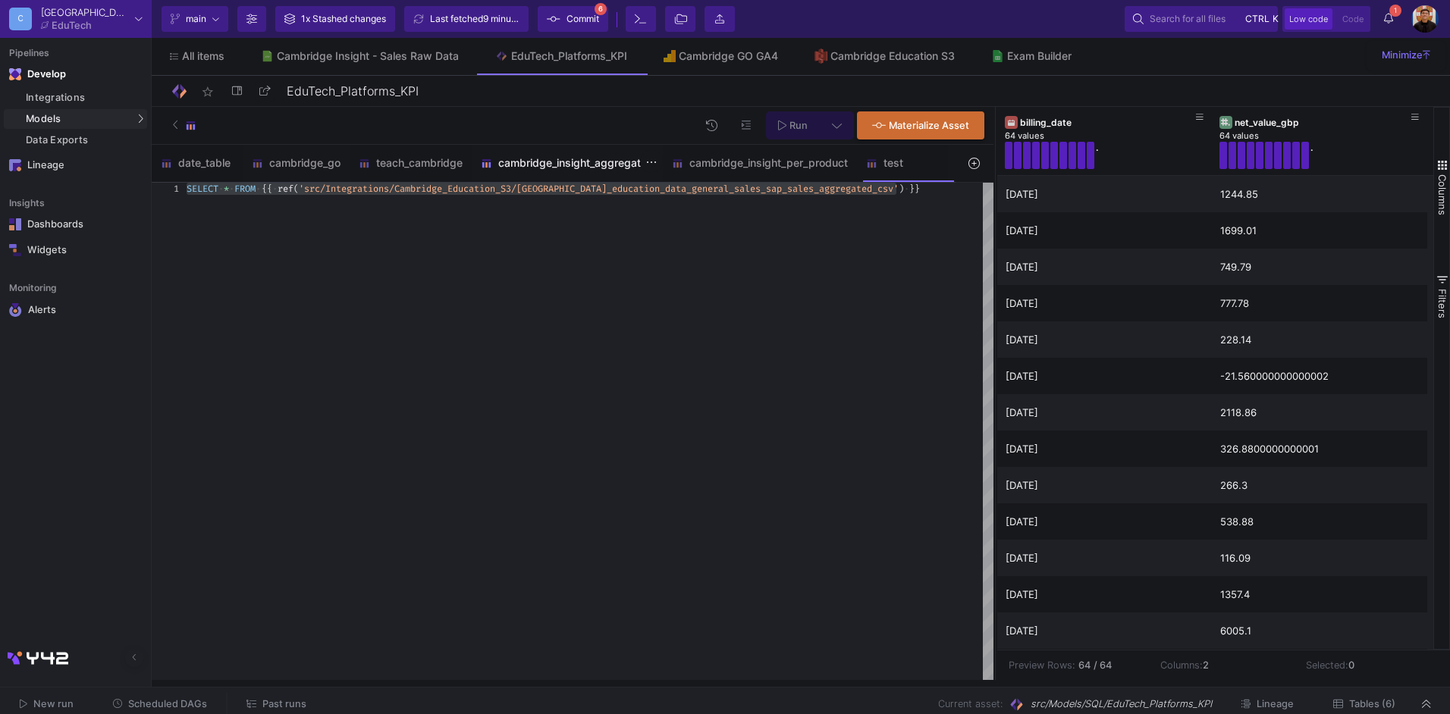
click at [545, 156] on div "cambridge_insight_aggregated" at bounding box center [567, 163] width 191 height 36
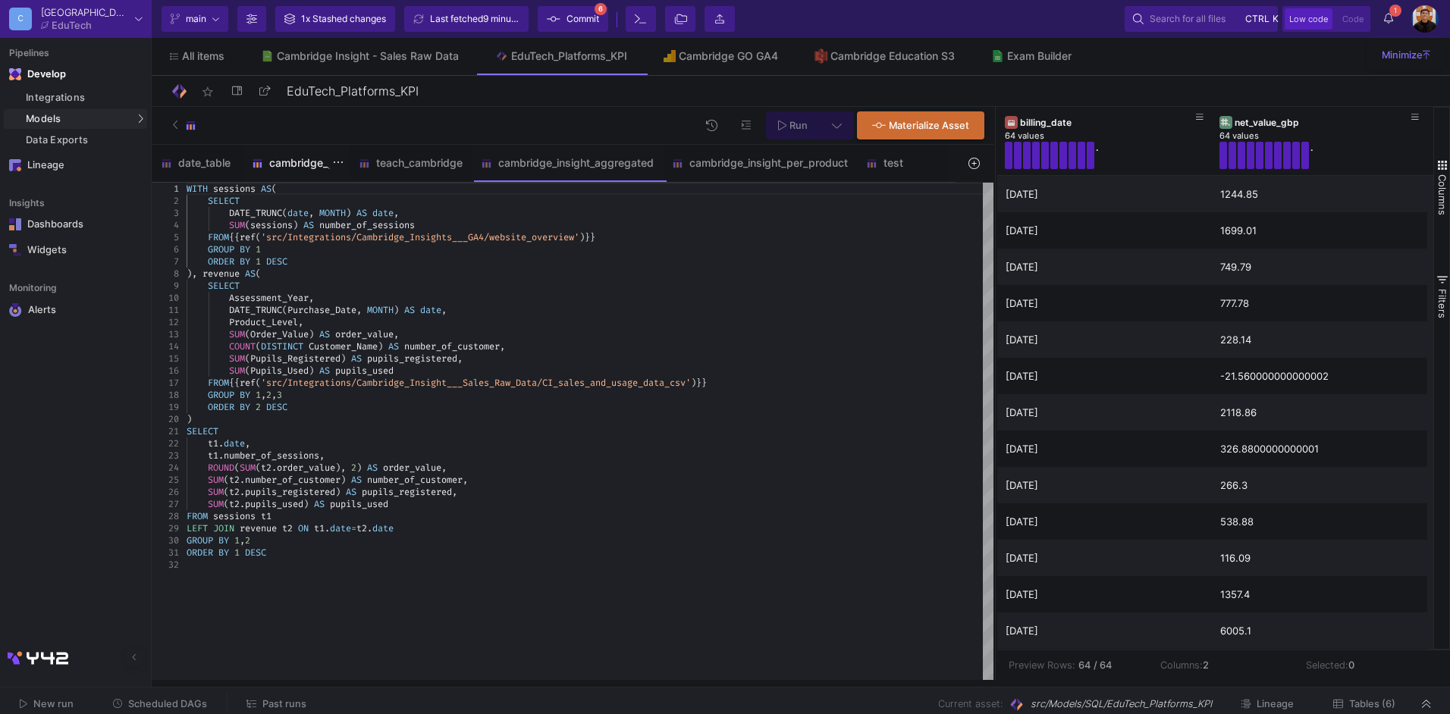
click at [294, 167] on div "cambridge_go" at bounding box center [296, 163] width 89 height 12
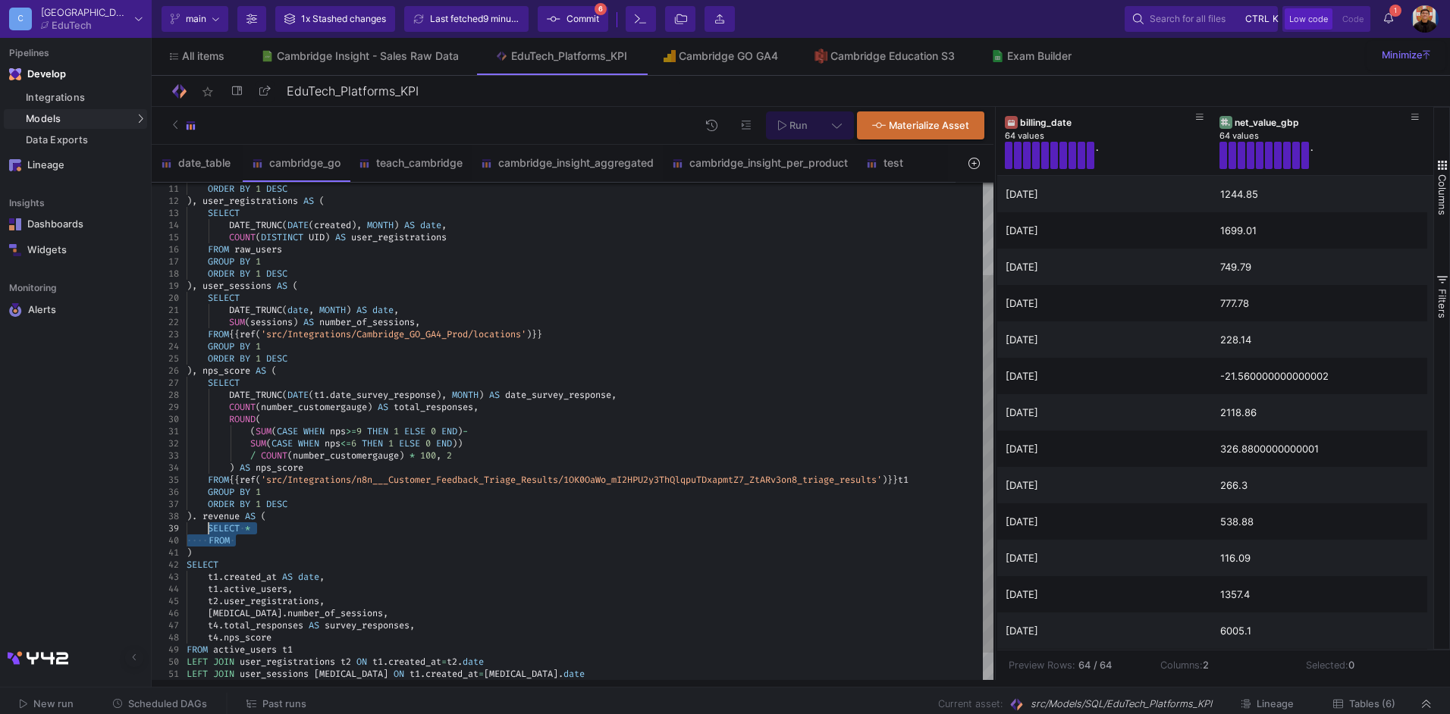
drag, startPoint x: 242, startPoint y: 540, endPoint x: 211, endPoint y: 529, distance: 33.1
paste textarea "(SUM(CASE WHEN nps>=9 THEN 1 ELSE 0 END)- SUM(CASE WHEN nps<=6 THEN 1 ELSE 0 EN…"
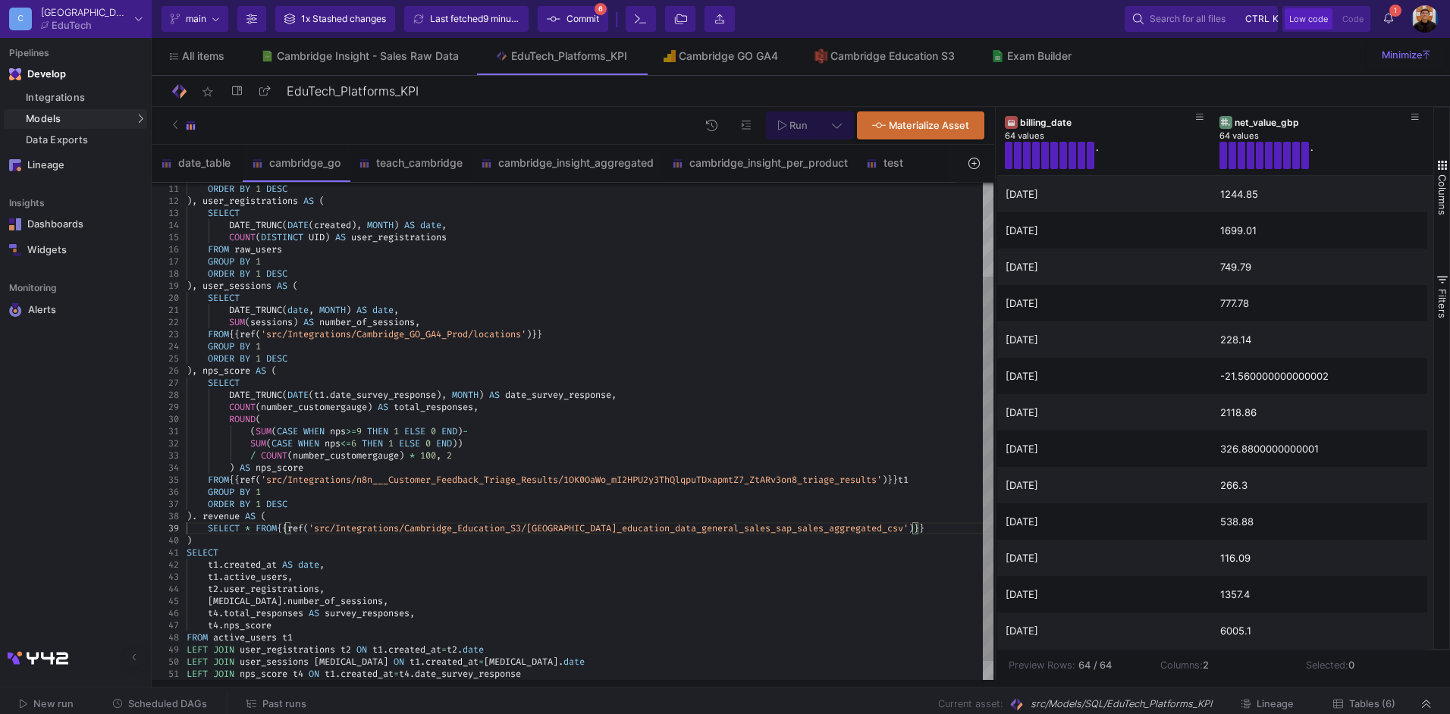
click at [256, 531] on span at bounding box center [252, 529] width 5 height 12
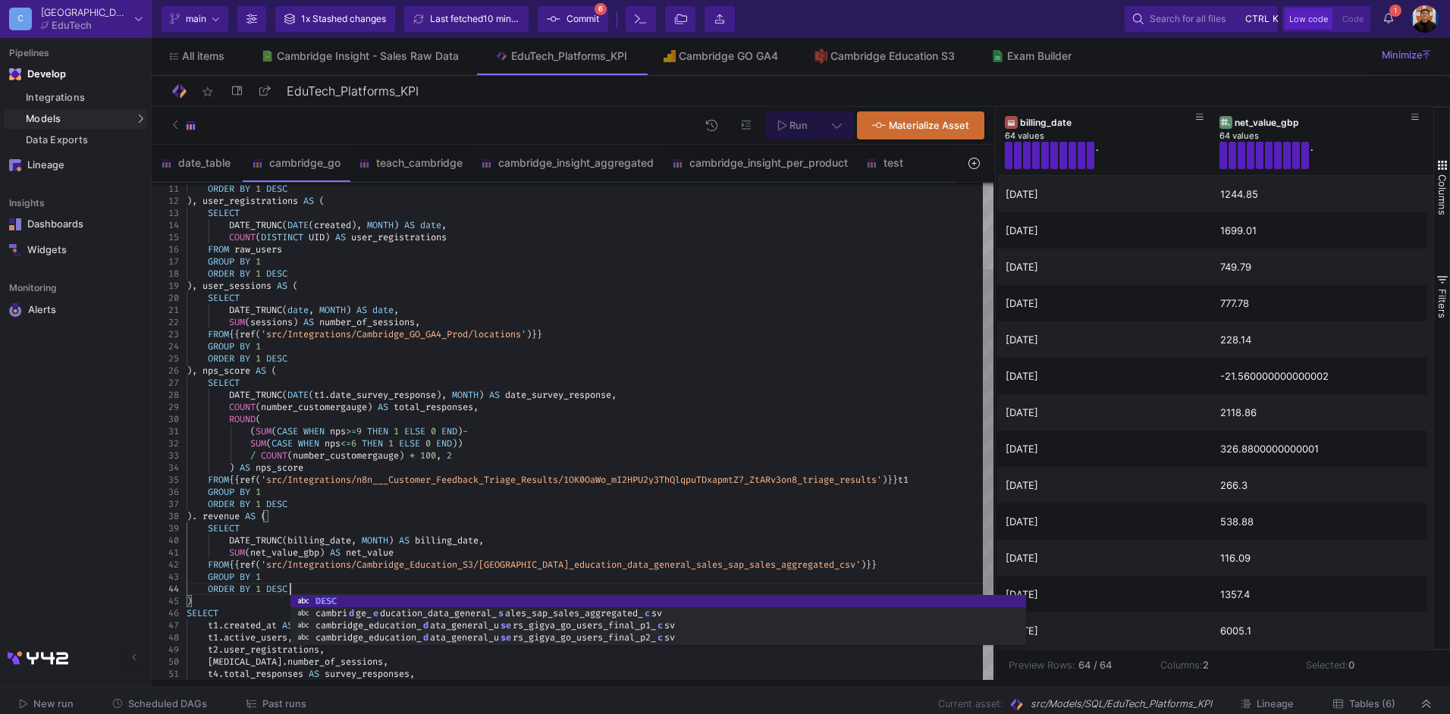
scroll to position [36, 102]
click at [613, 513] on div "). revenue AS (" at bounding box center [590, 516] width 807 height 12
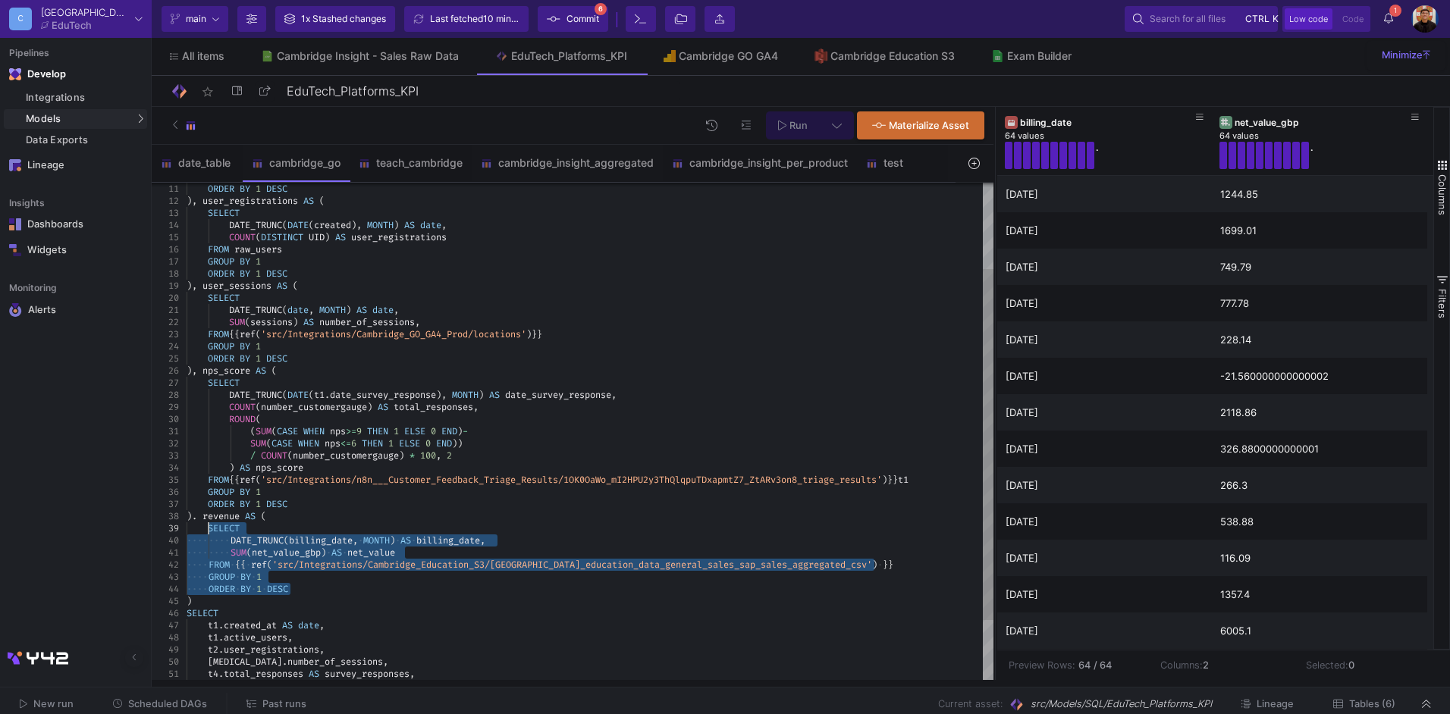
drag, startPoint x: 303, startPoint y: 589, endPoint x: 214, endPoint y: 534, distance: 104.8
click at [795, 129] on span "Run" at bounding box center [799, 125] width 18 height 11
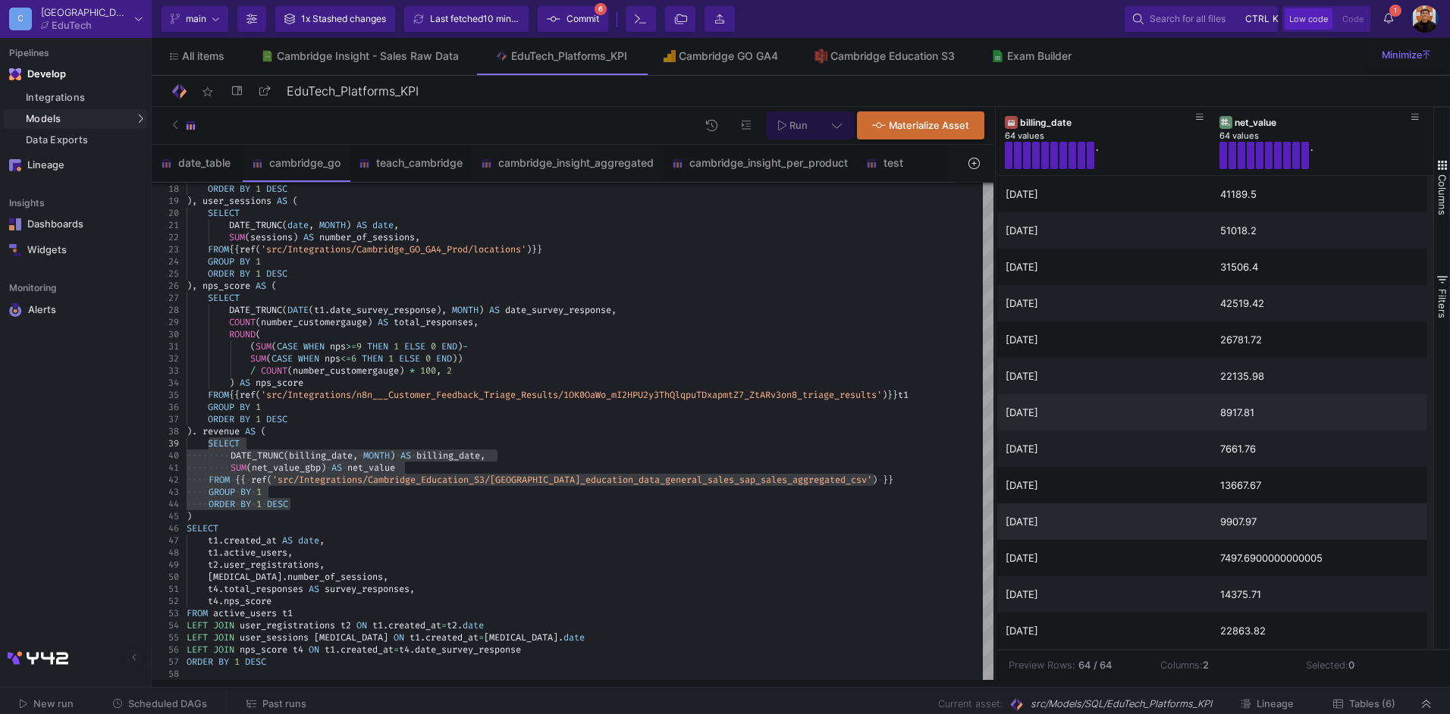
scroll to position [794, 0]
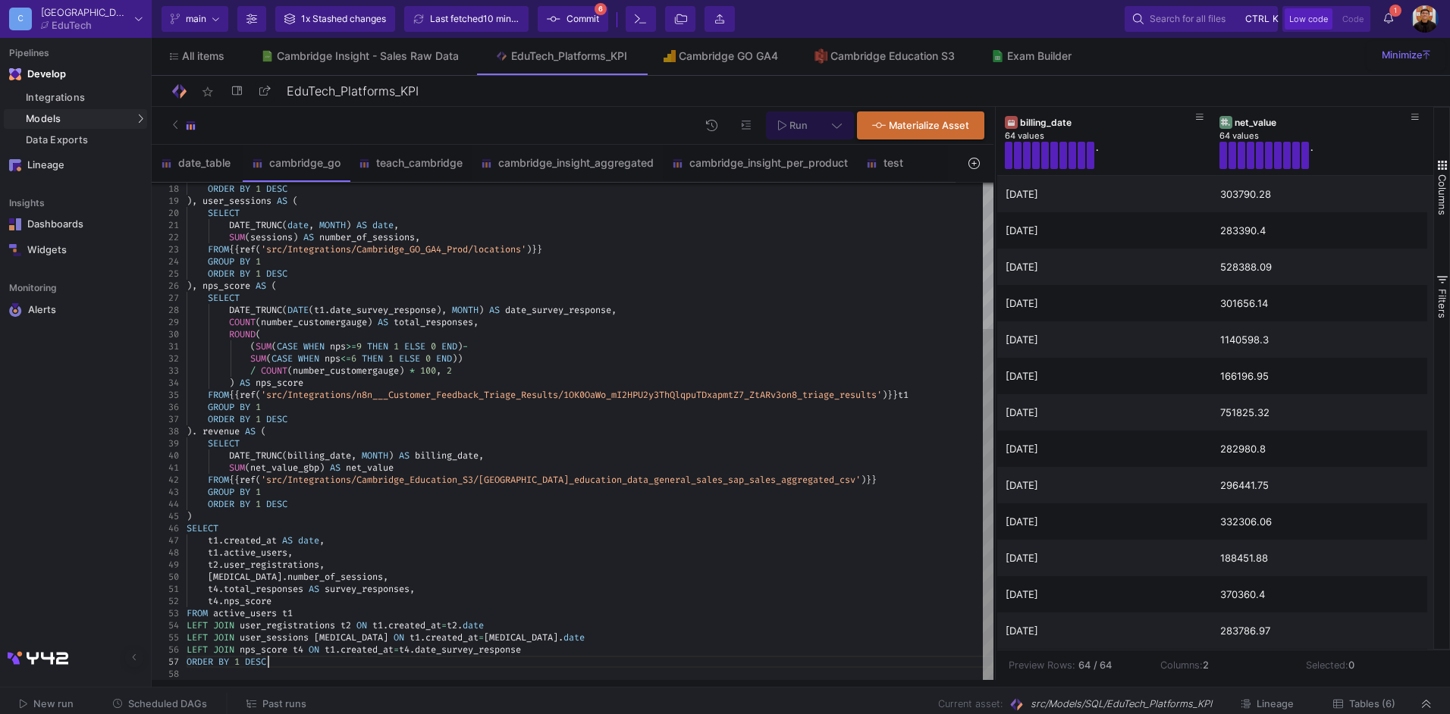
click at [292, 667] on div "ORDER BY 1 DESC" at bounding box center [590, 662] width 807 height 12
click at [533, 645] on div "LEFT JOIN nps_score t4 ON t1 . created_at = t4 . date_survey_response" at bounding box center [590, 650] width 807 height 12
click at [632, 567] on div "t2 . user_registrations ," at bounding box center [590, 565] width 807 height 12
type textarea "SUM(net_value_gbp) AS net_value_gbp FROM {{ ref('src/Integrations/Cambridge_Edu…"
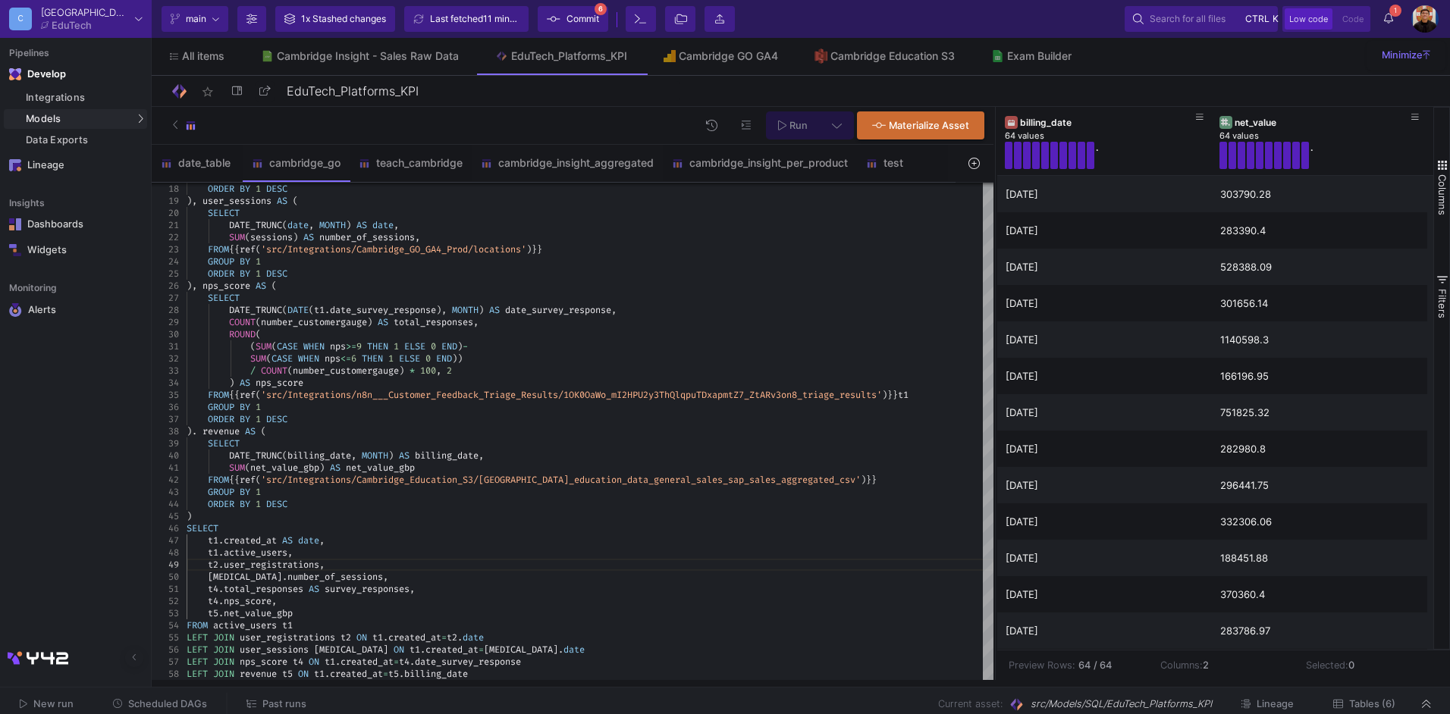
click at [510, 680] on as-split-area "C Cambridge EduTech Current branch main Branch Options 1x Stashed changes Last …" at bounding box center [725, 343] width 1450 height 687
click at [833, 121] on icon at bounding box center [837, 125] width 10 height 11
click at [613, 219] on div "Full preview Slower on big datasets" at bounding box center [597, 218] width 93 height 29
click at [545, 219] on input "Full preview Slower on big datasets" at bounding box center [537, 219] width 15 height 15
radio input "true"
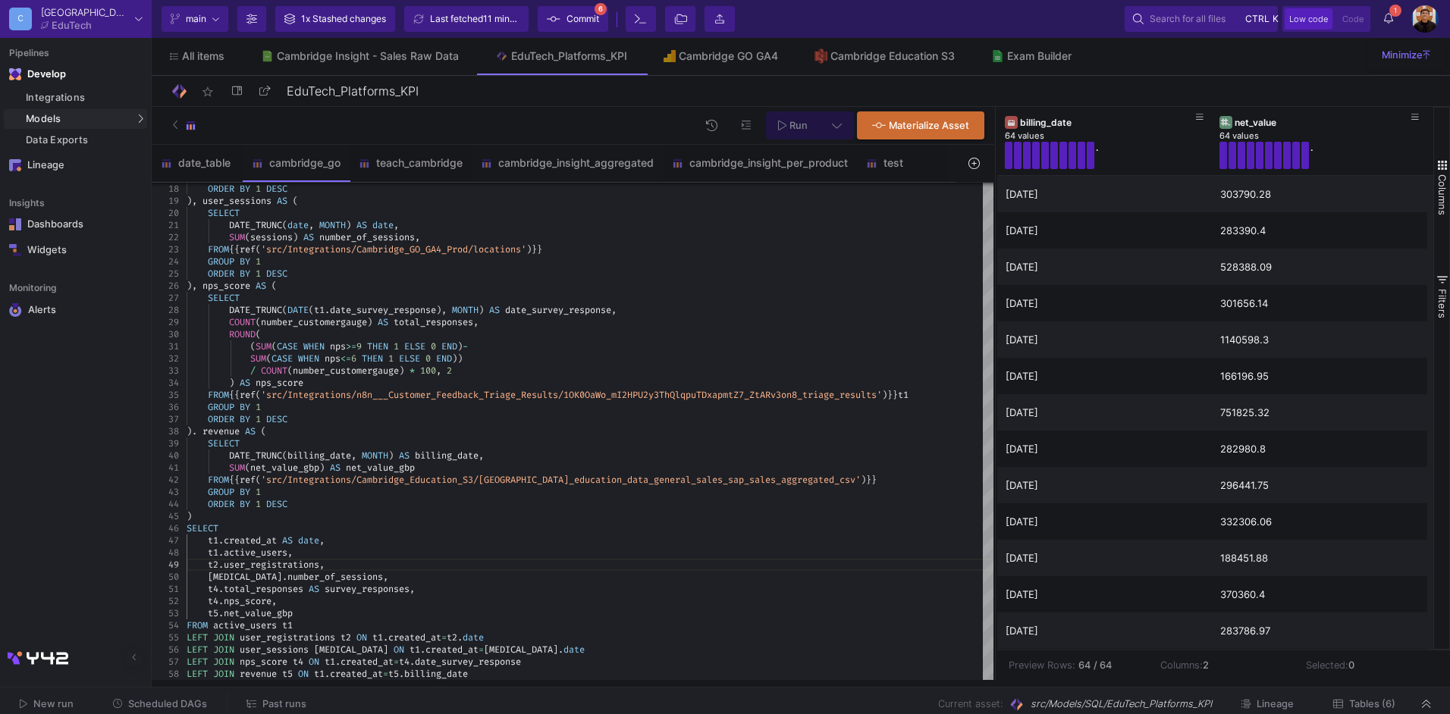
click at [774, 139] on button "Run" at bounding box center [793, 125] width 54 height 28
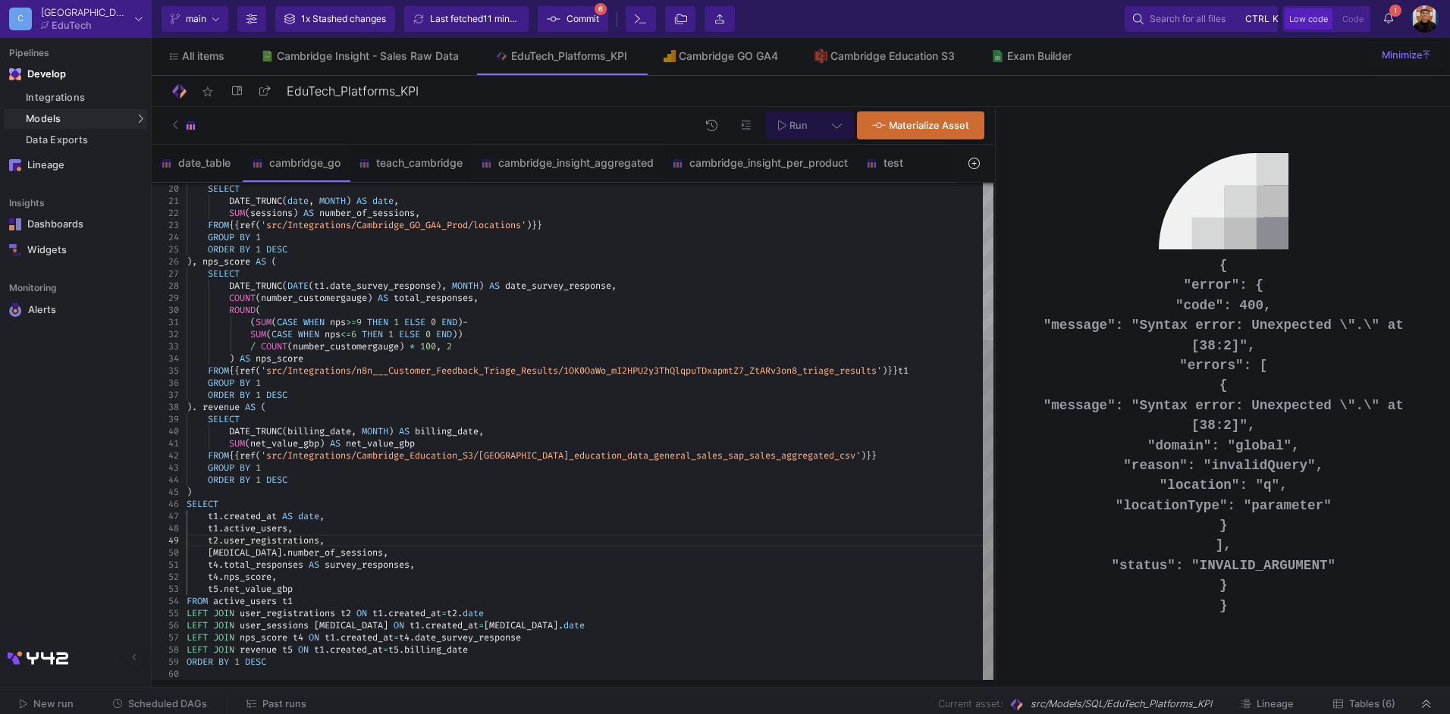
click at [194, 409] on span ")." at bounding box center [192, 407] width 11 height 12
type textarea "(SUM(CASE WHEN nps>=9 THEN 1 ELSE 0 END)- SUM(CASE WHEN nps<=6 THEN 1 ELSE 0 EN…"
click at [806, 108] on div "Run Materialize Asset" at bounding box center [573, 126] width 842 height 38
click at [790, 133] on button "Run" at bounding box center [793, 125] width 54 height 28
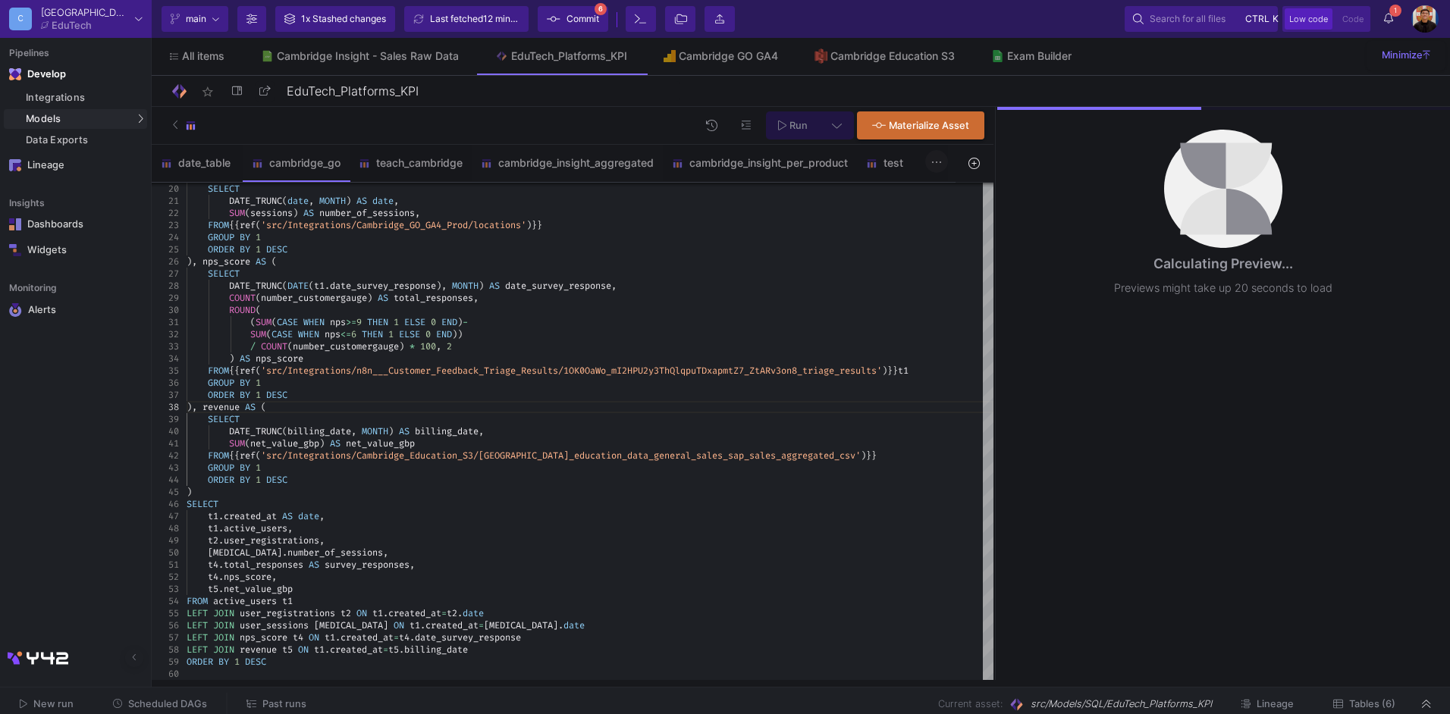
click at [942, 162] on icon at bounding box center [936, 162] width 11 height 12
click at [964, 237] on div "Delete" at bounding box center [974, 227] width 61 height 36
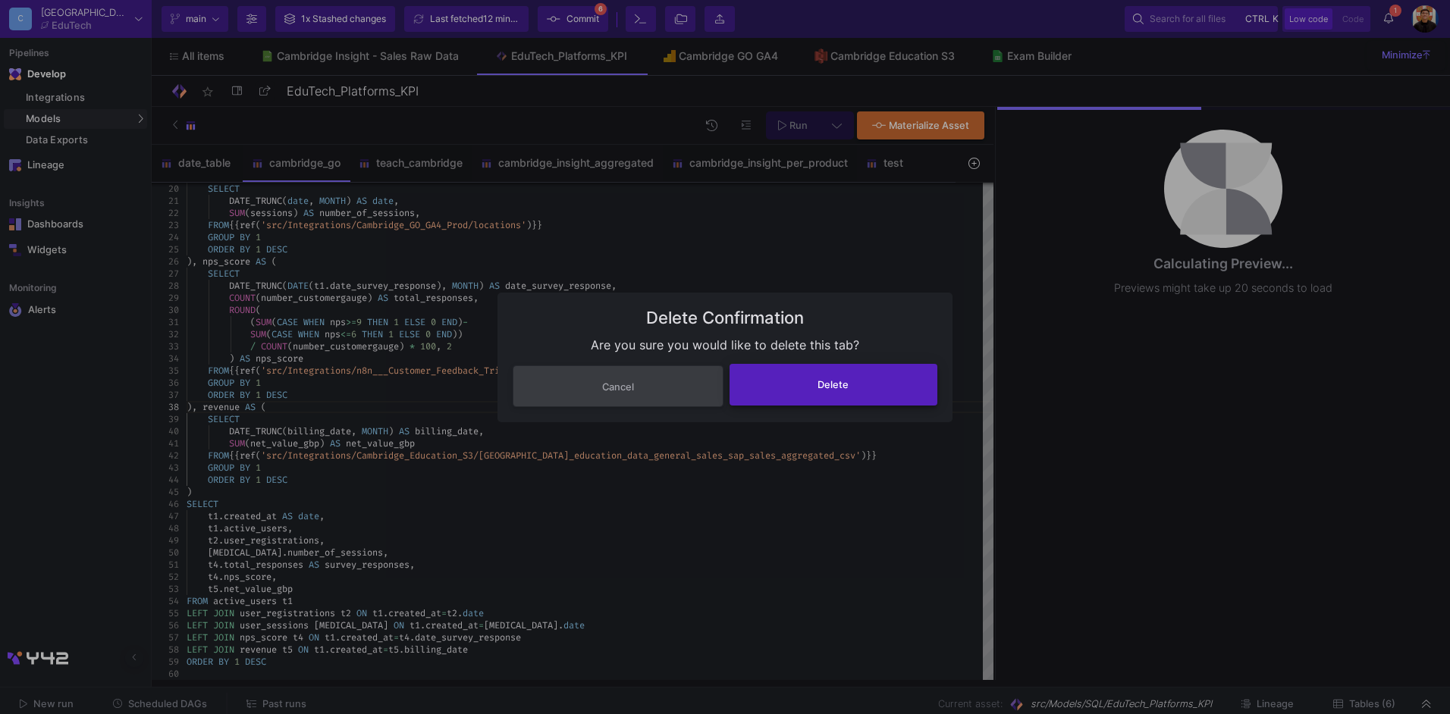
click at [876, 395] on button "Delete" at bounding box center [834, 385] width 209 height 42
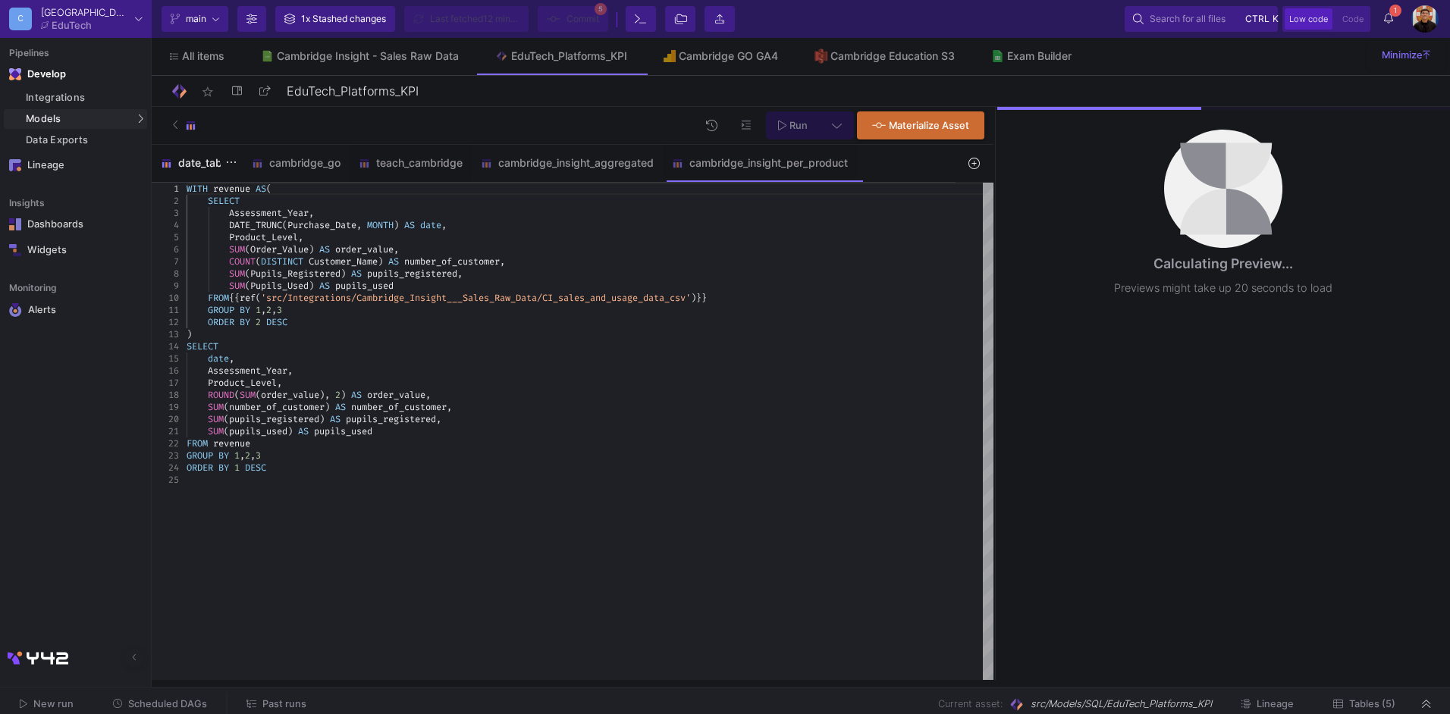
click at [185, 162] on div "date_table" at bounding box center [197, 163] width 73 height 12
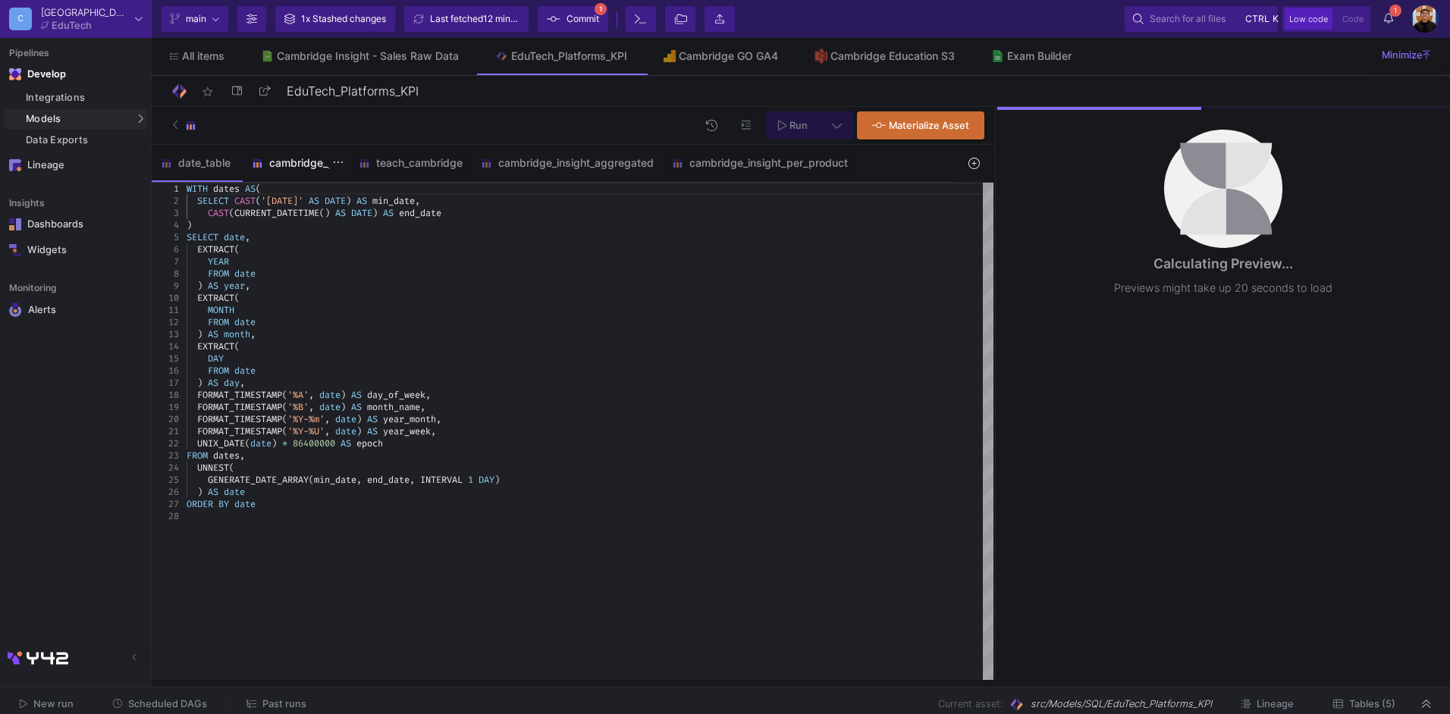
click at [319, 180] on div "cambridge_go" at bounding box center [296, 163] width 107 height 36
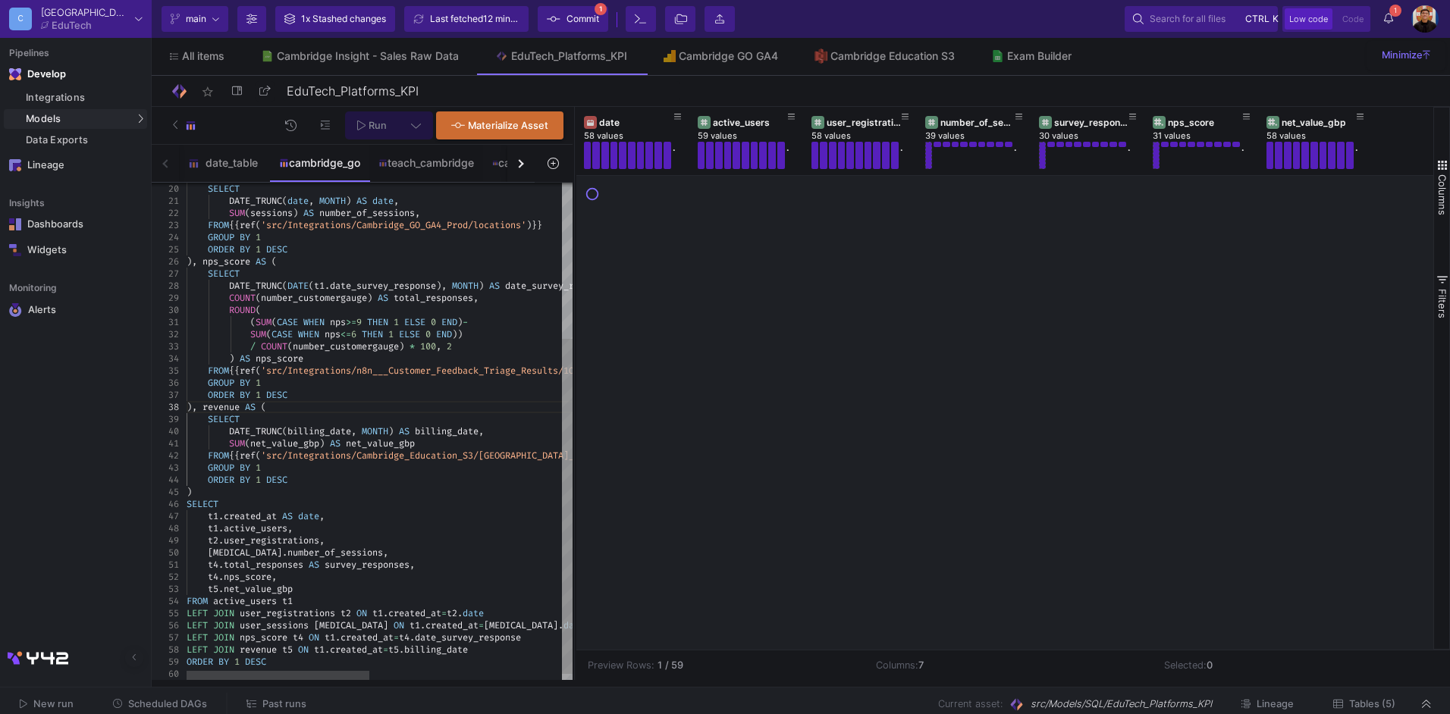
drag, startPoint x: 994, startPoint y: 270, endPoint x: 573, endPoint y: 296, distance: 421.7
click at [573, 296] on div at bounding box center [575, 393] width 4 height 573
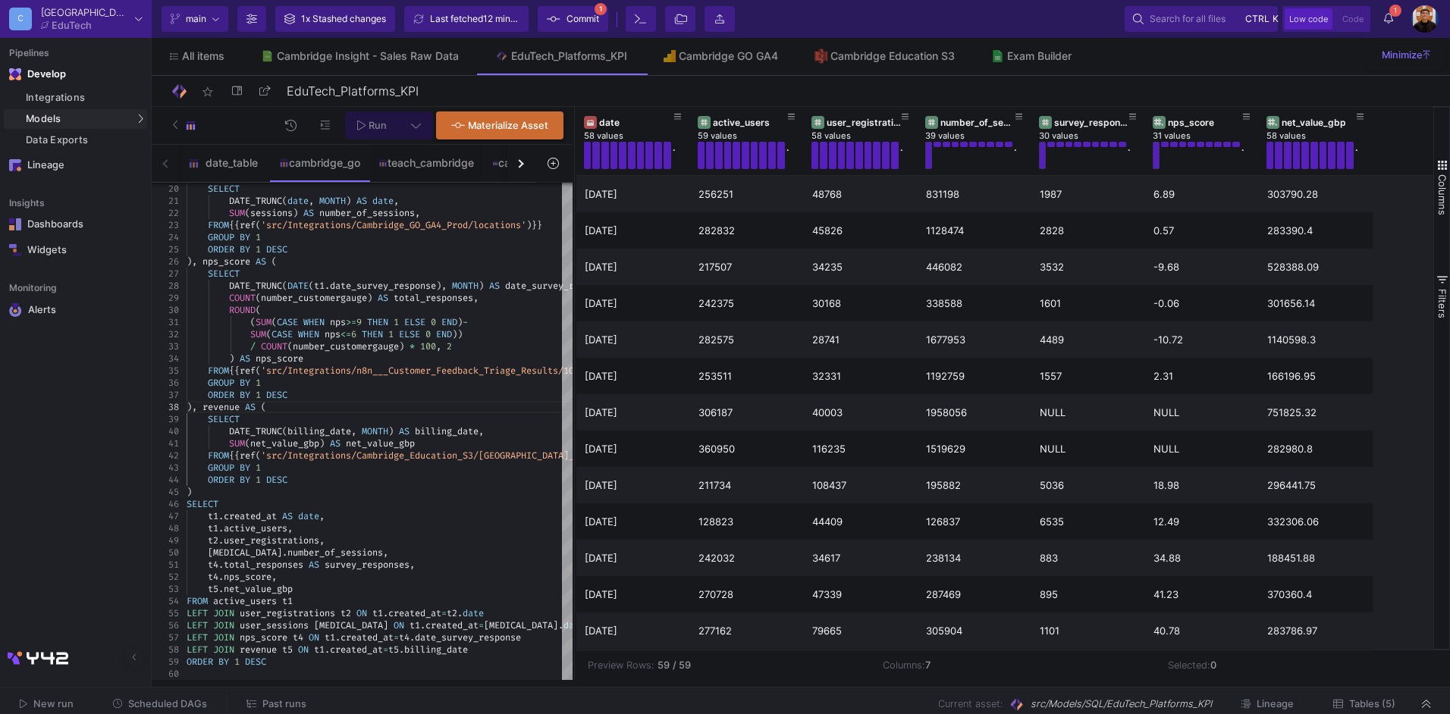
click at [588, 21] on span "Commit" at bounding box center [583, 19] width 33 height 23
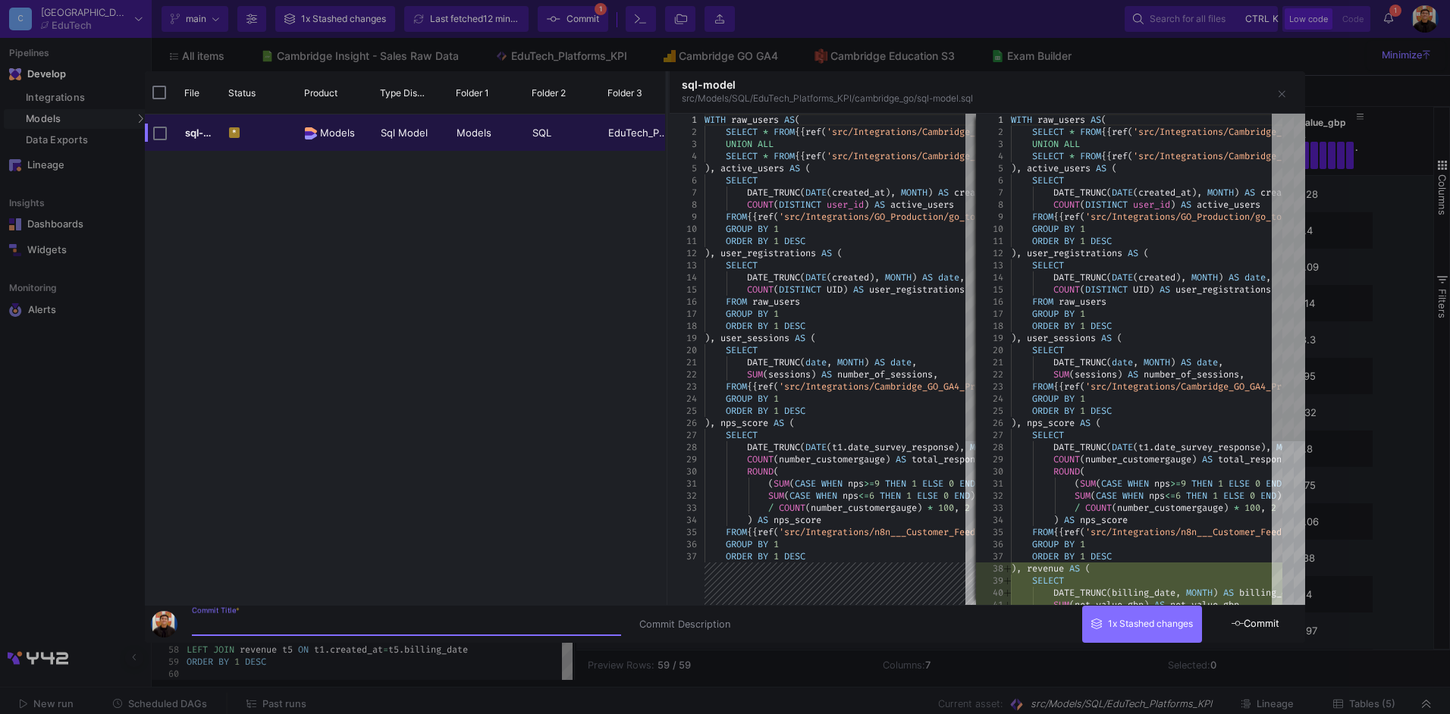
type input "D"
type input "GO revenue"
click at [1283, 608] on button "Commit" at bounding box center [1256, 624] width 99 height 37
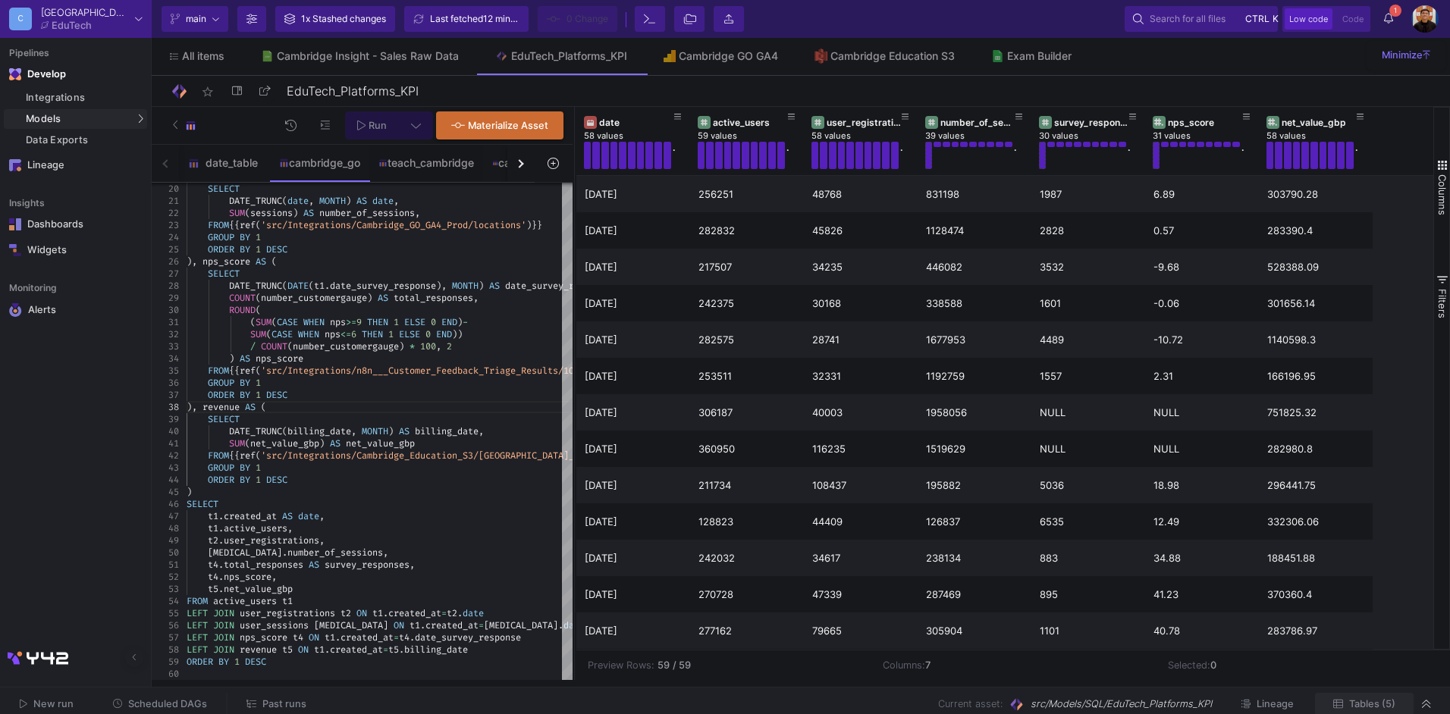
click at [1371, 701] on span "Tables (5)" at bounding box center [1372, 704] width 46 height 11
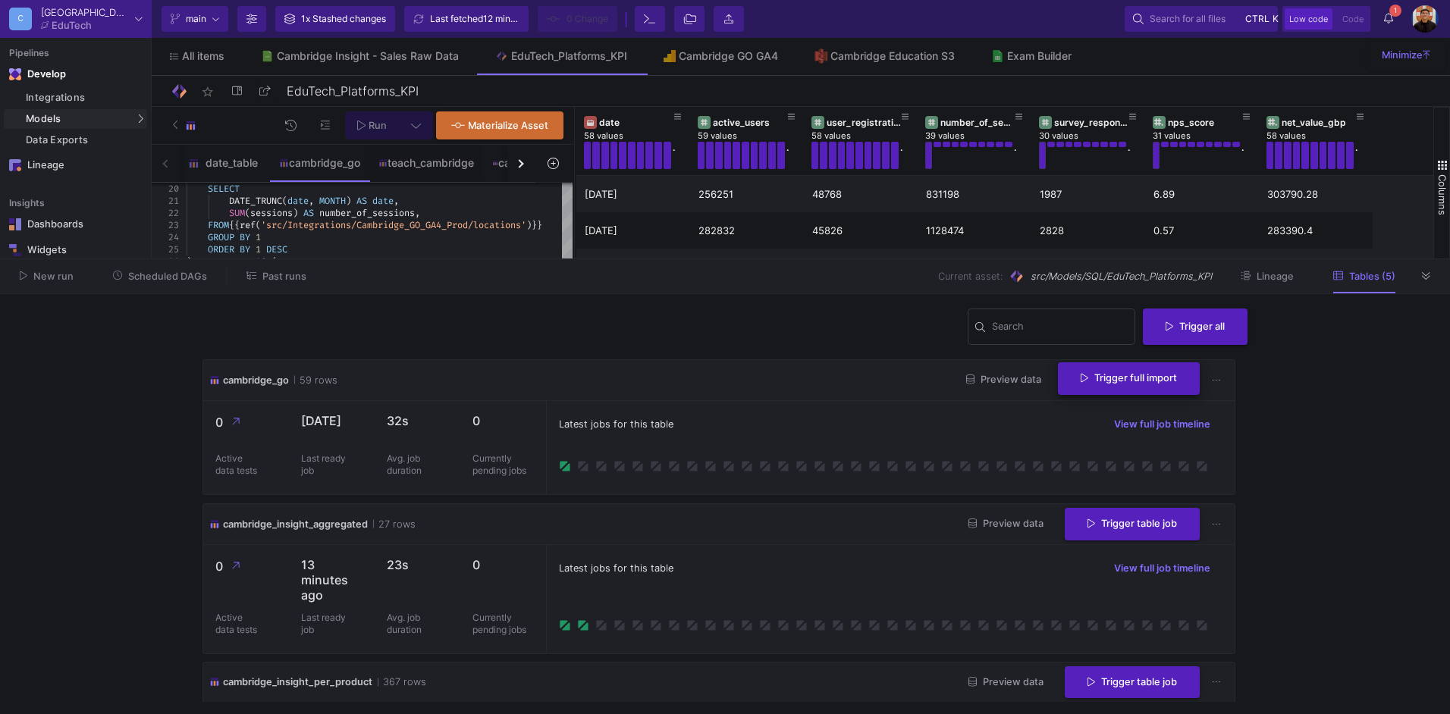
click at [1083, 370] on button "Trigger full import" at bounding box center [1129, 379] width 142 height 33
click at [1428, 274] on icon at bounding box center [1426, 277] width 8 height 10
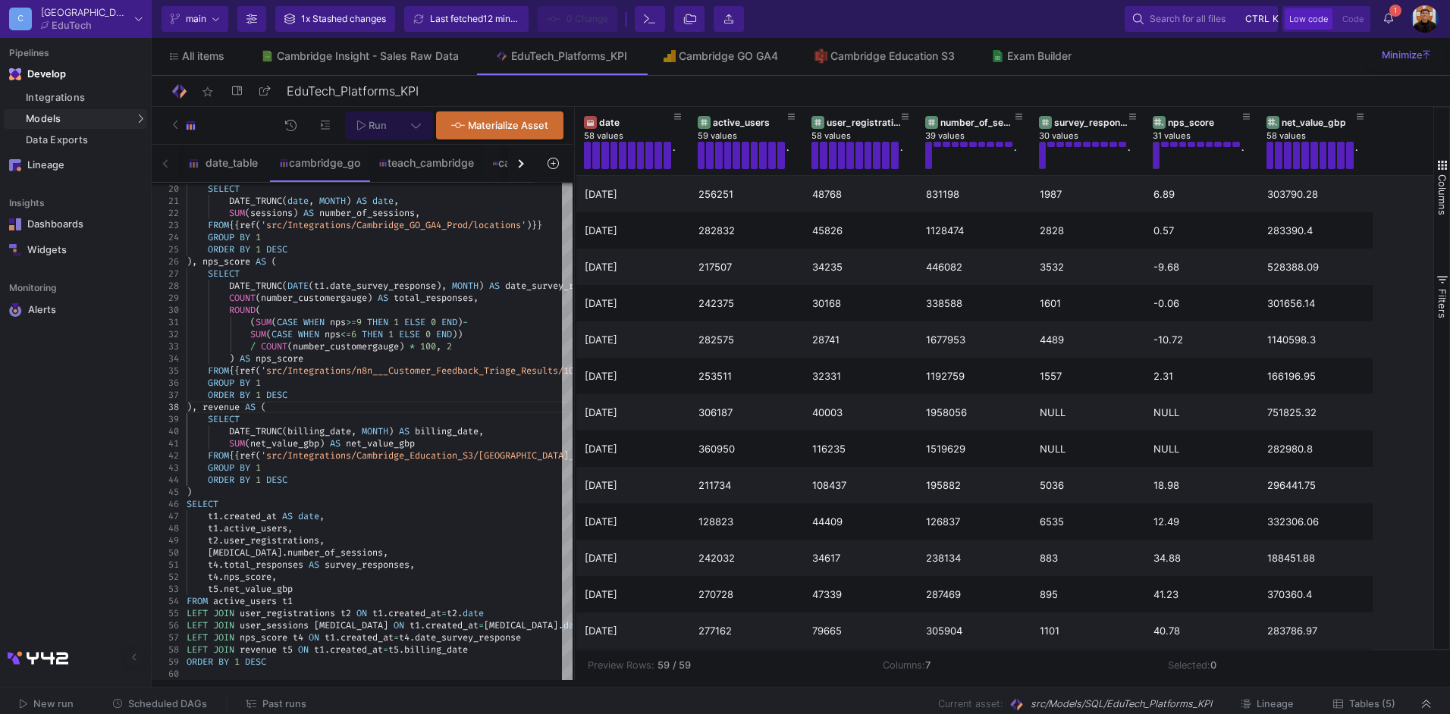
scroll to position [85, 11]
click at [1389, 698] on button "Tables (5)" at bounding box center [1364, 705] width 99 height 24
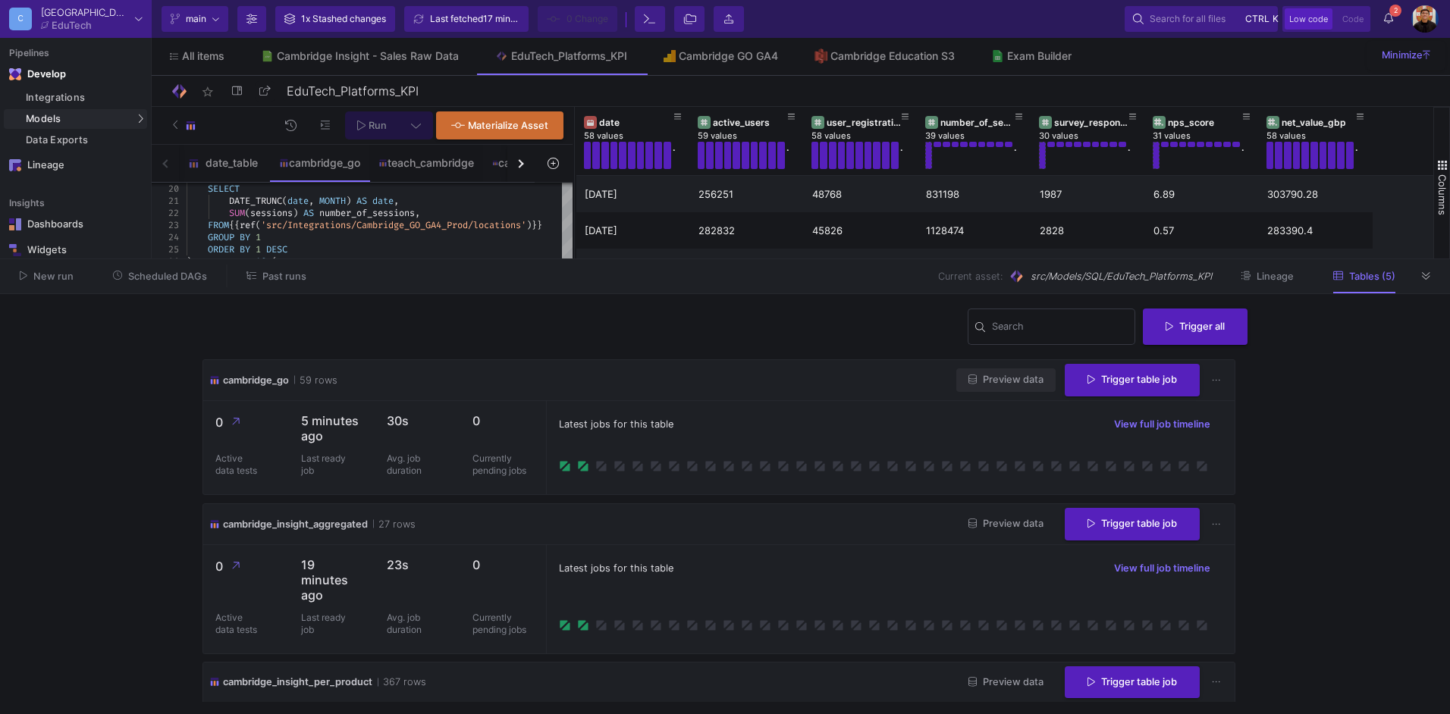
click at [1009, 378] on span "Preview data" at bounding box center [1006, 379] width 75 height 11
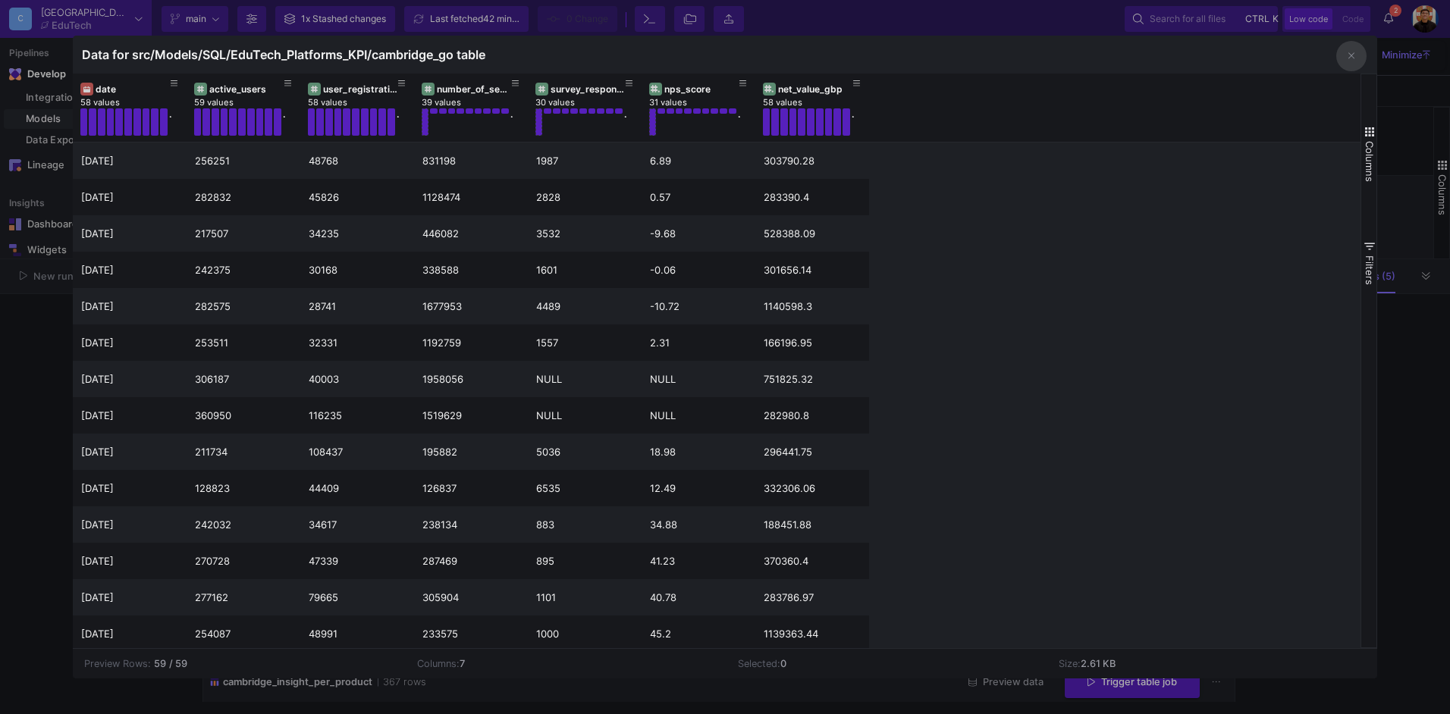
click at [30, 275] on div at bounding box center [725, 357] width 1450 height 714
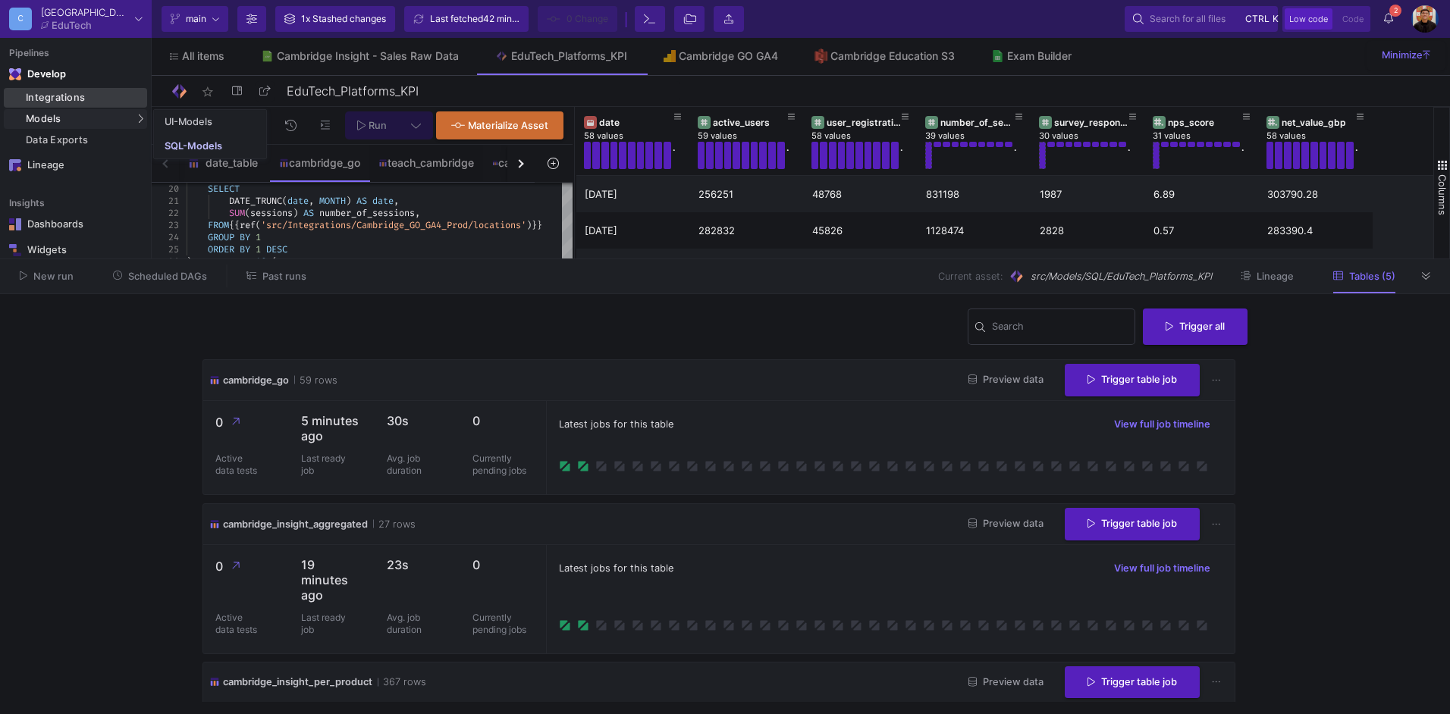
click at [60, 102] on div "Integrations" at bounding box center [85, 98] width 118 height 12
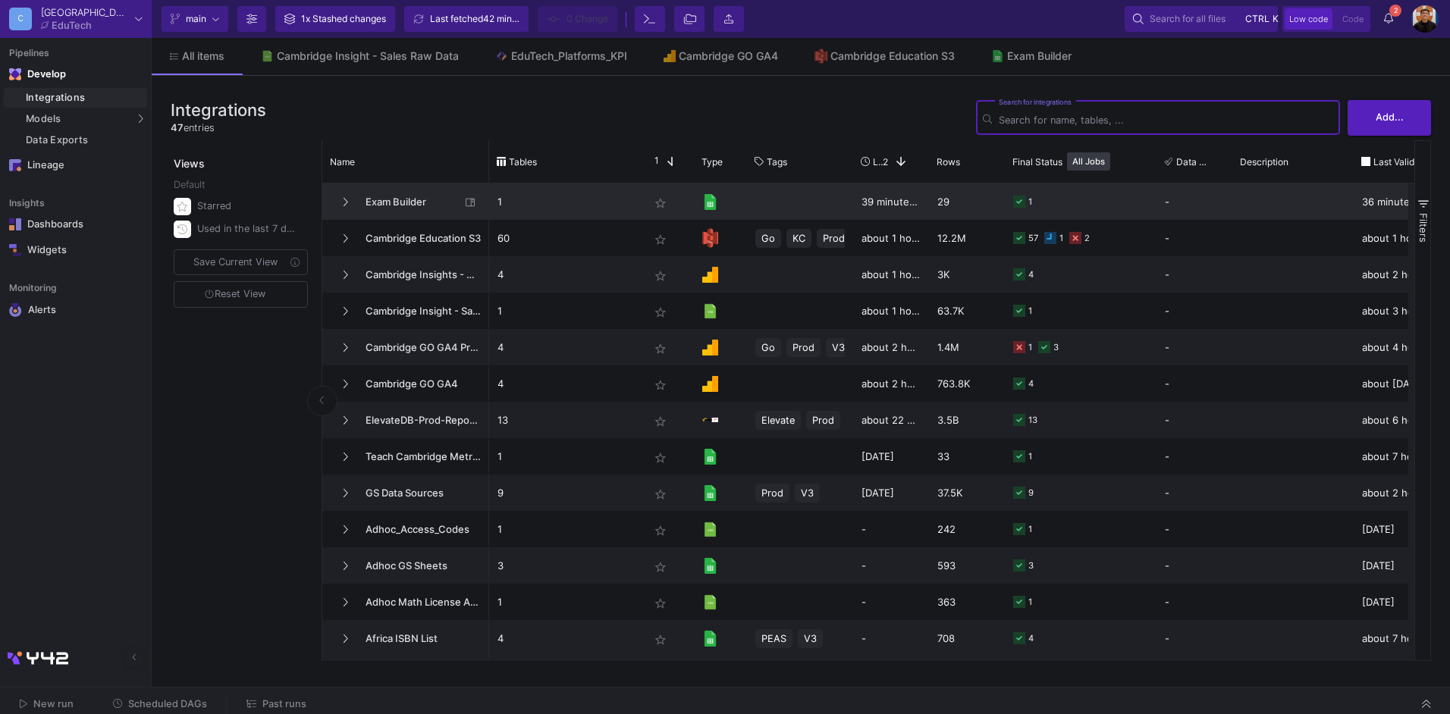
click at [431, 206] on span "Exam Builder" at bounding box center [408, 202] width 104 height 36
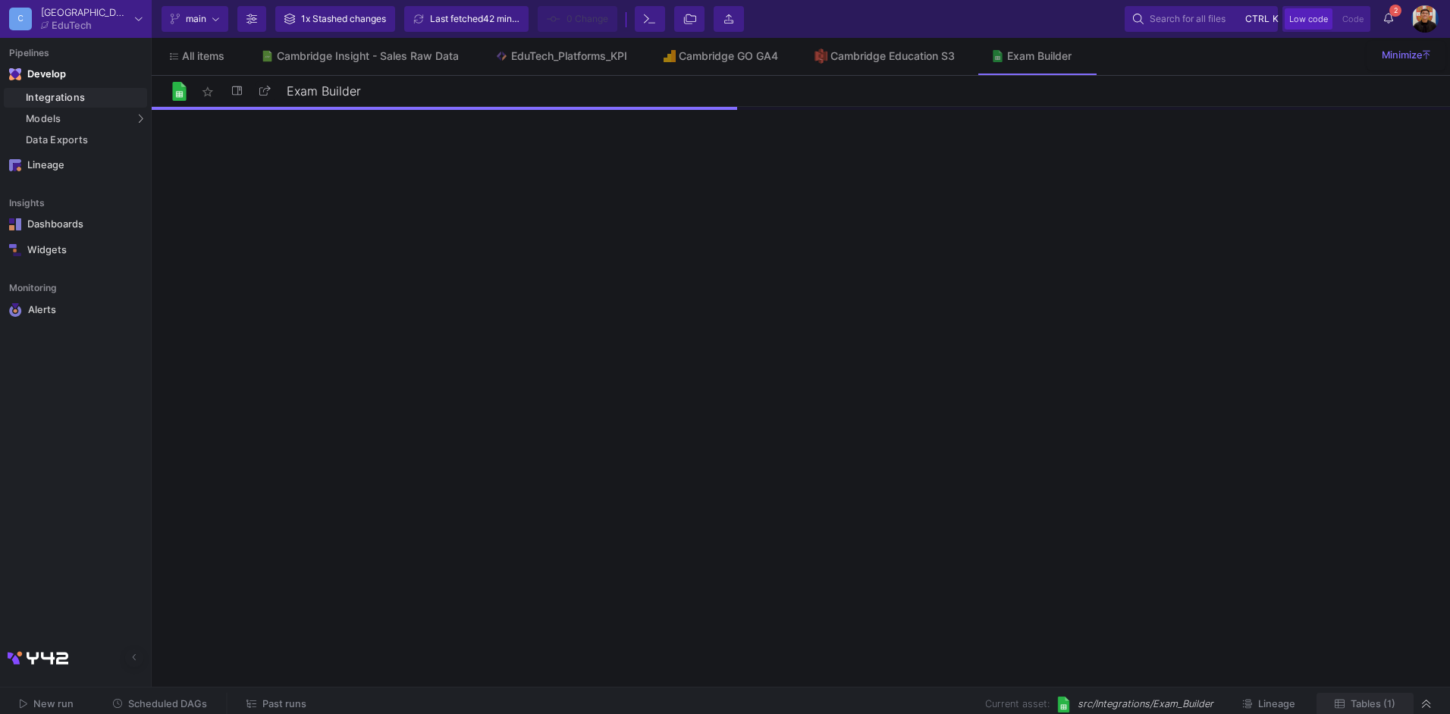
click at [1389, 702] on span "Tables (1)" at bounding box center [1373, 704] width 45 height 11
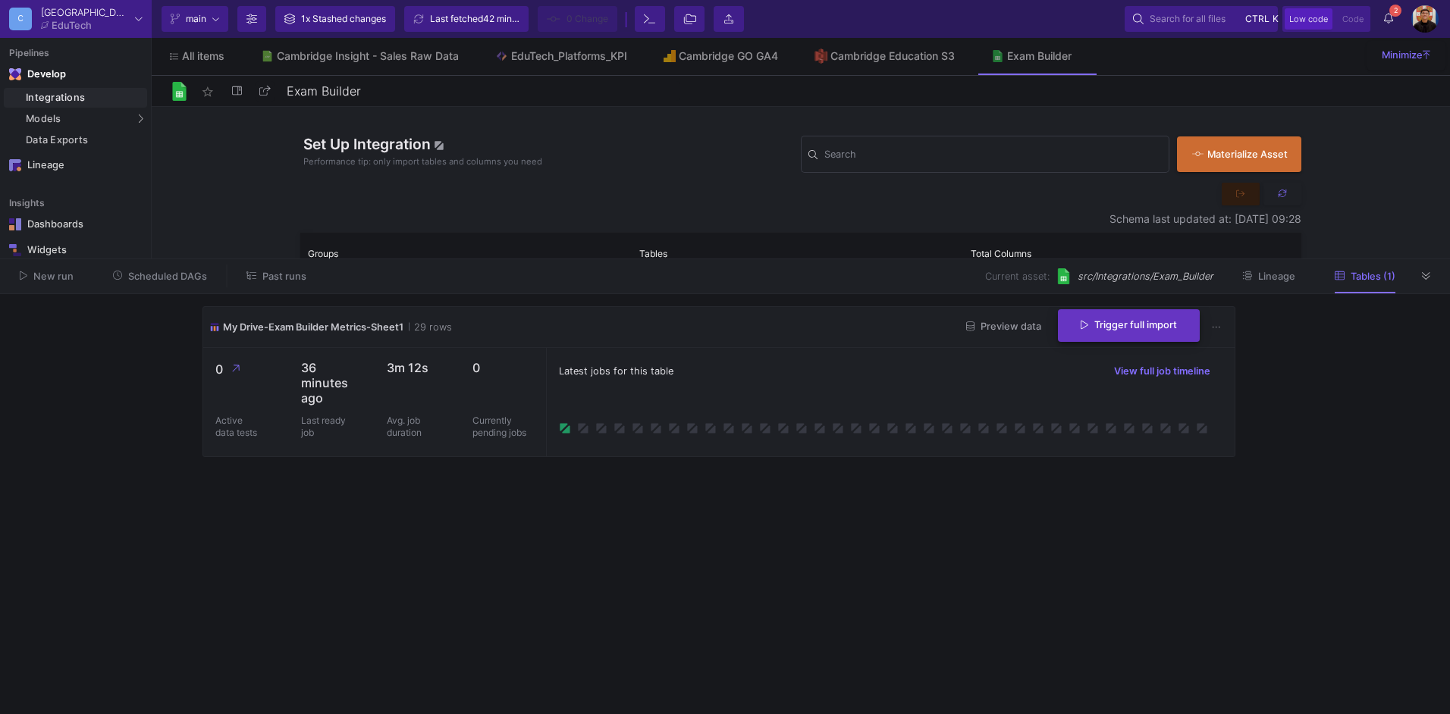
click at [1135, 325] on span "Trigger full import" at bounding box center [1129, 324] width 96 height 11
click at [1010, 319] on button "Preview data" at bounding box center [1003, 328] width 99 height 24
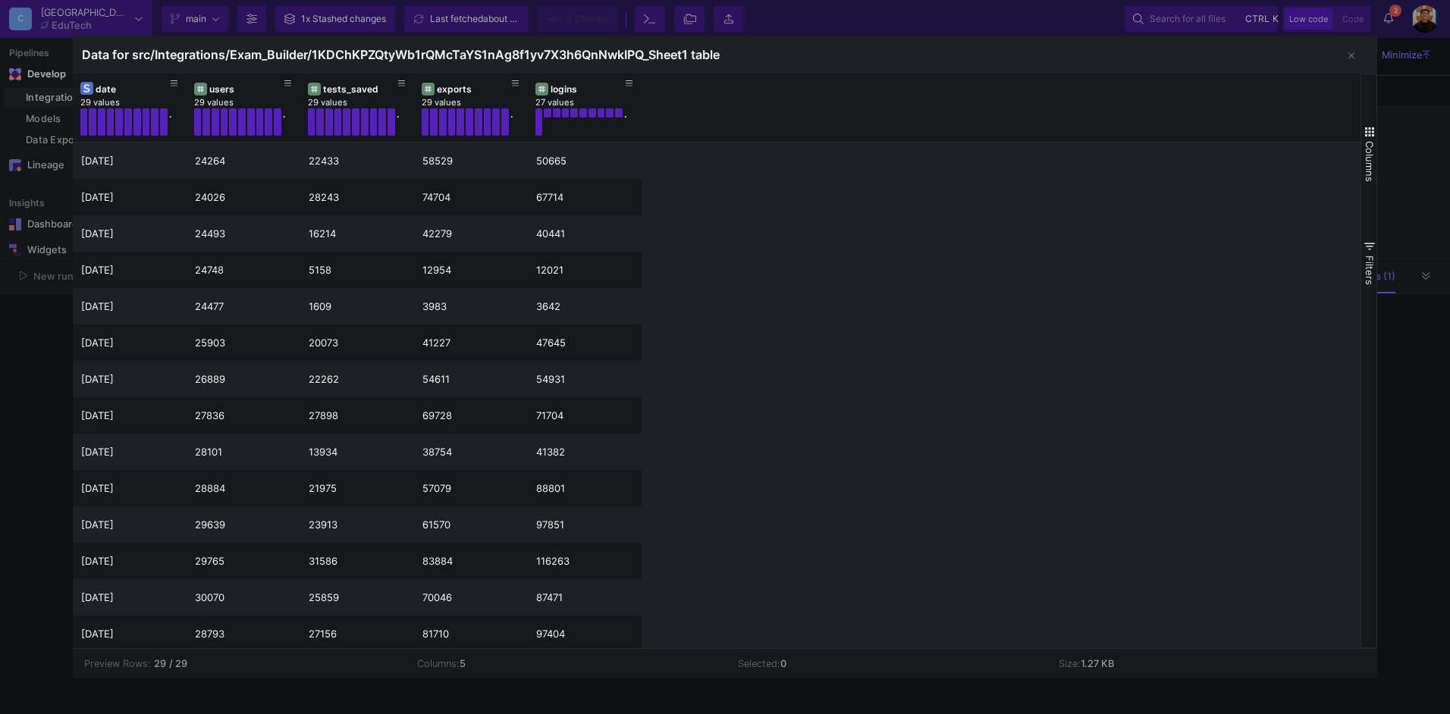
click at [17, 419] on div at bounding box center [725, 357] width 1450 height 714
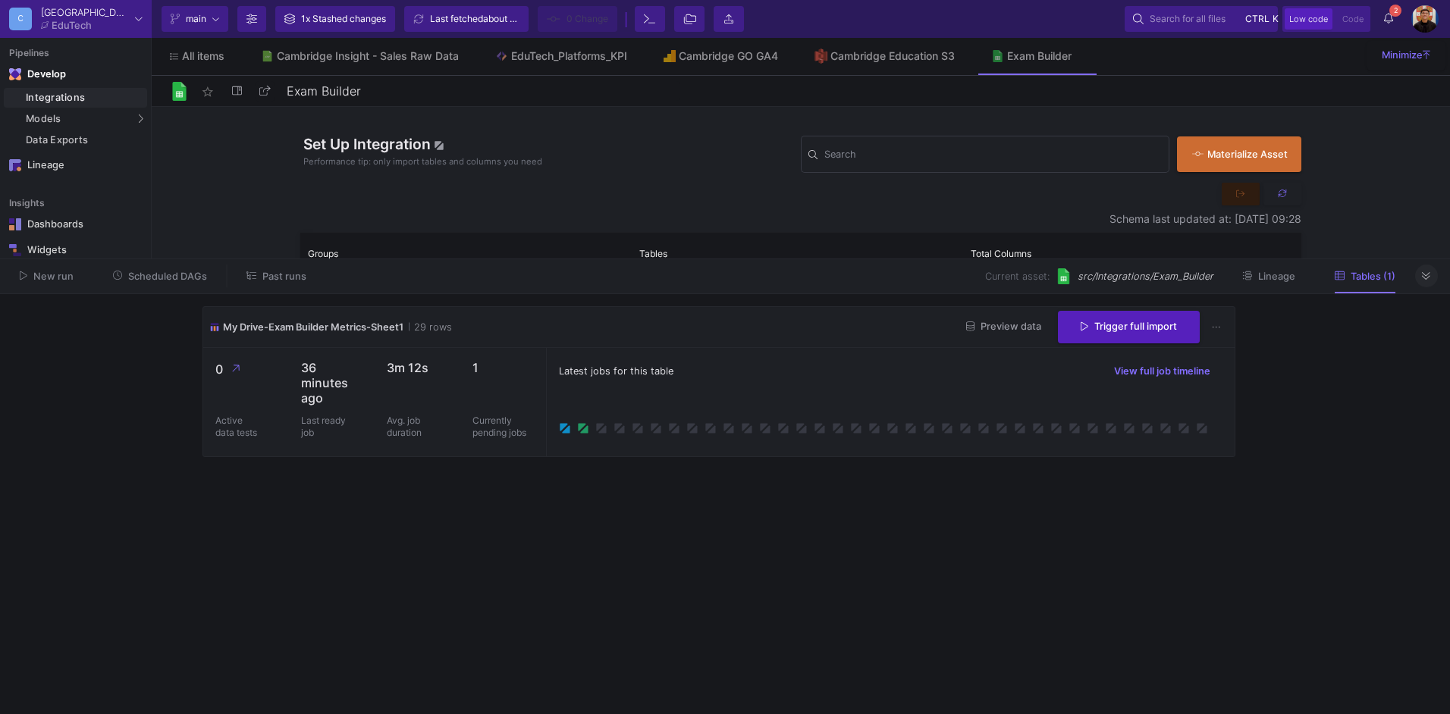
click at [1424, 278] on icon at bounding box center [1426, 277] width 8 height 10
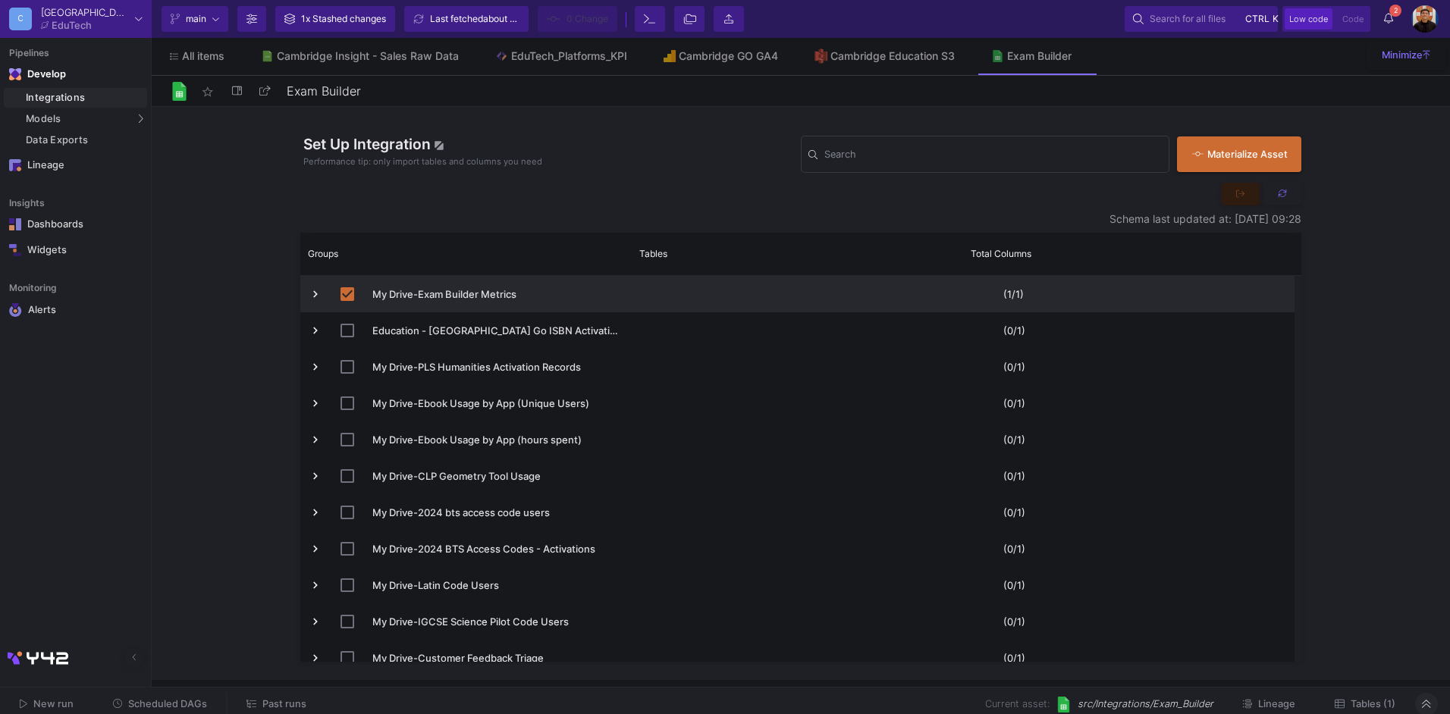
click at [1386, 695] on button "Tables (1)" at bounding box center [1365, 705] width 97 height 24
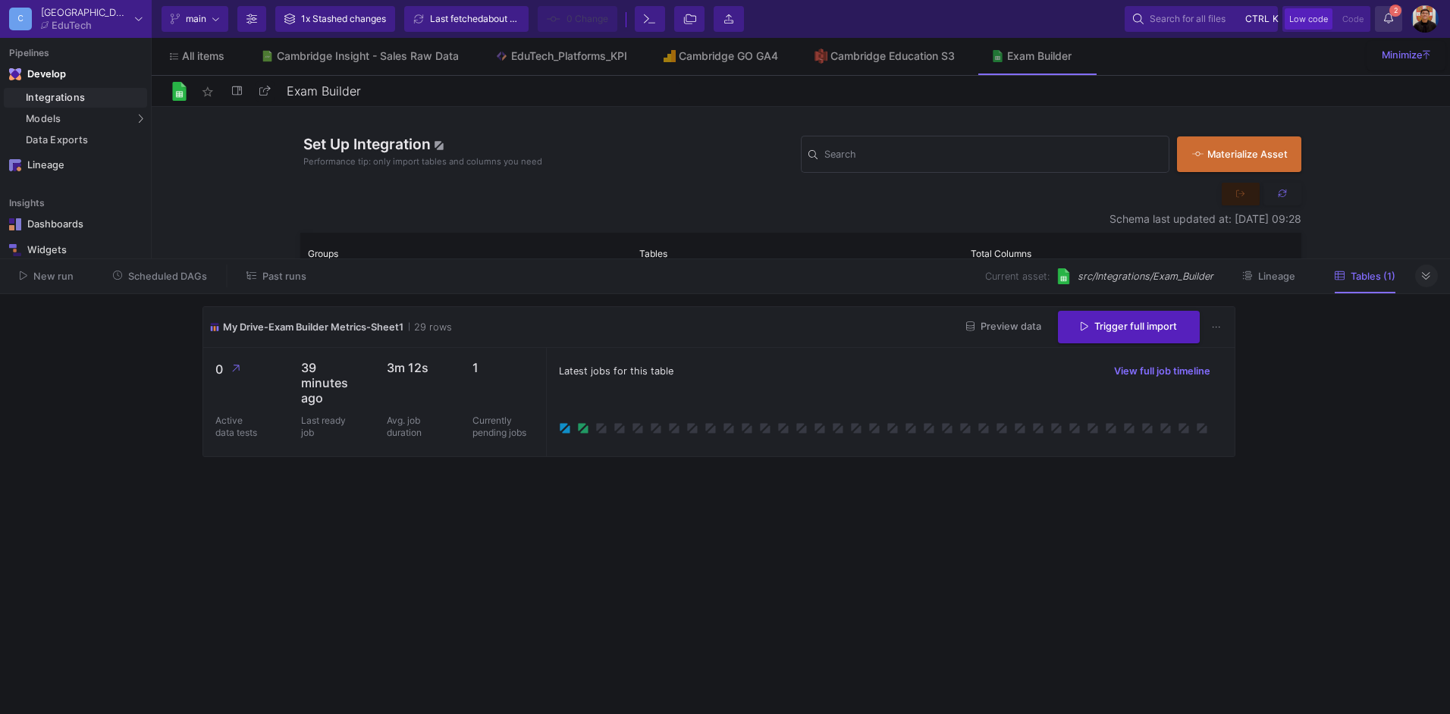
click at [1389, 21] on icon at bounding box center [1388, 18] width 9 height 11
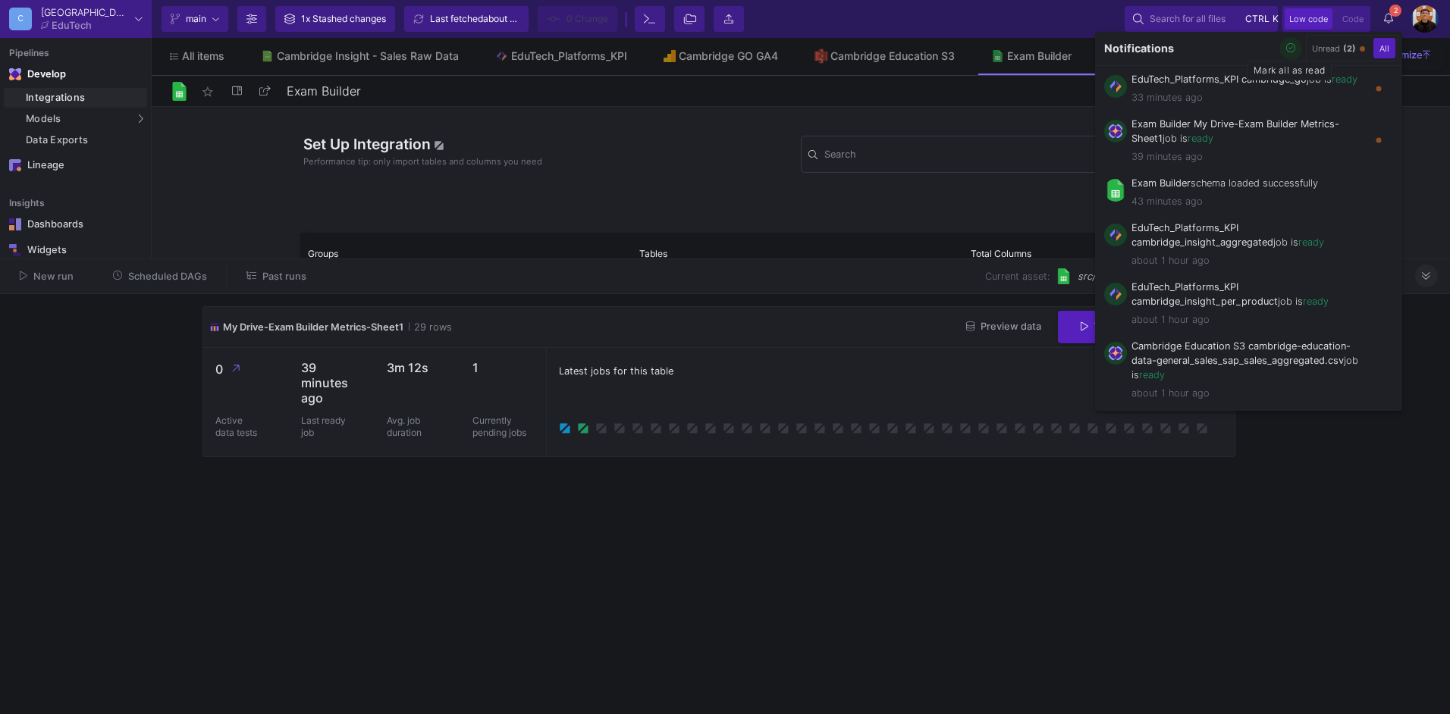
click at [1290, 46] on icon "button" at bounding box center [1291, 48] width 10 height 10
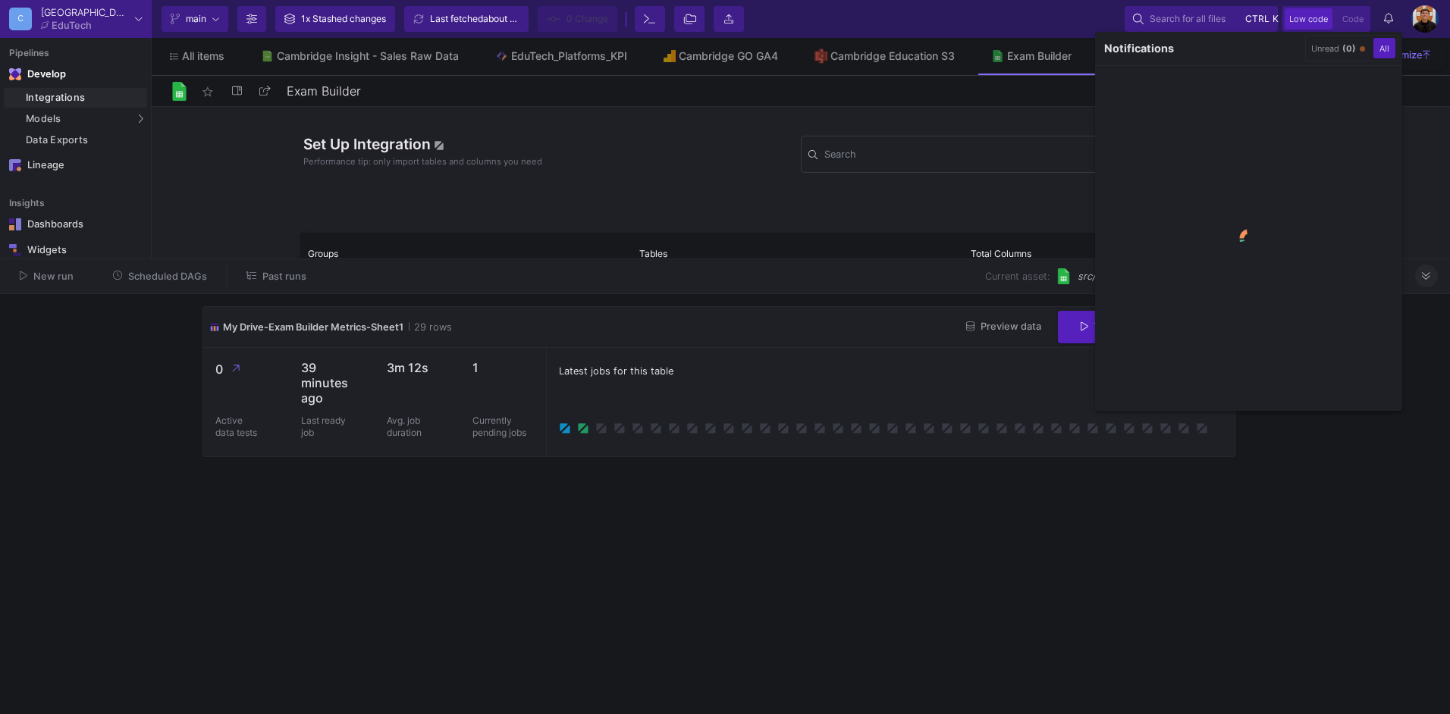
click at [851, 604] on div at bounding box center [725, 357] width 1450 height 714
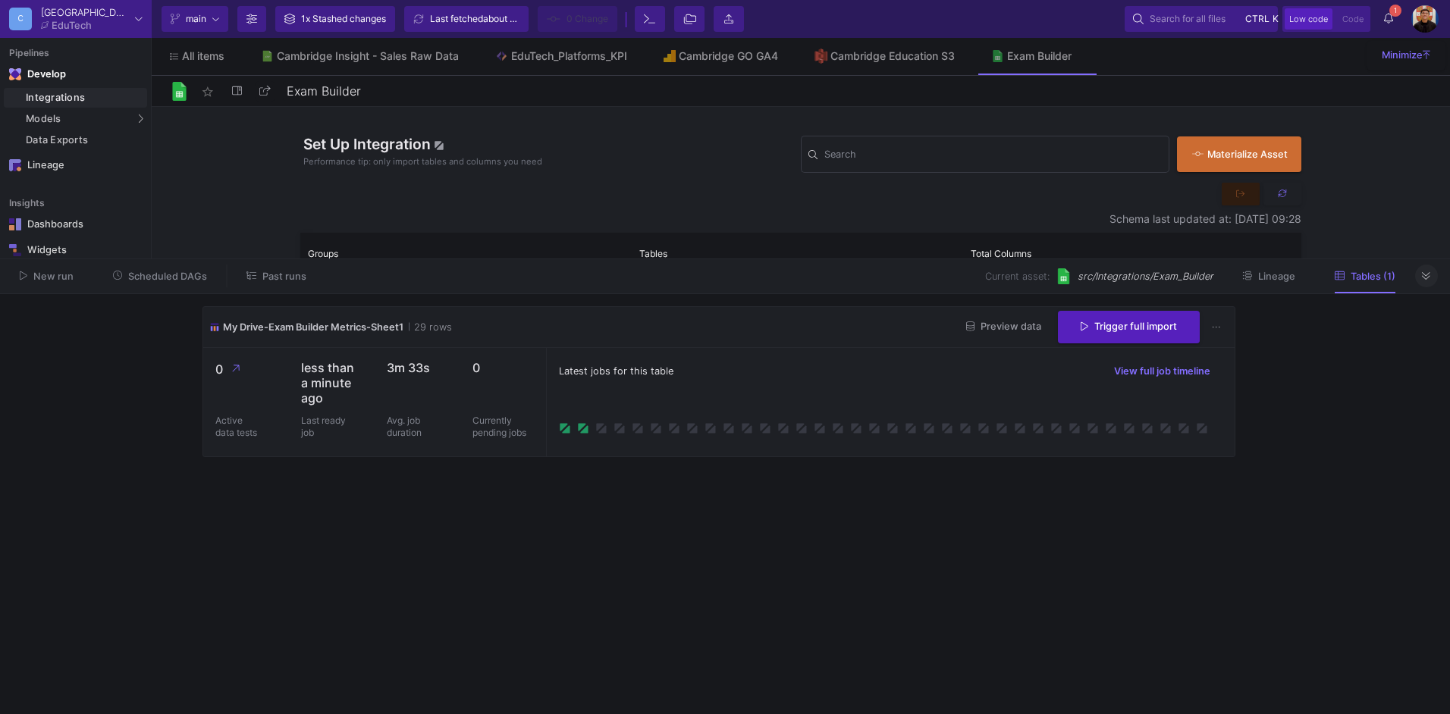
click at [757, 560] on cdk-virtual-scroll-viewport "My Drive-Exam Builder Metrics-Sheet1 29 rows Preview data Trigger full import 0…" at bounding box center [725, 504] width 1045 height 396
click at [1021, 328] on span "Preview data" at bounding box center [1003, 326] width 75 height 11
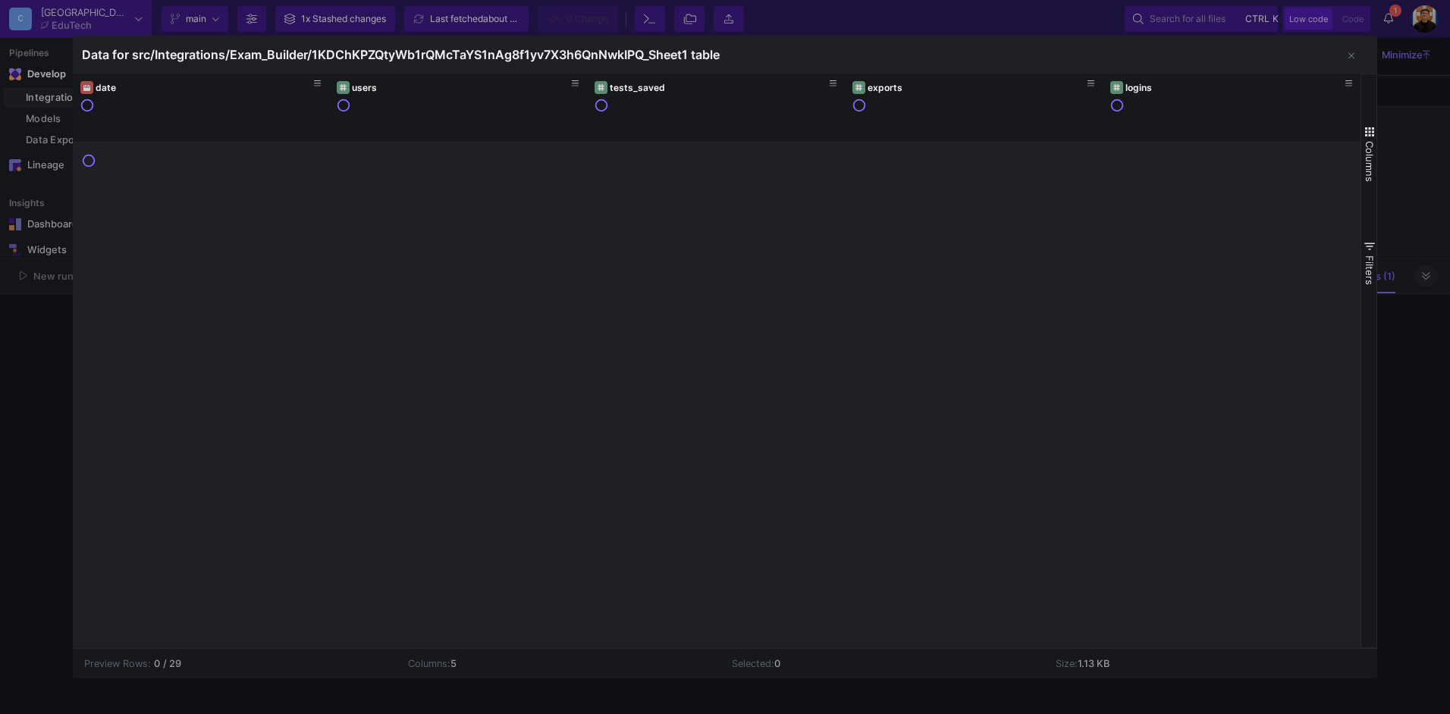
click at [19, 391] on div at bounding box center [725, 357] width 1450 height 714
